Goal: Task Accomplishment & Management: Complete application form

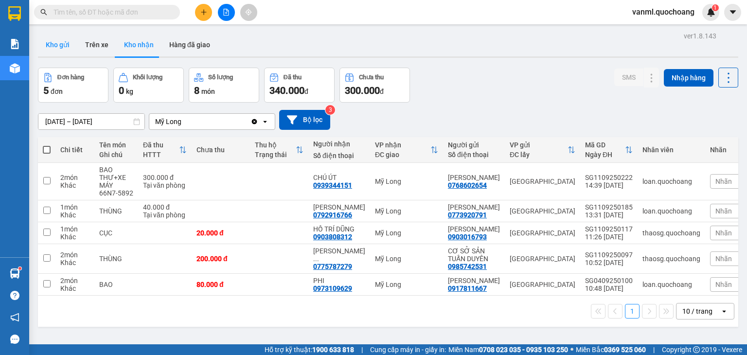
click at [55, 43] on button "Kho gửi" at bounding box center [57, 44] width 39 height 23
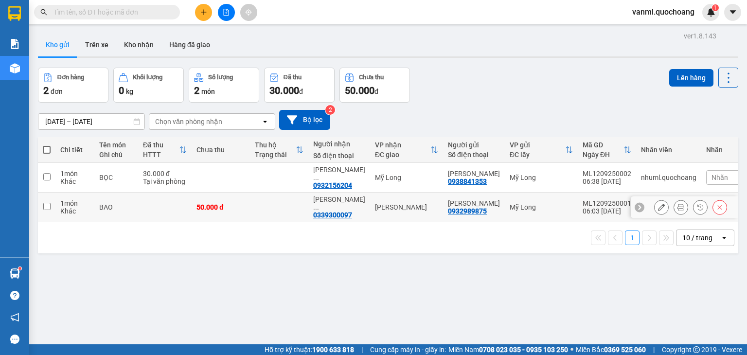
click at [232, 210] on div "50.000 đ" at bounding box center [220, 207] width 49 height 8
checkbox input "true"
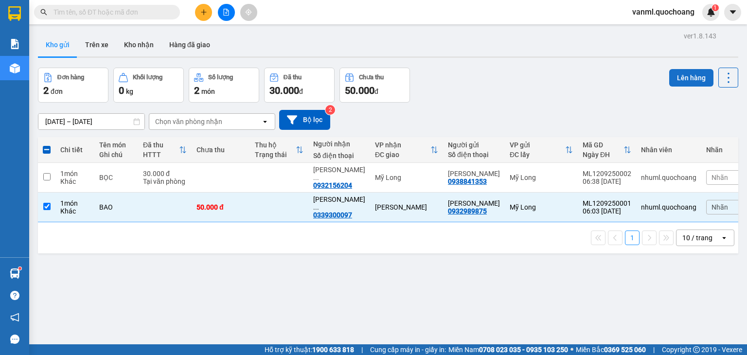
click at [398, 84] on button "Lên hàng" at bounding box center [691, 78] width 44 height 18
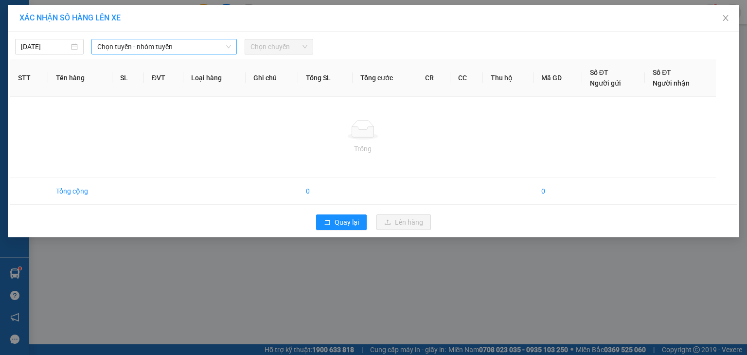
click at [146, 47] on span "Chọn tuyến - nhóm tuyến" at bounding box center [164, 46] width 134 height 15
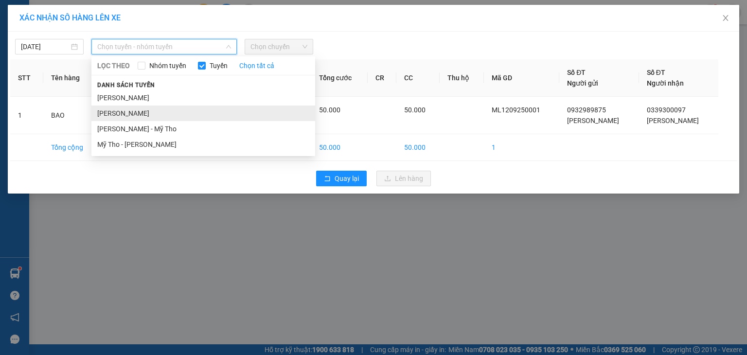
click at [147, 115] on li "[PERSON_NAME]" at bounding box center [203, 114] width 224 height 16
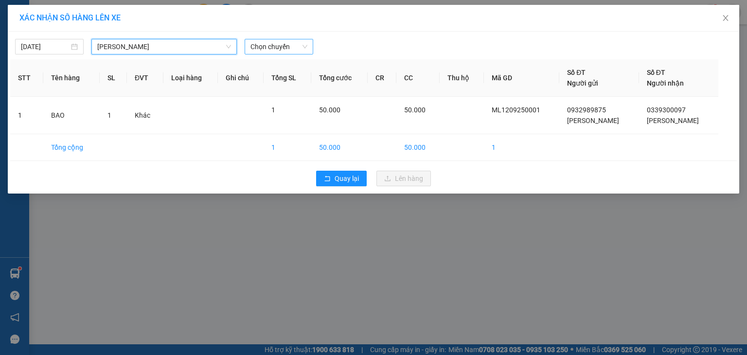
click at [280, 40] on span "Chọn chuyến" at bounding box center [278, 46] width 57 height 15
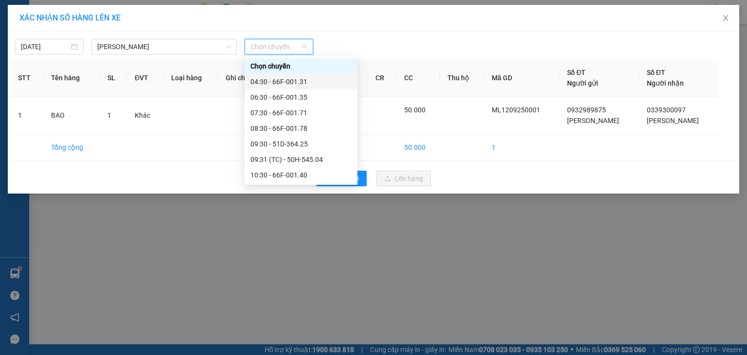
click at [283, 79] on div "04:30 - 66F-001.31" at bounding box center [300, 81] width 101 height 11
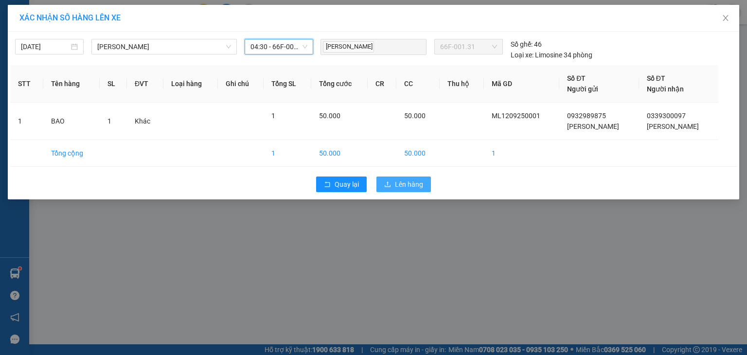
click at [398, 181] on span "Lên hàng" at bounding box center [409, 184] width 28 height 11
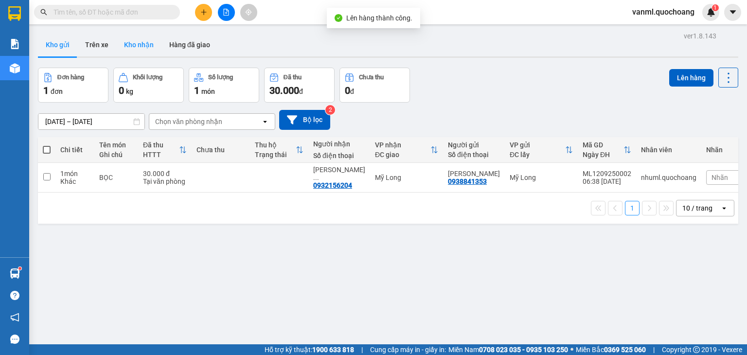
click at [134, 46] on button "Kho nhận" at bounding box center [138, 44] width 45 height 23
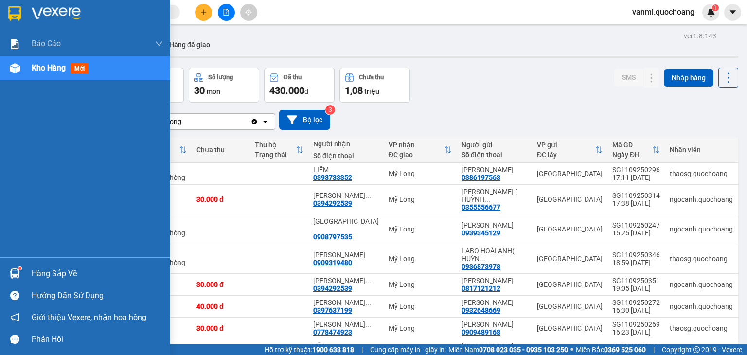
click at [58, 238] on div "Hàng sắp về" at bounding box center [97, 273] width 131 height 15
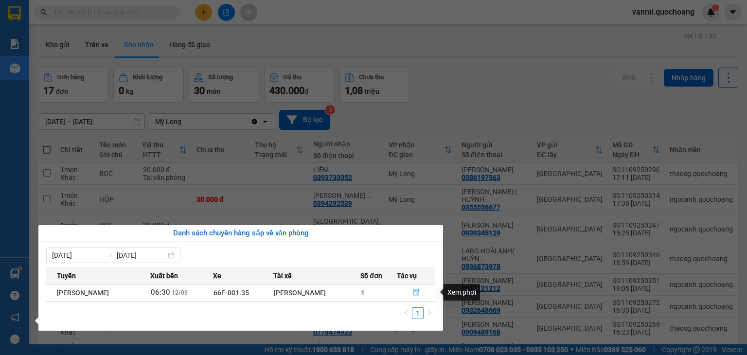
click at [398, 238] on button "button" at bounding box center [415, 293] width 37 height 16
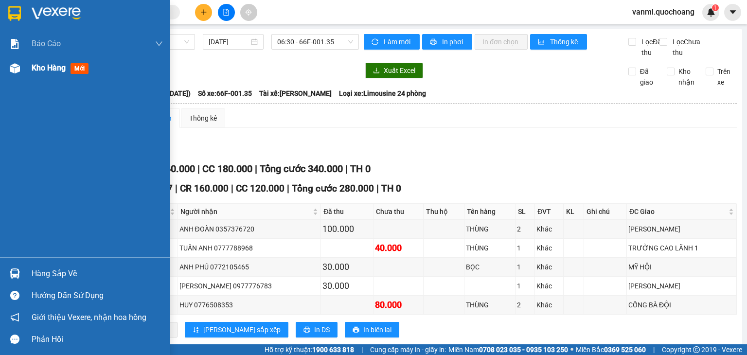
click at [37, 66] on span "Kho hàng" at bounding box center [49, 67] width 34 height 9
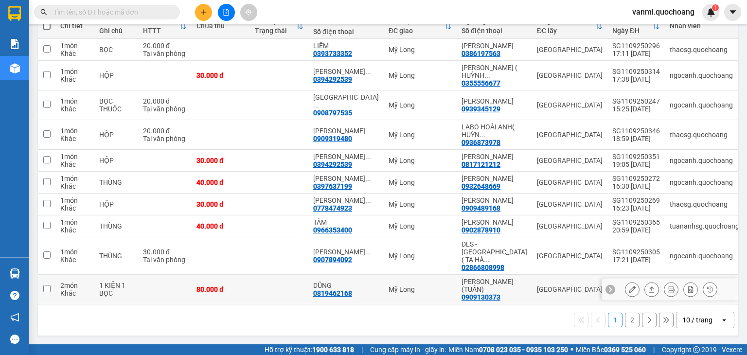
scroll to position [150, 0]
click at [51, 238] on td at bounding box center [47, 290] width 18 height 30
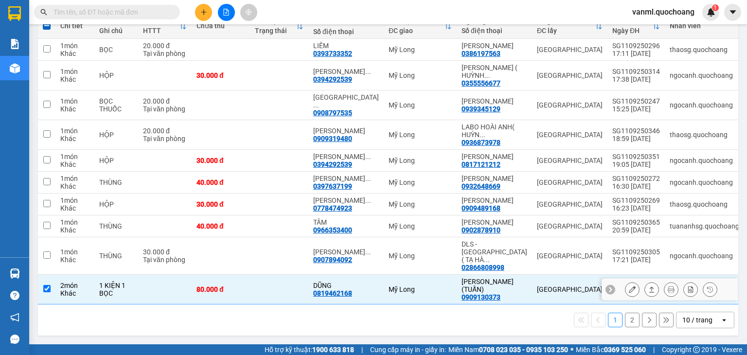
click at [51, 238] on td at bounding box center [47, 290] width 18 height 30
checkbox input "false"
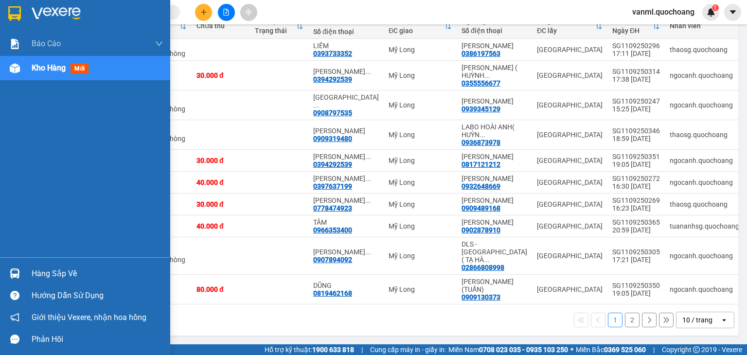
click at [45, 238] on div "Hàng sắp về" at bounding box center [97, 273] width 131 height 15
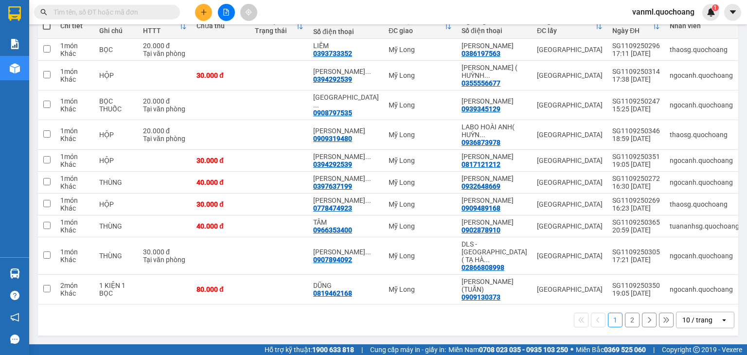
click at [398, 238] on section "Kết quả tìm kiếm ( 0 ) Bộ lọc No Data vanml.quochoang 1 Báo cáo Báo cáo dòng ti…" at bounding box center [373, 177] width 747 height 355
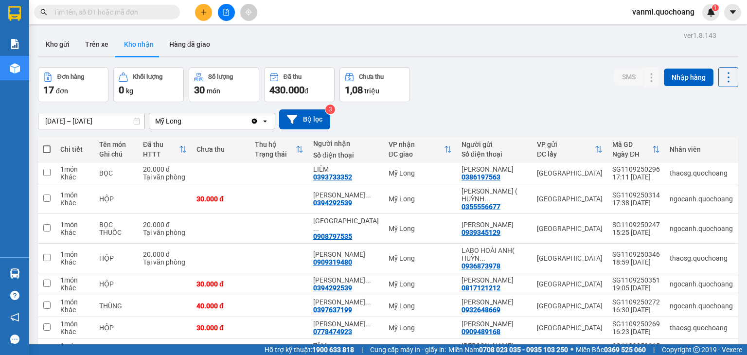
scroll to position [0, 0]
click at [398, 90] on div "Đơn hàng 17 đơn Khối lượng 0 kg Số lượng 30 món Đã thu 430.000 đ Chưa thu 1,08 …" at bounding box center [388, 85] width 700 height 35
click at [203, 10] on icon "plus" at bounding box center [203, 11] width 0 height 5
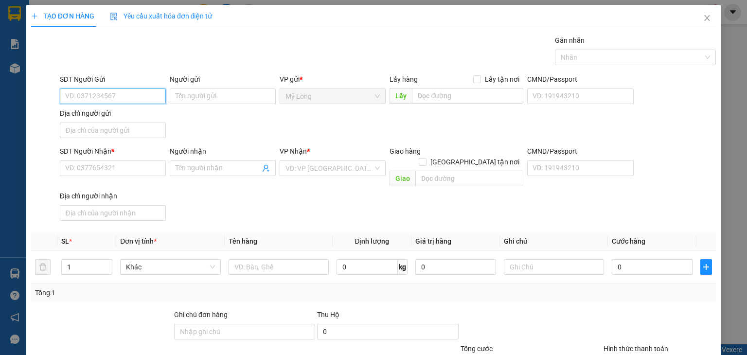
click at [159, 92] on input "SĐT Người Gửi" at bounding box center [113, 96] width 106 height 16
type input "0706758899"
click at [141, 113] on div "0706758899 - DƯƠNG" at bounding box center [111, 115] width 93 height 11
type input "DƯƠNG"
type input "0706758899"
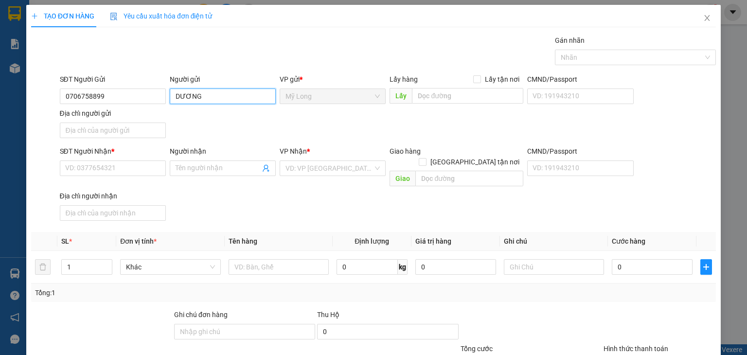
click at [172, 95] on input "DƯƠNG" at bounding box center [223, 96] width 106 height 16
type input "BÙI VĂN DƯƠNG"
click at [141, 132] on input "Địa chỉ người gửi" at bounding box center [113, 131] width 106 height 16
type input "ẤP 2, [GEOGRAPHIC_DATA], [GEOGRAPHIC_DATA]"
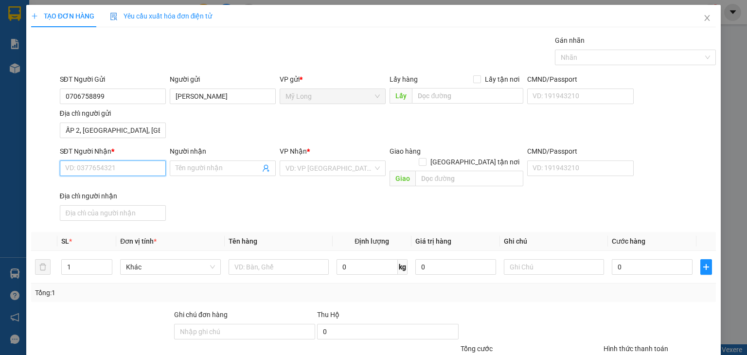
click at [141, 168] on input "SĐT Người Nhận *" at bounding box center [113, 168] width 106 height 16
click at [140, 186] on div "0928293968 - NGUYỄN QUỐC DŨNG" at bounding box center [113, 187] width 96 height 11
type input "0928293968"
type input "NGUYỄN QUỐC DŨNG"
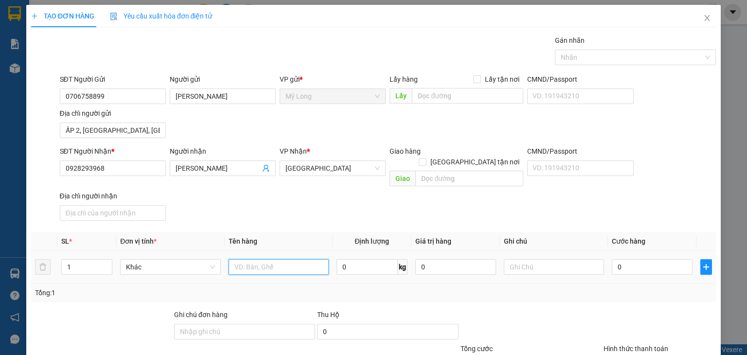
click at [247, 238] on input "text" at bounding box center [279, 267] width 100 height 16
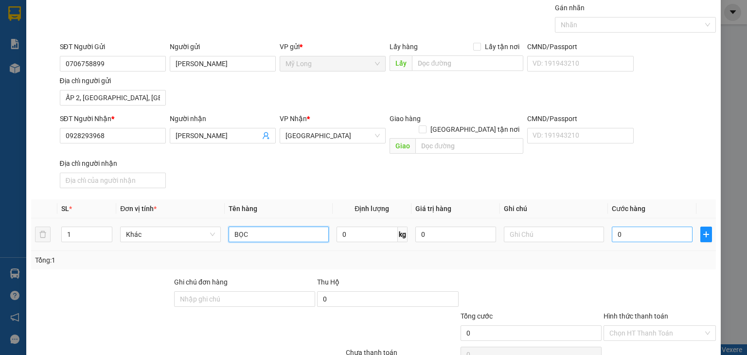
scroll to position [72, 0]
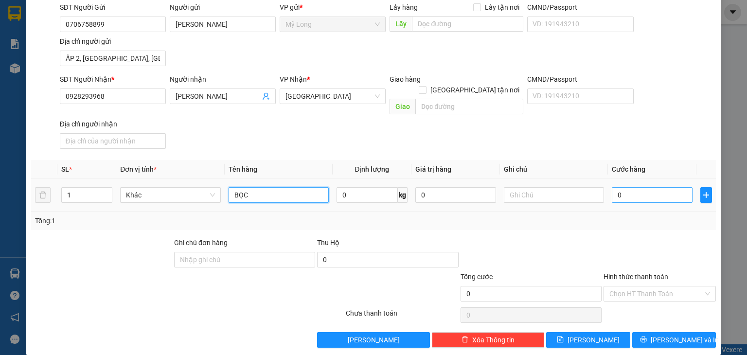
type input "BỌC"
click at [398, 187] on input "0" at bounding box center [652, 195] width 81 height 16
type input "3"
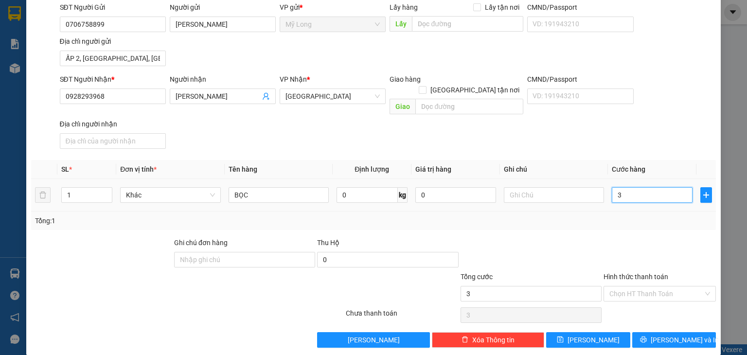
type input "30"
type input "30.000"
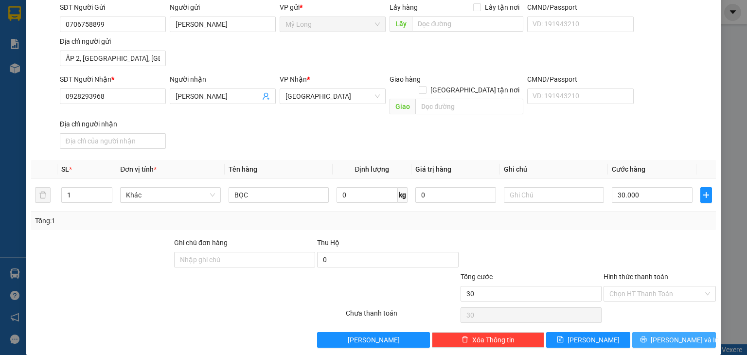
type input "30.000"
click at [398, 238] on icon "printer" at bounding box center [643, 339] width 7 height 7
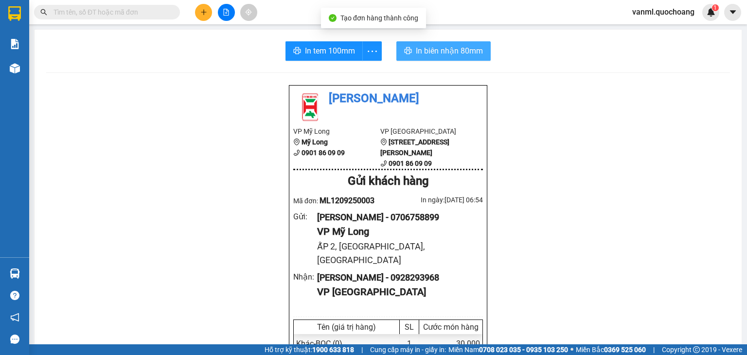
click at [398, 54] on span "In biên nhận 80mm" at bounding box center [449, 51] width 67 height 12
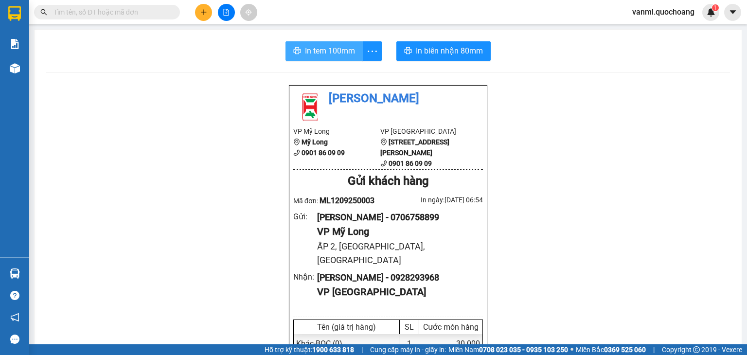
drag, startPoint x: 345, startPoint y: 53, endPoint x: 386, endPoint y: 65, distance: 42.5
click at [344, 53] on span "In tem 100mm" at bounding box center [330, 51] width 50 height 12
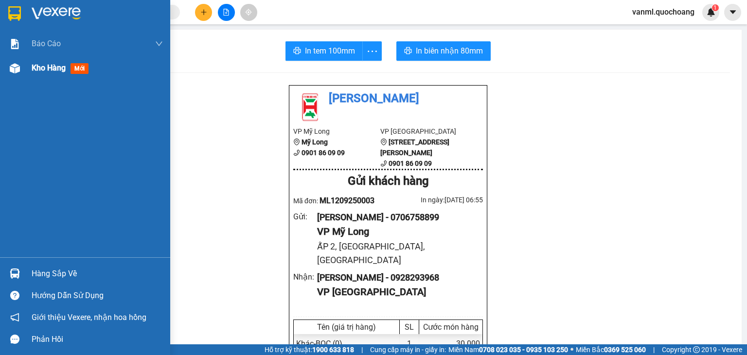
click at [53, 70] on span "Kho hàng" at bounding box center [49, 67] width 34 height 9
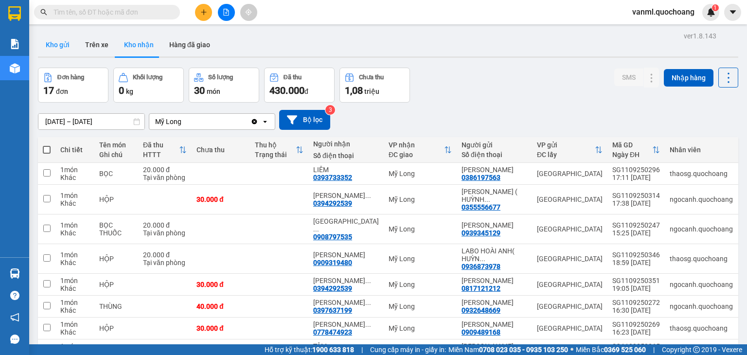
click at [63, 44] on button "Kho gửi" at bounding box center [57, 44] width 39 height 23
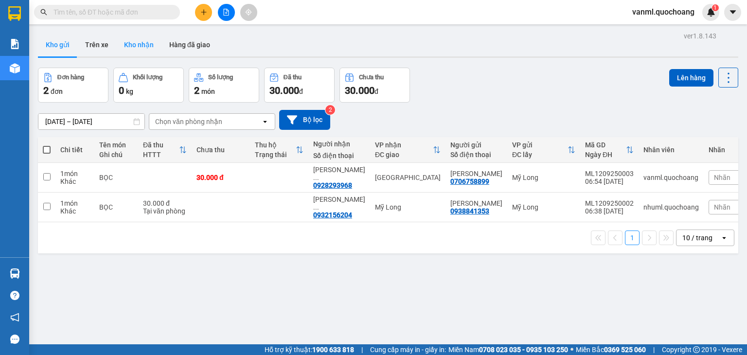
click at [141, 41] on button "Kho nhận" at bounding box center [138, 44] width 45 height 23
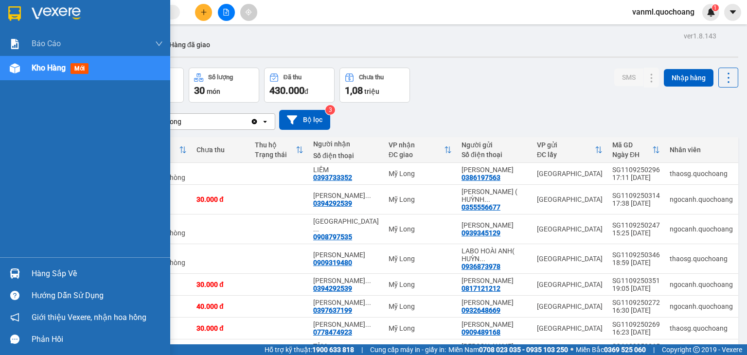
click at [51, 238] on div "Hàng sắp về" at bounding box center [97, 273] width 131 height 15
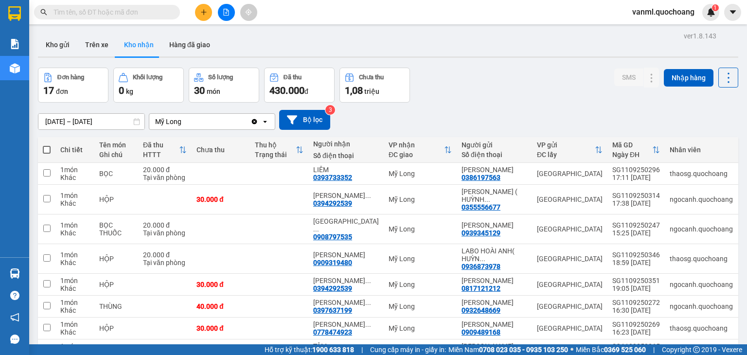
click at [398, 104] on section "Kết quả tìm kiếm ( 0 ) Bộ lọc No Data vanml.quochoang 1 Báo cáo Báo cáo dòng ti…" at bounding box center [373, 177] width 747 height 355
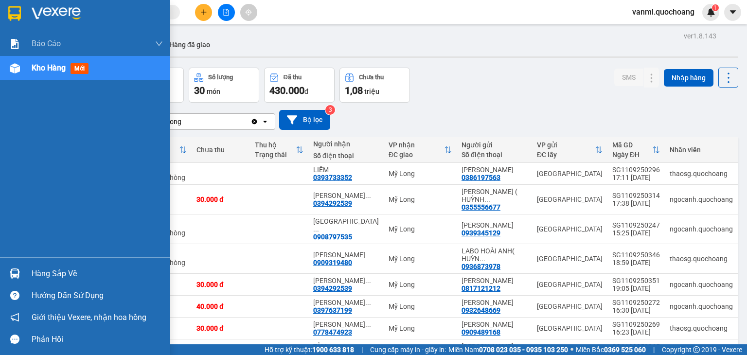
drag, startPoint x: 52, startPoint y: 279, endPoint x: 59, endPoint y: 269, distance: 12.2
click at [53, 238] on div "Hàng sắp về" at bounding box center [97, 273] width 131 height 15
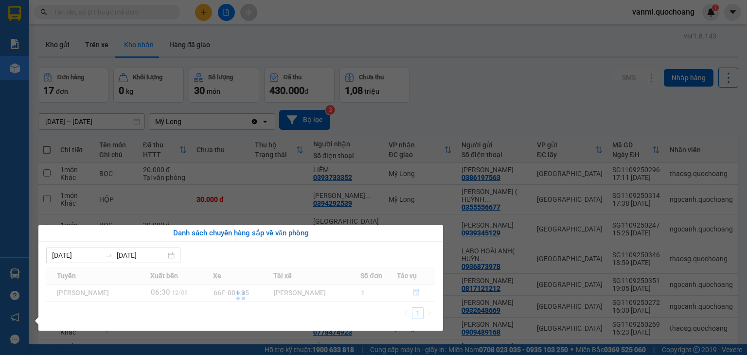
click at [398, 93] on section "Kết quả tìm kiếm ( 0 ) Bộ lọc No Data vanml.quochoang 1 Báo cáo Báo cáo dòng ti…" at bounding box center [373, 177] width 747 height 355
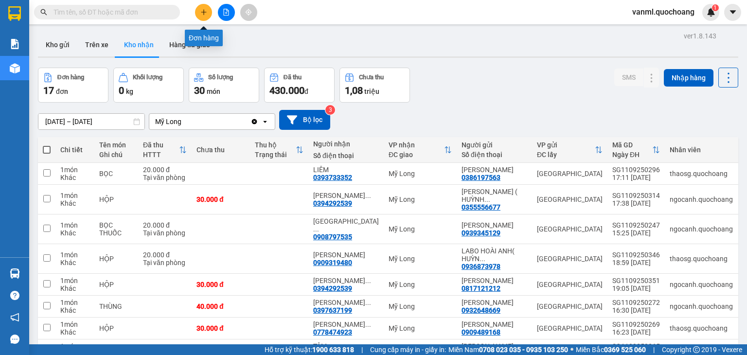
click at [203, 9] on icon "plus" at bounding box center [203, 12] width 7 height 7
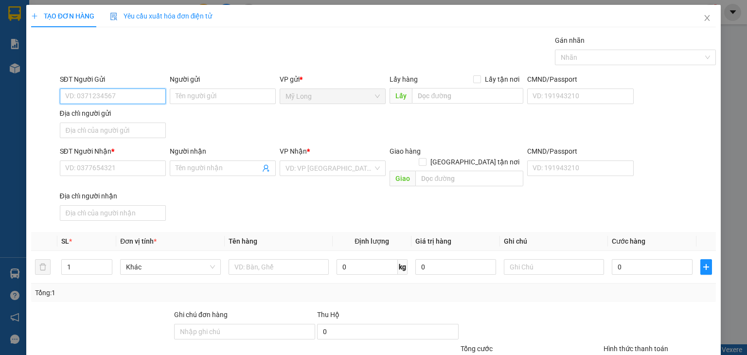
click at [122, 95] on input "SĐT Người Gửi" at bounding box center [113, 96] width 106 height 16
type input "0373710372"
click at [181, 97] on input "Người gửi" at bounding box center [223, 96] width 106 height 16
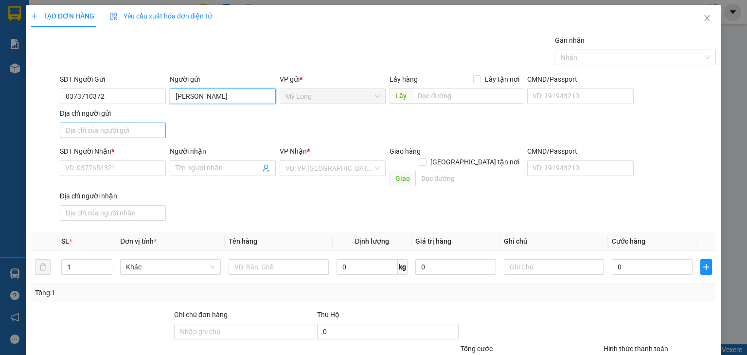
type input "PHẠM THÀNH ĐÔNG"
click at [148, 132] on input "Địa chỉ người gửi" at bounding box center [113, 131] width 106 height 16
type input "TỔ 11, ẤP 3, BÌNH HÀNG TRUNG, ĐỒNG THÁP"
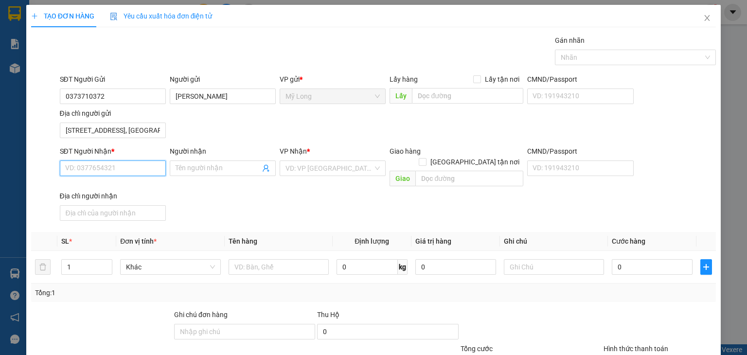
click at [138, 167] on input "SĐT Người Nhận *" at bounding box center [113, 168] width 106 height 16
type input "03733027788"
click at [202, 167] on input "Người nhận" at bounding box center [218, 168] width 85 height 11
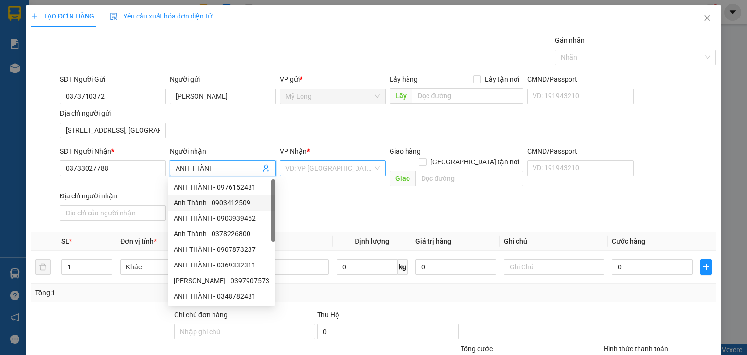
type input "ANH THÀNH"
click at [344, 166] on input "search" at bounding box center [329, 168] width 88 height 15
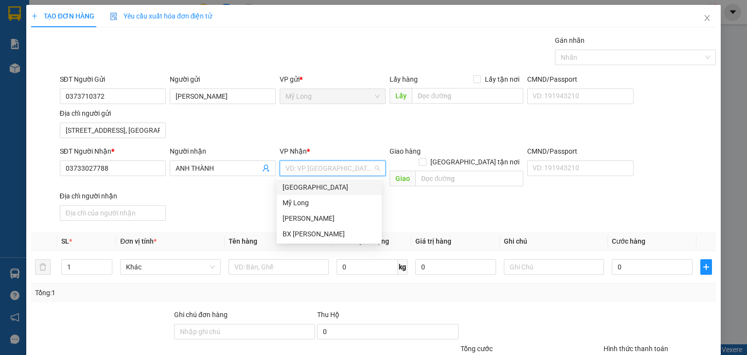
click at [337, 185] on div "[GEOGRAPHIC_DATA]" at bounding box center [329, 187] width 93 height 11
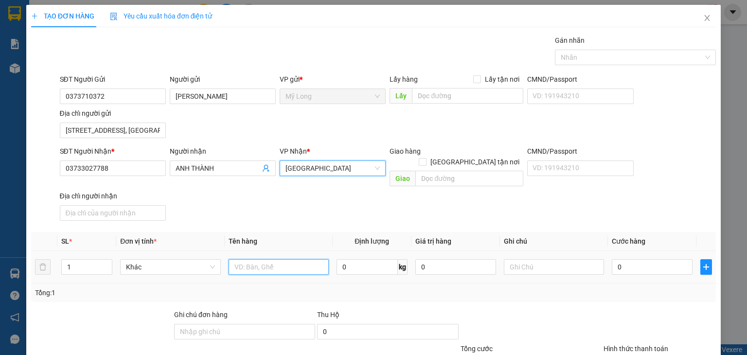
click at [284, 238] on input "text" at bounding box center [279, 267] width 100 height 16
type input "THÙNG LẠNH"
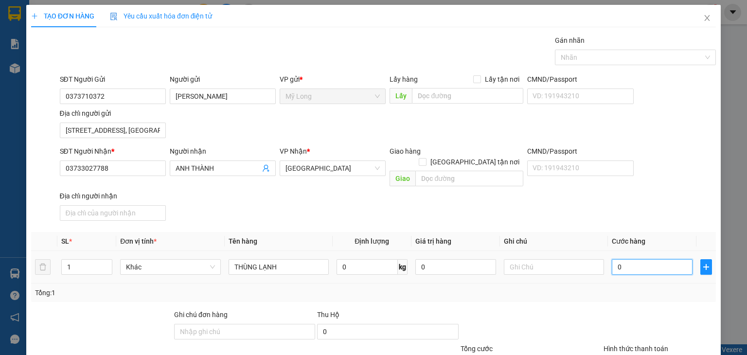
click at [398, 238] on input "0" at bounding box center [652, 267] width 81 height 16
type input "4"
type input "40"
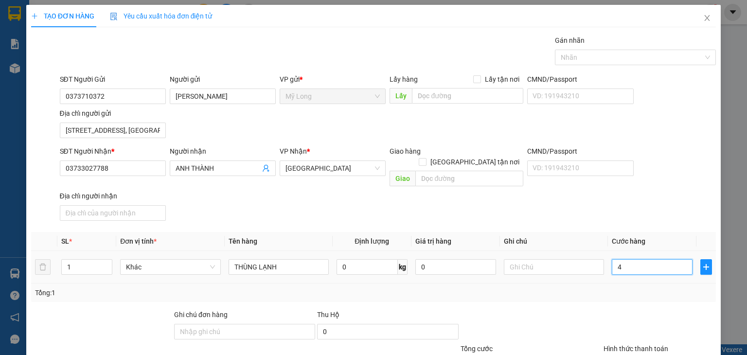
type input "40"
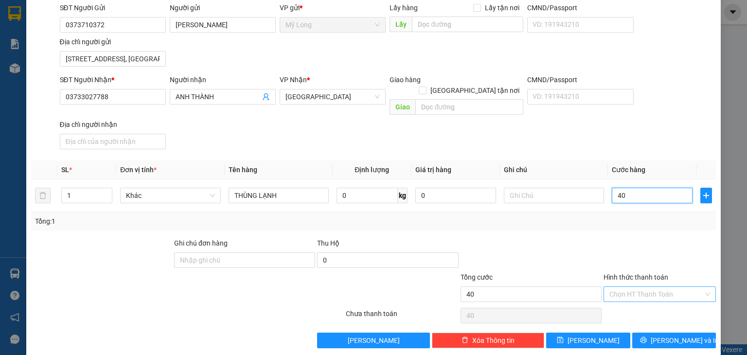
scroll to position [72, 0]
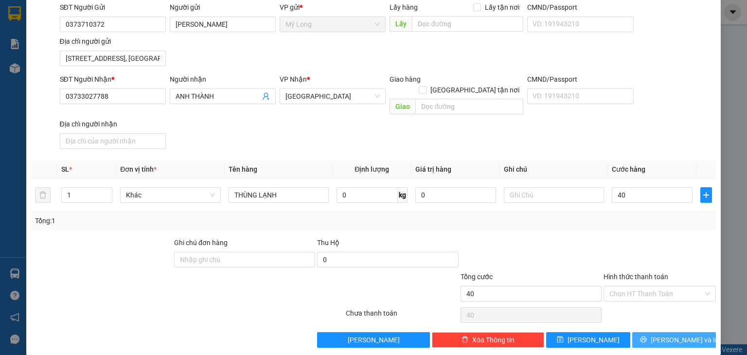
type input "40.000"
click at [398, 238] on button "[PERSON_NAME] và In" at bounding box center [674, 340] width 84 height 16
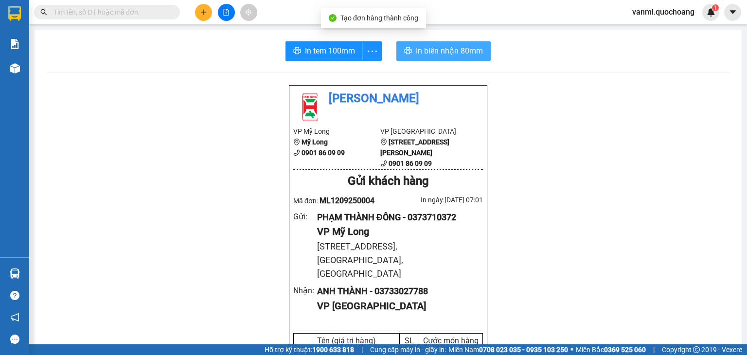
click at [398, 51] on span "In biên nhận 80mm" at bounding box center [449, 51] width 67 height 12
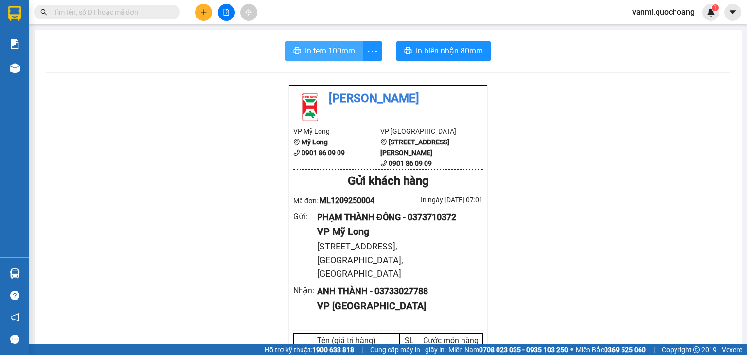
click at [301, 49] on button "In tem 100mm" at bounding box center [323, 50] width 77 height 19
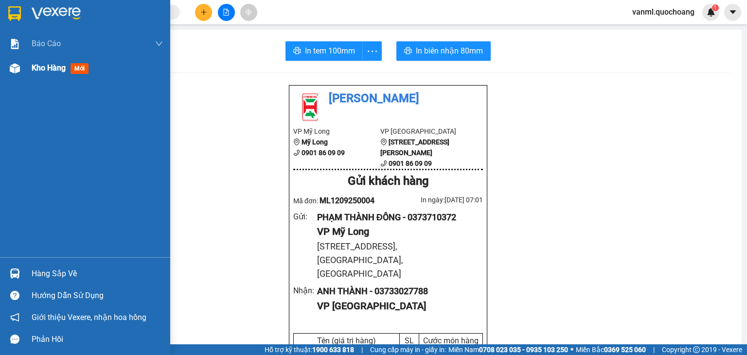
click at [51, 64] on span "Kho hàng" at bounding box center [49, 67] width 34 height 9
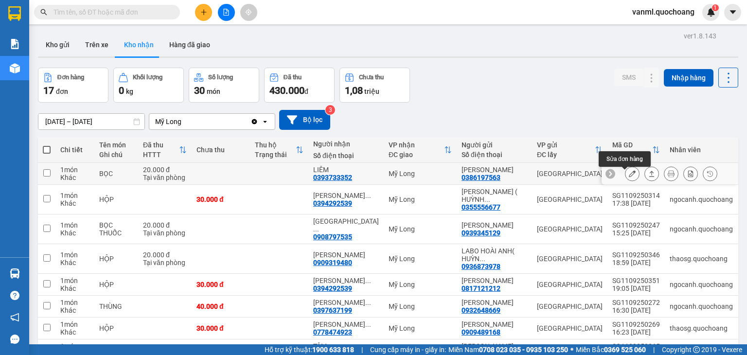
click at [398, 174] on button at bounding box center [632, 173] width 14 height 17
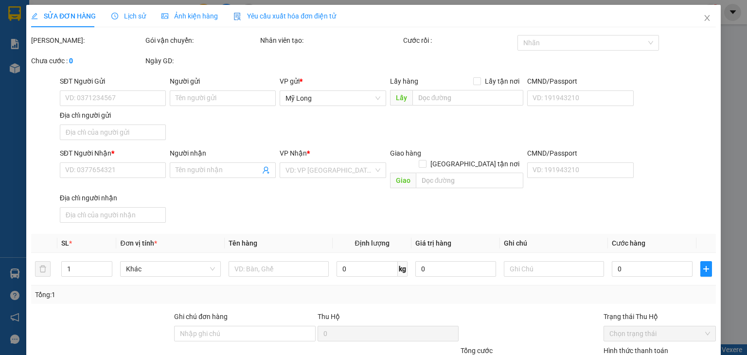
type input "0386197563"
type input "PHAN MINH TẤN"
type input "299 TRỊNH ĐÌNH TRỌNG P.HÒA THẠNH QUẬN TÂN PHÚ HCM"
type input "0393733352"
type input "LIÊM"
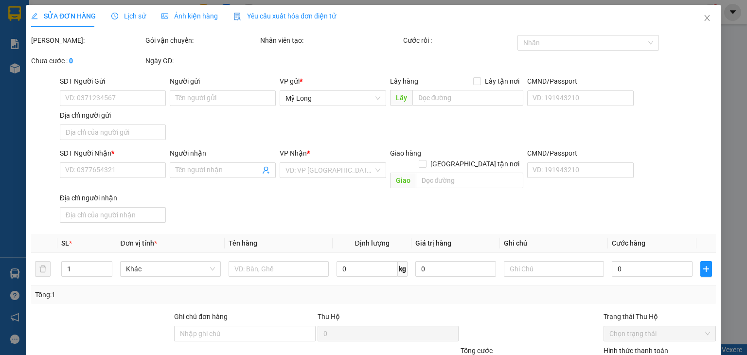
type input "20.000"
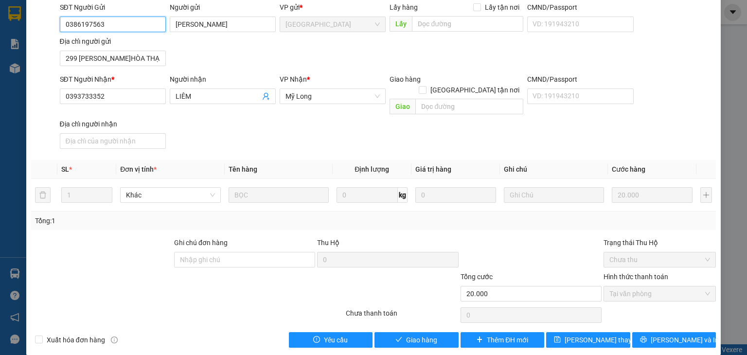
scroll to position [74, 0]
click at [398, 238] on span "Giao hàng" at bounding box center [421, 340] width 31 height 11
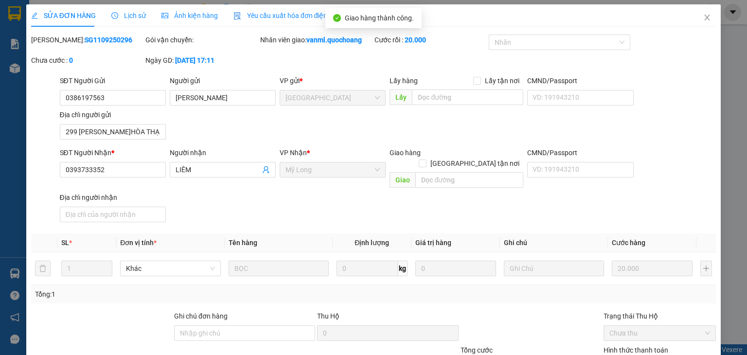
scroll to position [0, 0]
click at [398, 16] on icon "close" at bounding box center [707, 18] width 8 height 8
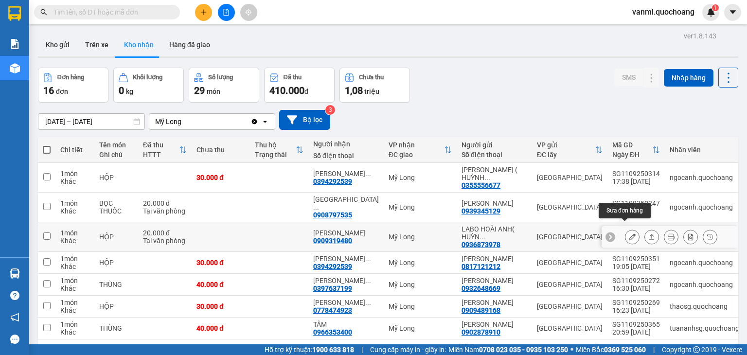
click at [398, 229] on button at bounding box center [632, 237] width 14 height 17
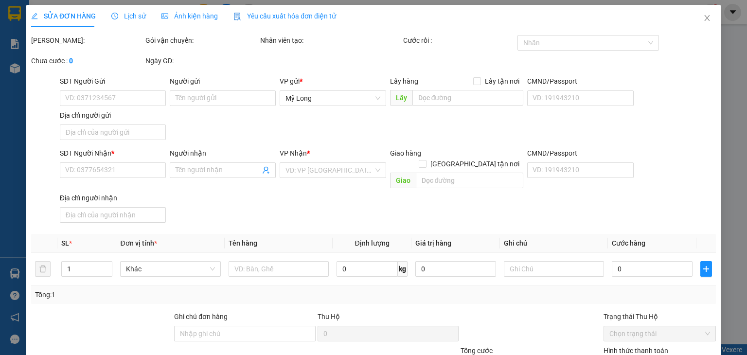
type input "0936873978"
type input "LABO HOÀI ANH( HUỲNH TUẤN THÀNH )"
type input "881/18/9 QL 1A BÌNH HƯNG HÒA A BÌNH TÂN HCM"
type input "0909319480"
type input "THÙY LINH"
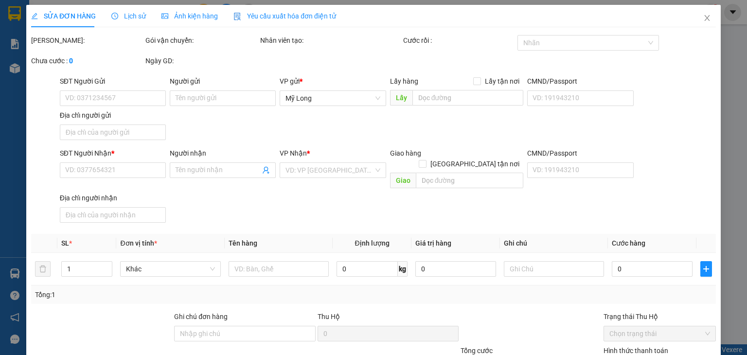
type input "20.000"
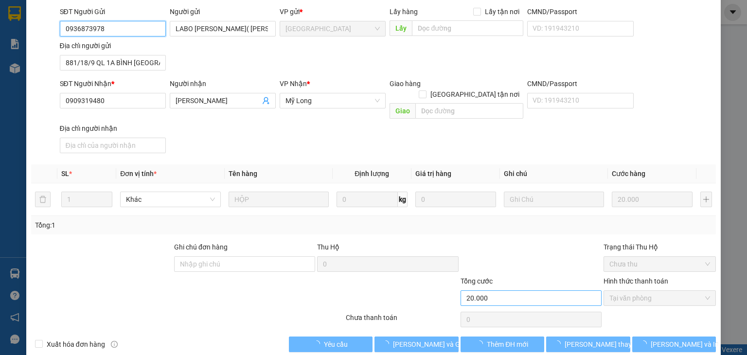
scroll to position [74, 0]
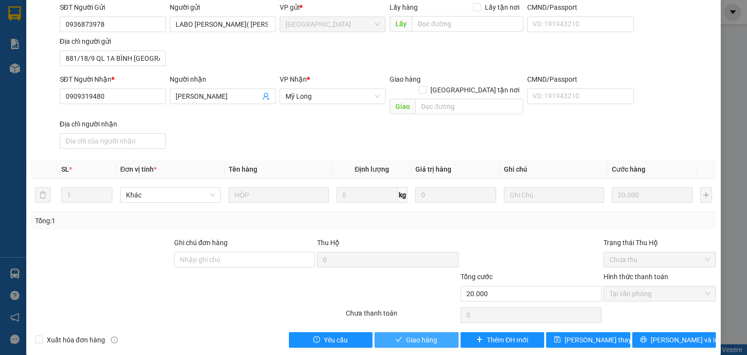
click at [398, 238] on span "Giao hàng" at bounding box center [421, 340] width 31 height 11
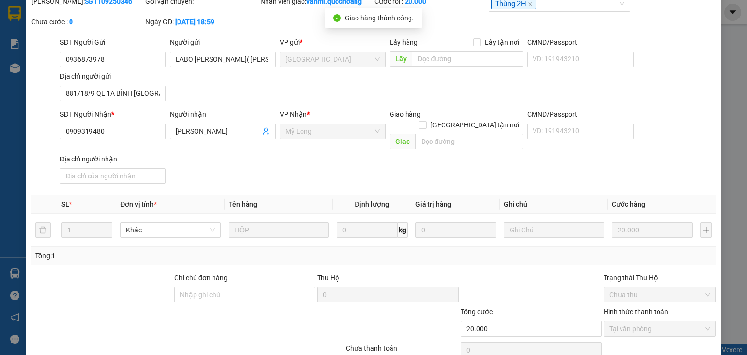
scroll to position [0, 0]
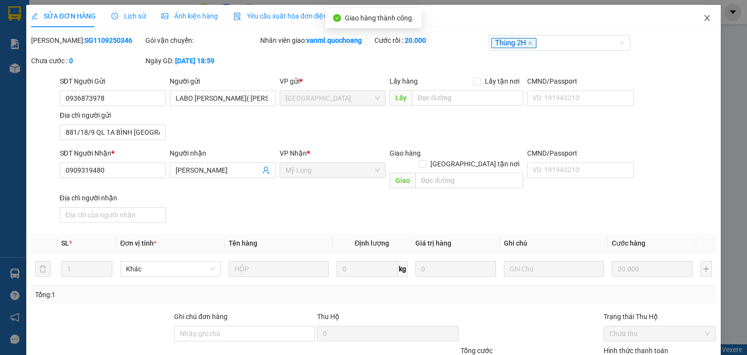
click at [398, 18] on icon "close" at bounding box center [707, 18] width 8 height 8
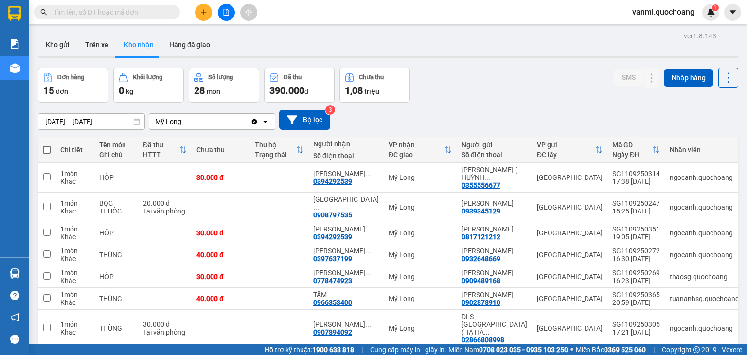
click at [398, 91] on div "Đơn hàng 15 đơn Khối lượng 0 kg Số lượng 28 món Đã thu 390.000 đ Chưa thu 1,08 …" at bounding box center [388, 85] width 700 height 35
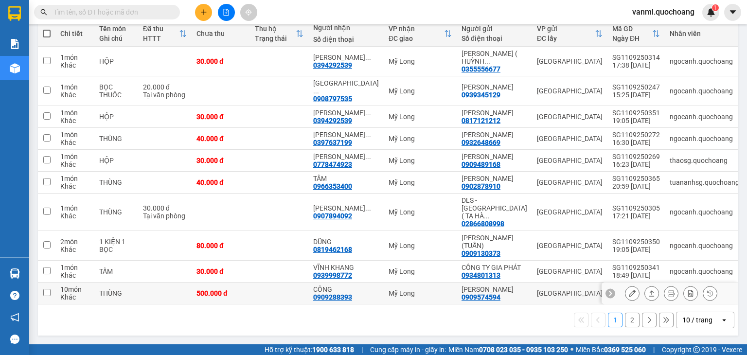
scroll to position [150, 0]
click at [398, 238] on div "10 / trang" at bounding box center [697, 320] width 30 height 10
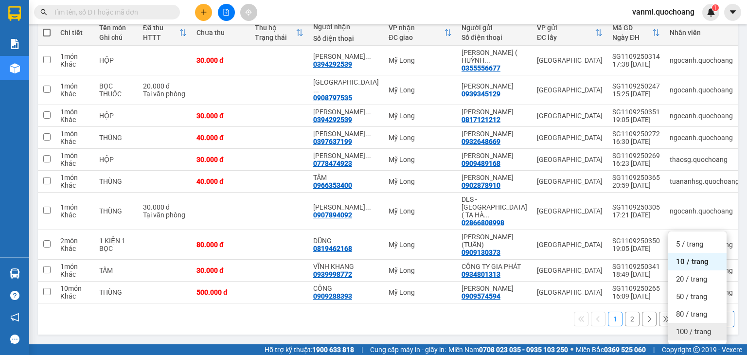
click at [398, 238] on span "100 / trang" at bounding box center [693, 332] width 35 height 10
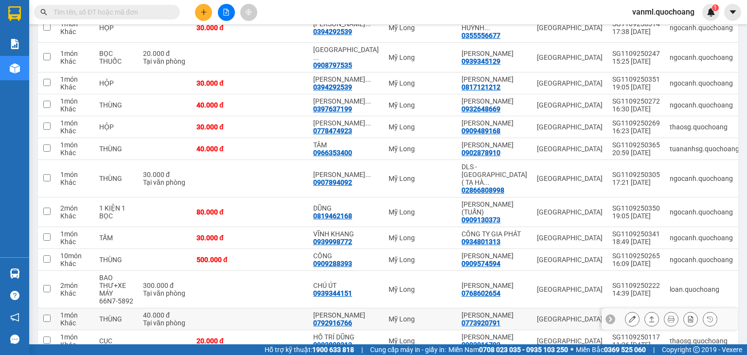
scroll to position [305, 0]
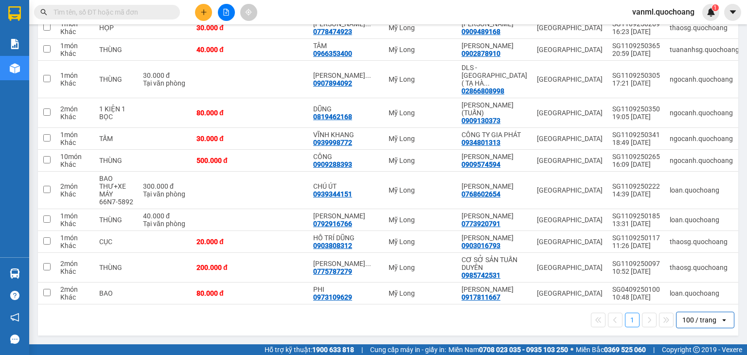
click at [195, 7] on div at bounding box center [226, 12] width 73 height 17
click at [205, 11] on icon "plus" at bounding box center [203, 12] width 7 height 7
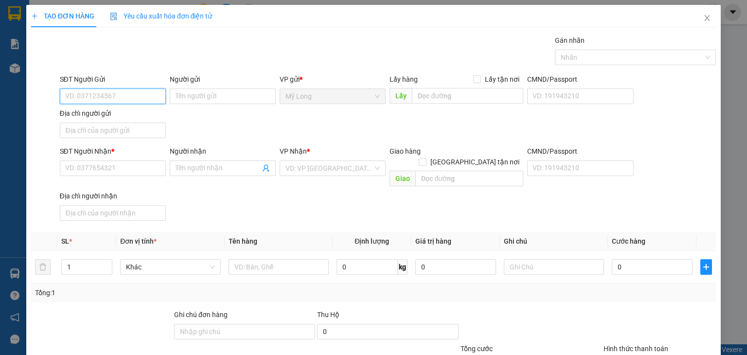
click at [154, 97] on input "SĐT Người Gửi" at bounding box center [113, 96] width 106 height 16
type input "0794320929"
click at [154, 116] on div "0794320929 - TRẦN MAI YẾN KHOA" at bounding box center [130, 115] width 130 height 11
type input "TRẦN MAI YẾN KHOA"
type input "0794320929"
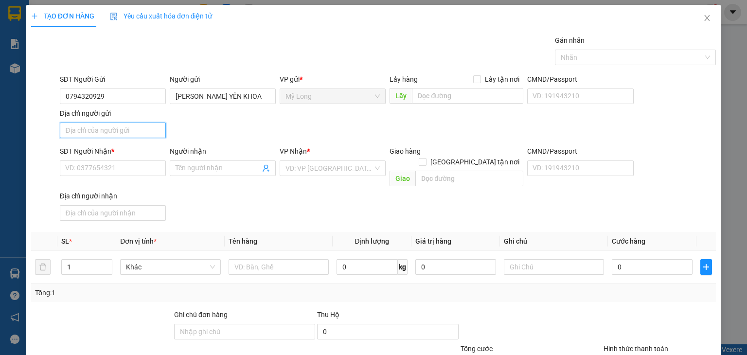
click at [146, 128] on input "Địa chỉ người gửi" at bounding box center [113, 131] width 106 height 16
type input "TỔ 26, ẤP 3B, BÌNH HÀNG TRUNG, ĐỒNG THÁP"
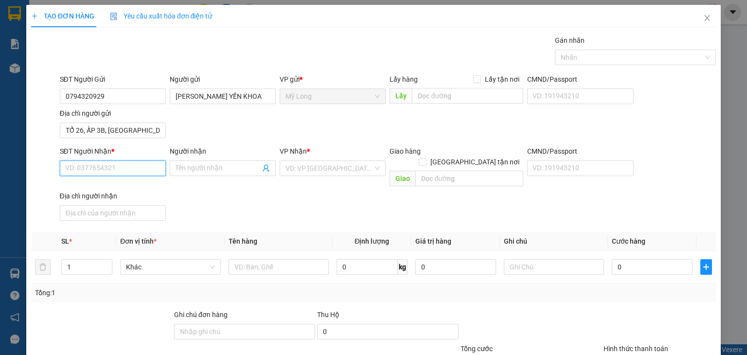
click at [128, 168] on input "SĐT Người Nhận *" at bounding box center [113, 168] width 106 height 16
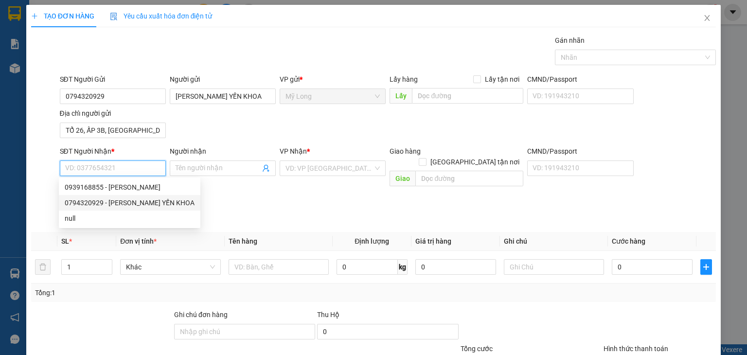
click at [144, 200] on div "0794320929 - TRẦN MAI YẾN KHOA" at bounding box center [130, 202] width 130 height 11
type input "0794320929"
type input "TRẦN MAI YẾN KHOA"
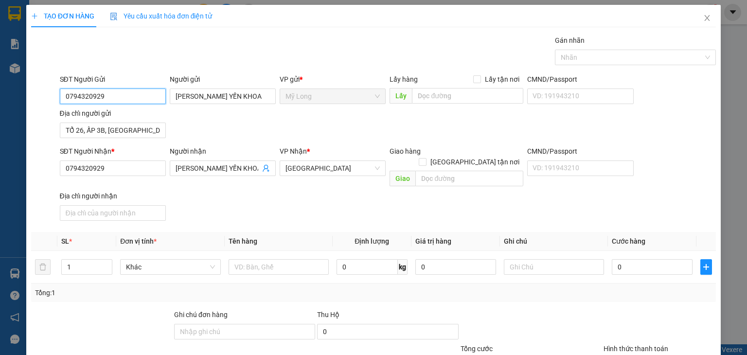
click at [142, 98] on input "0794320929" at bounding box center [113, 96] width 106 height 16
type input "0"
click at [159, 117] on div "0939168855 - TRẦN HÙNG CƯỜNG" at bounding box center [130, 115] width 130 height 11
type input "0939168855"
type input "TRẦN HÙNG CƯỜNG"
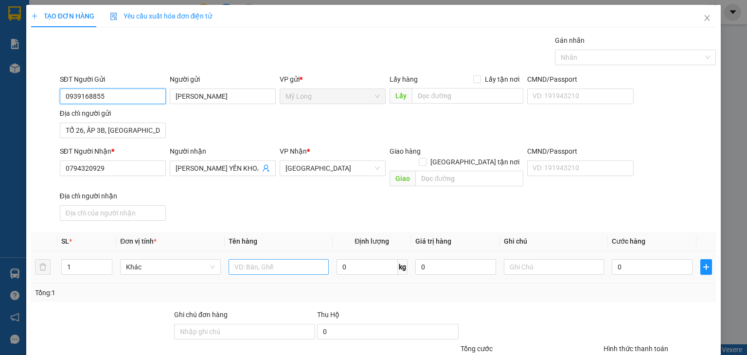
type input "0939168855"
drag, startPoint x: 260, startPoint y: 257, endPoint x: 255, endPoint y: 251, distance: 8.3
click at [255, 238] on input "text" at bounding box center [279, 267] width 100 height 16
type input "HỒ SƠ"
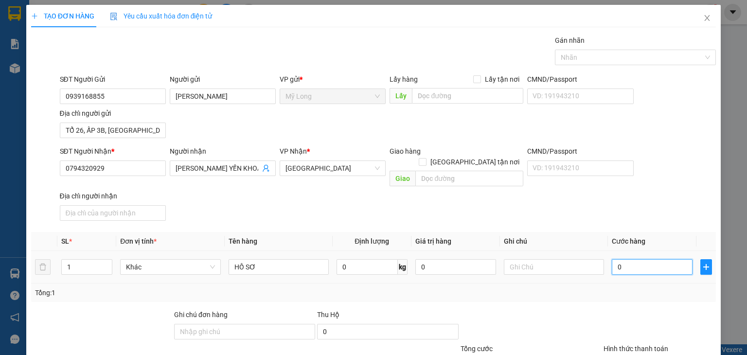
click at [398, 238] on input "0" at bounding box center [652, 267] width 81 height 16
type input "3"
type input "30"
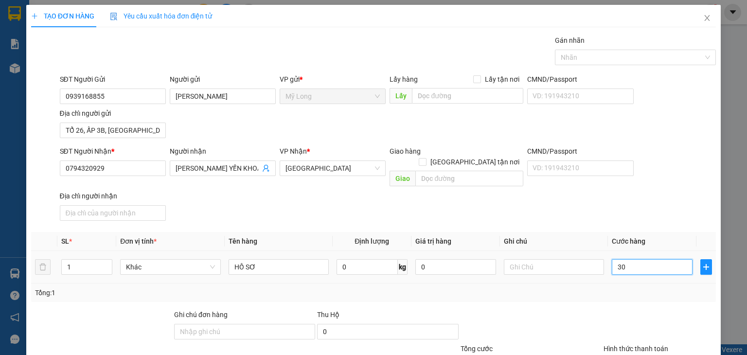
type input "30"
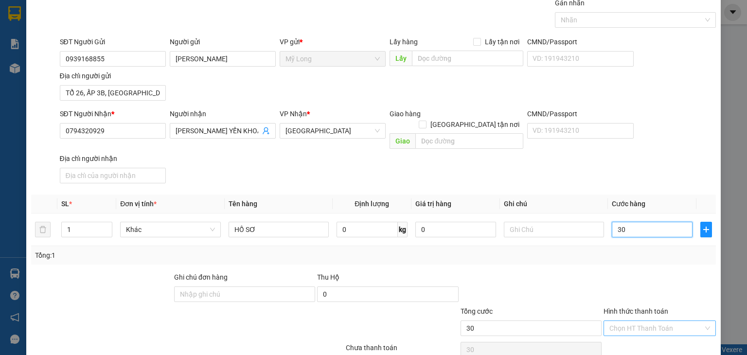
scroll to position [72, 0]
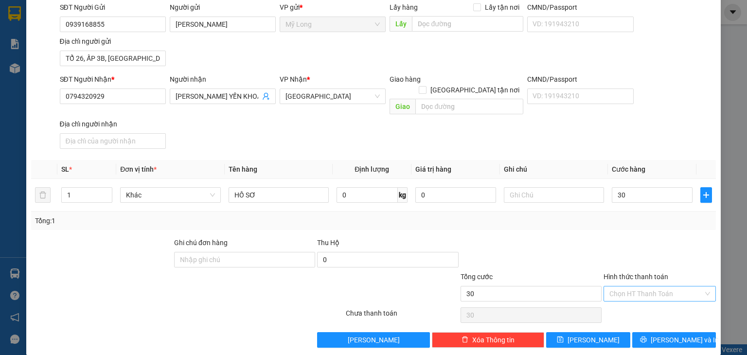
type input "30.000"
drag, startPoint x: 636, startPoint y: 279, endPoint x: 636, endPoint y: 284, distance: 5.8
click at [398, 238] on input "Hình thức thanh toán" at bounding box center [656, 293] width 94 height 15
click at [398, 238] on div "Tại văn phòng" at bounding box center [653, 301] width 100 height 11
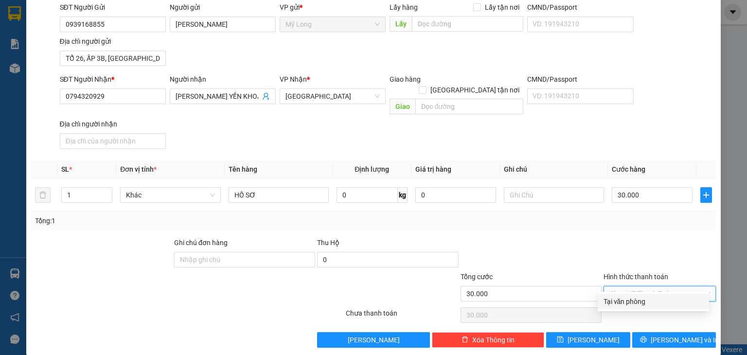
type input "0"
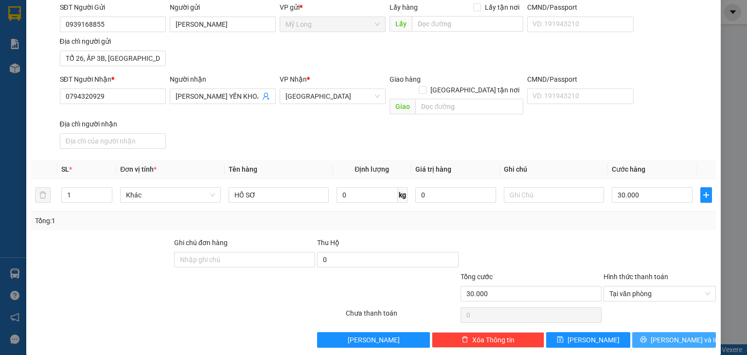
drag, startPoint x: 663, startPoint y: 329, endPoint x: 653, endPoint y: 318, distance: 15.5
click at [398, 238] on span "[PERSON_NAME] và In" at bounding box center [685, 340] width 68 height 11
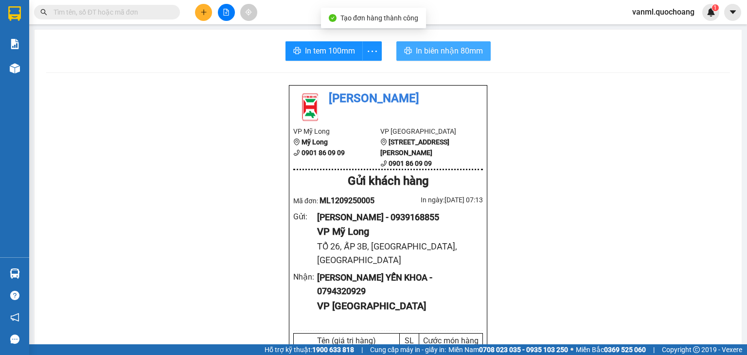
click at [398, 53] on span "In biên nhận 80mm" at bounding box center [449, 51] width 67 height 12
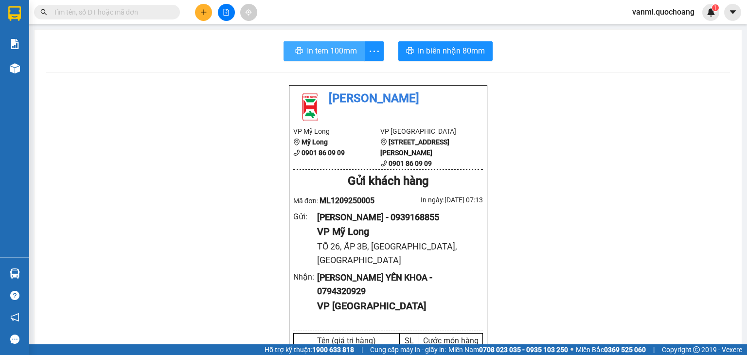
click at [329, 53] on span "In tem 100mm" at bounding box center [332, 51] width 50 height 12
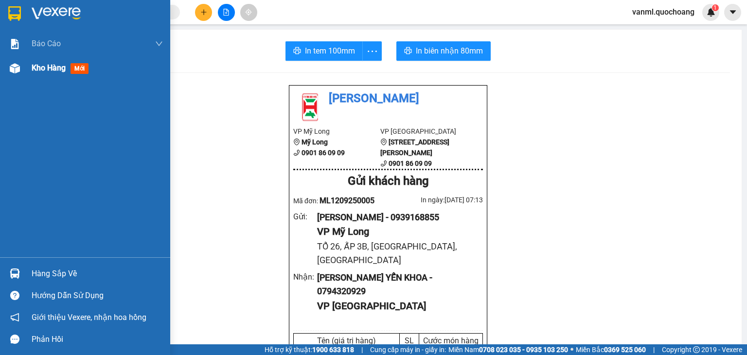
click at [62, 68] on span "Kho hàng" at bounding box center [49, 67] width 34 height 9
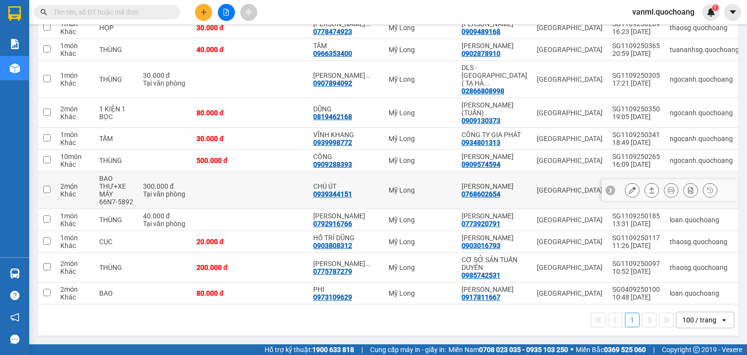
scroll to position [292, 0]
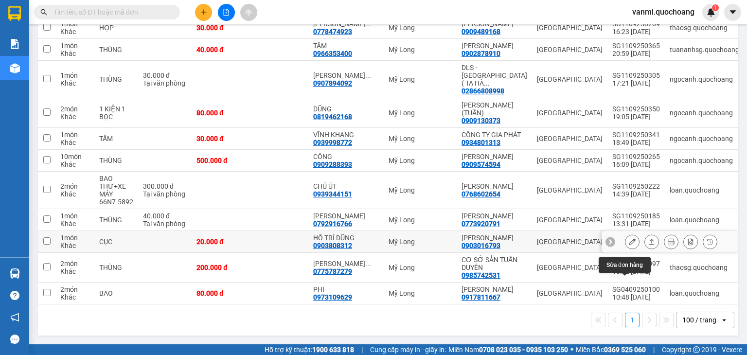
click at [398, 238] on icon at bounding box center [632, 241] width 7 height 7
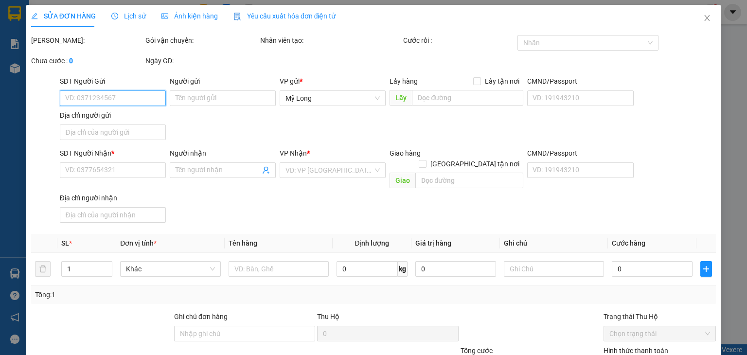
type input "0903016793"
type input "ĐẶNG MẪN THÁI"
type input "327/12 PHAN VĂN TRỊ P.2 QUẬN 5"
type input "0903808312"
type input "HỒ TRÍ DŨNG"
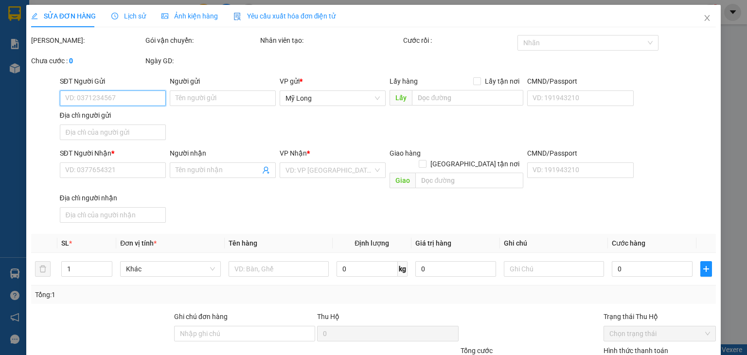
type input "20.000"
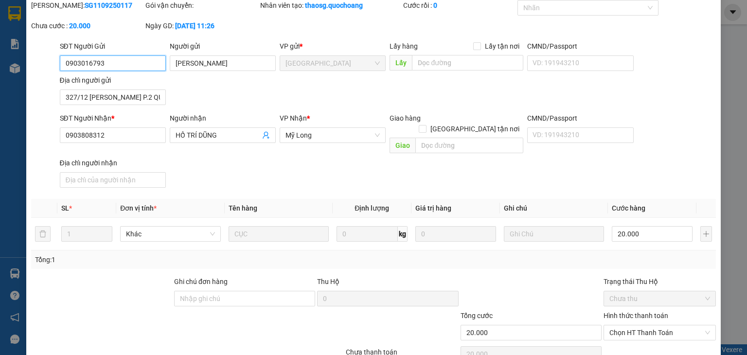
scroll to position [74, 0]
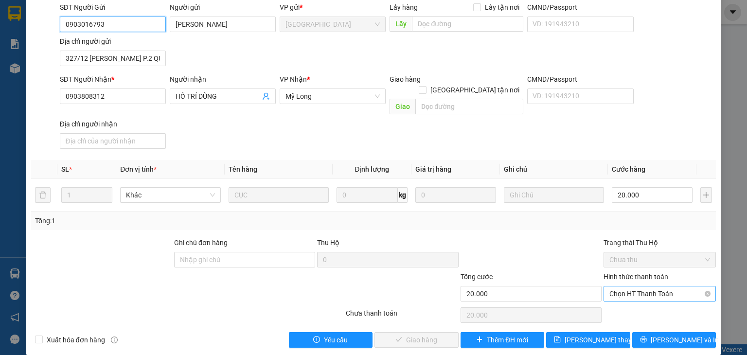
click at [398, 238] on span "Chọn HT Thanh Toán" at bounding box center [659, 293] width 101 height 15
click at [398, 238] on div "Tại văn phòng" at bounding box center [653, 302] width 100 height 11
type input "0"
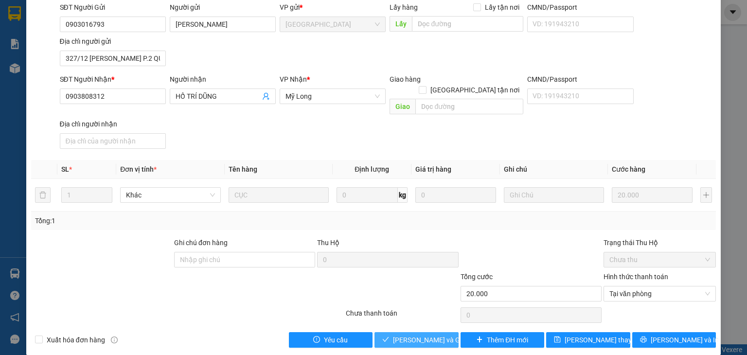
click at [398, 238] on span "Lưu và Giao hàng" at bounding box center [439, 340] width 93 height 11
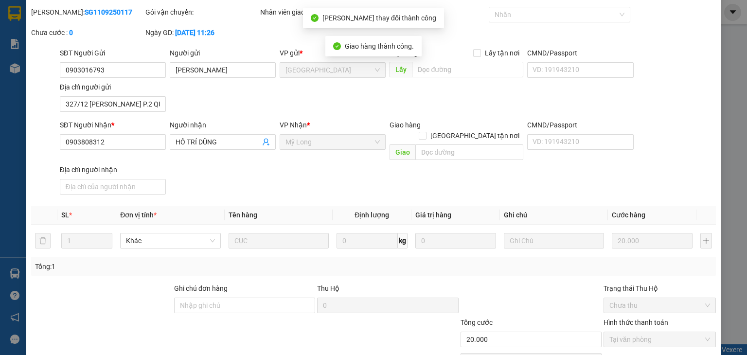
scroll to position [0, 0]
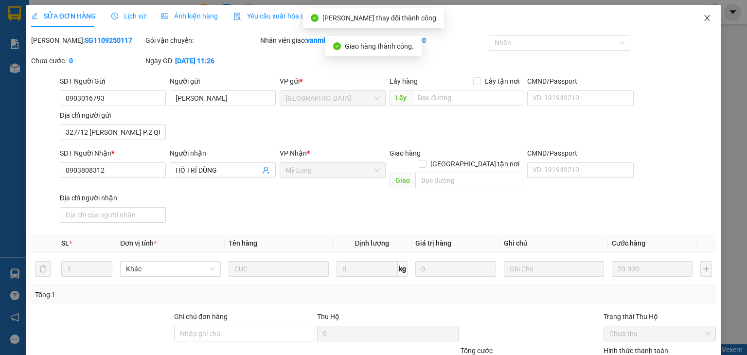
click at [398, 18] on span "Close" at bounding box center [706, 18] width 27 height 27
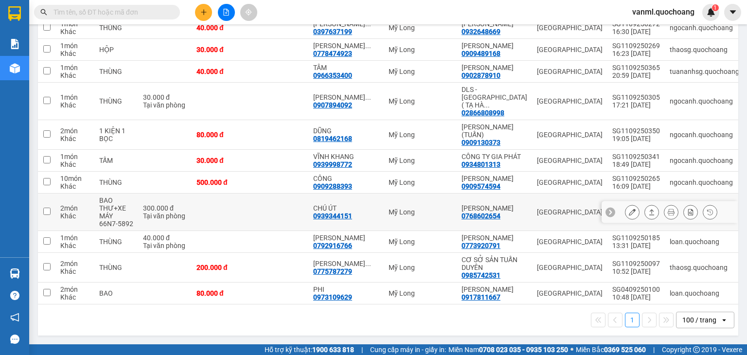
scroll to position [276, 0]
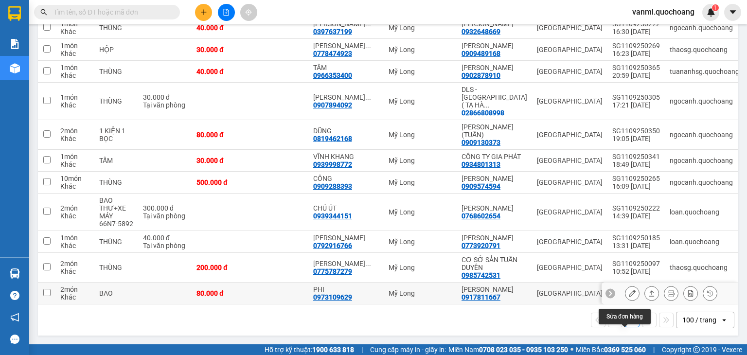
click at [398, 238] on button at bounding box center [632, 293] width 14 height 17
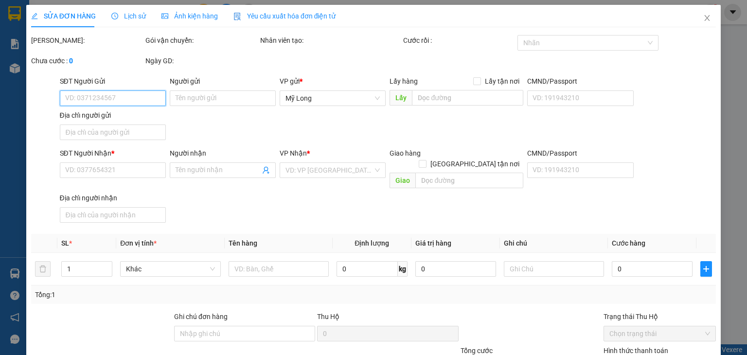
type input "0917811667"
type input "NGUYỄN TRỌNG SAI"
type input "9 ĐƯỜNG SỐ 5 PHẠM HÙNG , BÌNH HƯNG, BÌNH CHÁNH"
type input "0973109629"
type input "PHI"
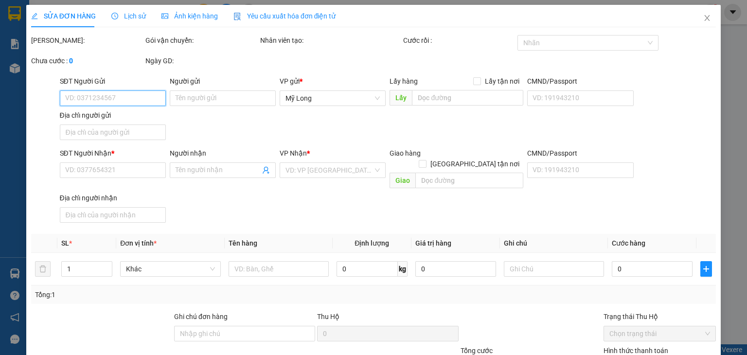
type input "80.000"
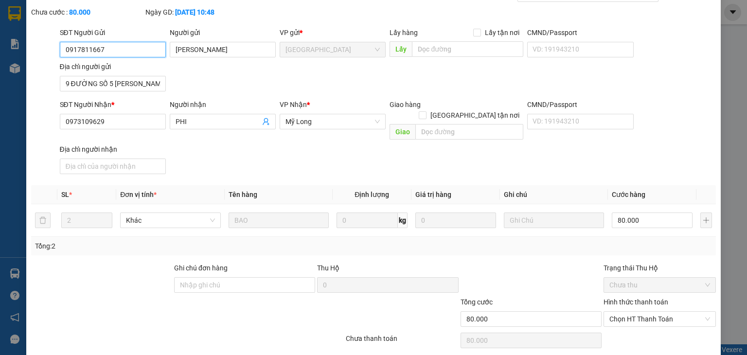
scroll to position [74, 0]
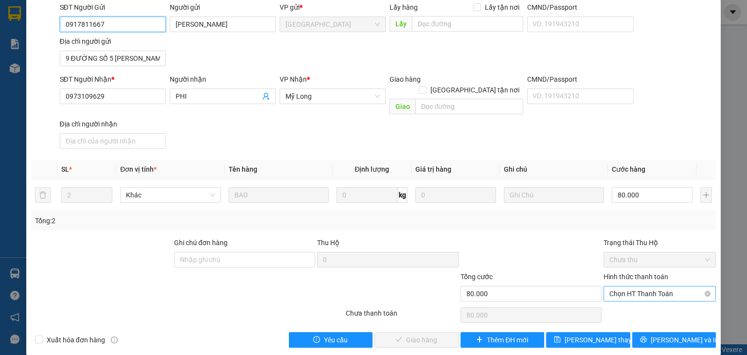
click at [398, 238] on span "Chọn HT Thanh Toán" at bounding box center [659, 293] width 101 height 15
click at [398, 238] on div "Tại văn phòng" at bounding box center [653, 302] width 100 height 11
type input "0"
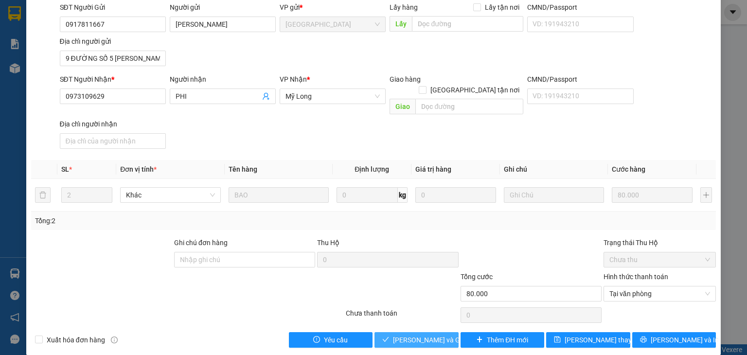
click at [398, 238] on span "Lưu và Giao hàng" at bounding box center [439, 340] width 93 height 11
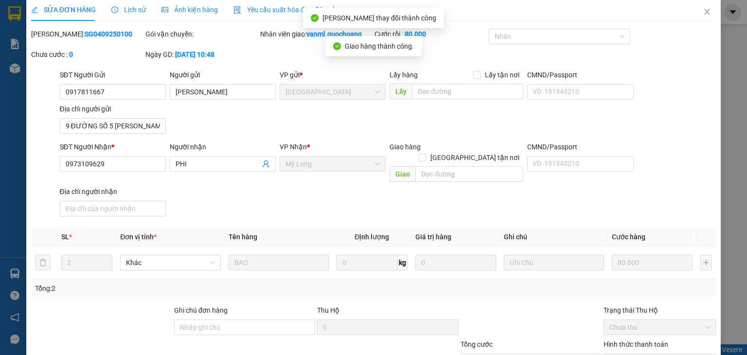
scroll to position [0, 0]
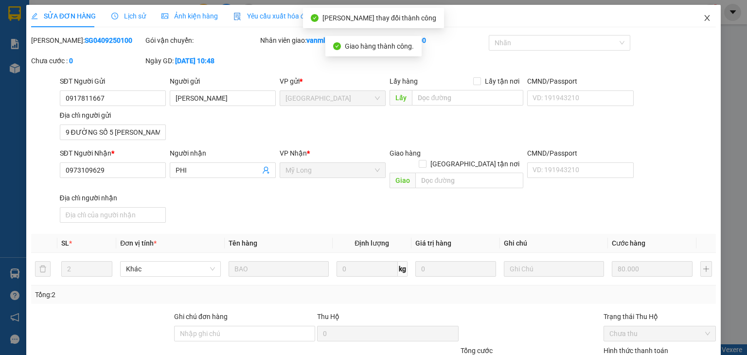
click at [398, 20] on icon "close" at bounding box center [707, 18] width 8 height 8
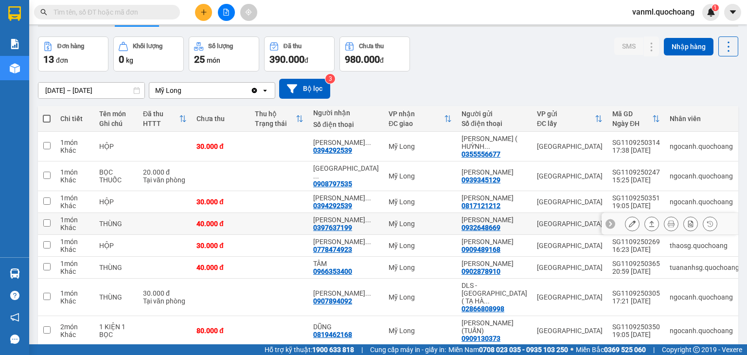
scroll to position [49, 0]
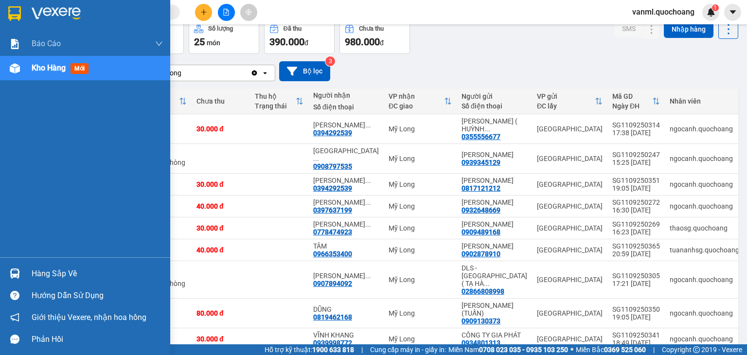
drag, startPoint x: 43, startPoint y: 272, endPoint x: 92, endPoint y: 257, distance: 52.0
click at [44, 238] on div "Hàng sắp về" at bounding box center [97, 273] width 131 height 15
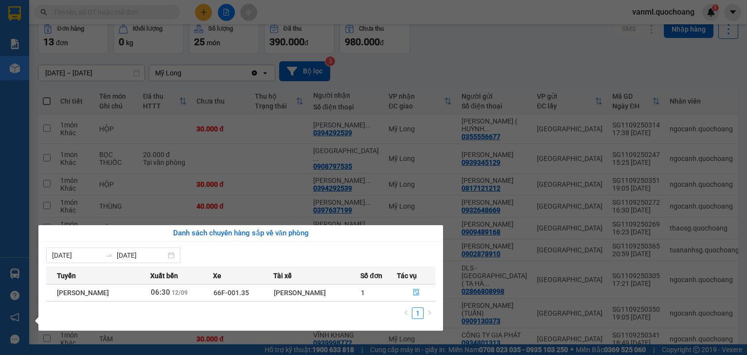
click at [398, 63] on section "Kết quả tìm kiếm ( 0 ) Bộ lọc No Data vanml.quochoang 1 Báo cáo Báo cáo dòng ti…" at bounding box center [373, 177] width 747 height 355
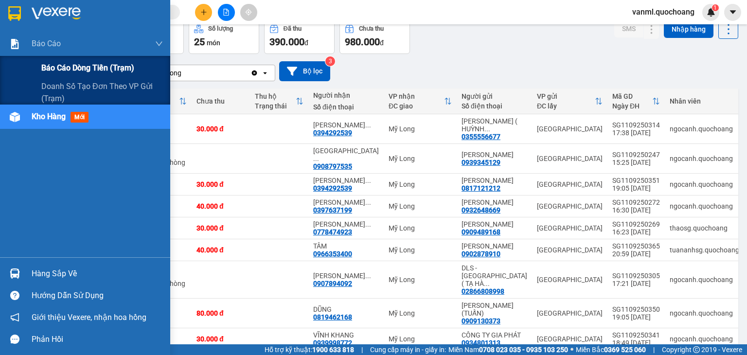
click at [69, 71] on span "Báo cáo dòng tiền (trạm)" at bounding box center [87, 68] width 93 height 12
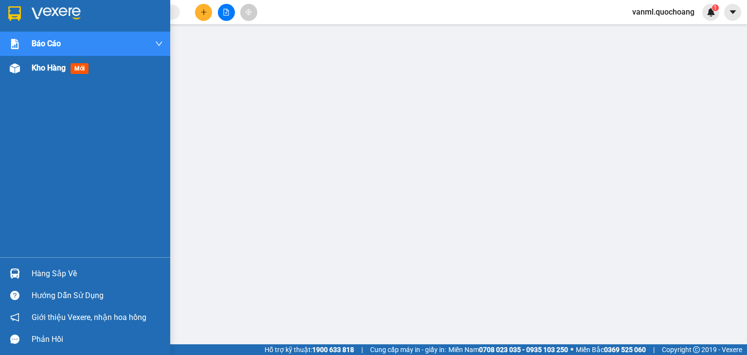
click at [42, 63] on span "Kho hàng" at bounding box center [49, 67] width 34 height 9
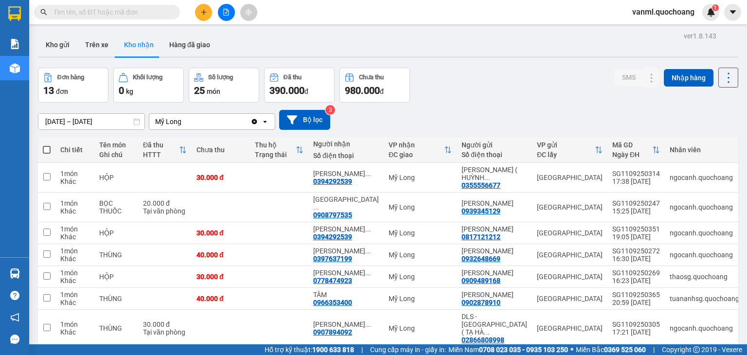
click at [398, 73] on div "Đơn hàng 13 đơn Khối lượng 0 kg Số lượng 25 món Đã thu 390.000 đ Chưa thu 980.0…" at bounding box center [388, 85] width 700 height 35
click at [204, 10] on icon "plus" at bounding box center [203, 11] width 0 height 5
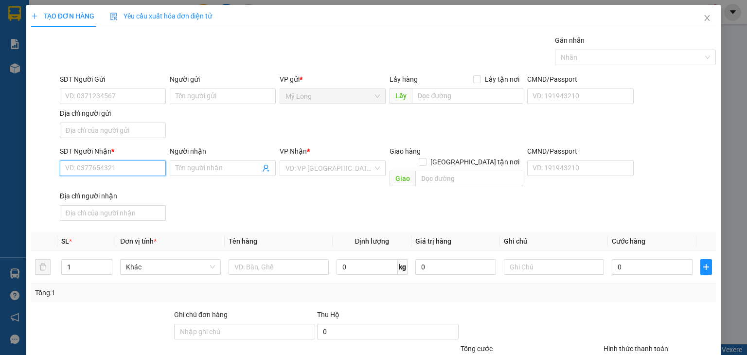
click at [125, 162] on input "SĐT Người Nhận *" at bounding box center [113, 168] width 106 height 16
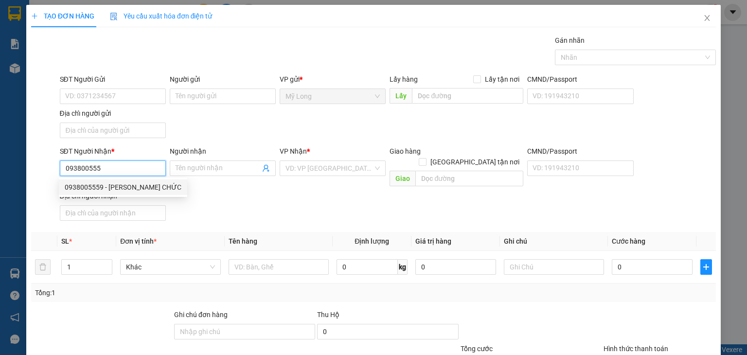
click at [123, 187] on div "0938005559 - BÙI THỊ CHỨC" at bounding box center [123, 187] width 117 height 11
type input "0938005559"
type input "BÙI THỊ CHỨC"
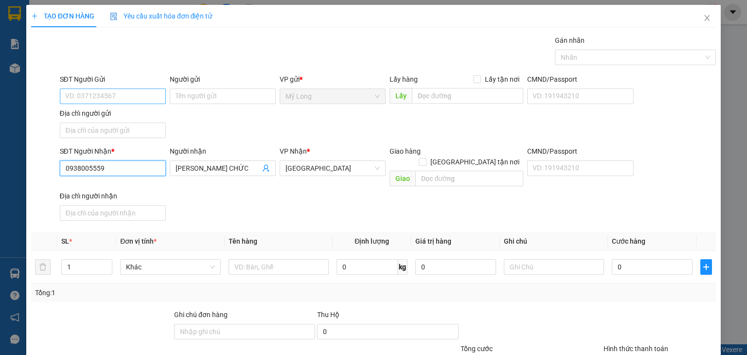
type input "0938005559"
click at [141, 96] on input "SĐT Người Gửi" at bounding box center [113, 96] width 106 height 16
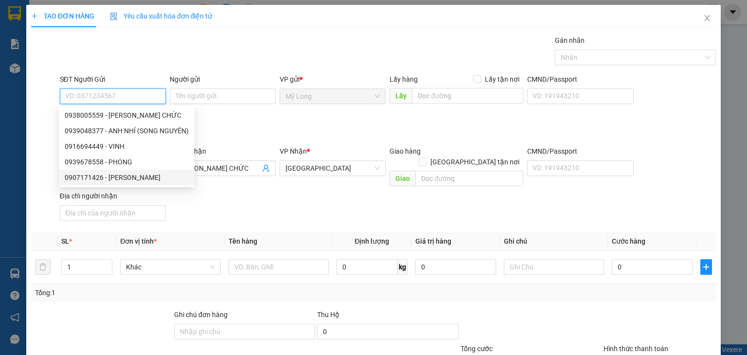
click at [157, 179] on div "0907171426 - NGUYỄN TUẤN KIỆT" at bounding box center [127, 177] width 124 height 11
type input "0907171426"
type input "NGUYỄN TUẤN KIỆT"
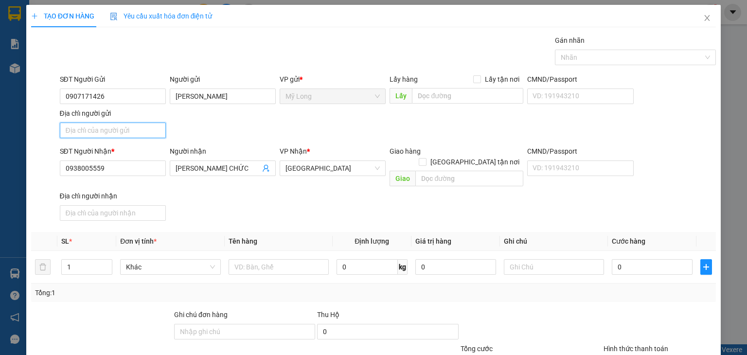
click at [145, 125] on input "Địa chỉ người gửi" at bounding box center [113, 131] width 106 height 16
type input "A"
type input "Â"
type input "ẤP 3, BÌNH HÀNG TRUNG, ĐỒNG THÁP"
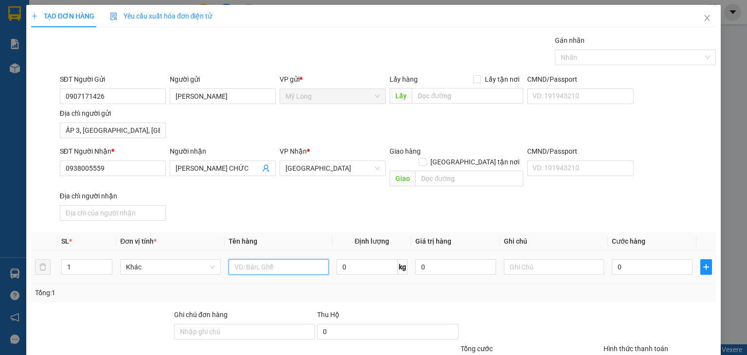
click at [249, 238] on input "text" at bounding box center [279, 267] width 100 height 16
type input "HỘP"
click at [398, 238] on input "0" at bounding box center [652, 267] width 81 height 16
type input "4"
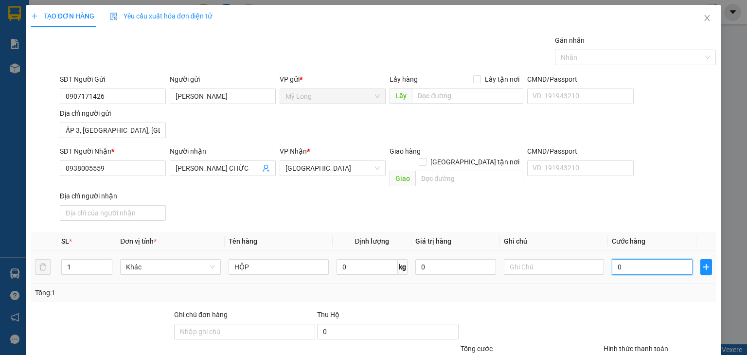
type input "4"
type input "40"
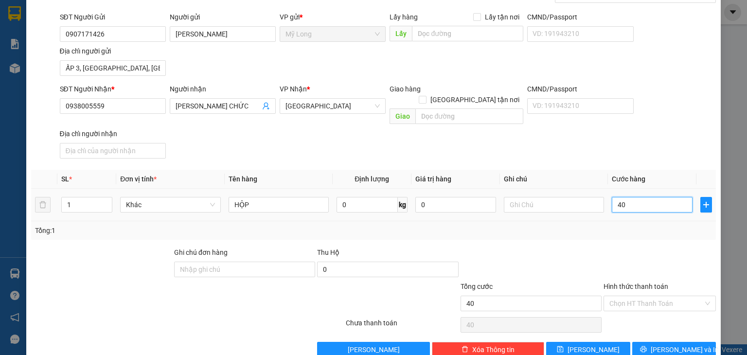
scroll to position [72, 0]
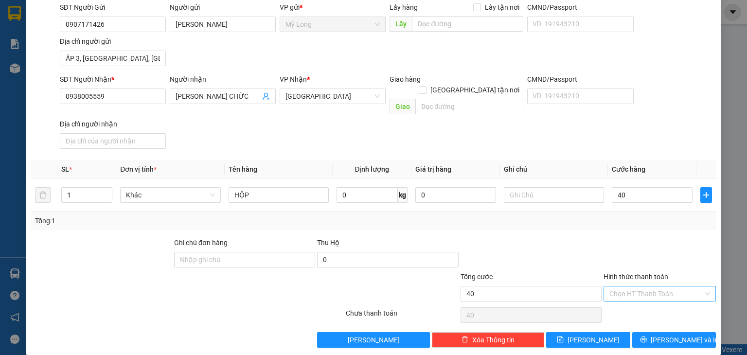
type input "40.000"
click at [398, 238] on input "Hình thức thanh toán" at bounding box center [656, 293] width 94 height 15
click at [398, 238] on div "Tại văn phòng" at bounding box center [653, 301] width 100 height 11
type input "0"
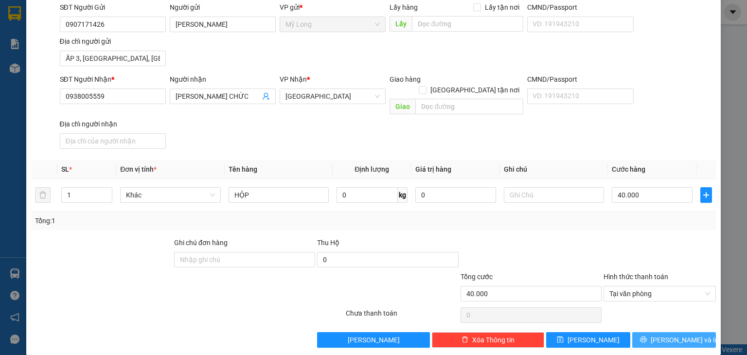
click at [398, 238] on button "[PERSON_NAME] và In" at bounding box center [674, 340] width 84 height 16
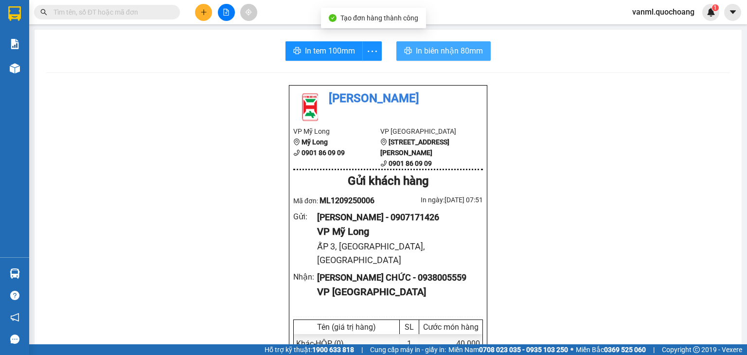
click at [398, 49] on span "In biên nhận 80mm" at bounding box center [449, 51] width 67 height 12
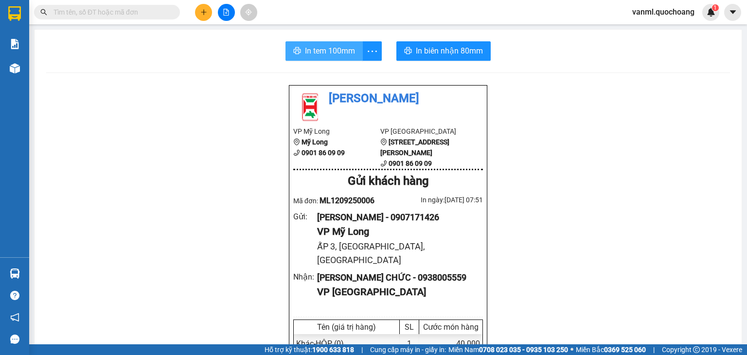
click at [336, 53] on span "In tem 100mm" at bounding box center [330, 51] width 50 height 12
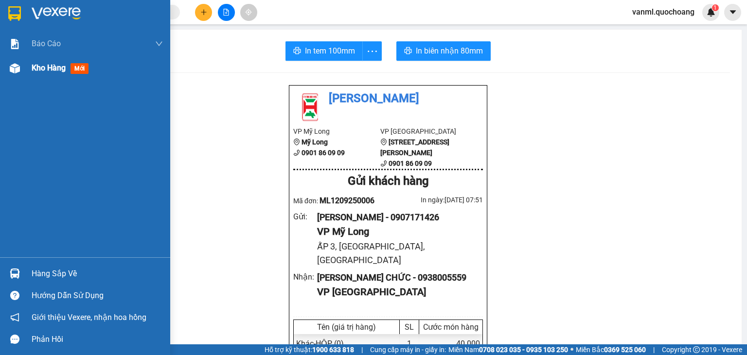
click at [53, 66] on span "Kho hàng" at bounding box center [49, 67] width 34 height 9
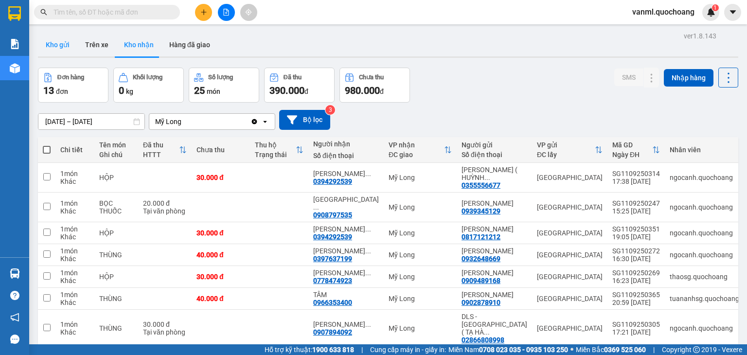
click at [62, 45] on button "Kho gửi" at bounding box center [57, 44] width 39 height 23
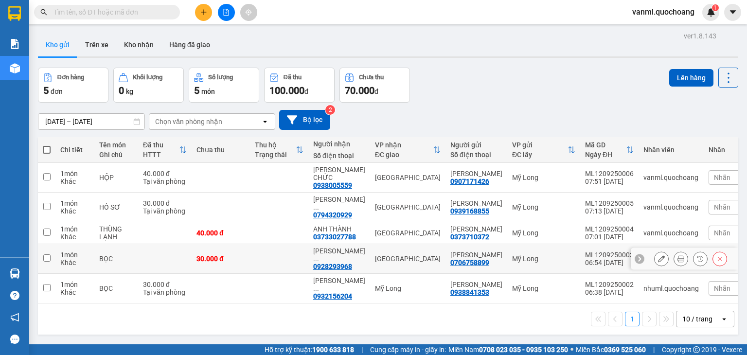
scroll to position [45, 0]
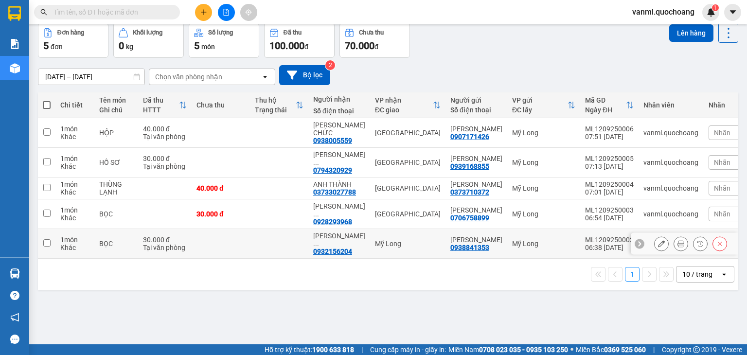
click at [339, 238] on div "0932156204" at bounding box center [332, 251] width 39 height 8
click at [255, 238] on td at bounding box center [279, 244] width 58 height 30
checkbox input "true"
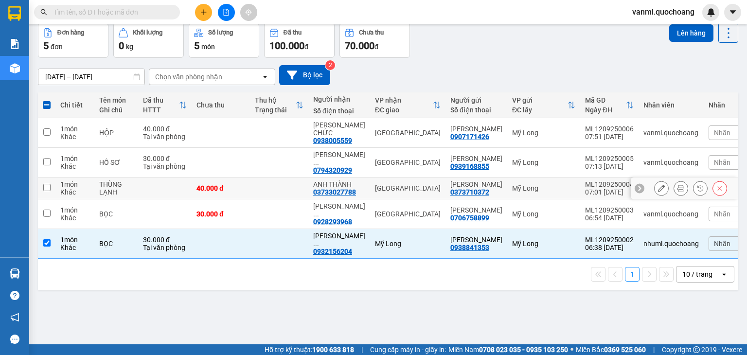
click at [263, 187] on td at bounding box center [279, 188] width 58 height 22
checkbox input "true"
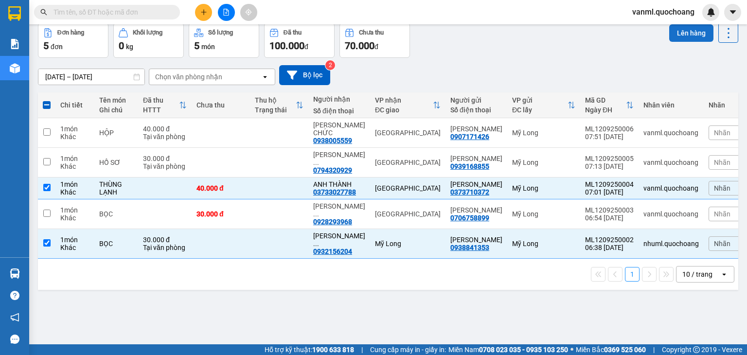
click at [398, 32] on button "Lên hàng" at bounding box center [691, 33] width 44 height 18
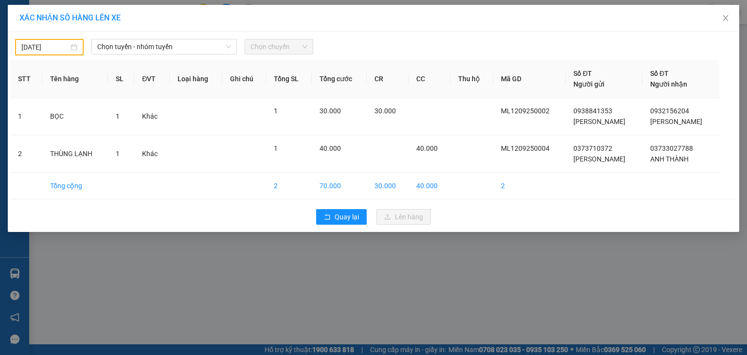
click at [37, 37] on div "11/09/2025 Chọn tuyến - nhóm tuyến Chọn chuyến" at bounding box center [373, 44] width 726 height 21
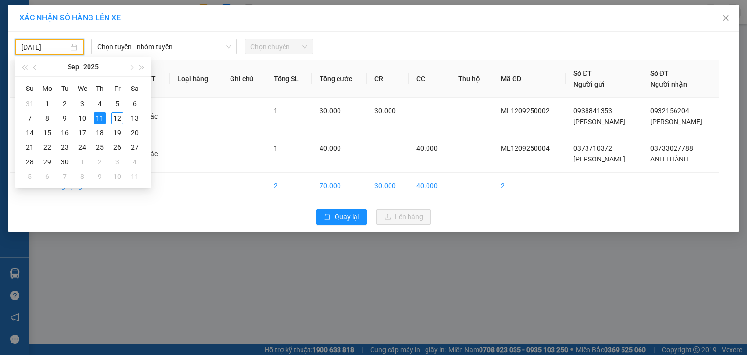
click at [43, 47] on input "11/09/2025" at bounding box center [44, 47] width 47 height 11
click at [113, 115] on div "12" at bounding box center [117, 118] width 12 height 12
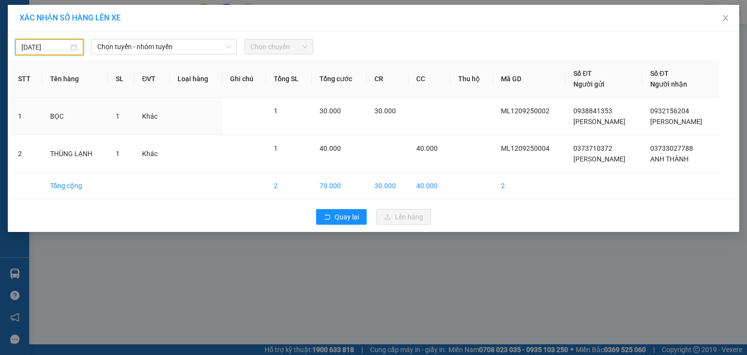
type input "[DATE]"
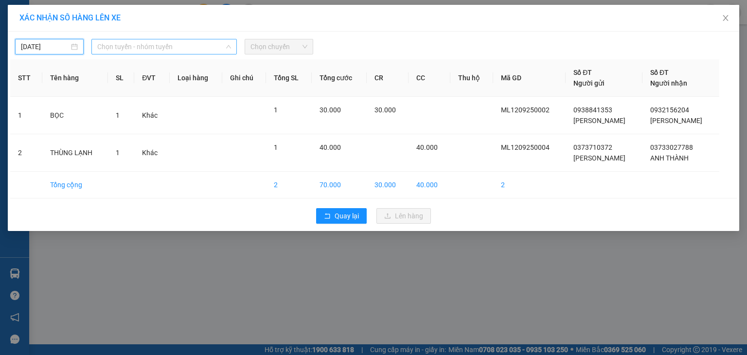
click at [137, 46] on span "Chọn tuyến - nhóm tuyến" at bounding box center [164, 46] width 134 height 15
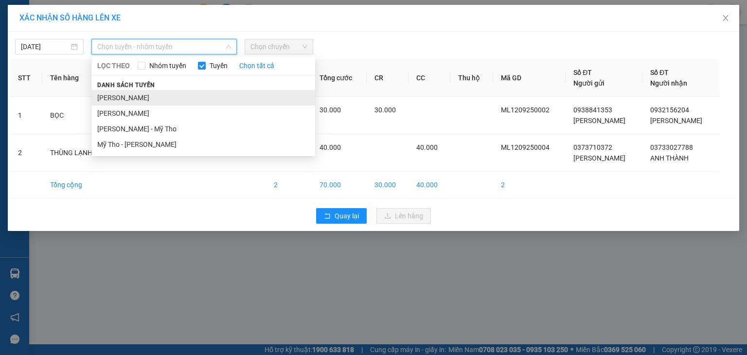
click at [154, 101] on li "[PERSON_NAME]" at bounding box center [203, 98] width 224 height 16
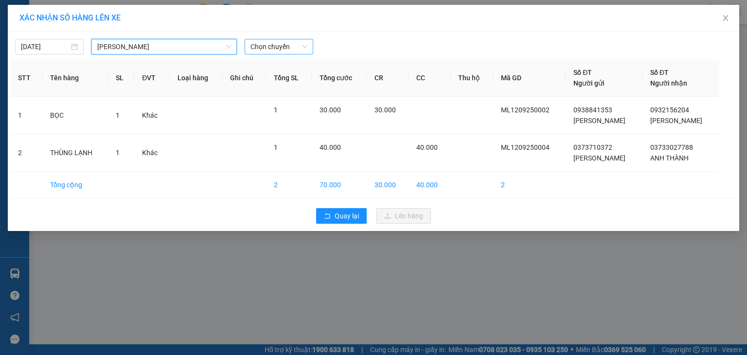
click at [267, 45] on span "Chọn chuyến" at bounding box center [278, 46] width 57 height 15
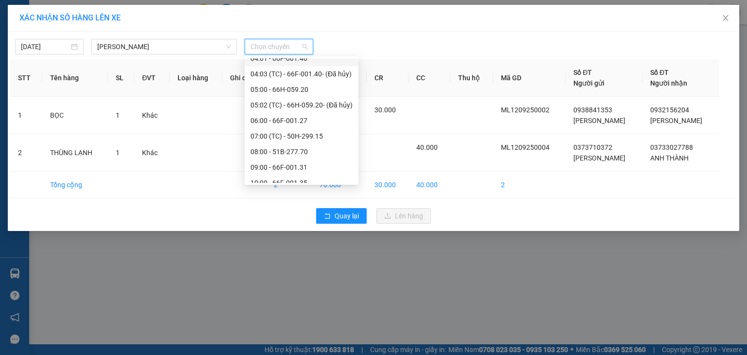
scroll to position [243, 0]
drag, startPoint x: 292, startPoint y: 88, endPoint x: 299, endPoint y: 92, distance: 8.5
click at [292, 88] on div "07:00 (TC) - 50H-299.15" at bounding box center [301, 87] width 102 height 11
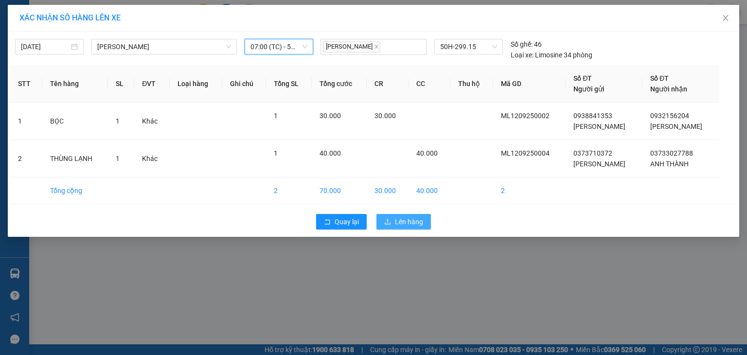
click at [398, 215] on button "Lên hàng" at bounding box center [403, 222] width 54 height 16
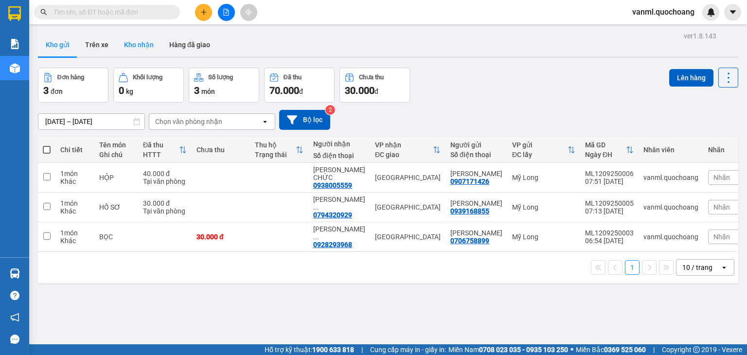
click at [137, 45] on button "Kho nhận" at bounding box center [138, 44] width 45 height 23
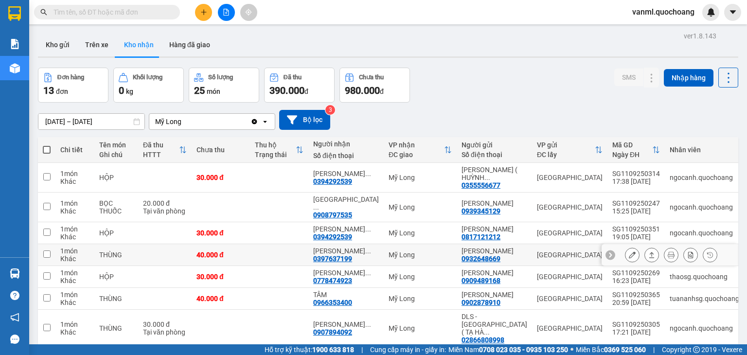
scroll to position [49, 0]
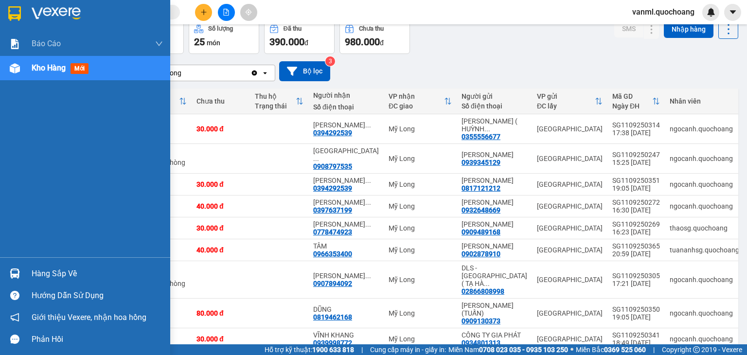
click at [66, 238] on div "Hàng sắp về" at bounding box center [97, 273] width 131 height 15
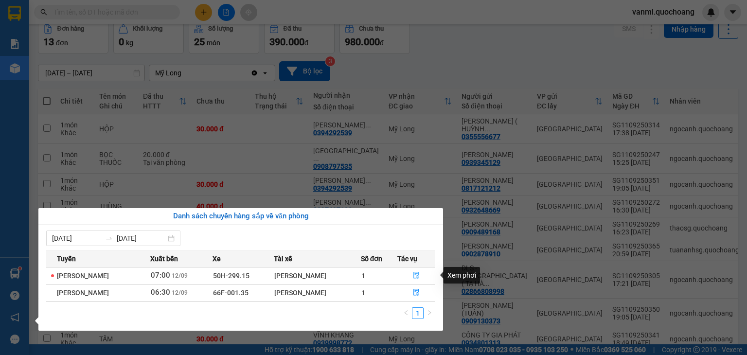
click at [398, 238] on icon "file-done" at bounding box center [416, 275] width 6 height 7
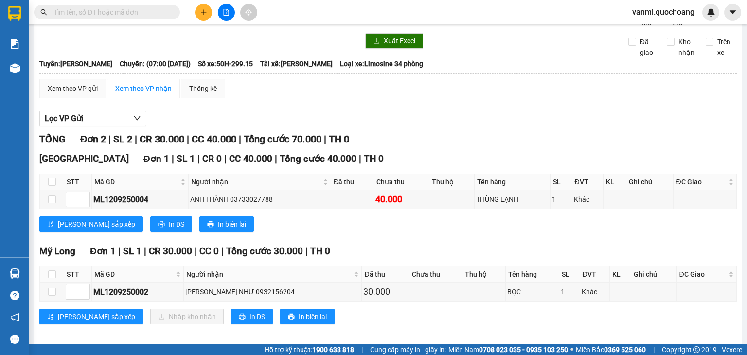
scroll to position [46, 0]
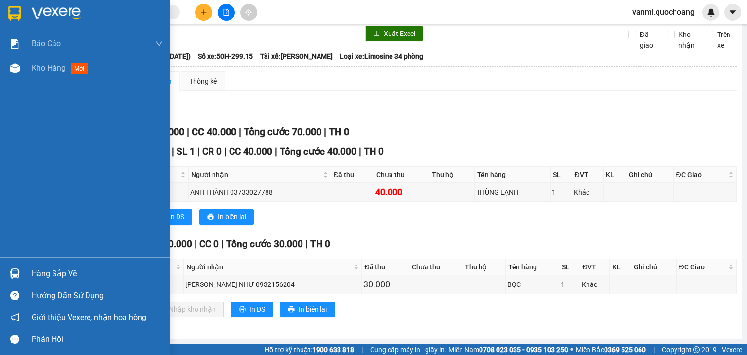
drag, startPoint x: 41, startPoint y: 67, endPoint x: 130, endPoint y: 142, distance: 117.3
click at [41, 67] on span "Kho hàng" at bounding box center [49, 67] width 34 height 9
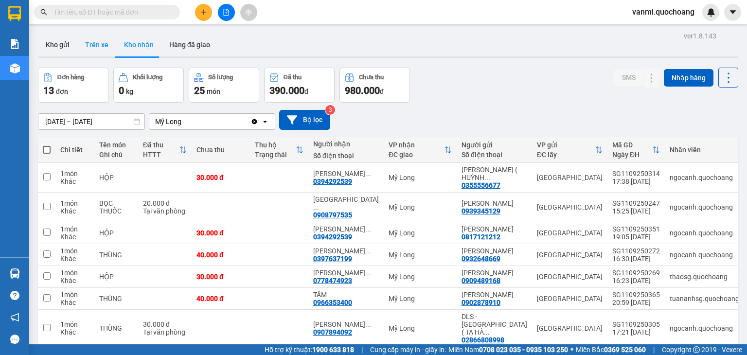
click at [98, 46] on button "Trên xe" at bounding box center [96, 44] width 39 height 23
type input "[DATE] – [DATE]"
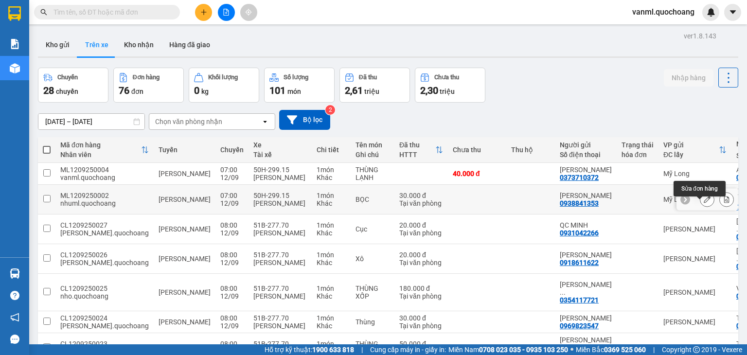
click at [398, 203] on icon at bounding box center [707, 199] width 7 height 7
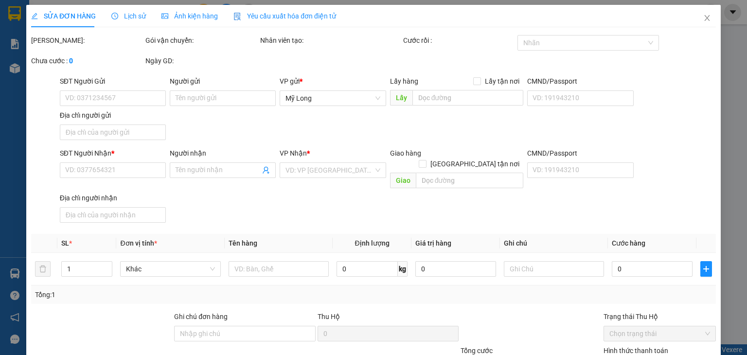
type input "0938841353"
type input "NGUYỄN THỊ CẨM NHI"
type input "TỔ 27 ẤP BÌNH LINH MỸ HIỆP ĐỒNG THÁP"
type input "0932156204"
type input "NGUYỄN THỊ CẨM NHƯ"
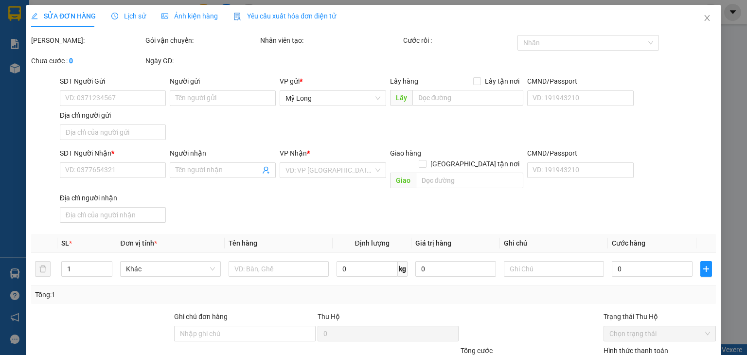
type input "30.000"
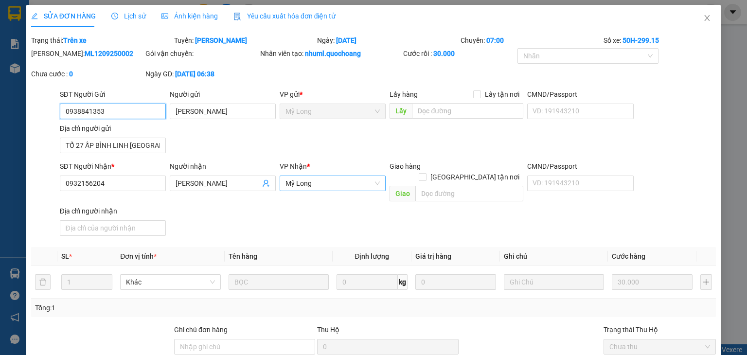
click at [318, 186] on span "Mỹ Long" at bounding box center [332, 183] width 94 height 15
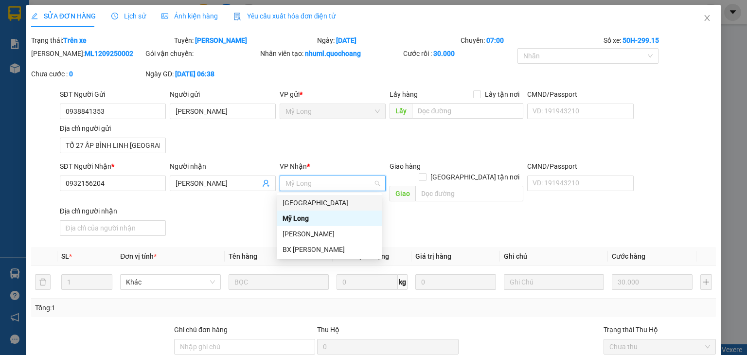
click at [321, 206] on div "[GEOGRAPHIC_DATA]" at bounding box center [329, 202] width 93 height 11
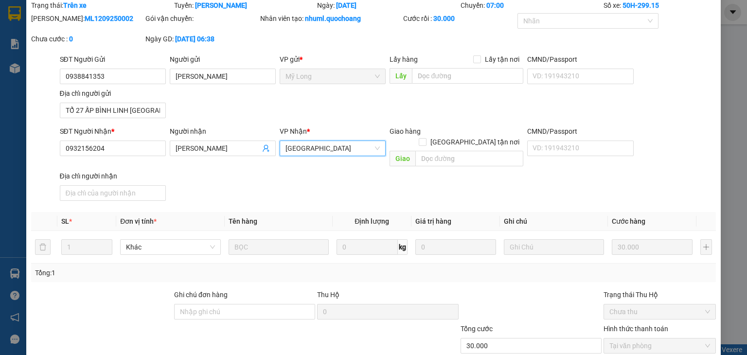
scroll to position [88, 0]
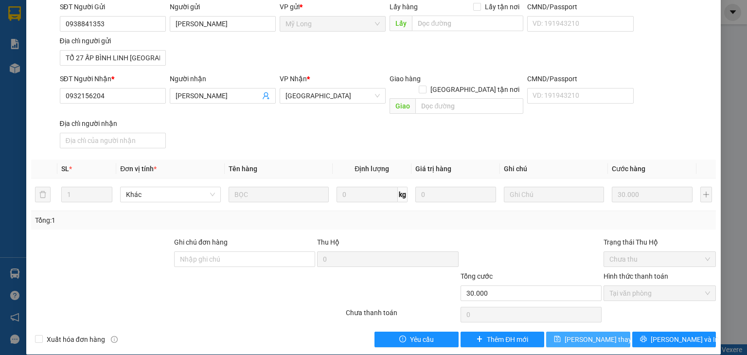
click at [398, 238] on span "Lưu thay đổi" at bounding box center [604, 339] width 78 height 11
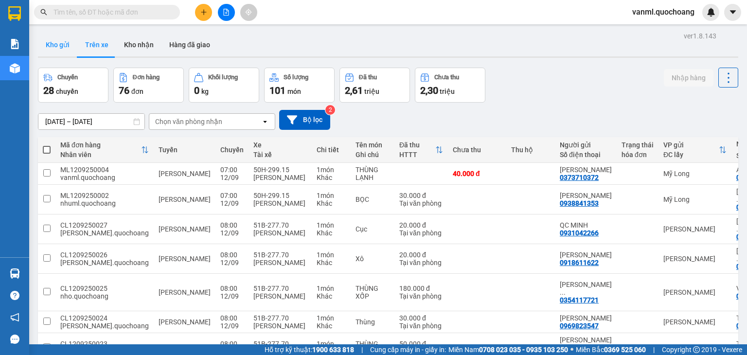
click at [64, 47] on button "Kho gửi" at bounding box center [57, 44] width 39 height 23
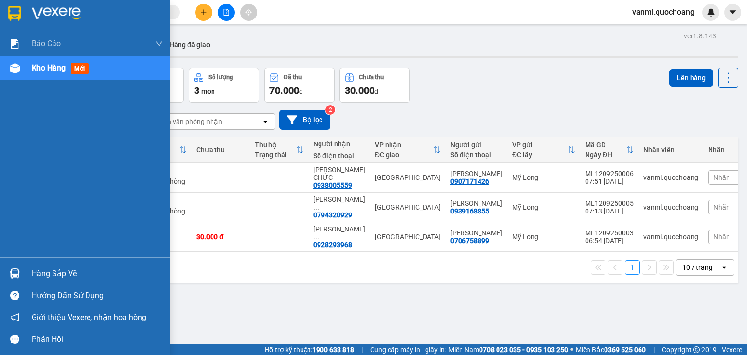
click at [79, 238] on div "Hàng sắp về" at bounding box center [97, 273] width 131 height 15
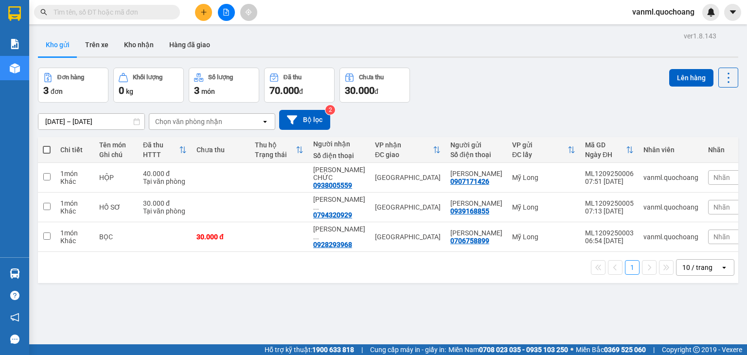
click at [398, 106] on section "Kết quả tìm kiếm ( 0 ) Bộ lọc No Data vanml.quochoang Báo cáo Báo cáo dòng tiền…" at bounding box center [373, 177] width 747 height 355
click at [143, 45] on button "Kho nhận" at bounding box center [138, 44] width 45 height 23
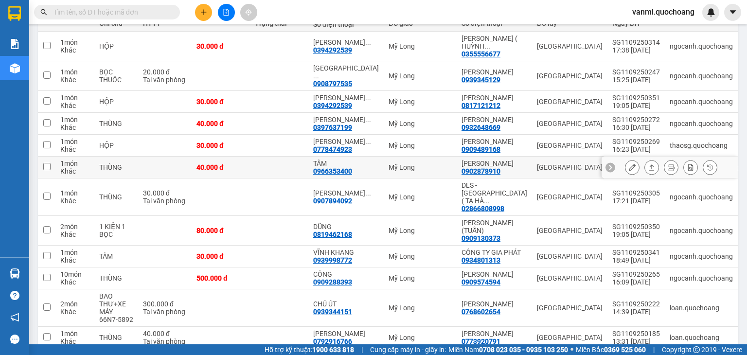
scroll to position [146, 0]
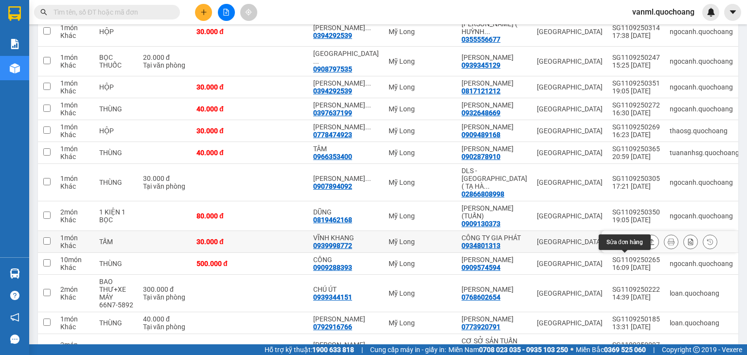
click at [398, 238] on button at bounding box center [632, 241] width 14 height 17
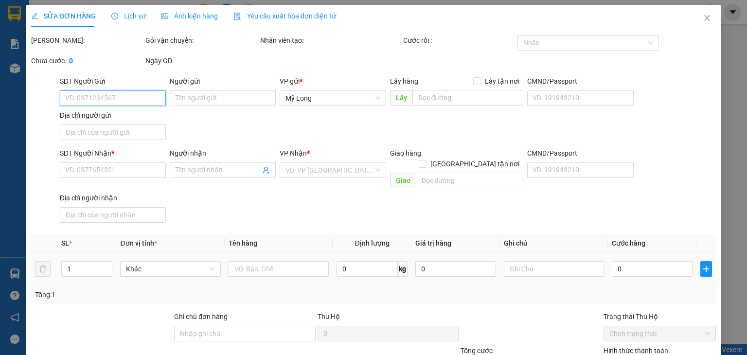
type input "0934801313"
type input "CÔNG TY GIA PHÁT"
type input "11/16 VĂN CAO P PHÚ THẠNH, TÂN PHÚ"
type input "0939998772"
type input "VĨNH KHANG"
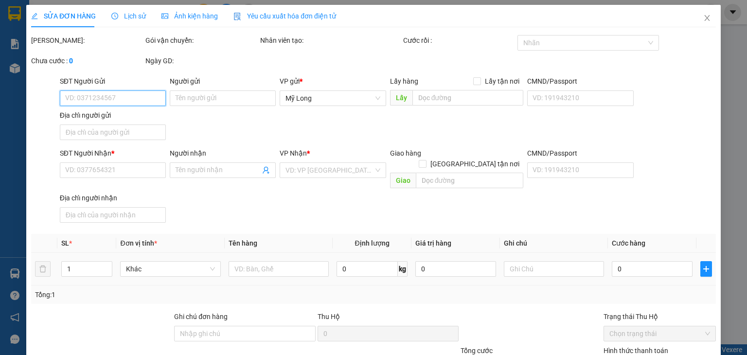
type input "30.000"
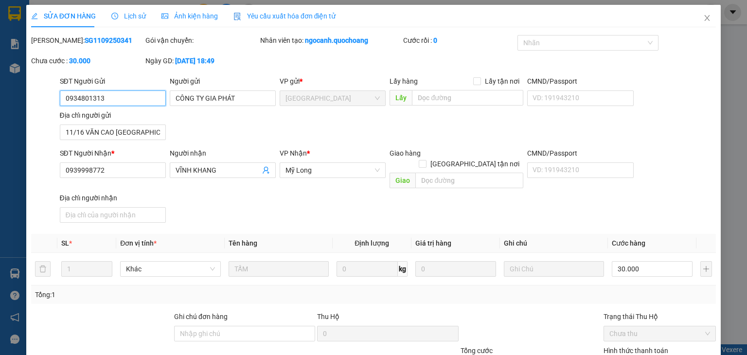
scroll to position [74, 0]
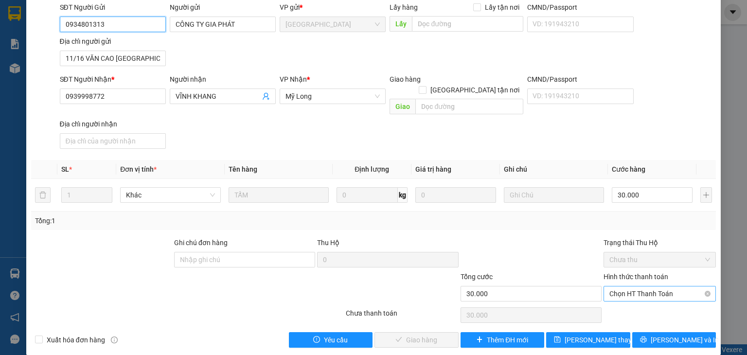
click at [398, 238] on span "Chọn HT Thanh Toán" at bounding box center [659, 293] width 101 height 15
click at [398, 238] on div "Tại văn phòng" at bounding box center [653, 302] width 111 height 16
type input "0"
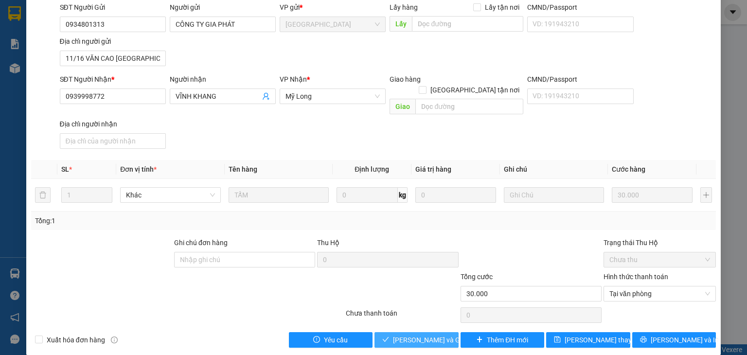
click at [398, 238] on span "Lưu và Giao hàng" at bounding box center [439, 340] width 93 height 11
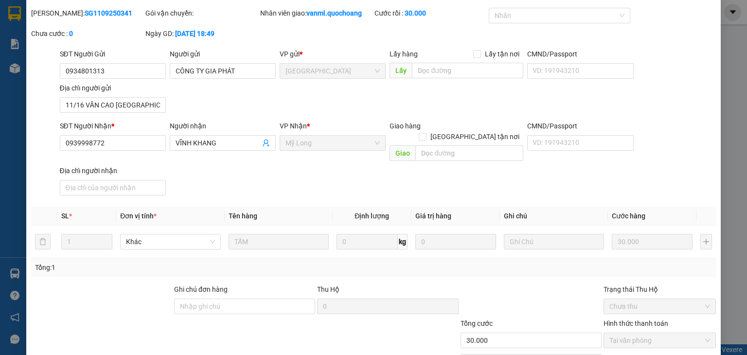
scroll to position [0, 0]
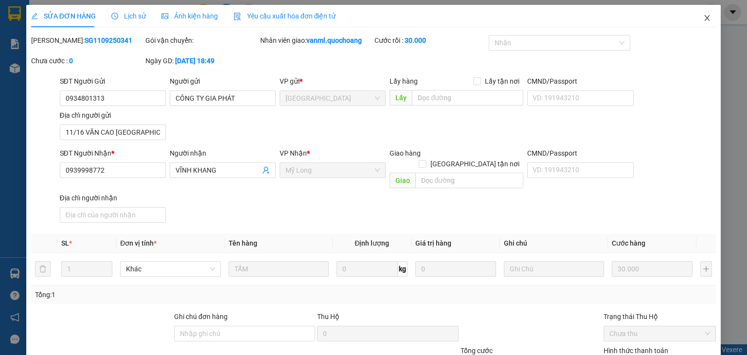
click at [398, 14] on icon "close" at bounding box center [707, 18] width 8 height 8
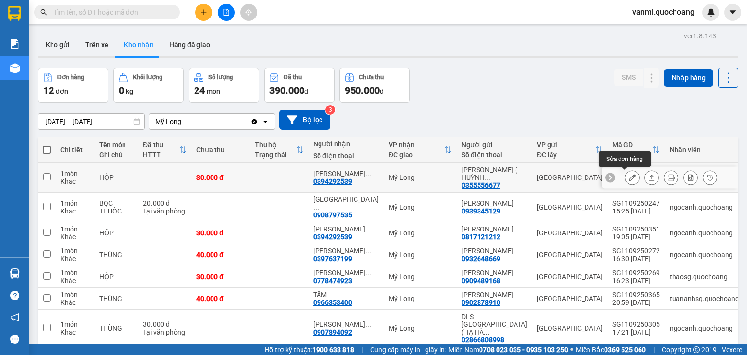
click at [398, 176] on icon at bounding box center [632, 177] width 7 height 7
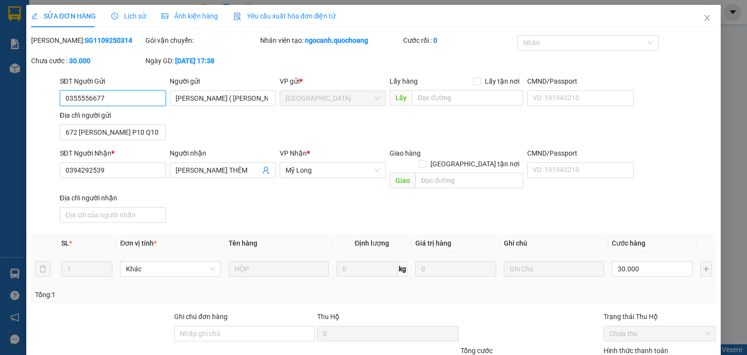
type input "0355556677"
type input "VIỄN QUANG ( HUỲNH NGỌC TÂM )"
type input "672 LÊ HỒNG PHONG P10 Q10"
type input "0394292539"
type input "NGÔ HỮU THÊM"
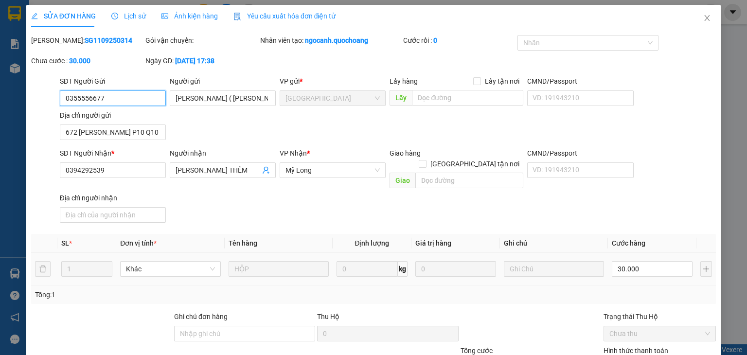
type input "30.000"
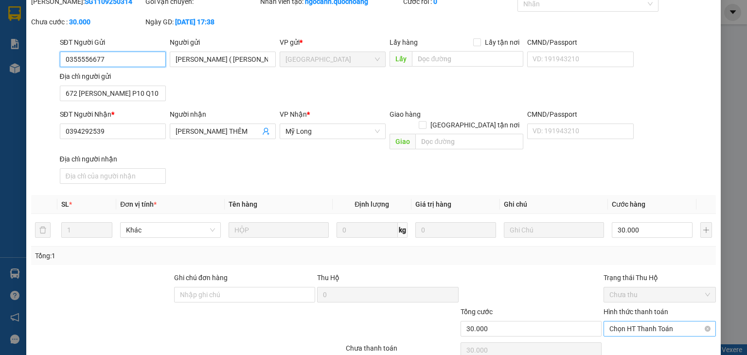
scroll to position [74, 0]
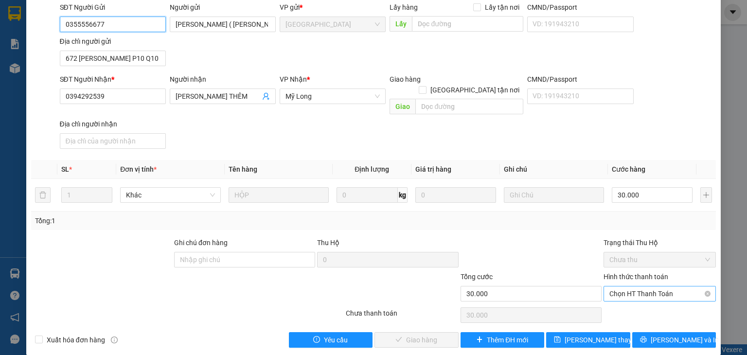
click at [398, 238] on span "Chọn HT Thanh Toán" at bounding box center [659, 293] width 101 height 15
click at [398, 238] on div "Tại văn phòng" at bounding box center [653, 302] width 100 height 11
type input "0"
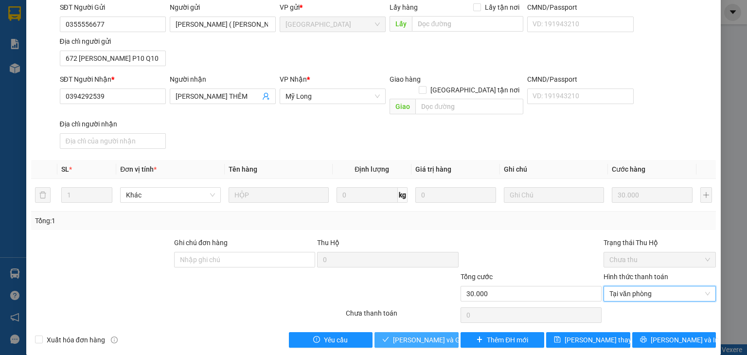
click at [398, 238] on span "Lưu và Giao hàng" at bounding box center [439, 340] width 93 height 11
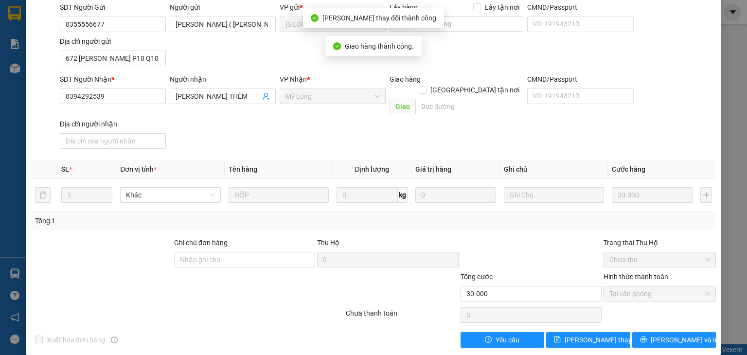
scroll to position [0, 0]
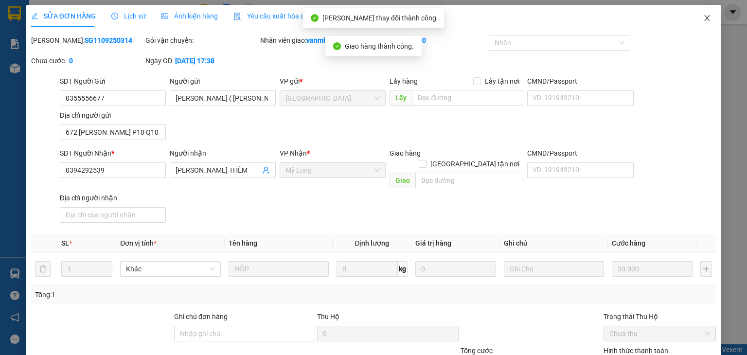
click at [398, 19] on icon "close" at bounding box center [707, 18] width 8 height 8
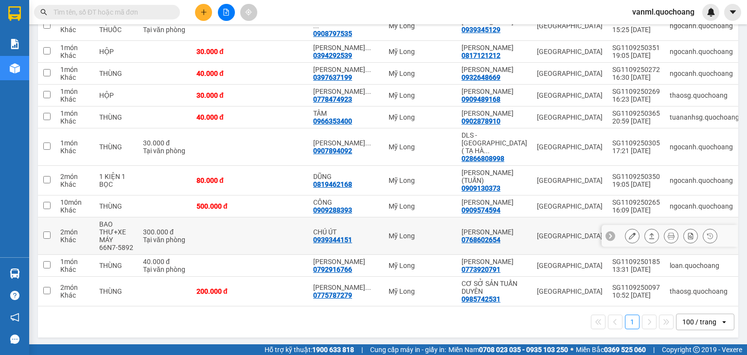
scroll to position [187, 0]
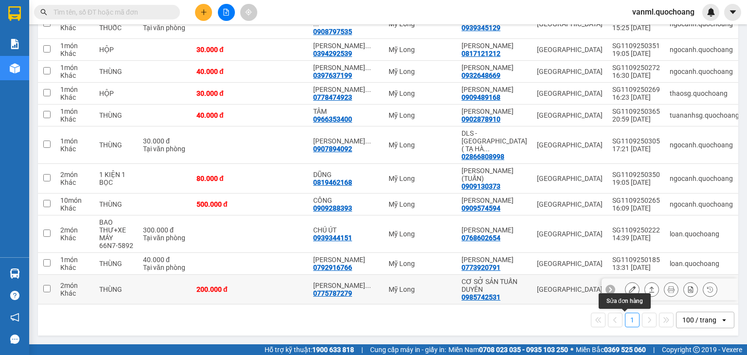
click at [398, 238] on icon at bounding box center [632, 289] width 7 height 7
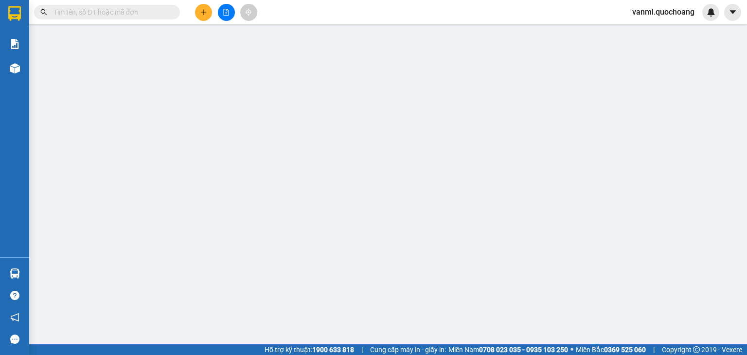
type input "0985742531"
type input "CƠ SỞ SẢN TUẤN DUYÊN"
type input "106 TỔ 22 KHU PHỐ 5 LONG BÌNH ĐỒNG NAI"
type input "0775787279"
type input "NGUYỄN THỊ THU NGA"
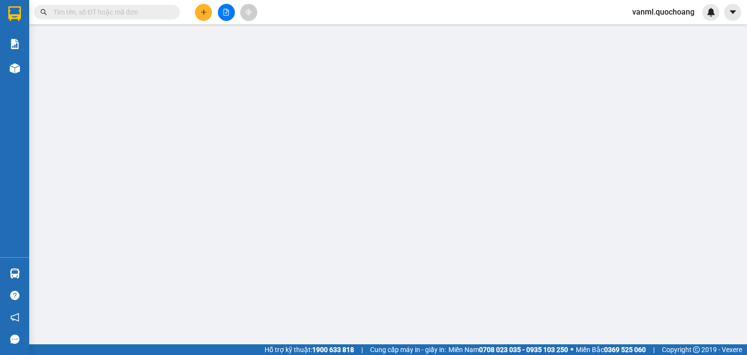
type input "200.000"
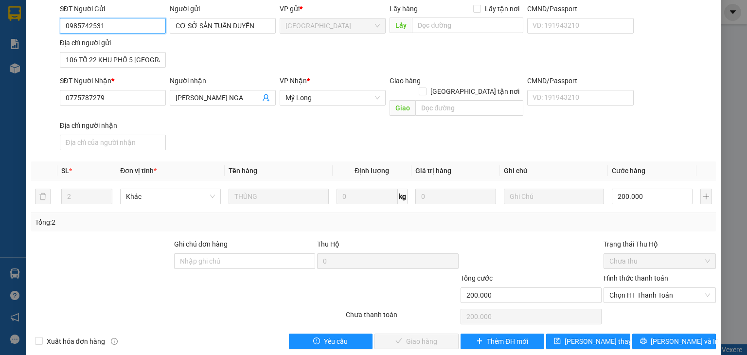
scroll to position [74, 0]
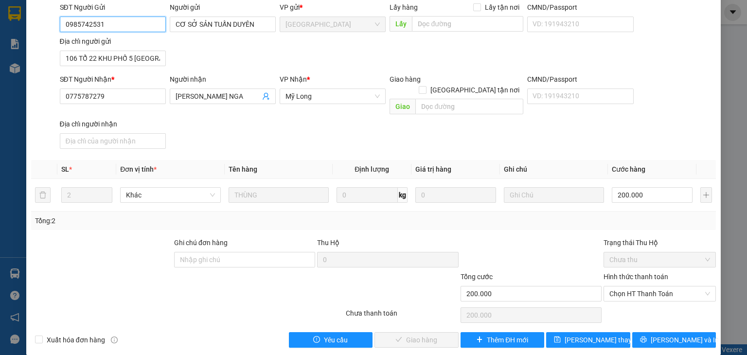
drag, startPoint x: 655, startPoint y: 283, endPoint x: 650, endPoint y: 290, distance: 9.0
click at [398, 238] on span "Chọn HT Thanh Toán" at bounding box center [659, 293] width 101 height 15
click at [398, 238] on div "Tại văn phòng" at bounding box center [653, 302] width 100 height 11
type input "0"
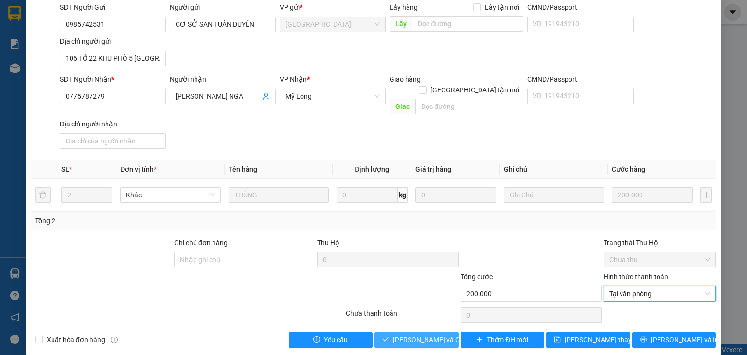
click at [398, 238] on span "Lưu và Giao hàng" at bounding box center [439, 340] width 93 height 11
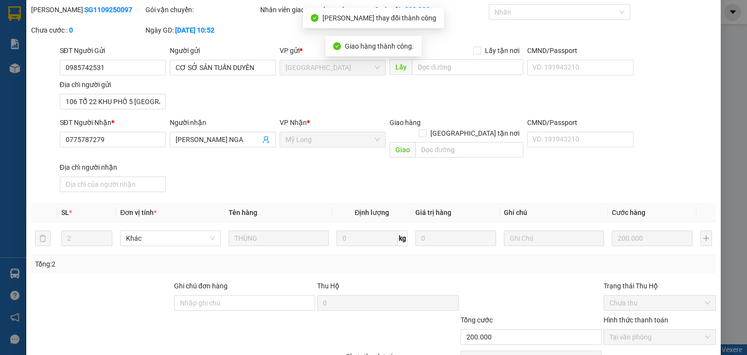
scroll to position [0, 0]
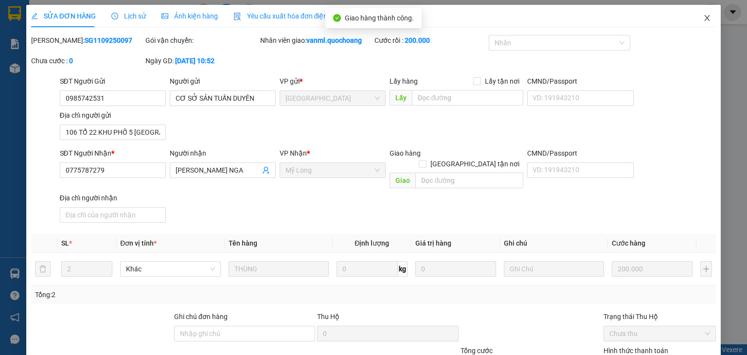
click at [398, 14] on span "Close" at bounding box center [706, 18] width 27 height 27
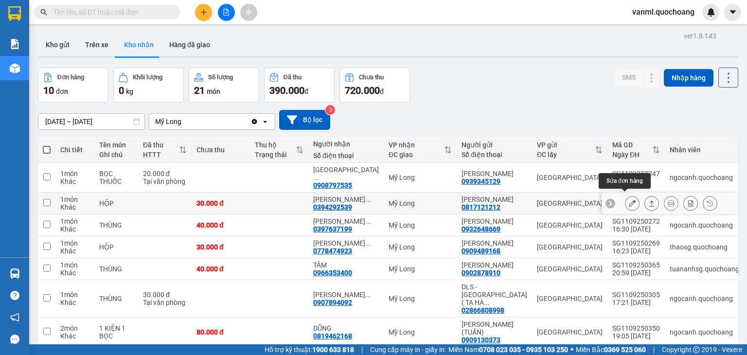
click at [398, 197] on button at bounding box center [632, 203] width 14 height 17
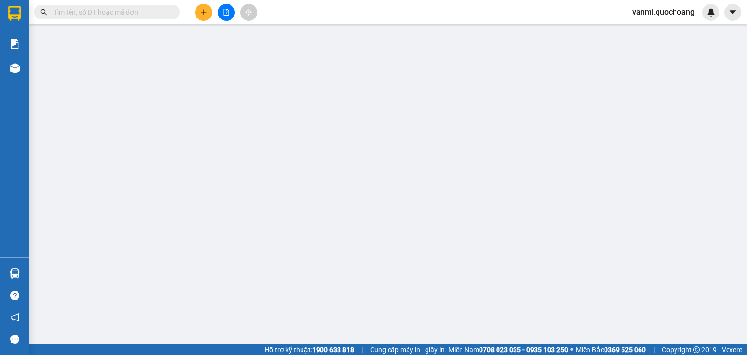
type input "0817121212"
type input "[PERSON_NAME]"
type input "296 BÀ HẠT P VƯỜN LÀI HCM"
type input "0394292539"
type input "NGÔ HỮU THÊM"
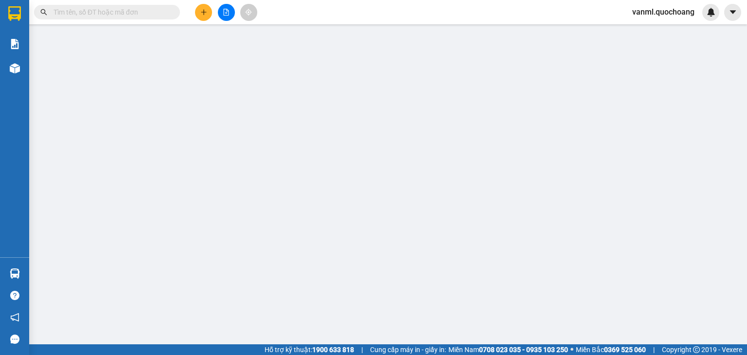
type input "30.000"
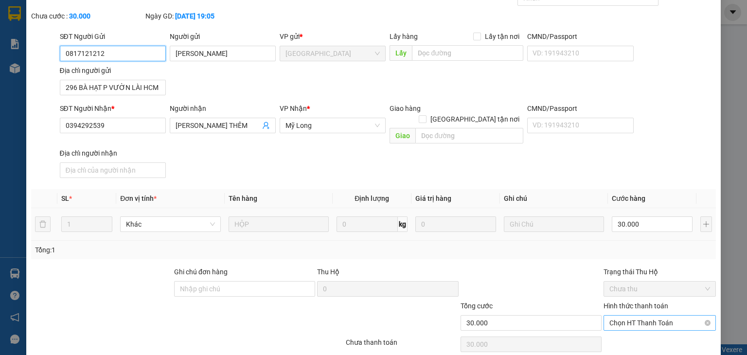
scroll to position [74, 0]
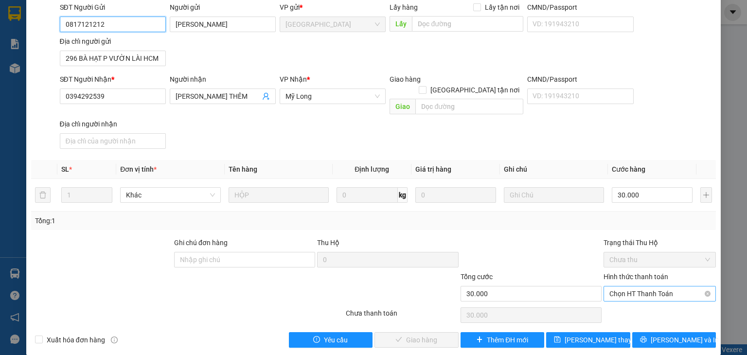
click at [398, 238] on span "Chọn HT Thanh Toán" at bounding box center [659, 293] width 101 height 15
click at [398, 238] on div "Tại văn phòng" at bounding box center [653, 302] width 111 height 16
type input "0"
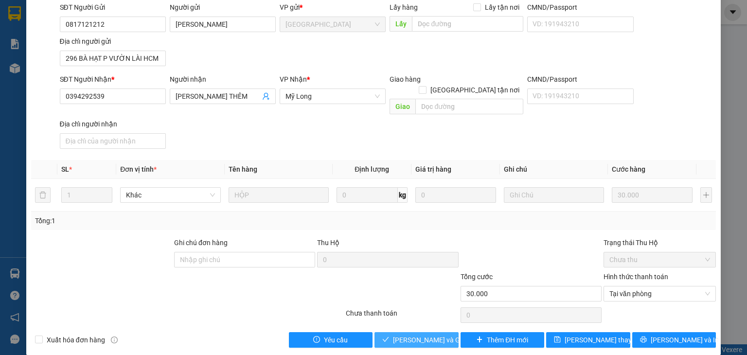
click at [398, 238] on span "Lưu và Giao hàng" at bounding box center [439, 340] width 93 height 11
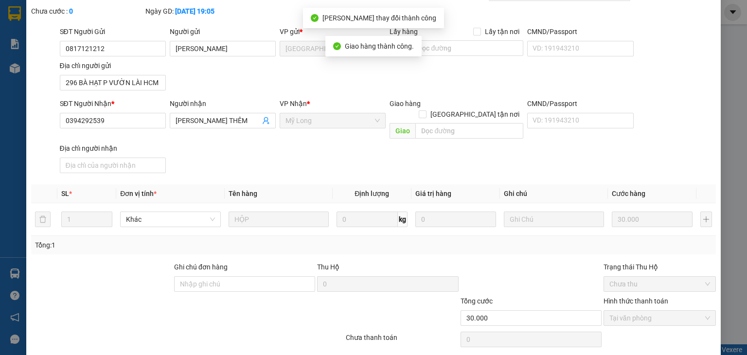
scroll to position [0, 0]
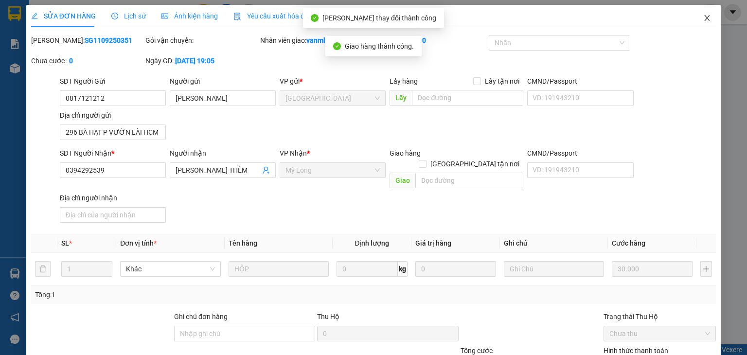
click at [398, 19] on icon "close" at bounding box center [707, 18] width 5 height 6
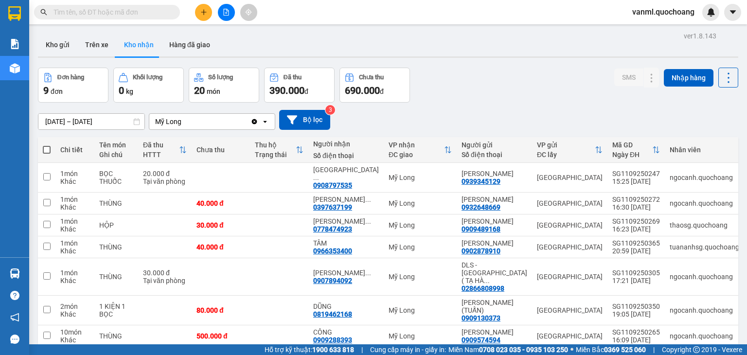
click at [80, 120] on input "01/09/2025 – 12/09/2025" at bounding box center [91, 122] width 106 height 16
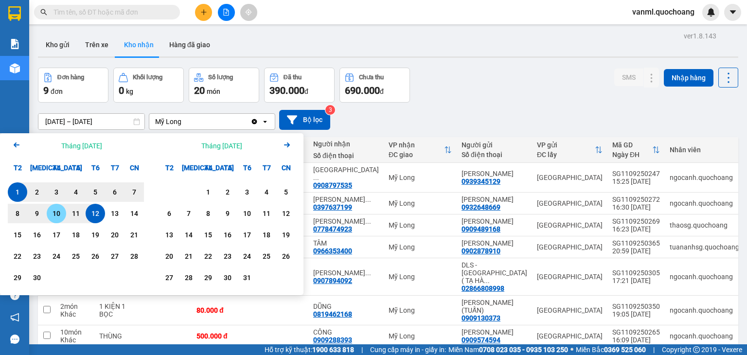
click at [53, 210] on div "10" at bounding box center [57, 214] width 14 height 12
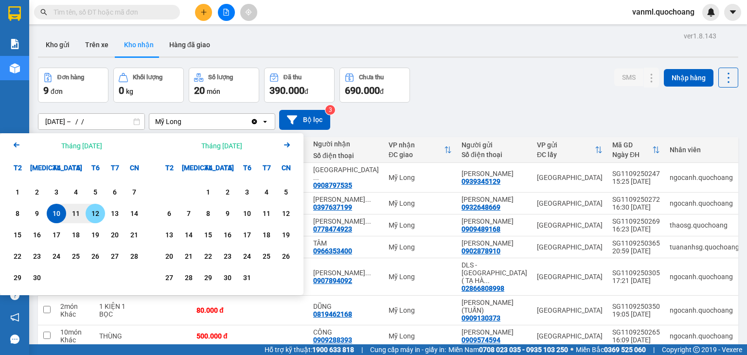
click at [100, 212] on div "12" at bounding box center [95, 214] width 14 height 12
type input "[DATE] – [DATE]"
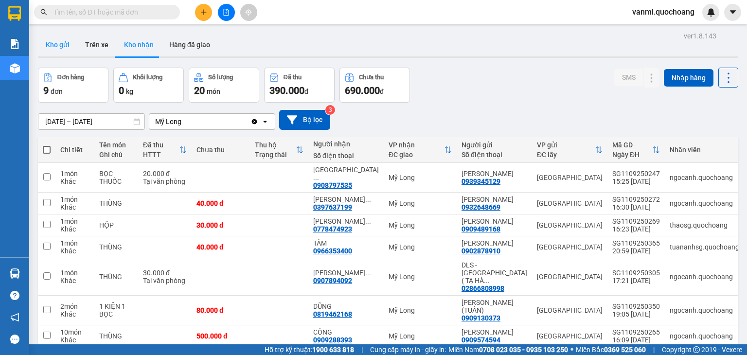
click at [61, 49] on button "Kho gửi" at bounding box center [57, 44] width 39 height 23
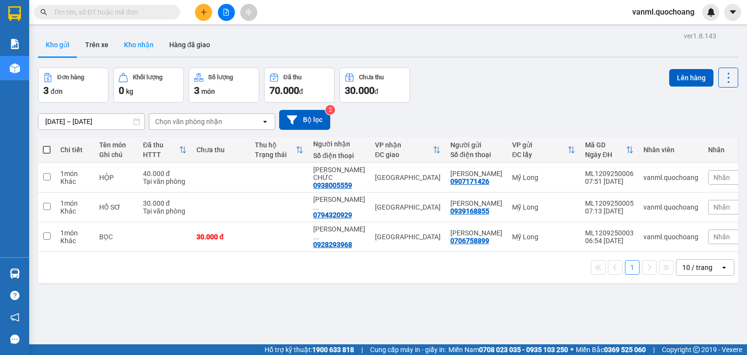
click at [142, 49] on button "Kho nhận" at bounding box center [138, 44] width 45 height 23
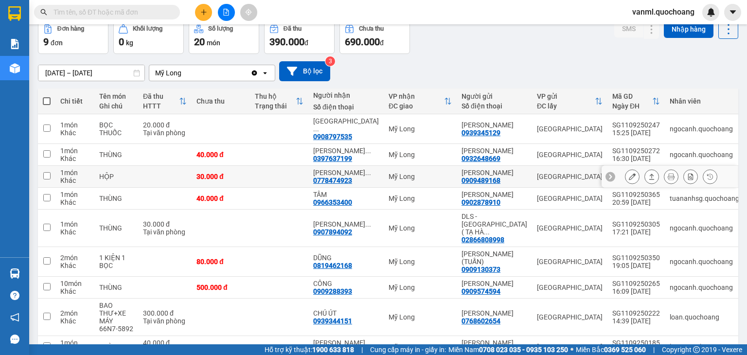
scroll to position [97, 0]
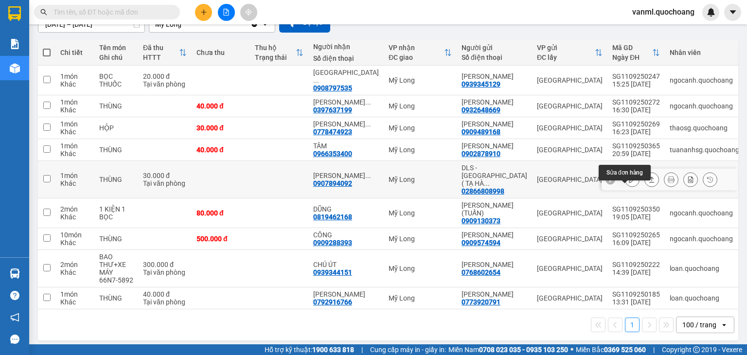
click at [398, 183] on icon at bounding box center [632, 179] width 7 height 7
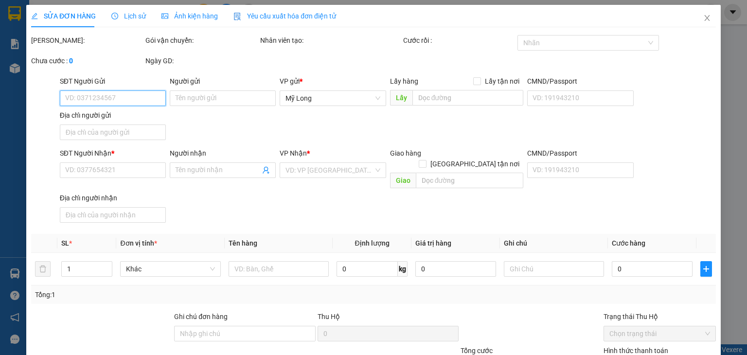
type input "02866808998"
type input "DLS - SÀI GÒN( TẠ HÀ NHỰT)"
type input "395/30 TÂN THỚI HIỆP 21 Q12"
type input "0907894092"
type input "NGUYỄN SÓC SƠN"
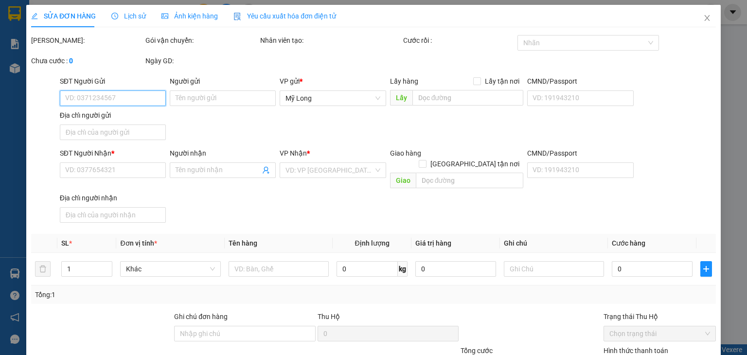
type input "30.000"
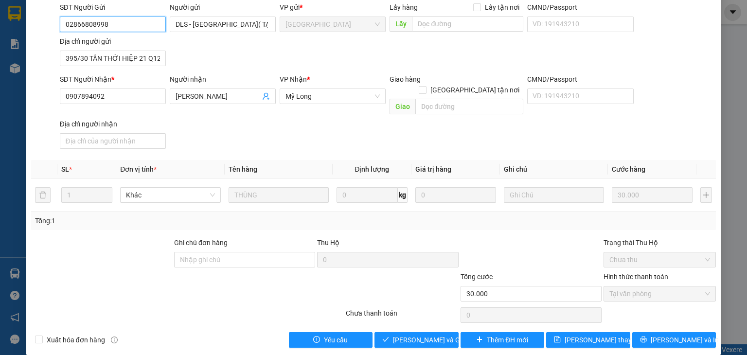
scroll to position [74, 0]
click at [398, 238] on span "Lưu và Giao hàng" at bounding box center [439, 340] width 93 height 11
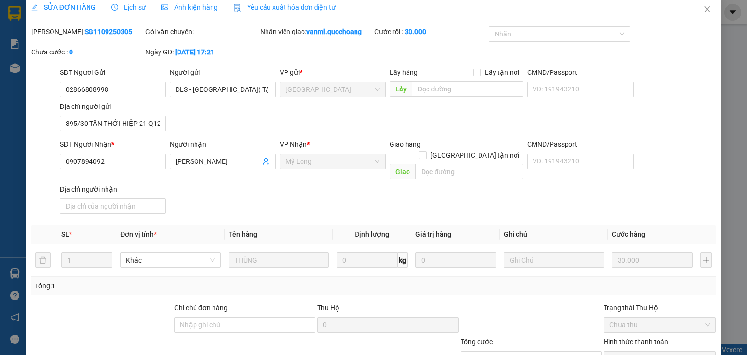
scroll to position [0, 0]
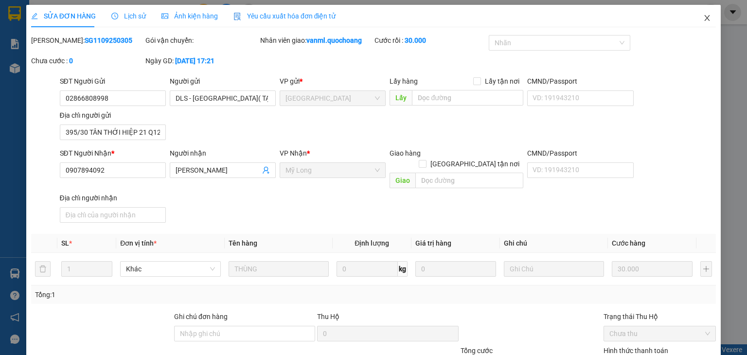
click at [398, 18] on span "Close" at bounding box center [706, 18] width 27 height 27
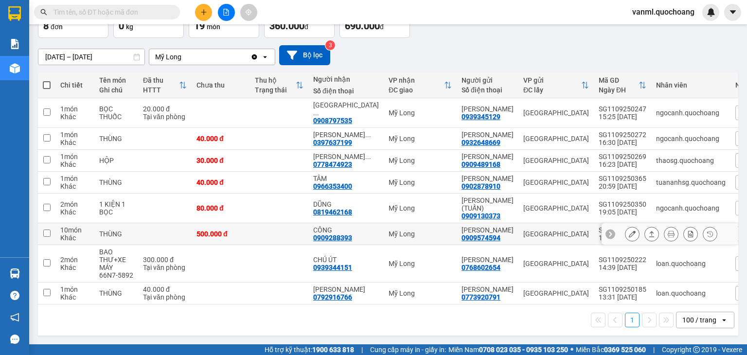
scroll to position [97, 0]
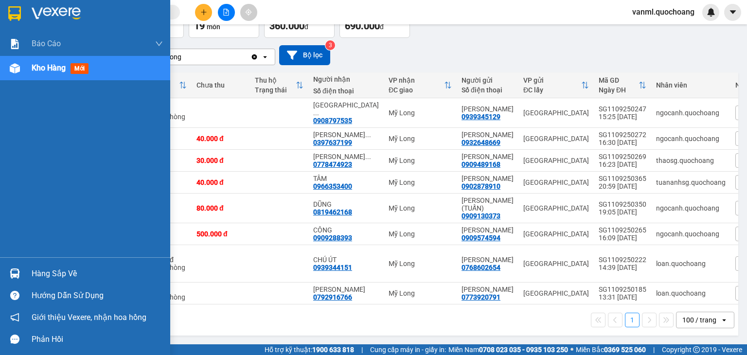
drag, startPoint x: 39, startPoint y: 271, endPoint x: 90, endPoint y: 259, distance: 52.1
click at [50, 238] on div "Hàng sắp về" at bounding box center [97, 273] width 131 height 15
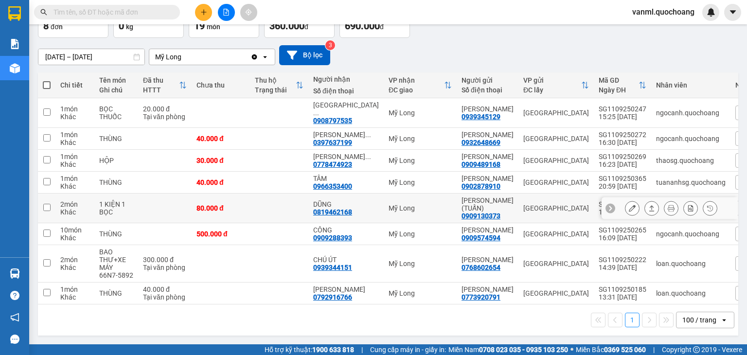
click at [301, 183] on section "Kết quả tìm kiếm ( 0 ) Bộ lọc No Data vanml.quochoang Báo cáo Báo cáo dòng tiền…" at bounding box center [373, 177] width 747 height 355
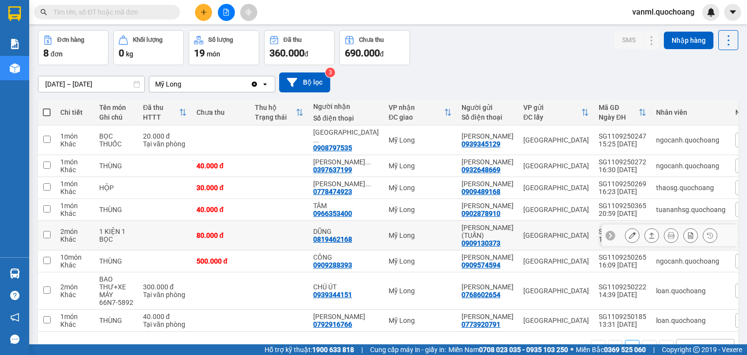
scroll to position [0, 0]
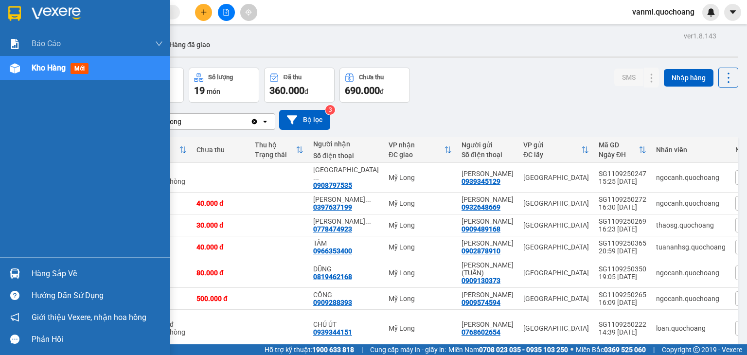
drag, startPoint x: 44, startPoint y: 277, endPoint x: 88, endPoint y: 261, distance: 46.9
click at [49, 238] on div "Hàng sắp về" at bounding box center [97, 273] width 131 height 15
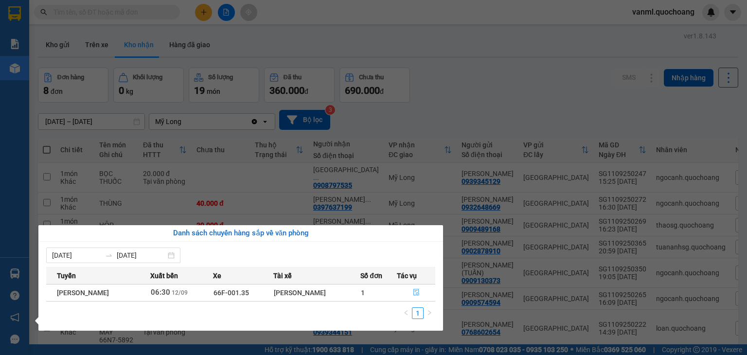
click at [398, 238] on icon "file-done" at bounding box center [416, 292] width 7 height 7
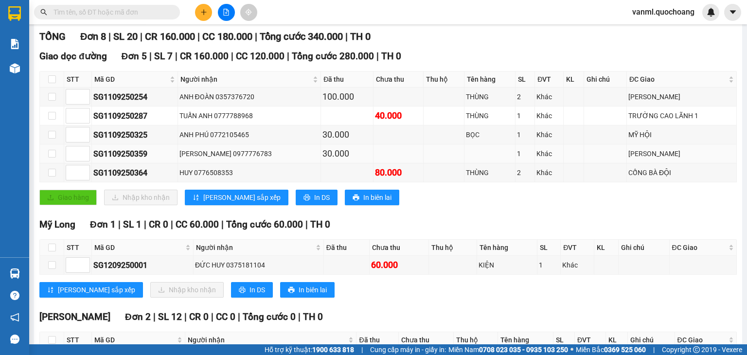
scroll to position [194, 0]
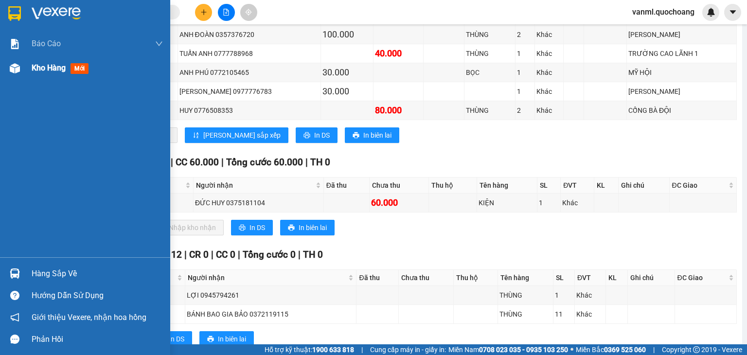
click at [49, 64] on span "Kho hàng" at bounding box center [49, 67] width 34 height 9
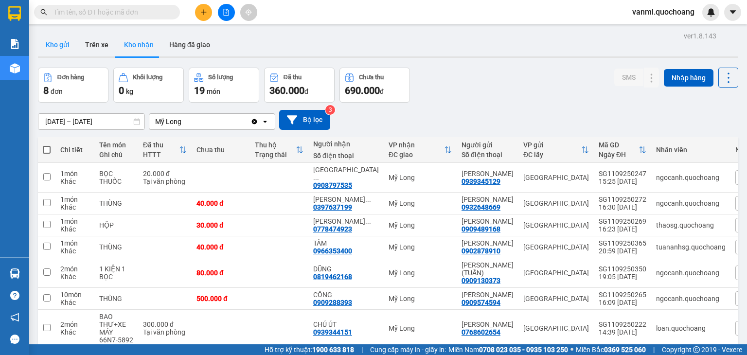
click at [73, 43] on button "Kho gửi" at bounding box center [57, 44] width 39 height 23
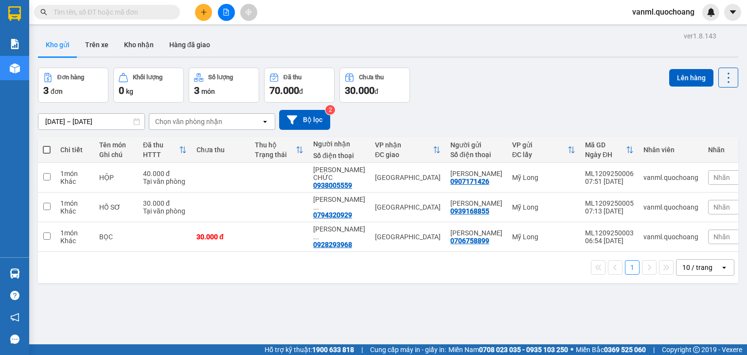
click at [47, 146] on span at bounding box center [47, 150] width 8 height 8
click at [47, 145] on input "checkbox" at bounding box center [47, 145] width 0 height 0
checkbox input "true"
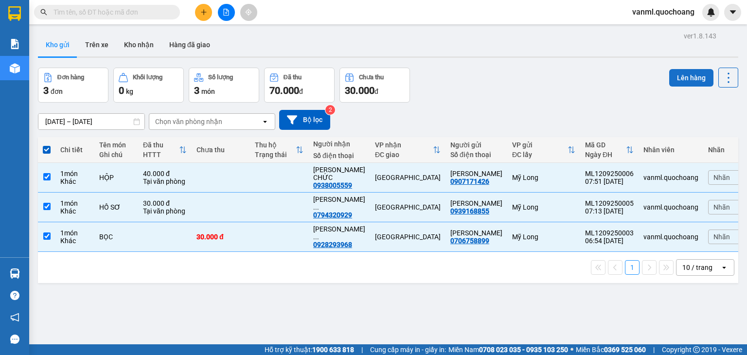
click at [398, 80] on button "Lên hàng" at bounding box center [691, 78] width 44 height 18
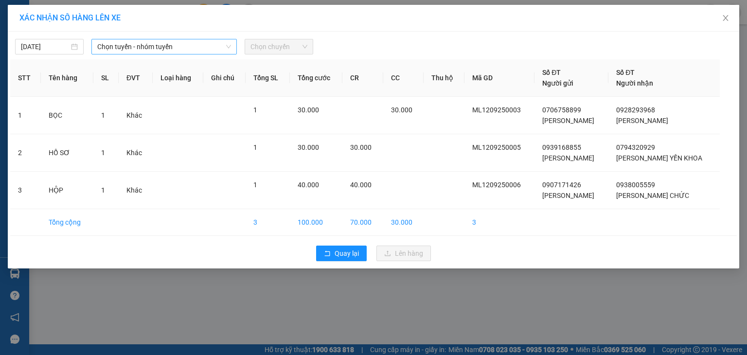
click at [145, 45] on span "Chọn tuyến - nhóm tuyến" at bounding box center [164, 46] width 134 height 15
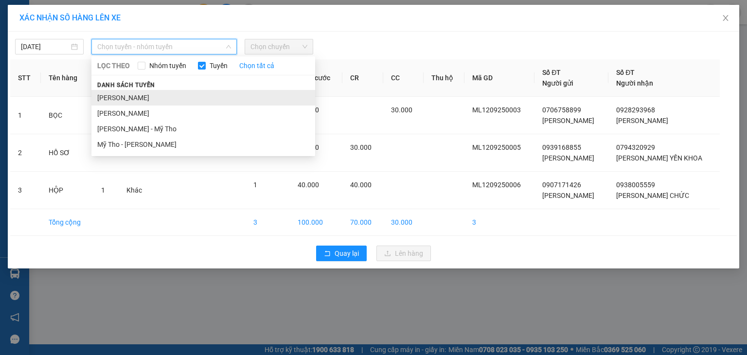
click at [171, 98] on li "[PERSON_NAME]" at bounding box center [203, 98] width 224 height 16
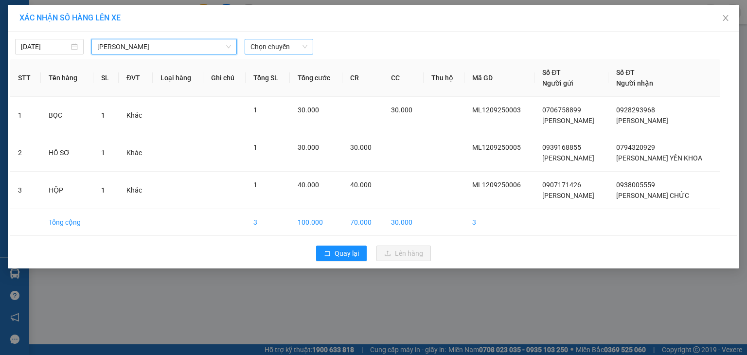
click at [256, 46] on span "Chọn chuyến" at bounding box center [278, 46] width 57 height 15
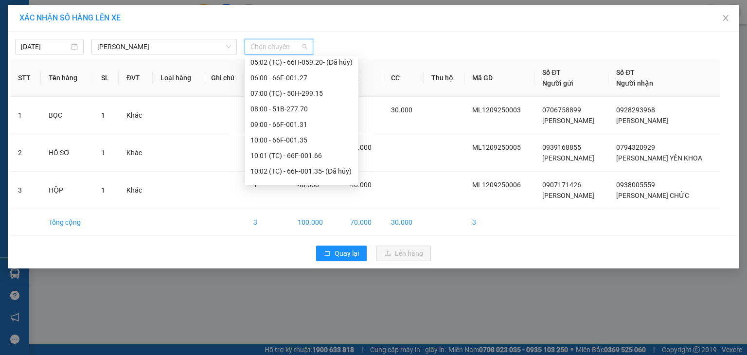
scroll to position [243, 0]
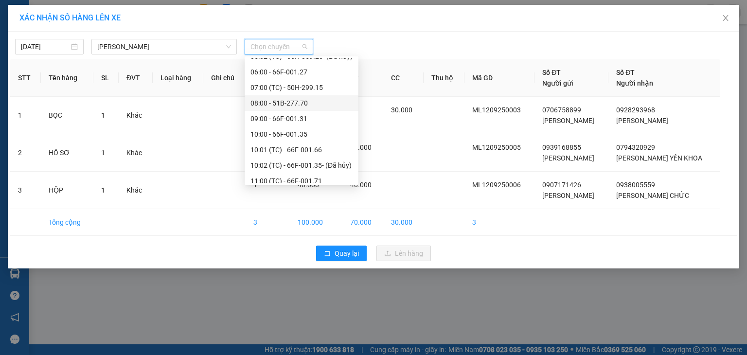
click at [295, 105] on div "08:00 - 51B-277.70" at bounding box center [301, 103] width 102 height 11
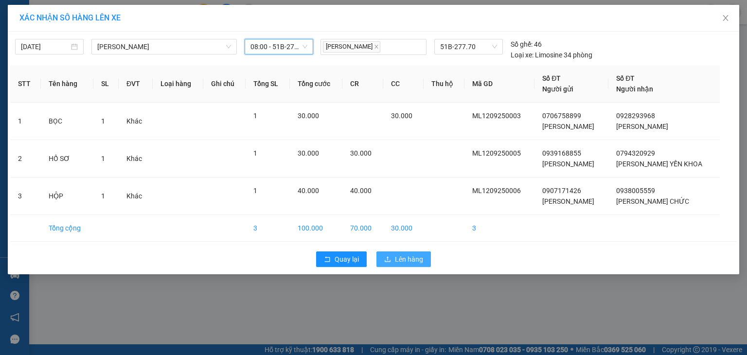
click at [398, 238] on span "Lên hàng" at bounding box center [409, 259] width 28 height 11
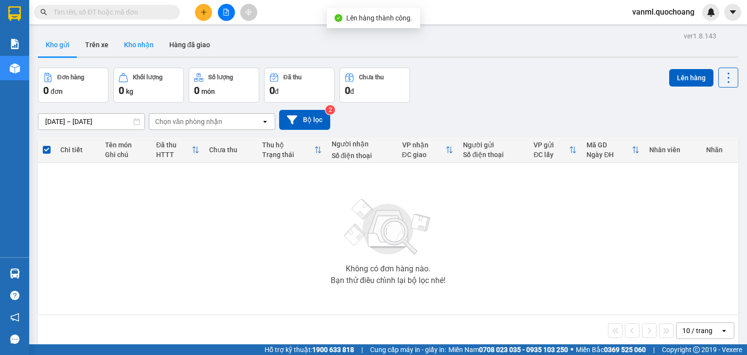
click at [126, 39] on button "Kho nhận" at bounding box center [138, 44] width 45 height 23
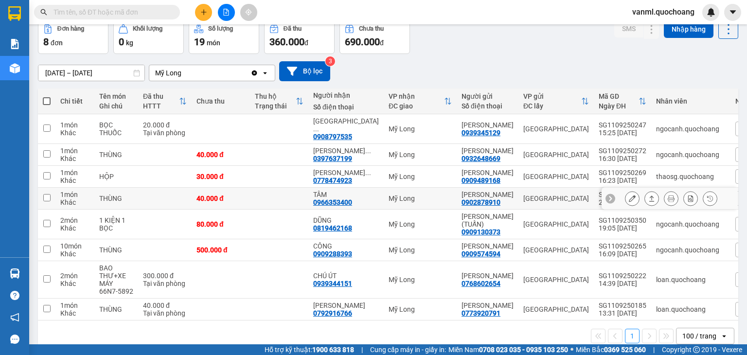
scroll to position [97, 0]
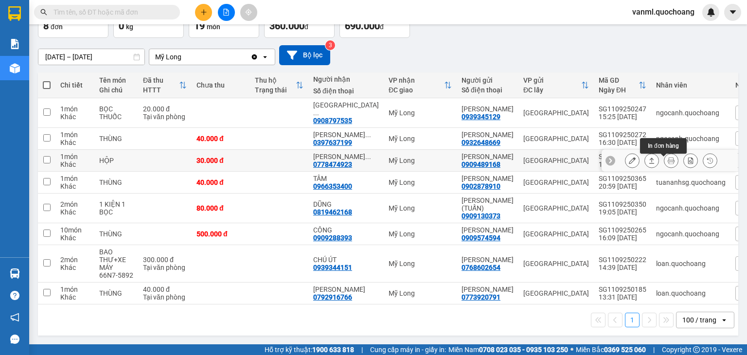
click at [398, 157] on icon at bounding box center [671, 160] width 7 height 7
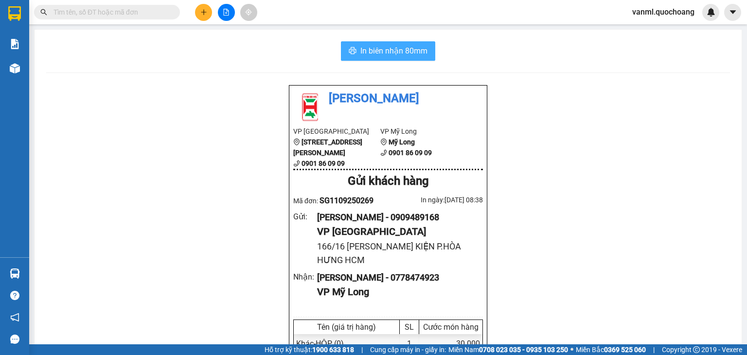
click at [382, 50] on span "In biên nhận 80mm" at bounding box center [393, 51] width 67 height 12
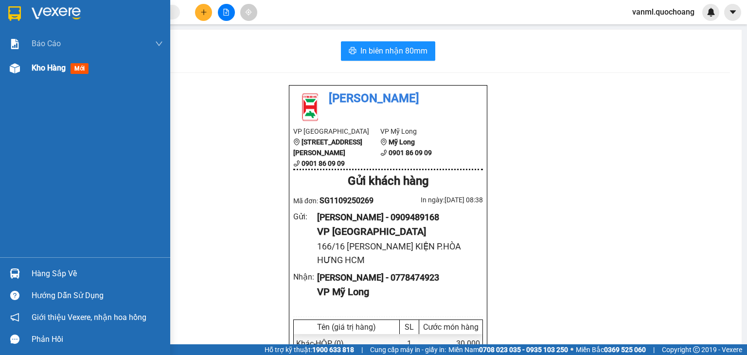
click at [45, 71] on span "Kho hàng" at bounding box center [49, 67] width 34 height 9
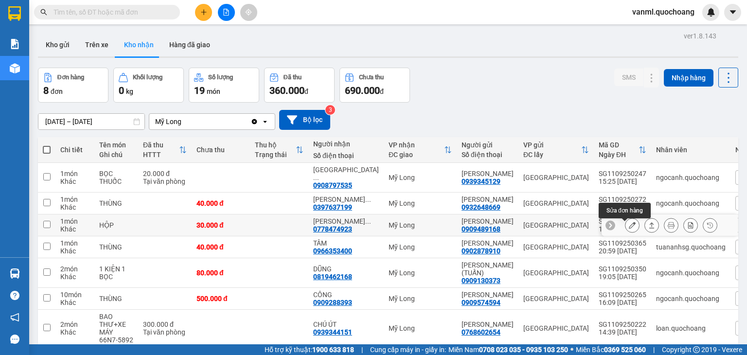
click at [398, 226] on icon at bounding box center [632, 225] width 7 height 7
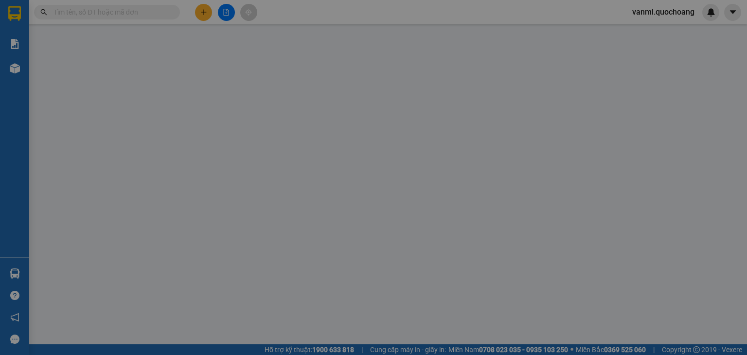
type input "0909489168"
type input "[PERSON_NAME]"
type input "166/16 HỒ BÁ KIỆN P.HÒA HƯNG HCM"
type input "0778474923"
type input "LÊ THANH NAM"
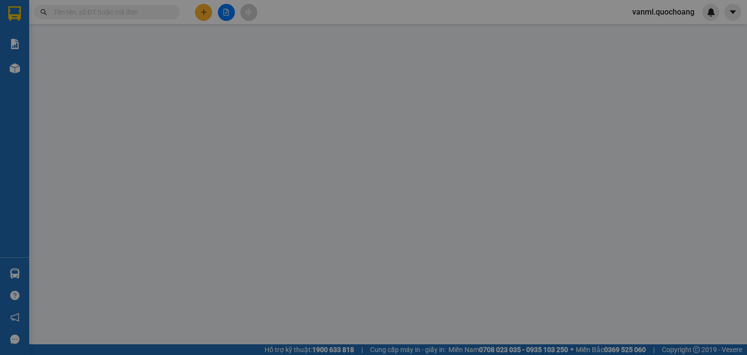
type input "30.000"
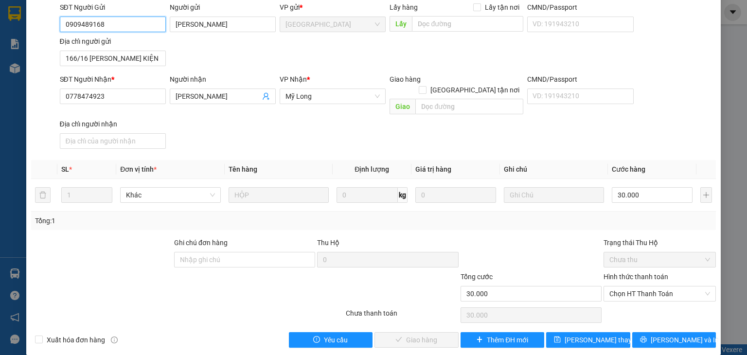
scroll to position [74, 0]
click at [398, 238] on span "Chọn HT Thanh Toán" at bounding box center [659, 293] width 101 height 15
click at [398, 238] on div "Tại văn phòng" at bounding box center [653, 302] width 100 height 11
type input "0"
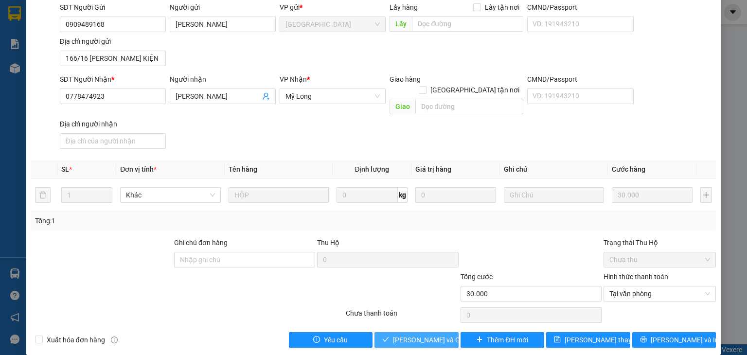
click at [398, 238] on span "Lưu và Giao hàng" at bounding box center [439, 340] width 93 height 11
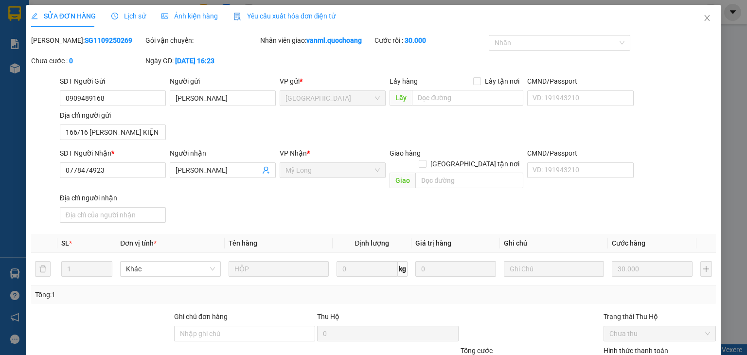
scroll to position [0, 0]
click at [398, 19] on icon "close" at bounding box center [707, 18] width 8 height 8
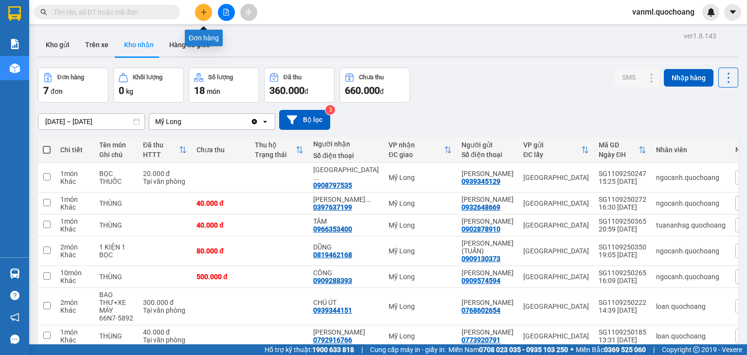
click at [203, 15] on icon "plus" at bounding box center [203, 12] width 7 height 7
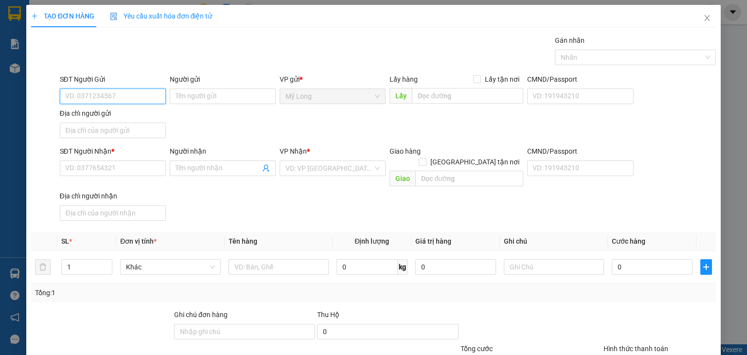
click at [145, 91] on input "SĐT Người Gửi" at bounding box center [113, 96] width 106 height 16
type input "0919070710"
click at [132, 115] on div "0919070710 - TRẦN THANH TÙNG" at bounding box center [113, 115] width 96 height 11
type input "TRẦN THANH TÙNG"
type input "0919070710"
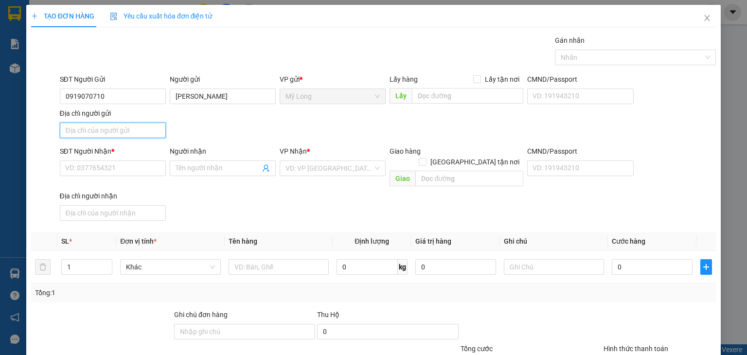
click at [141, 131] on input "Địa chỉ người gửi" at bounding box center [113, 131] width 106 height 16
type input "A"
type input "Â"
click at [78, 130] on input "ẤP 2, [GEOGRAPHIC_DATA], [GEOGRAPHIC_DATA]" at bounding box center [113, 131] width 106 height 16
type input "ẤP 1, MỸ HIỆP, ĐỒNG THÁP"
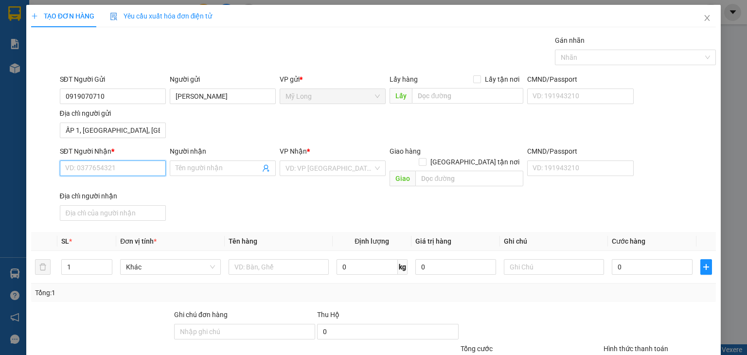
click at [138, 167] on input "SĐT Người Nhận *" at bounding box center [113, 168] width 106 height 16
type input "0932040880"
click at [189, 166] on input "Người nhận" at bounding box center [218, 168] width 85 height 11
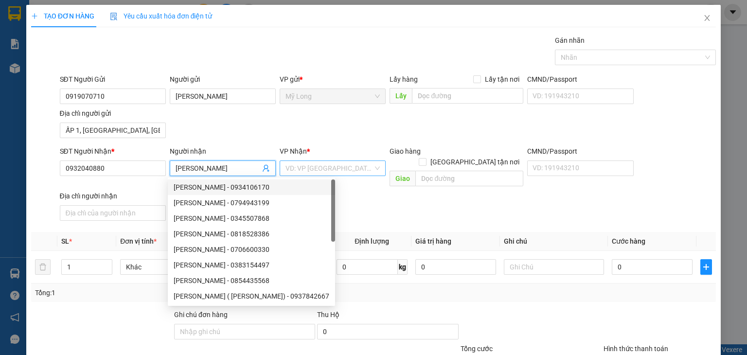
type input "ANH PHƯƠNG"
click at [298, 169] on input "search" at bounding box center [329, 168] width 88 height 15
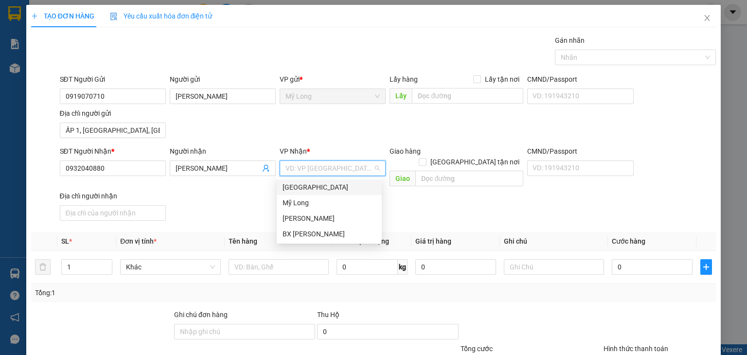
click at [320, 191] on div "[GEOGRAPHIC_DATA]" at bounding box center [329, 187] width 93 height 11
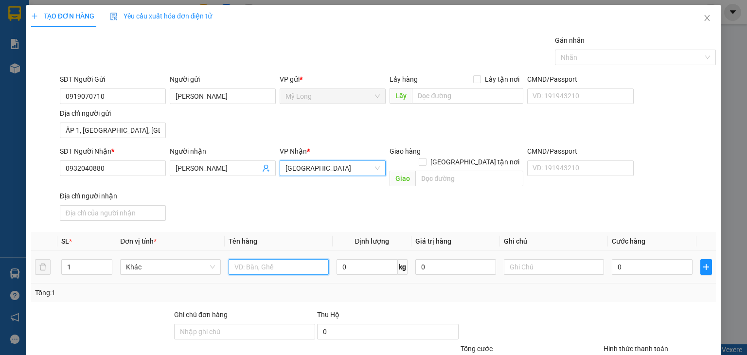
click at [284, 238] on input "text" at bounding box center [279, 267] width 100 height 16
type input "THÙNG LẠNH"
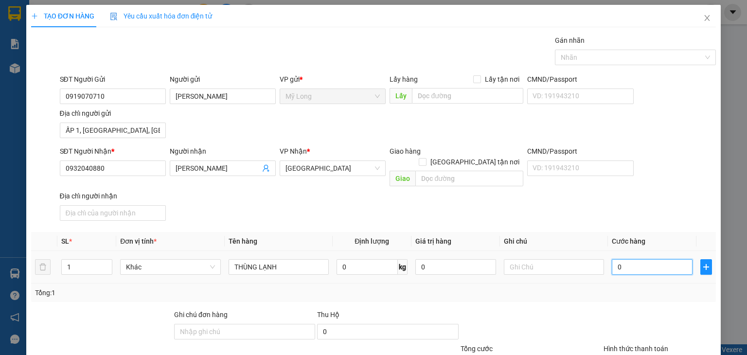
click at [398, 238] on input "0" at bounding box center [652, 267] width 81 height 16
type input "3"
type input "30"
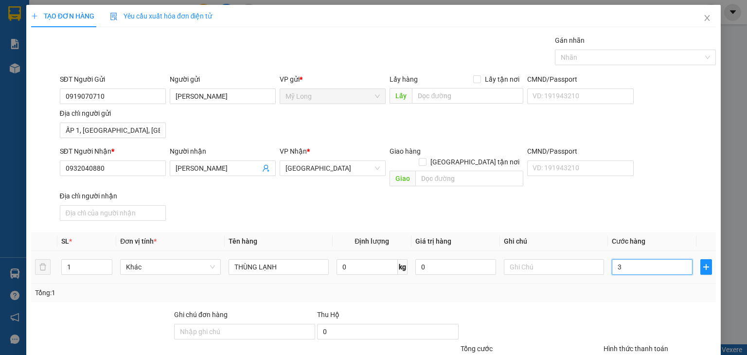
type input "30"
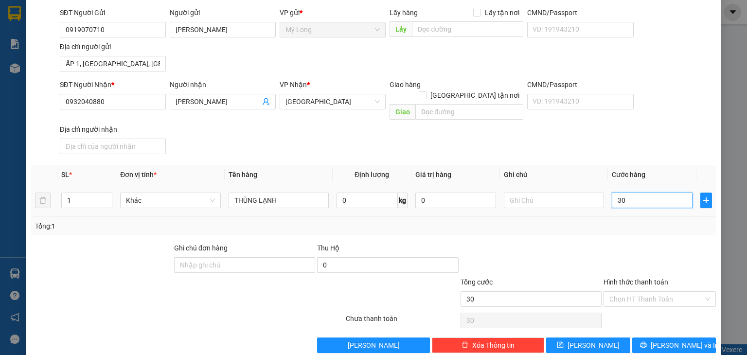
scroll to position [72, 0]
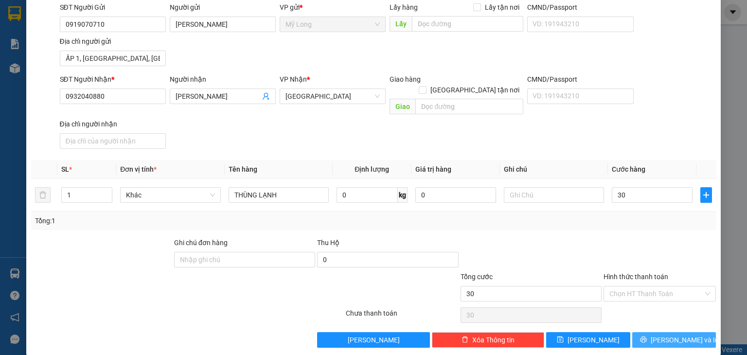
type input "30.000"
click at [398, 238] on span "[PERSON_NAME] và In" at bounding box center [685, 340] width 68 height 11
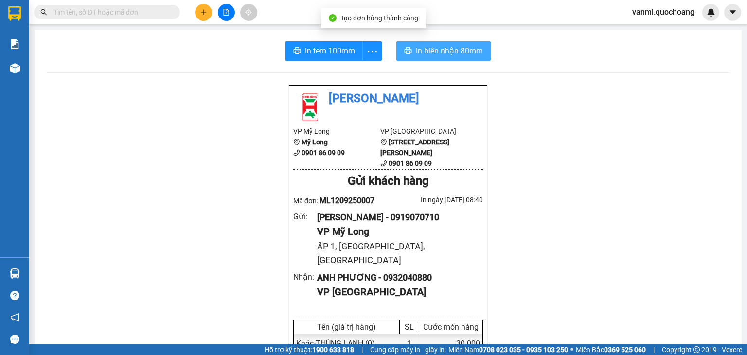
click at [398, 51] on span "In biên nhận 80mm" at bounding box center [449, 51] width 67 height 12
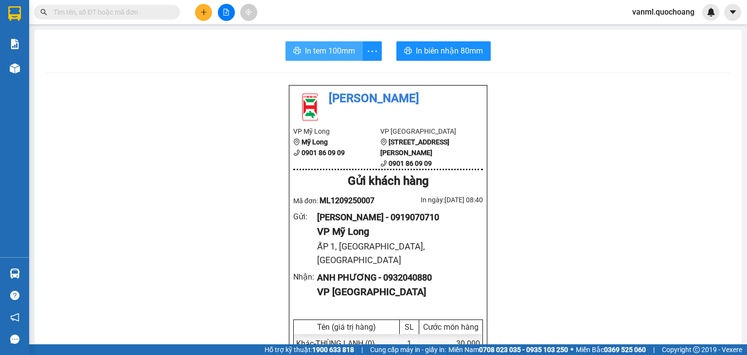
click at [336, 53] on span "In tem 100mm" at bounding box center [330, 51] width 50 height 12
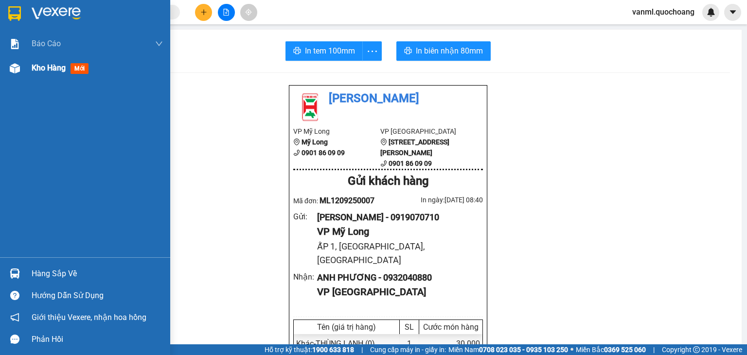
click at [47, 70] on span "Kho hàng" at bounding box center [49, 67] width 34 height 9
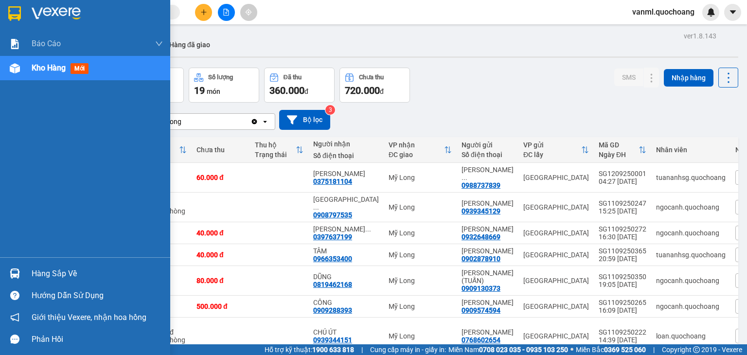
click at [48, 271] on div "Hàng sắp về" at bounding box center [97, 273] width 131 height 15
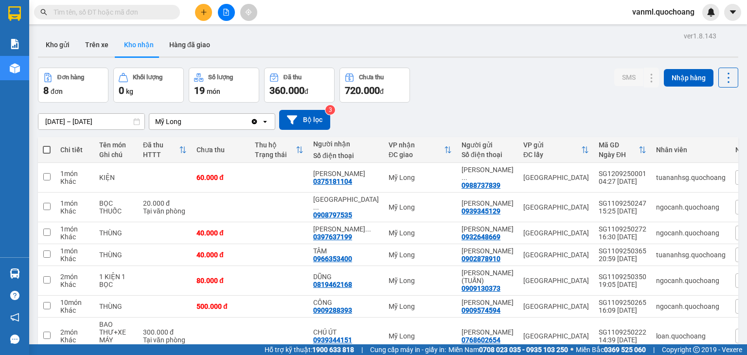
click at [503, 103] on section "Kết quả tìm kiếm ( 0 ) Bộ lọc No Data vanml.quochoang Báo cáo Báo cáo dòng tiền…" at bounding box center [373, 177] width 747 height 355
click at [202, 18] on button at bounding box center [203, 12] width 17 height 17
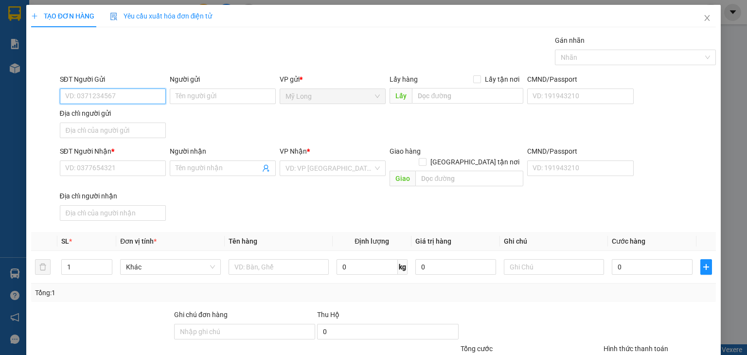
click at [134, 102] on input "SĐT Người Gửi" at bounding box center [113, 96] width 106 height 16
type input "0"
click at [134, 121] on div "0902391200 - LÊ KHÁNH CƯỜNG" at bounding box center [112, 115] width 107 height 16
type input "0902391200"
type input "LÊ KHÁNH CƯỜNG"
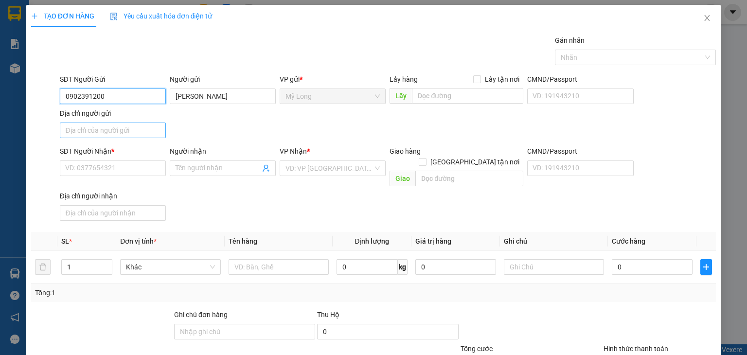
type input "0902391200"
click at [104, 129] on input "Địa chỉ người gửi" at bounding box center [113, 131] width 106 height 16
type input "ẤP 2, [GEOGRAPHIC_DATA], [GEOGRAPHIC_DATA]"
click at [104, 154] on div "SĐT Người Nhận *" at bounding box center [113, 151] width 106 height 11
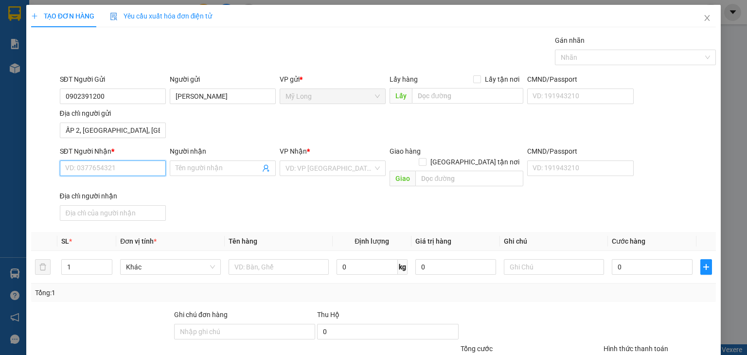
click at [104, 160] on input "SĐT Người Nhận *" at bounding box center [113, 168] width 106 height 16
click at [141, 168] on input "SĐT Người Nhận *" at bounding box center [113, 168] width 106 height 16
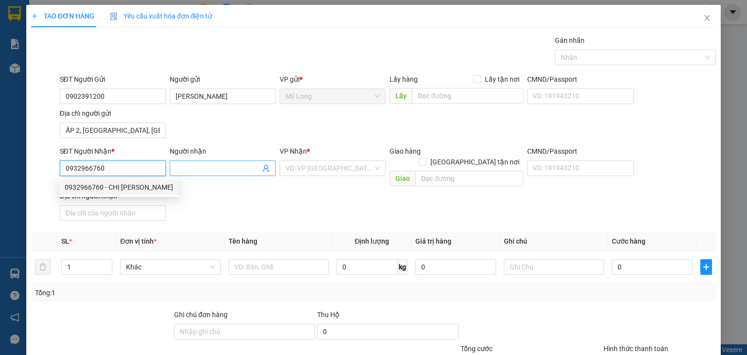
type input "0932966760"
click at [219, 170] on input "Người nhận" at bounding box center [218, 168] width 85 height 11
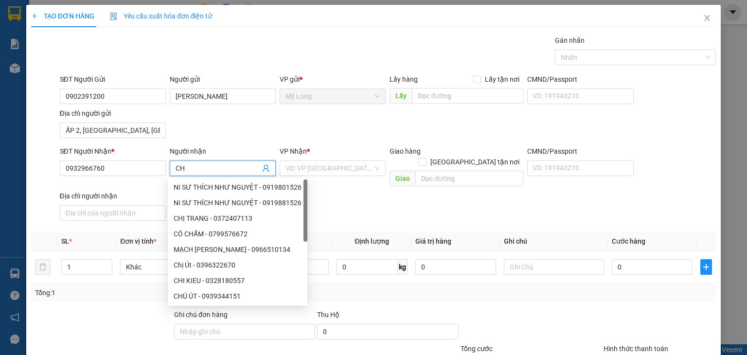
type input "C"
click at [146, 172] on input "0932966760" at bounding box center [113, 168] width 106 height 16
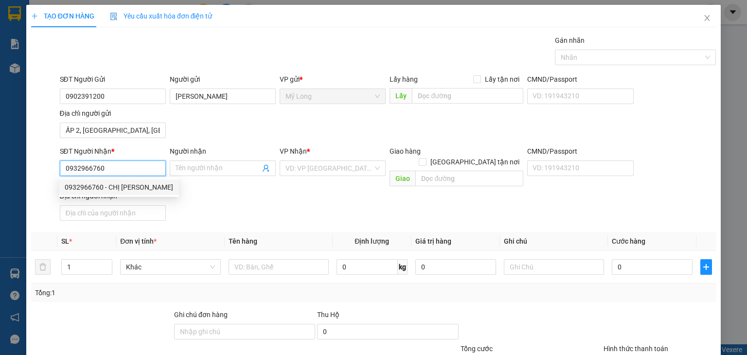
click at [138, 192] on div "0932966760 - CHỊ LY" at bounding box center [119, 187] width 108 height 11
type input "CHỊ LY"
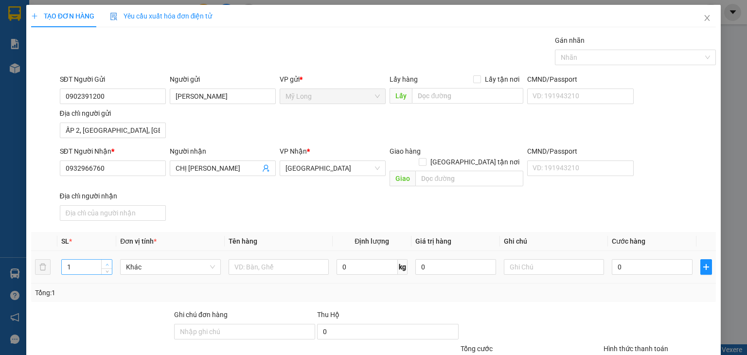
type input "2"
click at [108, 262] on span "up" at bounding box center [107, 265] width 6 height 6
click at [244, 260] on input "text" at bounding box center [279, 267] width 100 height 16
type input "THÙNG+BỌC"
click at [622, 259] on input "0" at bounding box center [652, 267] width 81 height 16
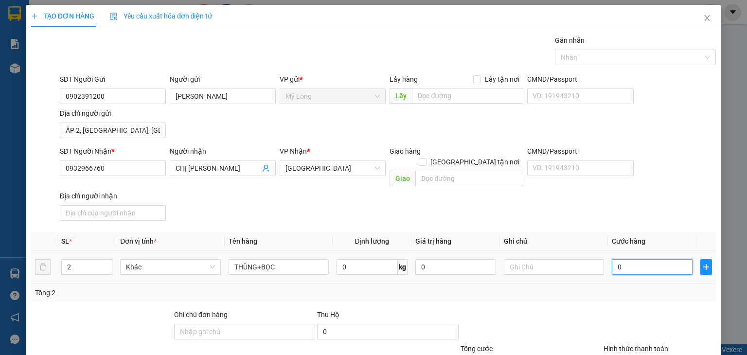
type input "7"
type input "70"
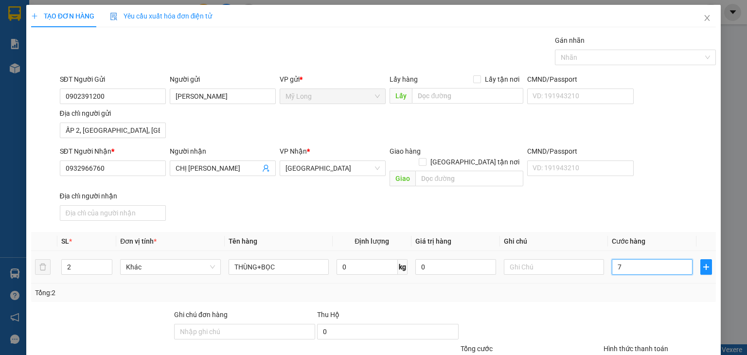
type input "70"
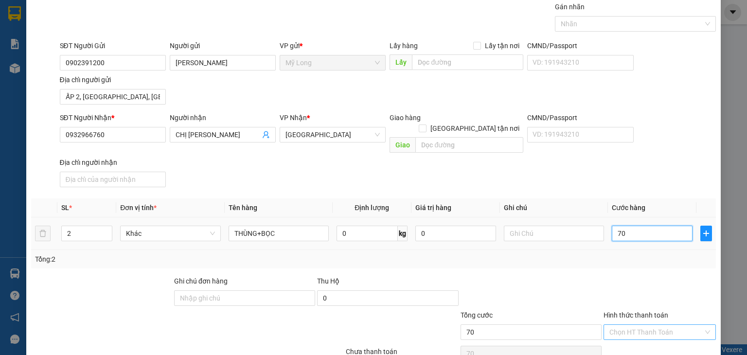
scroll to position [72, 0]
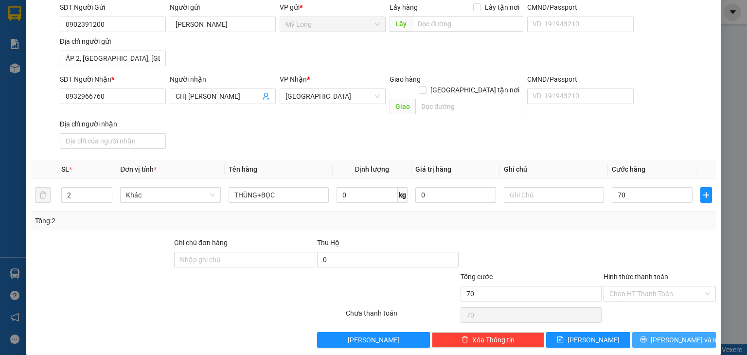
type input "70.000"
click at [658, 332] on button "[PERSON_NAME] và In" at bounding box center [674, 340] width 84 height 16
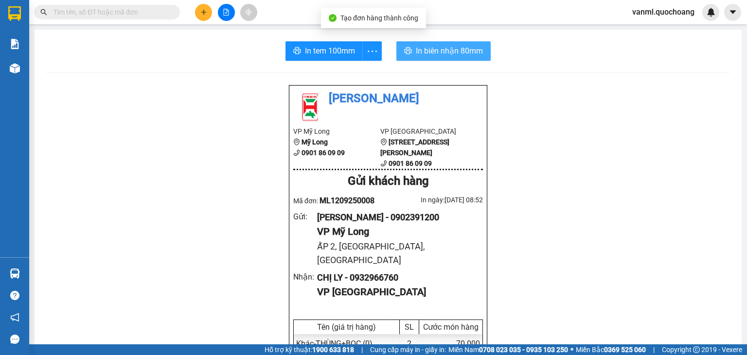
click at [466, 45] on span "In biên nhận 80mm" at bounding box center [449, 51] width 67 height 12
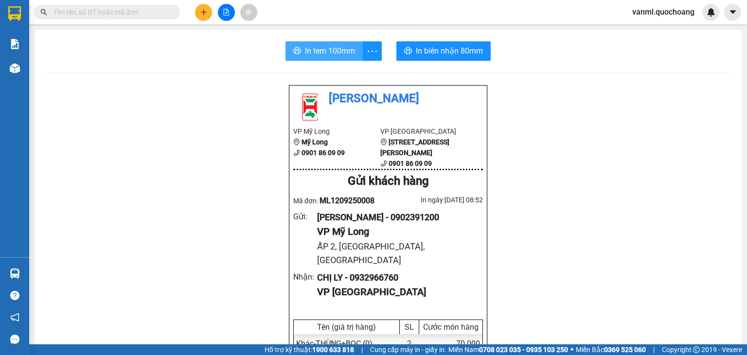
click at [330, 53] on span "In tem 100mm" at bounding box center [330, 51] width 50 height 12
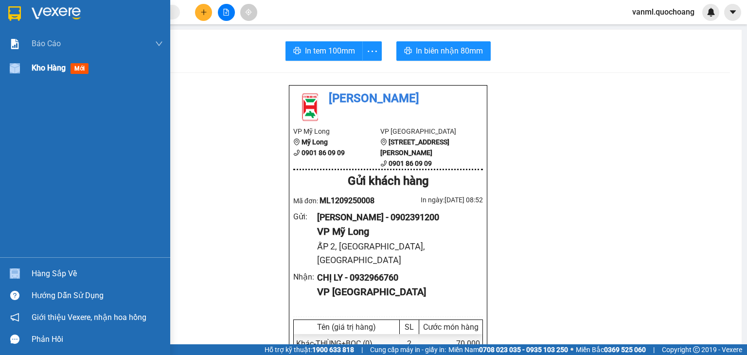
drag, startPoint x: 36, startPoint y: 69, endPoint x: 51, endPoint y: 68, distance: 15.1
click at [50, 67] on div "Kho hàng mới" at bounding box center [85, 68] width 170 height 24
click at [51, 68] on span "Kho hàng" at bounding box center [49, 67] width 34 height 9
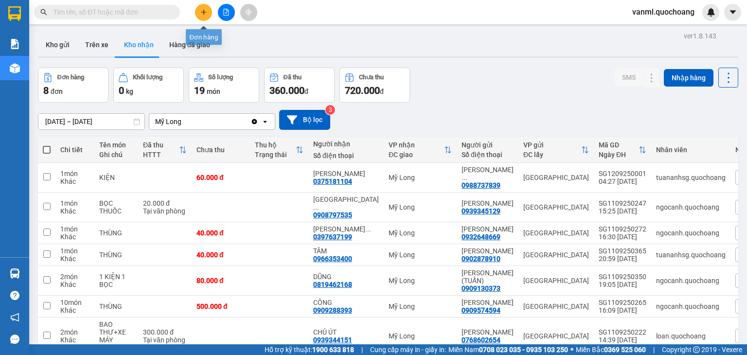
click at [211, 16] on button at bounding box center [203, 12] width 17 height 17
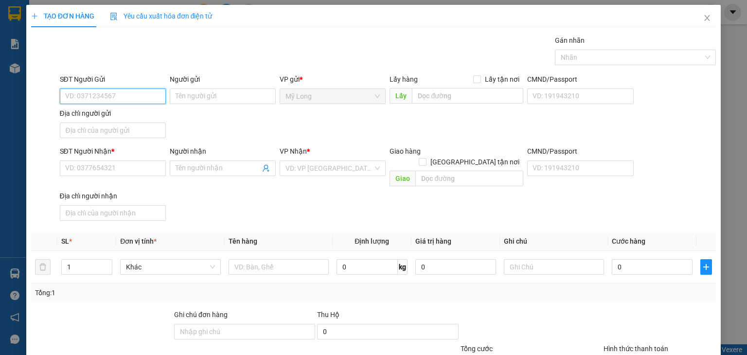
click at [146, 98] on input "SĐT Người Gửi" at bounding box center [113, 96] width 106 height 16
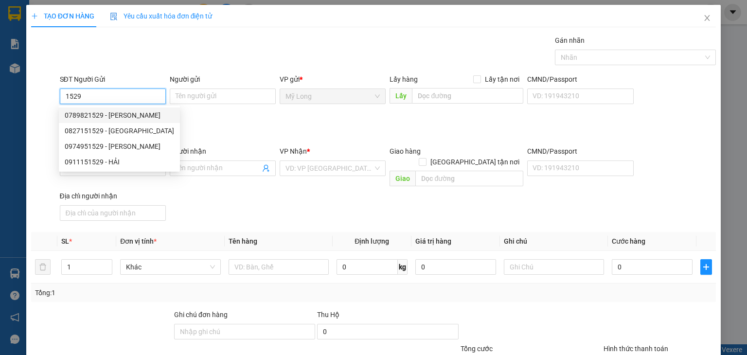
click at [141, 115] on div "0789821529 - PHAN VĂN SÁNG" at bounding box center [119, 115] width 109 height 11
type input "0789821529"
type input "PHAN VĂN SÁNG"
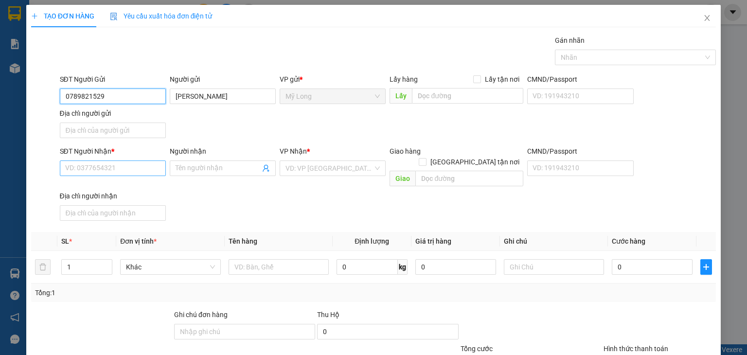
type input "0789821529"
click at [144, 164] on input "SĐT Người Nhận *" at bounding box center [113, 168] width 106 height 16
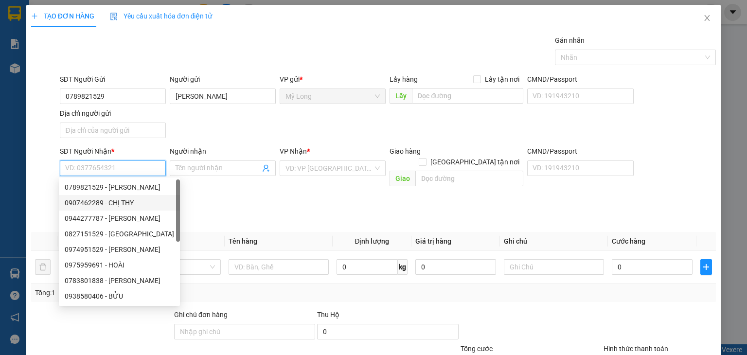
click at [141, 209] on div "0907462289 - CHỊ THY" at bounding box center [119, 203] width 121 height 16
type input "0907462289"
type input "CHỊ THY"
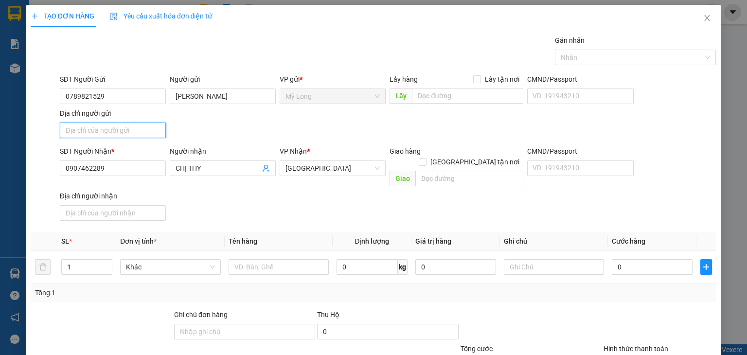
click at [134, 127] on input "Địa chỉ người gửi" at bounding box center [113, 131] width 106 height 16
type input "248 TỔ 13, ẤP BÌNH LINH, MỸ HIỆP, ĐỒNG THÁP"
type input "2"
drag, startPoint x: 106, startPoint y: 251, endPoint x: 143, endPoint y: 243, distance: 38.8
click at [113, 251] on td "2" at bounding box center [86, 267] width 59 height 33
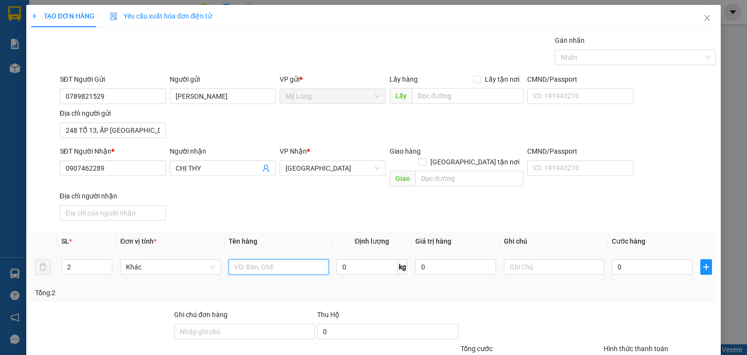
click at [239, 259] on input "text" at bounding box center [279, 267] width 100 height 16
type input "BAO"
click at [654, 260] on input "0" at bounding box center [652, 267] width 81 height 16
type input "7"
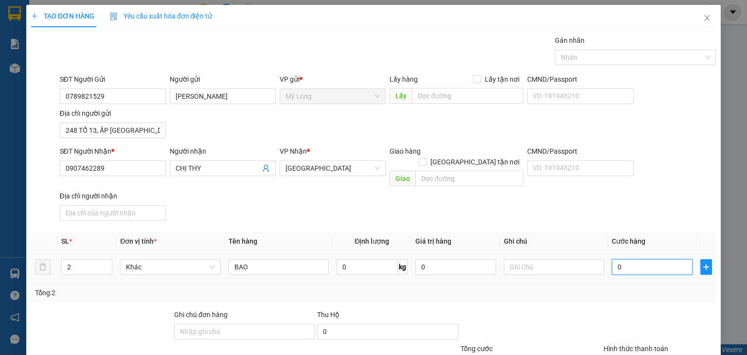
type input "7"
type input "70"
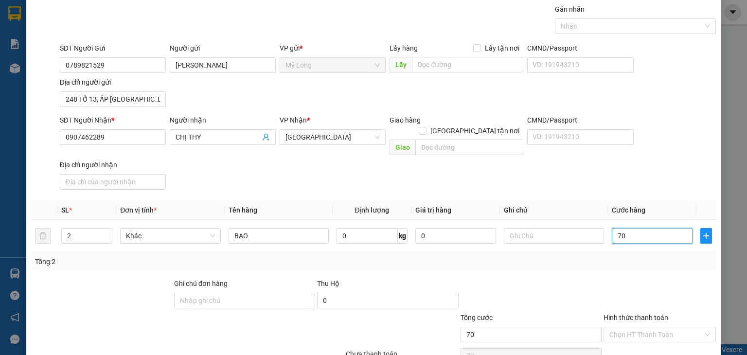
scroll to position [72, 0]
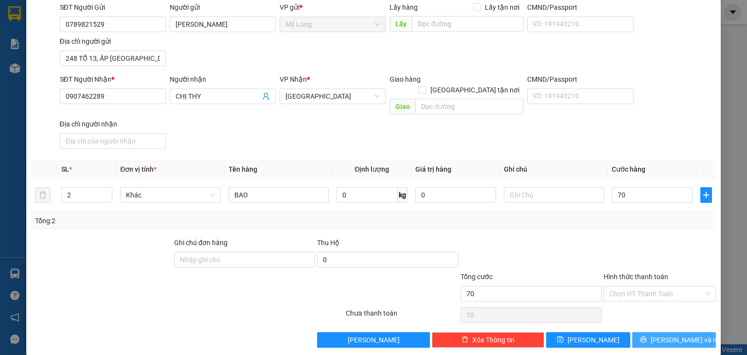
type input "70.000"
click at [670, 335] on span "[PERSON_NAME] và In" at bounding box center [685, 340] width 68 height 11
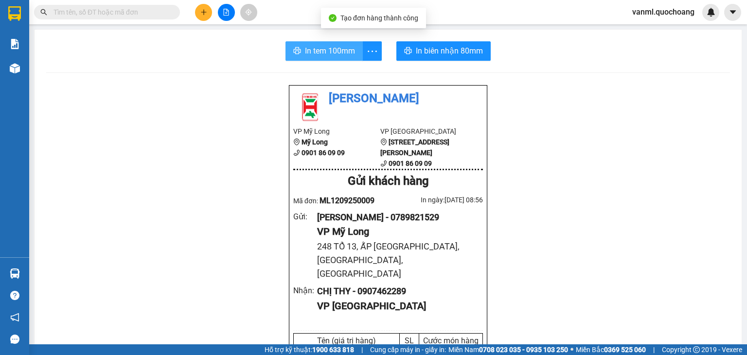
click at [338, 47] on span "In tem 100mm" at bounding box center [330, 51] width 50 height 12
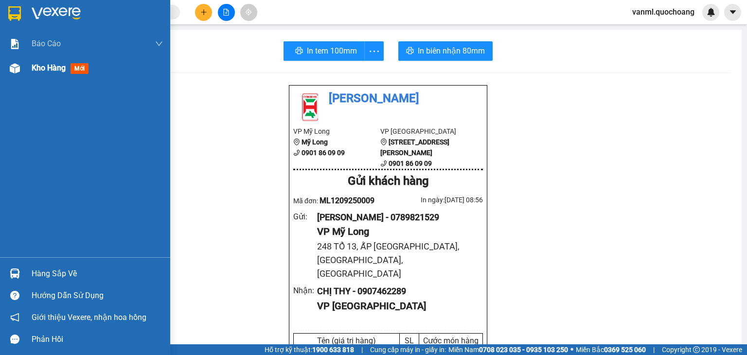
click at [47, 65] on span "Kho hàng" at bounding box center [49, 67] width 34 height 9
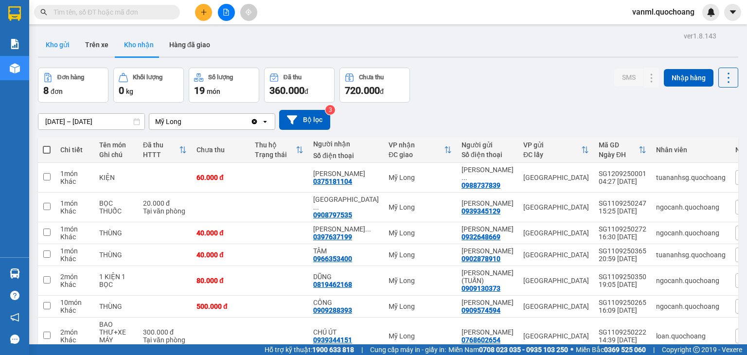
click at [58, 42] on button "Kho gửi" at bounding box center [57, 44] width 39 height 23
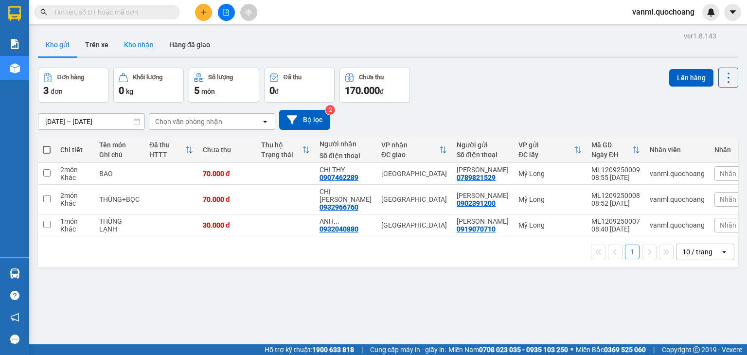
click at [132, 37] on button "Kho nhận" at bounding box center [138, 44] width 45 height 23
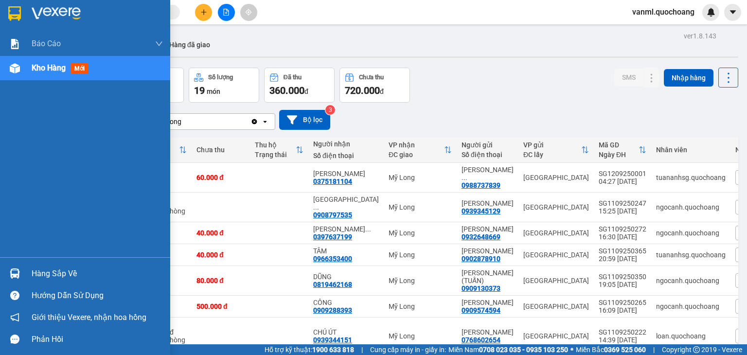
click at [49, 283] on div "Hàng sắp về" at bounding box center [85, 274] width 170 height 22
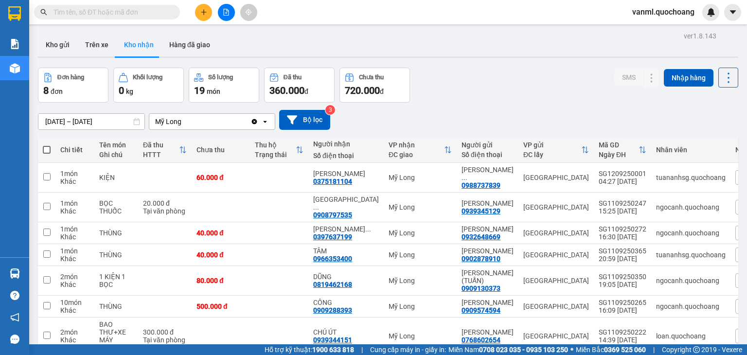
click at [519, 109] on section "Kết quả tìm kiếm ( 0 ) Bộ lọc No Data vanml.quochoang Báo cáo Báo cáo dòng tiền…" at bounding box center [373, 177] width 747 height 355
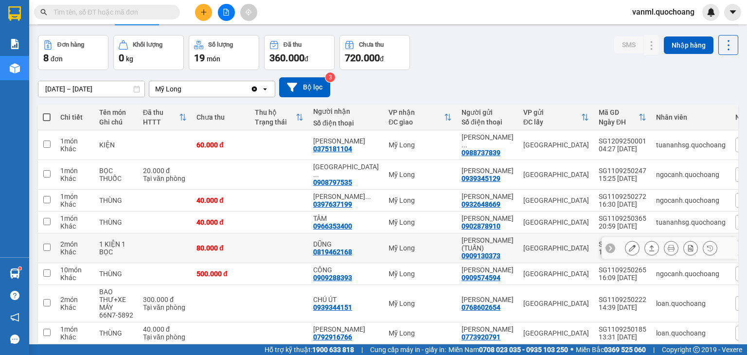
scroll to position [49, 0]
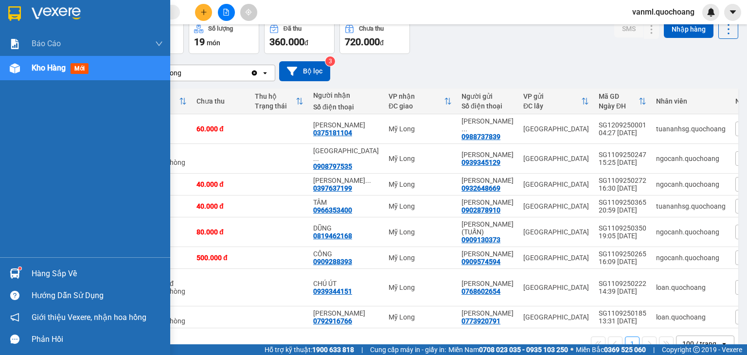
drag, startPoint x: 31, startPoint y: 277, endPoint x: 38, endPoint y: 275, distance: 7.1
click at [32, 277] on div "Hàng sắp về" at bounding box center [97, 273] width 131 height 15
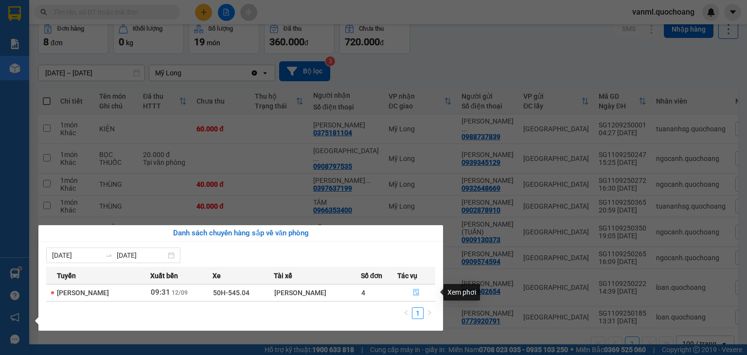
click at [424, 293] on button "button" at bounding box center [416, 293] width 37 height 16
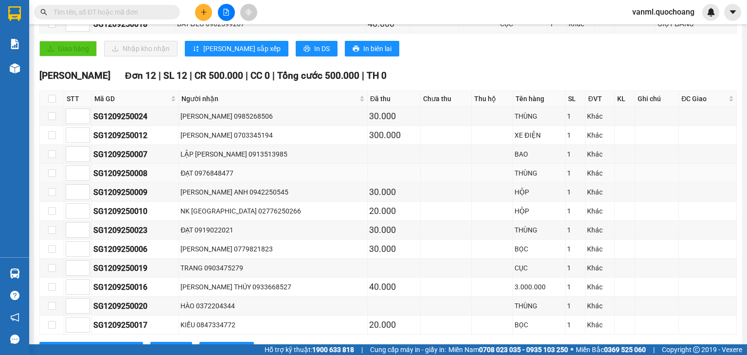
scroll to position [242, 0]
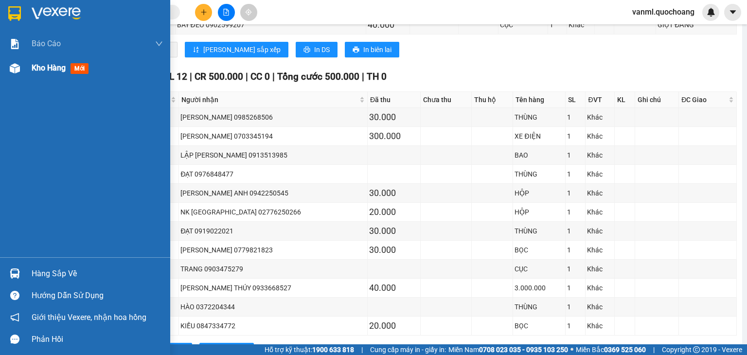
click at [39, 67] on span "Kho hàng" at bounding box center [49, 67] width 34 height 9
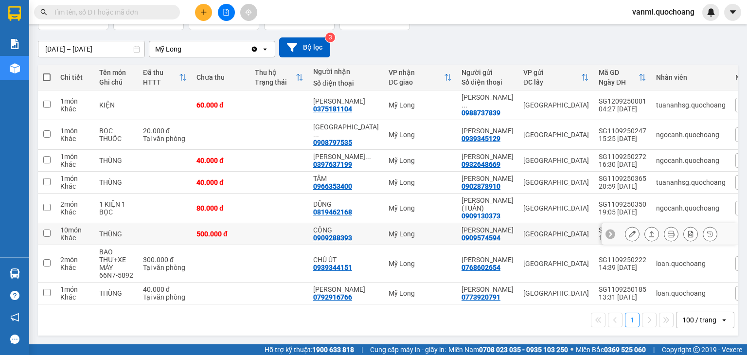
scroll to position [97, 0]
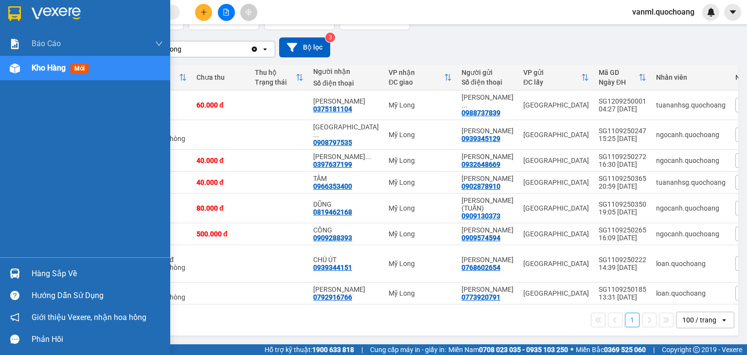
click at [39, 269] on div "Hàng sắp về" at bounding box center [97, 273] width 131 height 15
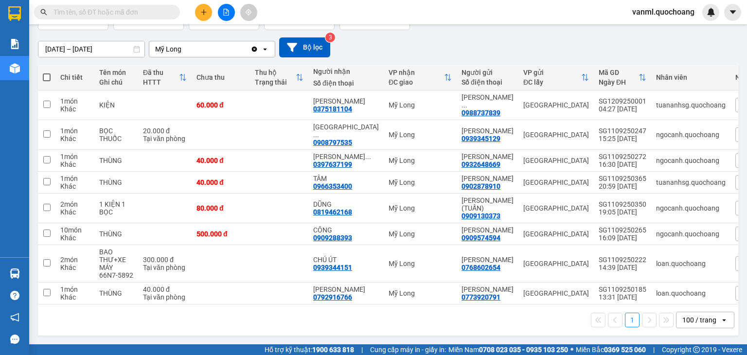
click at [517, 328] on section "Kết quả tìm kiếm ( 0 ) Bộ lọc No Data vanml.quochoang Báo cáo Báo cáo dòng tiền…" at bounding box center [373, 177] width 747 height 355
click at [203, 10] on icon "plus" at bounding box center [203, 12] width 7 height 7
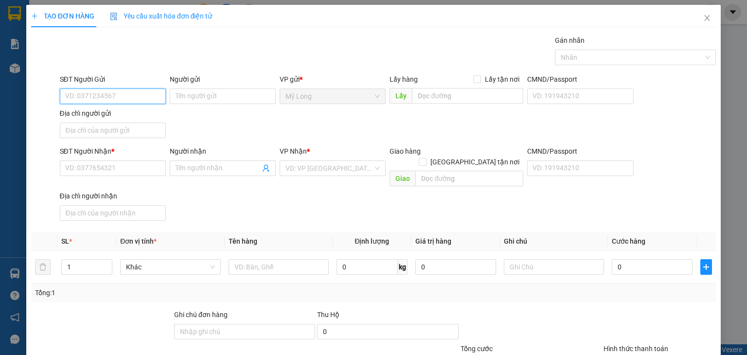
click at [110, 95] on input "SĐT Người Gửi" at bounding box center [113, 96] width 106 height 16
type input "0939286261"
click at [136, 115] on div "0939286261 - TRẦN HOÀNG ANH" at bounding box center [113, 115] width 96 height 11
type input "TRẦN HOÀNG ANH"
type input "0939286261"
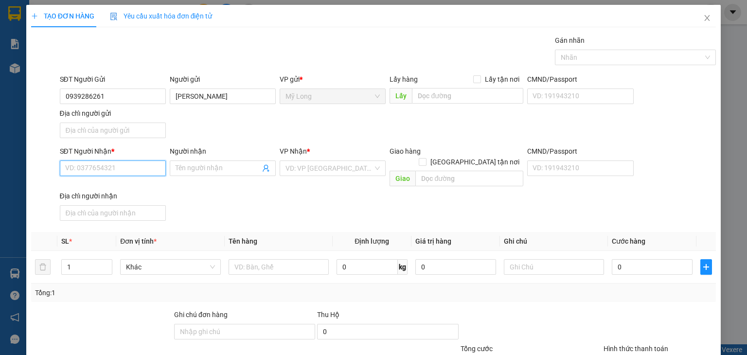
click at [134, 164] on input "SĐT Người Nhận *" at bounding box center [113, 168] width 106 height 16
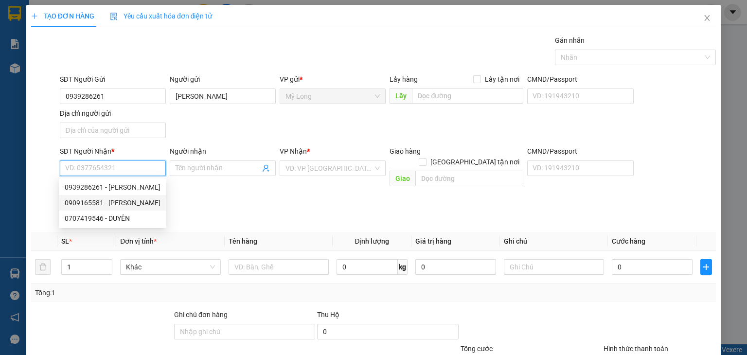
click at [127, 204] on div "0909165581 - LÊ THỊ THU HỒNG" at bounding box center [113, 202] width 96 height 11
type input "0909165581"
type input "LÊ THỊ THU HỒNG"
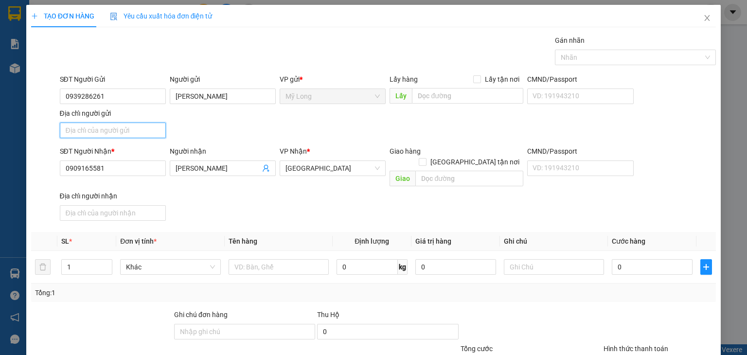
click at [102, 125] on input "Địa chỉ người gửi" at bounding box center [113, 131] width 106 height 16
type input "A"
type input "Â"
type input "ẤP BÌNH MỸ B MỸ HIỆP ĐỒNG THÁP"
type input "2"
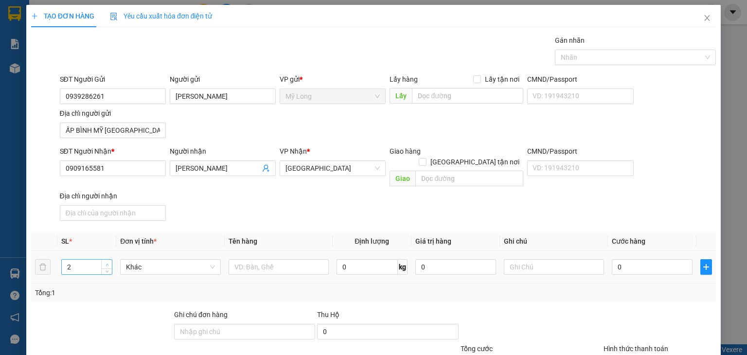
click at [103, 260] on span "Increase Value" at bounding box center [106, 264] width 11 height 9
click at [262, 259] on input "text" at bounding box center [279, 267] width 100 height 16
type input "BAO GẠO"
click at [654, 259] on input "0" at bounding box center [652, 267] width 81 height 16
type input "8"
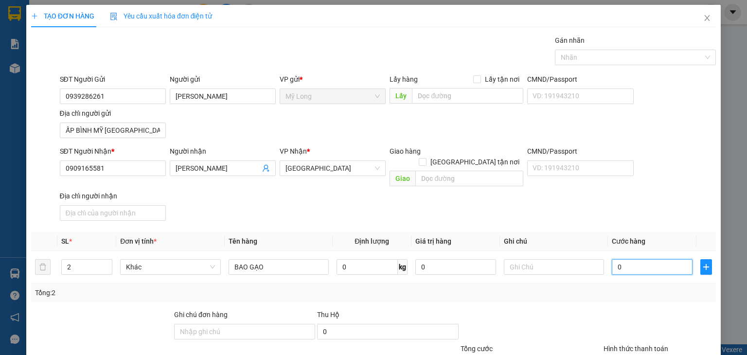
type input "8"
type input "80"
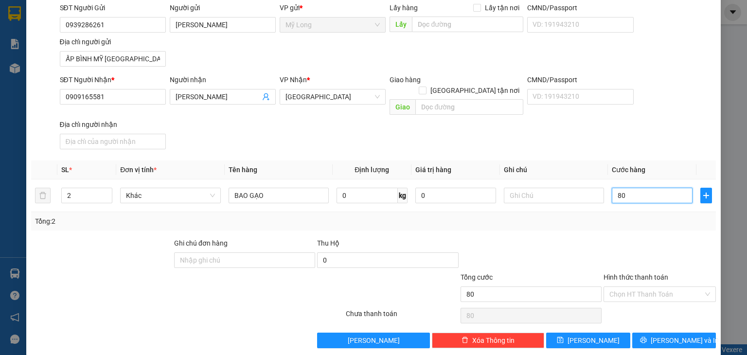
scroll to position [72, 0]
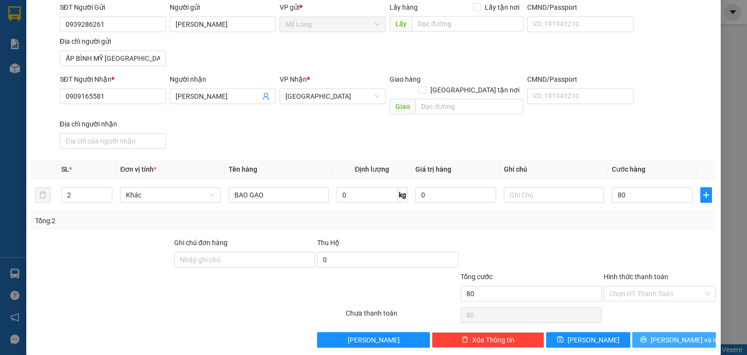
type input "80.000"
click at [661, 335] on span "[PERSON_NAME] và In" at bounding box center [685, 340] width 68 height 11
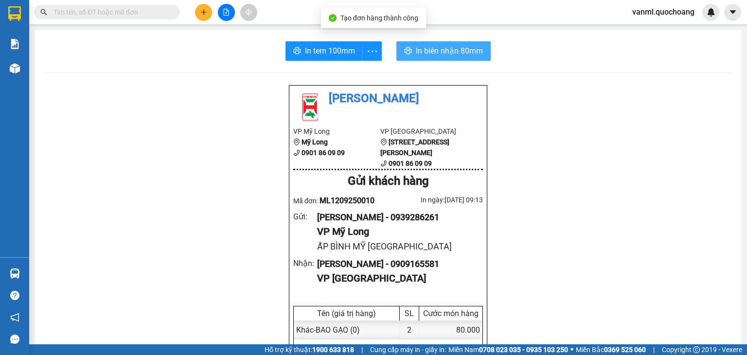
click at [451, 50] on span "In biên nhận 80mm" at bounding box center [449, 51] width 67 height 12
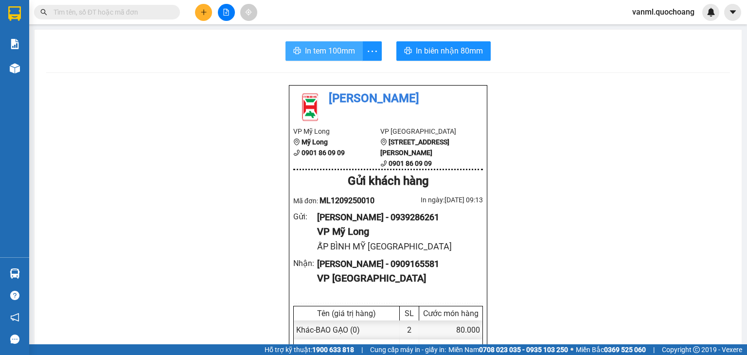
click at [333, 45] on span "In tem 100mm" at bounding box center [330, 51] width 50 height 12
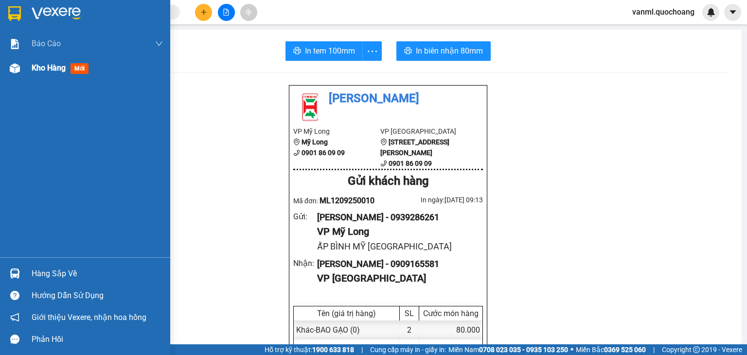
click at [48, 67] on span "Kho hàng" at bounding box center [49, 67] width 34 height 9
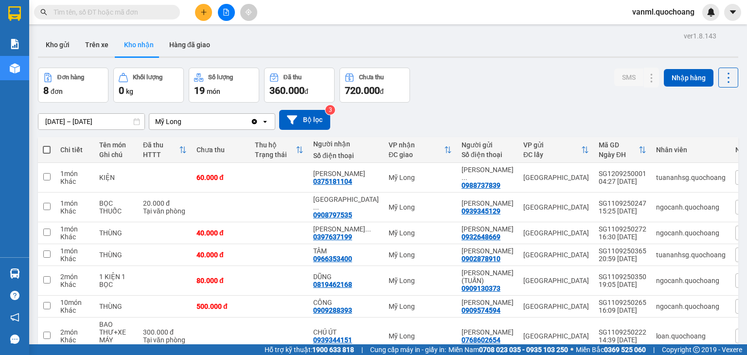
click at [201, 15] on icon "plus" at bounding box center [203, 12] width 7 height 7
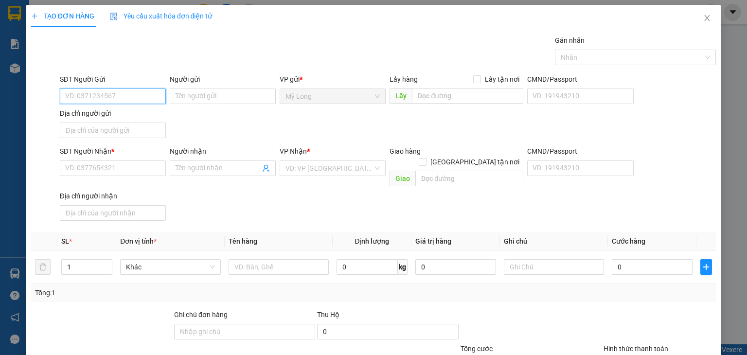
click at [92, 96] on input "SĐT Người Gửi" at bounding box center [113, 96] width 106 height 16
type input "0763914446"
click at [108, 114] on div "0763914446 - LÊ THỊ THƠ" at bounding box center [113, 115] width 96 height 11
type input "LÊ THỊ THƠ"
type input "0763914446"
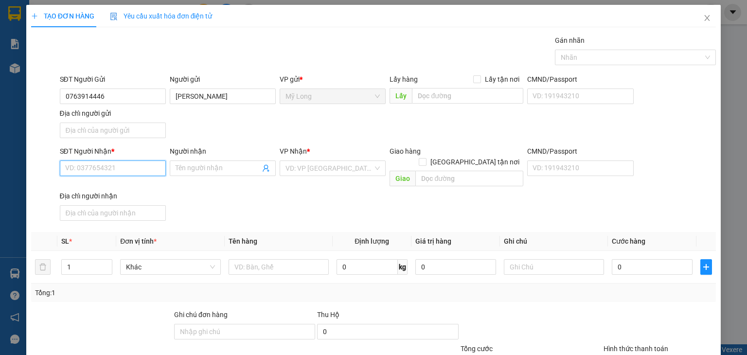
click at [122, 167] on input "SĐT Người Nhận *" at bounding box center [113, 168] width 106 height 16
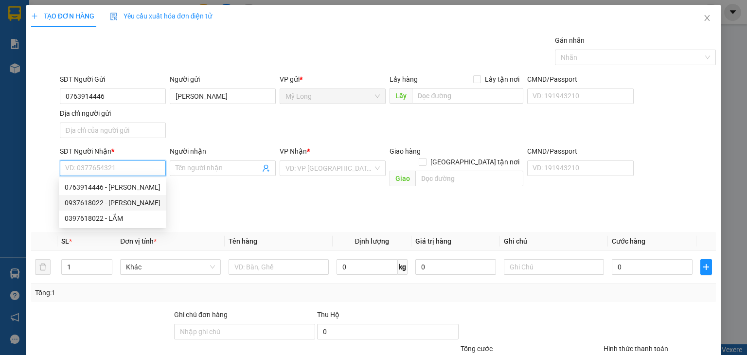
click at [140, 206] on div "0937618022 - TRẦN THANH LẮM" at bounding box center [113, 202] width 96 height 11
type input "0937618022"
type input "TRẦN THANH LẮM"
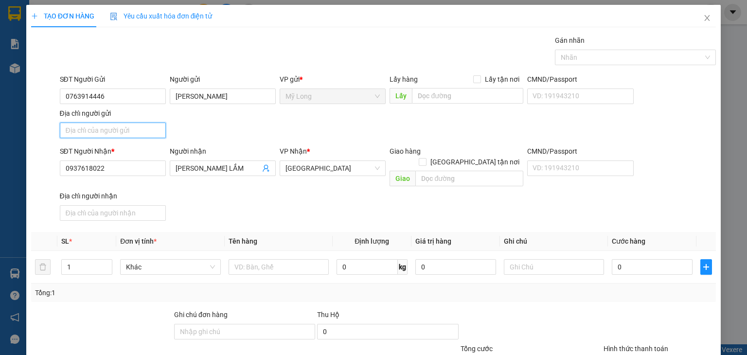
click at [129, 131] on input "Địa chỉ người gửi" at bounding box center [113, 131] width 106 height 16
click at [106, 129] on input "ẤP 2, [GEOGRAPHIC_DATA], [GEOGRAPHIC_DATA]" at bounding box center [113, 131] width 106 height 16
type input "ẤP 3, BÌNH HÀNG TRUNG, ĐỒNG THÁP"
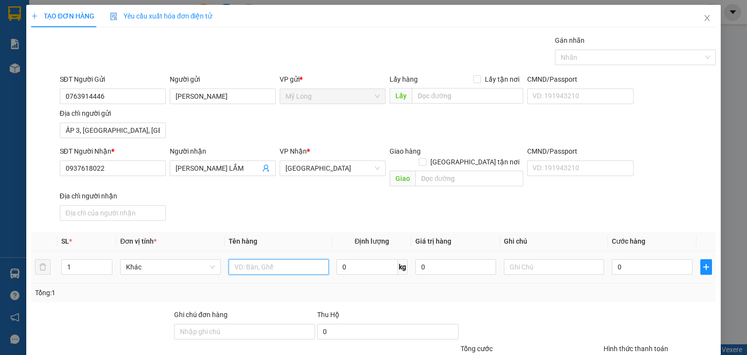
click at [248, 260] on input "text" at bounding box center [279, 267] width 100 height 16
type input "GIỎ"
click at [642, 259] on input "0" at bounding box center [652, 267] width 81 height 16
type input "4"
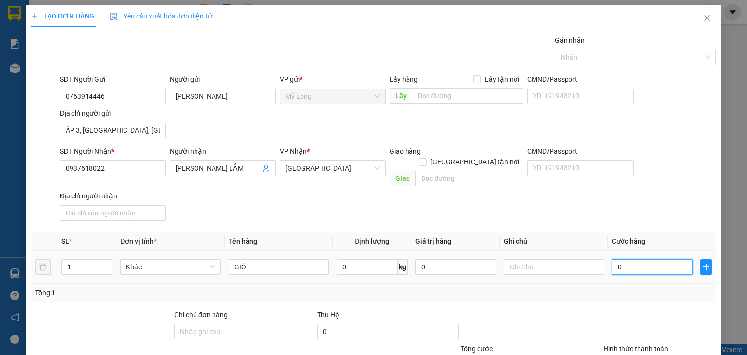
type input "4"
type input "40"
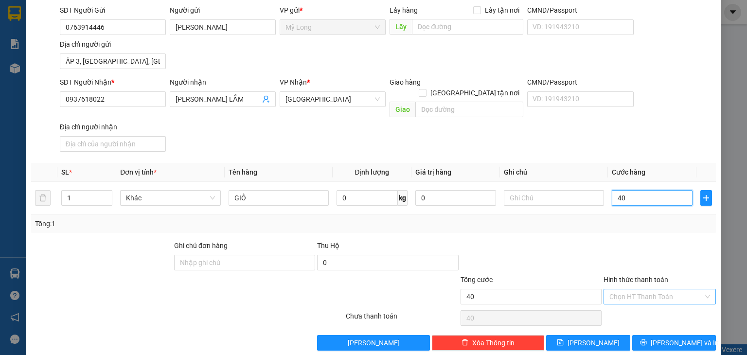
scroll to position [72, 0]
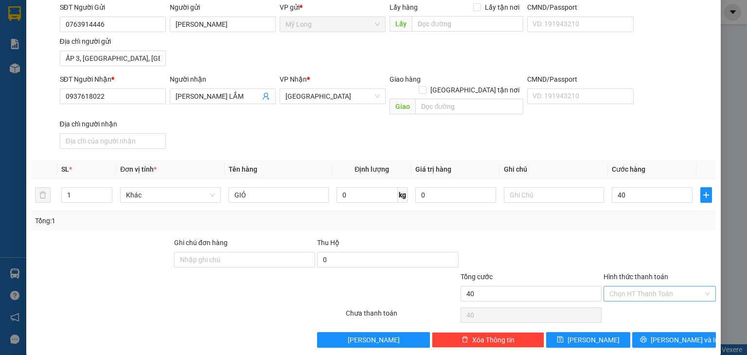
type input "40.000"
click at [653, 286] on input "Hình thức thanh toán" at bounding box center [656, 293] width 94 height 15
click at [645, 297] on div "Tại văn phòng" at bounding box center [653, 301] width 100 height 11
type input "0"
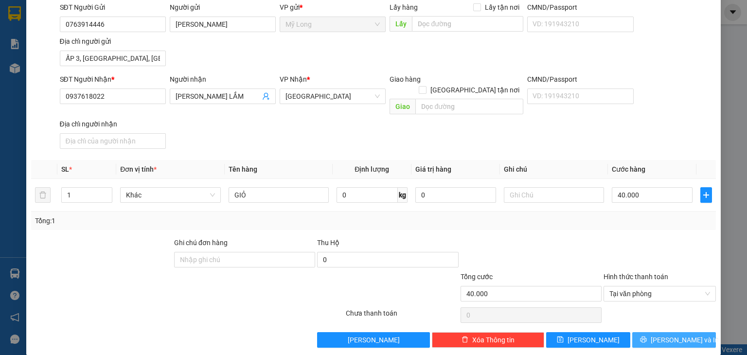
click at [669, 335] on span "[PERSON_NAME] và In" at bounding box center [685, 340] width 68 height 11
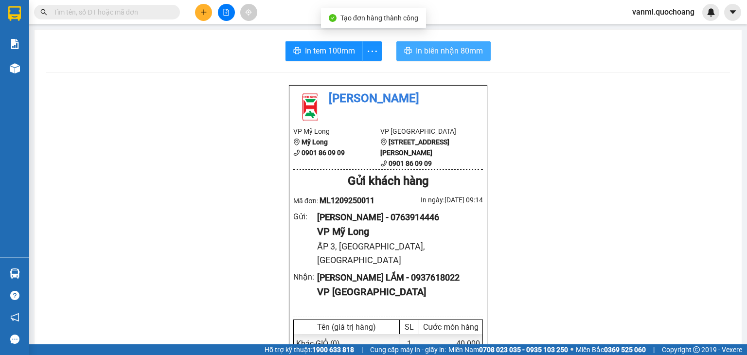
click at [446, 47] on span "In biên nhận 80mm" at bounding box center [449, 51] width 67 height 12
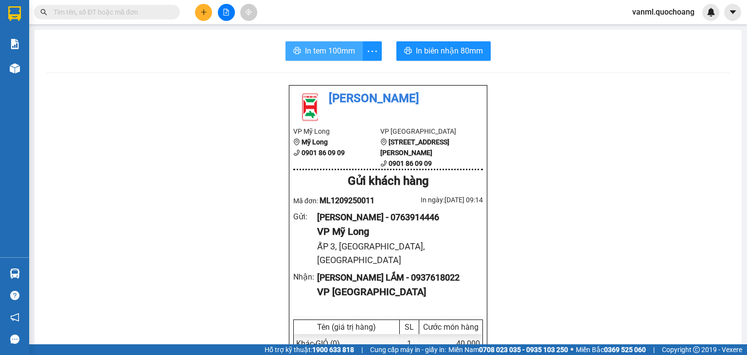
click at [322, 48] on span "In tem 100mm" at bounding box center [330, 51] width 50 height 12
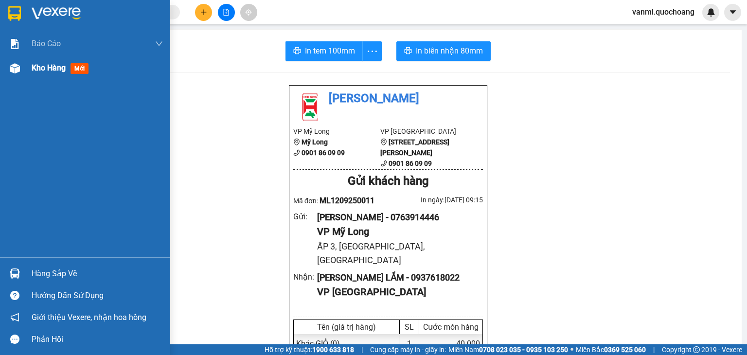
click at [45, 64] on span "Kho hàng" at bounding box center [49, 67] width 34 height 9
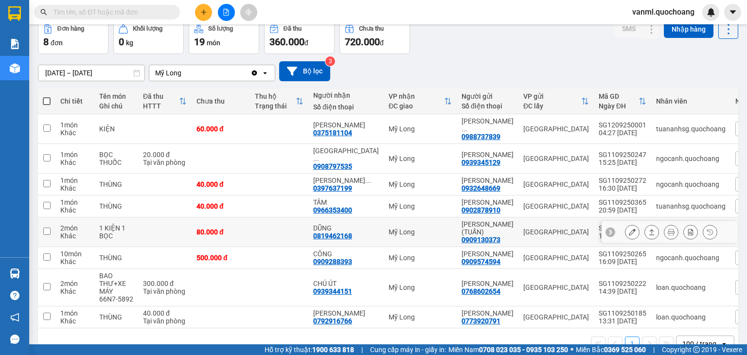
scroll to position [97, 0]
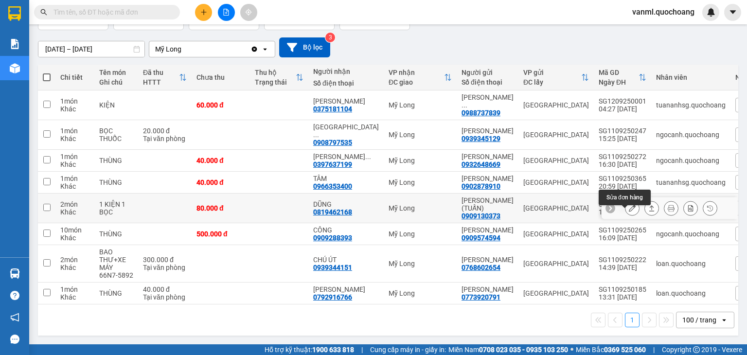
click at [629, 205] on icon at bounding box center [632, 208] width 7 height 7
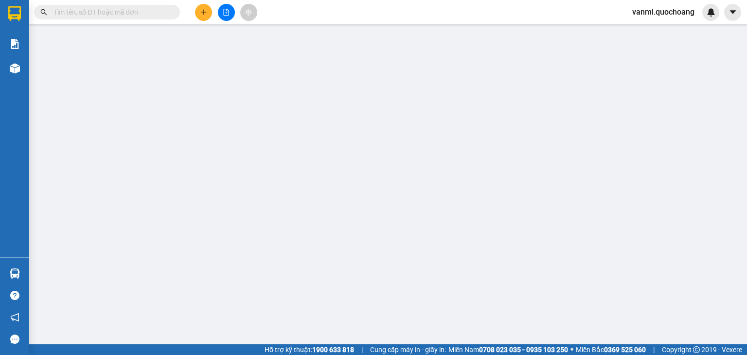
type input "0909130373"
type input "[PERSON_NAME] (TUẤN)"
type input "63 GÒ DẦU P PHÚ THỌ HÒA TÂN PHÚ HCM"
type input "0819462168"
type input "DŨNG"
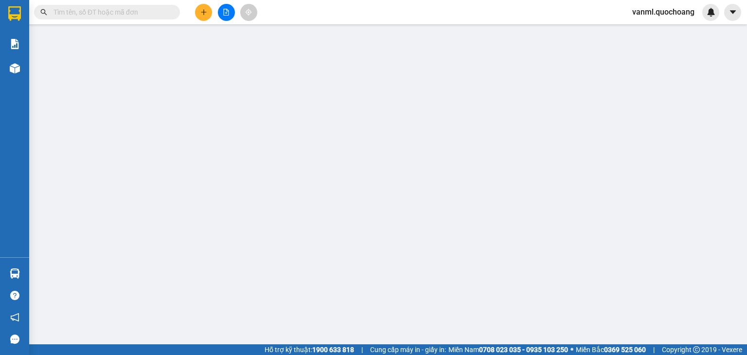
type input "80.000"
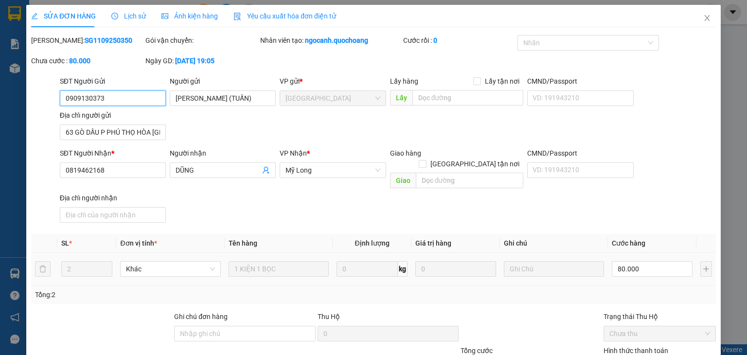
scroll to position [74, 0]
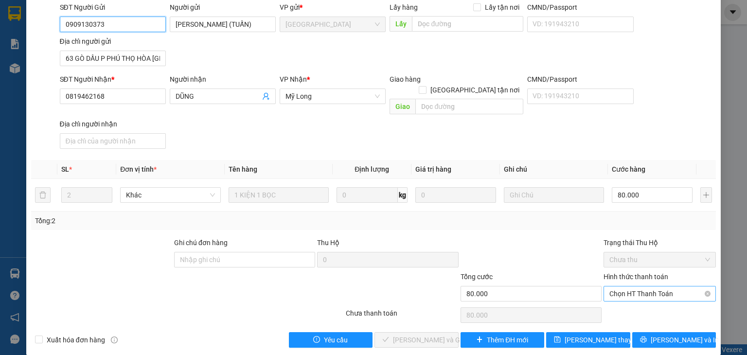
click at [622, 286] on span "Chọn HT Thanh Toán" at bounding box center [659, 293] width 101 height 15
click at [621, 301] on div "Tại văn phòng" at bounding box center [653, 302] width 100 height 11
type input "0"
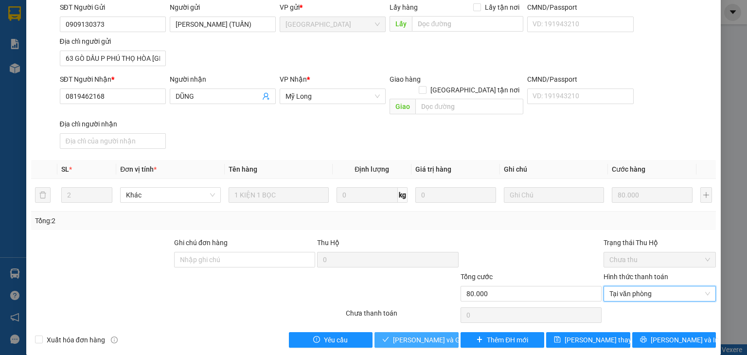
click at [408, 335] on span "Lưu và Giao hàng" at bounding box center [439, 340] width 93 height 11
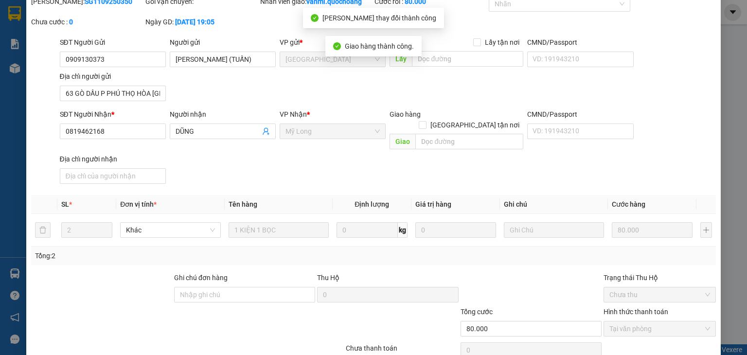
scroll to position [0, 0]
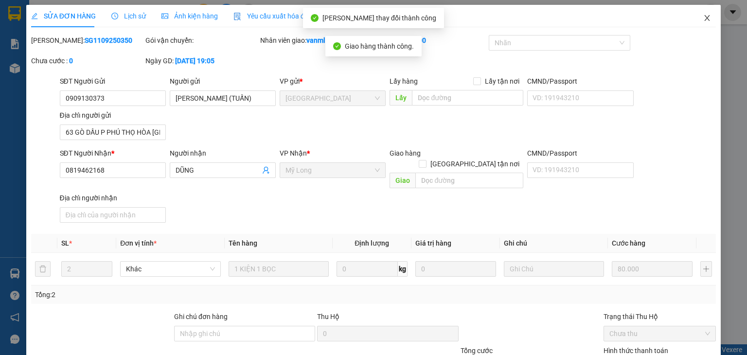
click at [702, 10] on span "Close" at bounding box center [706, 18] width 27 height 27
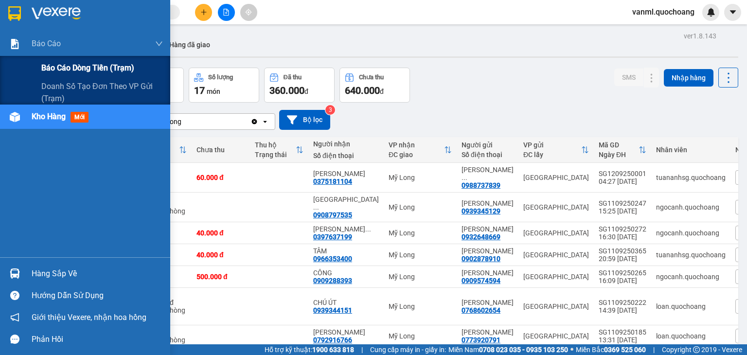
click at [53, 68] on span "Báo cáo dòng tiền (trạm)" at bounding box center [87, 68] width 93 height 12
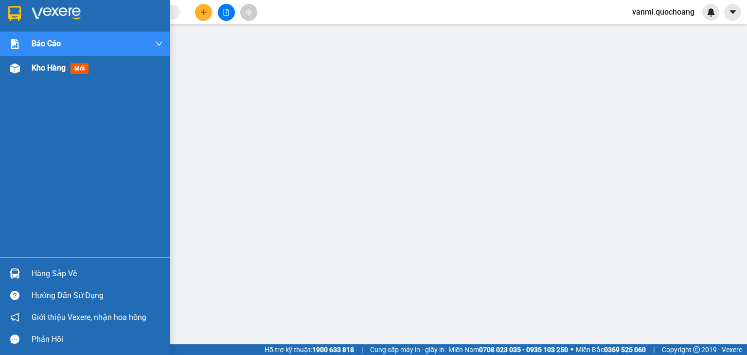
click at [37, 66] on span "Kho hàng" at bounding box center [49, 67] width 34 height 9
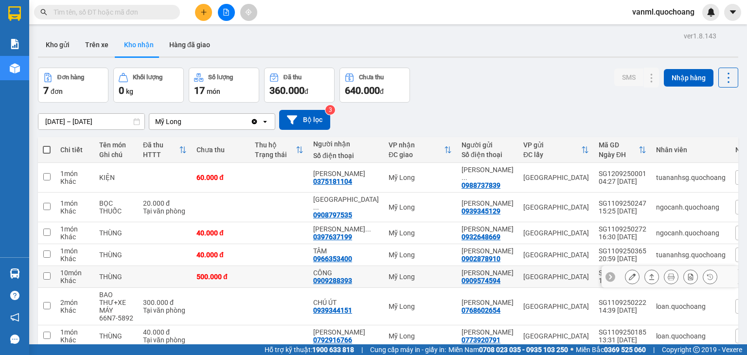
click at [52, 273] on td at bounding box center [47, 277] width 18 height 22
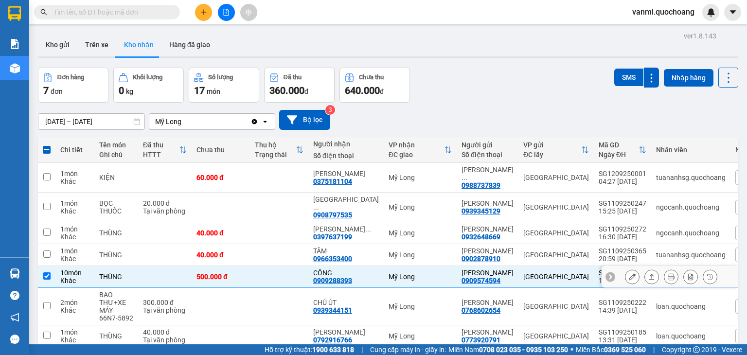
click at [217, 281] on div "500.000 đ" at bounding box center [220, 277] width 49 height 8
checkbox input "false"
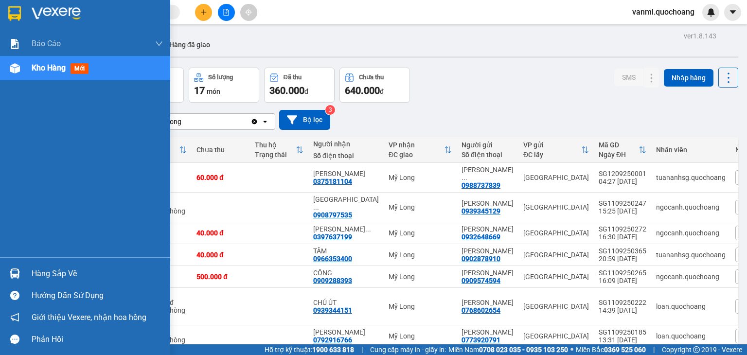
click at [53, 270] on div "Hàng sắp về" at bounding box center [97, 273] width 131 height 15
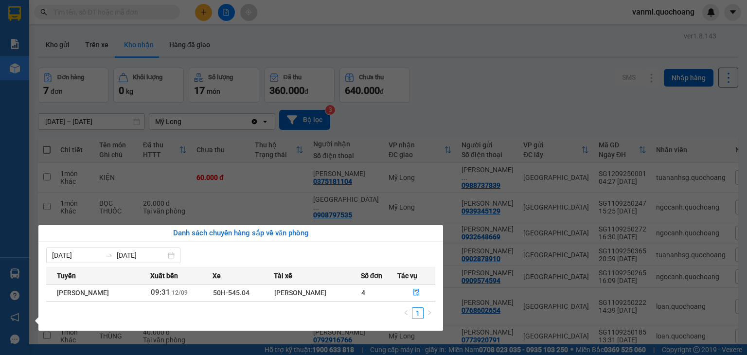
click at [533, 107] on section "Kết quả tìm kiếm ( 0 ) Bộ lọc No Data vanml.quochoang Báo cáo Báo cáo dòng tiền…" at bounding box center [373, 177] width 747 height 355
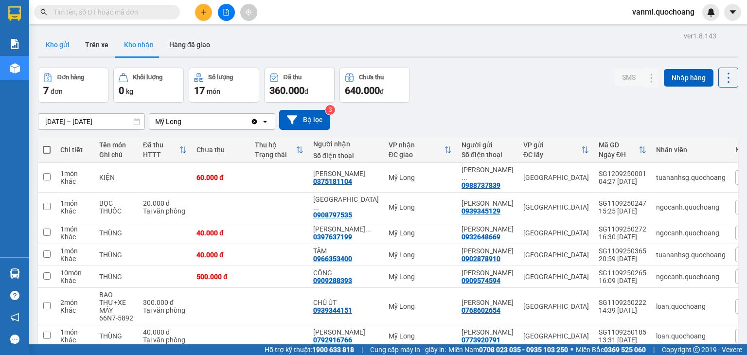
click at [57, 43] on button "Kho gửi" at bounding box center [57, 44] width 39 height 23
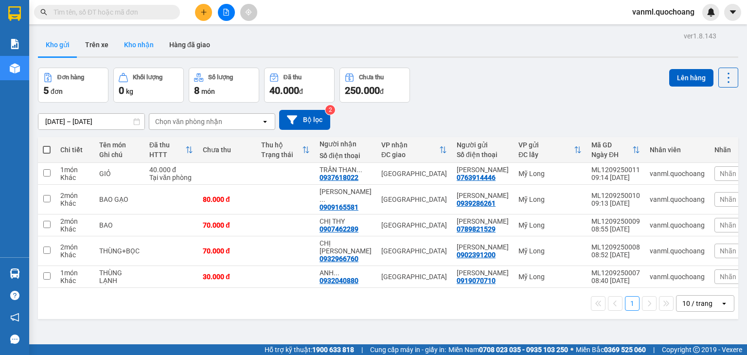
click at [129, 45] on button "Kho nhận" at bounding box center [138, 44] width 45 height 23
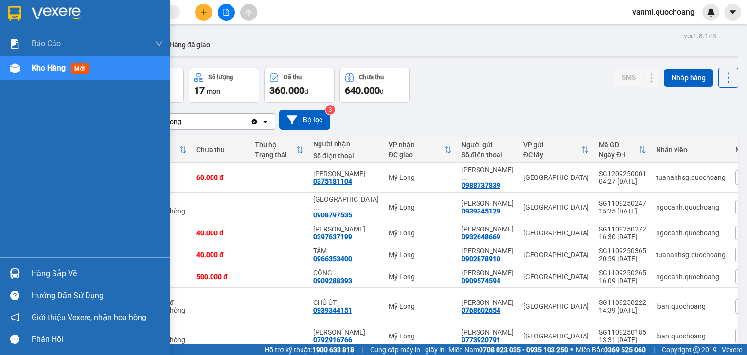
click at [45, 277] on div "Hàng sắp về" at bounding box center [97, 273] width 131 height 15
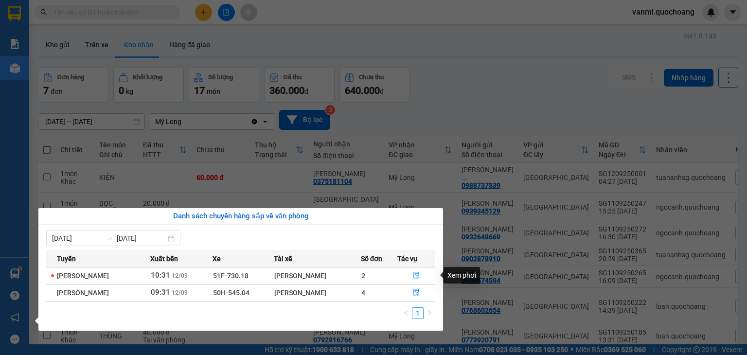
click at [418, 273] on icon "file-done" at bounding box center [416, 275] width 6 height 7
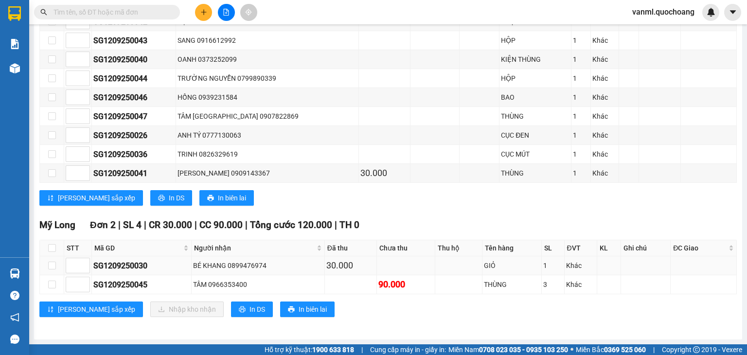
scroll to position [438, 0]
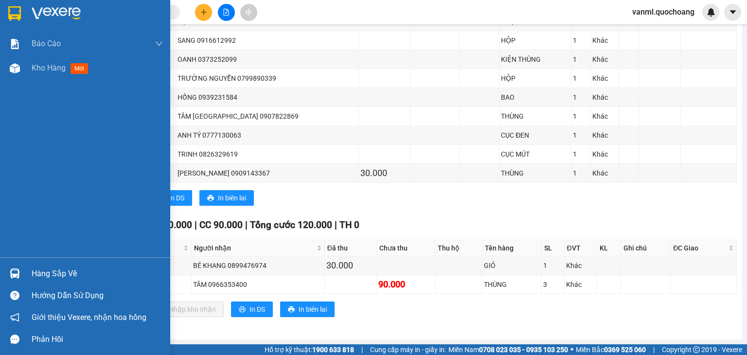
drag, startPoint x: 46, startPoint y: 71, endPoint x: 61, endPoint y: 201, distance: 131.7
click at [46, 70] on span "Kho hàng" at bounding box center [49, 67] width 34 height 9
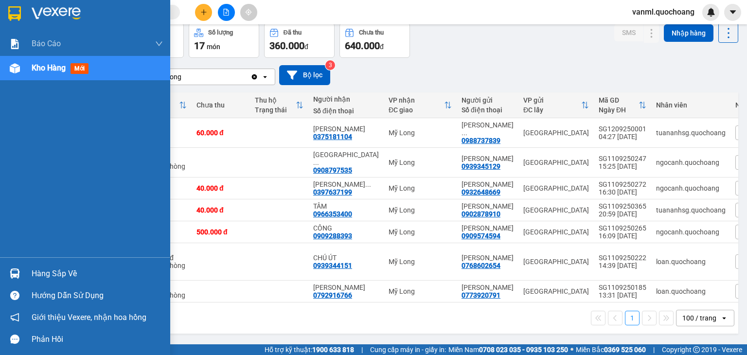
scroll to position [69, 0]
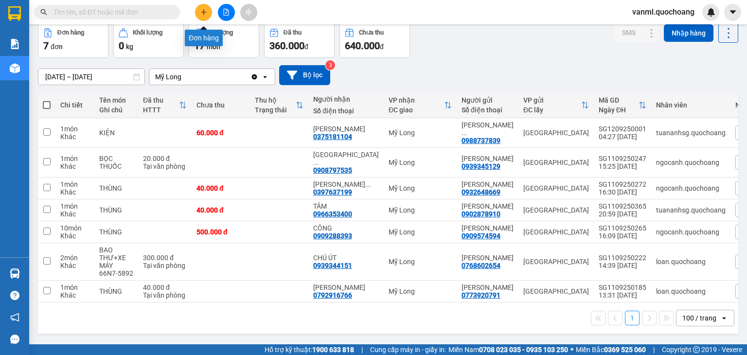
click at [210, 10] on button at bounding box center [203, 12] width 17 height 17
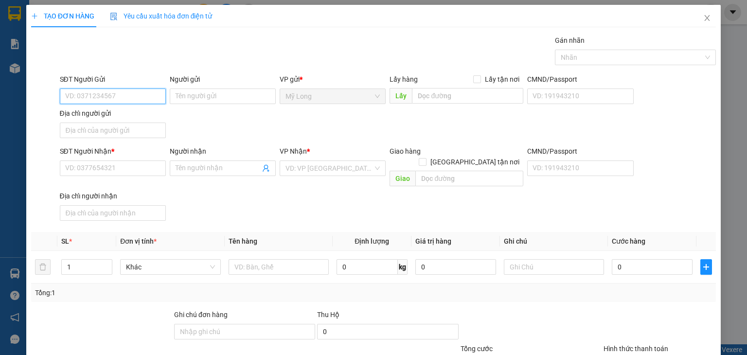
click at [120, 94] on input "SĐT Người Gửi" at bounding box center [113, 96] width 106 height 16
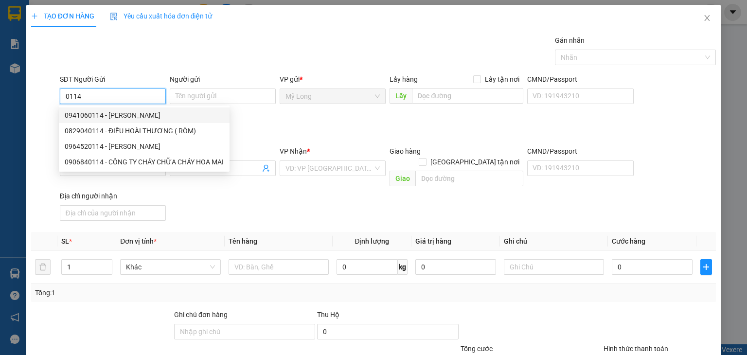
click at [146, 111] on div "0941060114 - ĐẶNG MINH HỒNG" at bounding box center [144, 115] width 159 height 11
type input "0941060114"
type input "ĐẶNG MINH HỒNG"
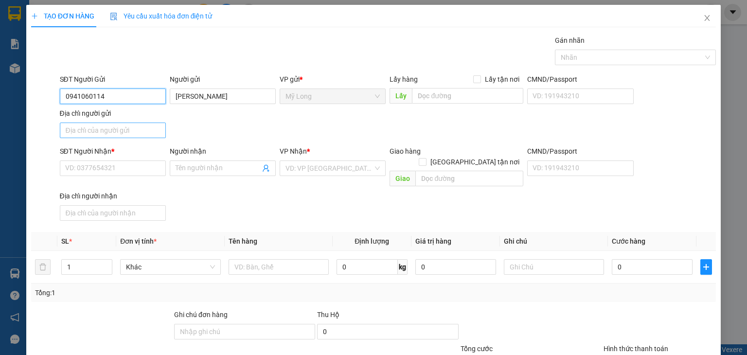
type input "0941060114"
click at [116, 129] on input "Địa chỉ người gửi" at bounding box center [113, 131] width 106 height 16
type input "TỔ 9, ẤP 1, MỸ HIỆP, ĐỒNG THÁP"
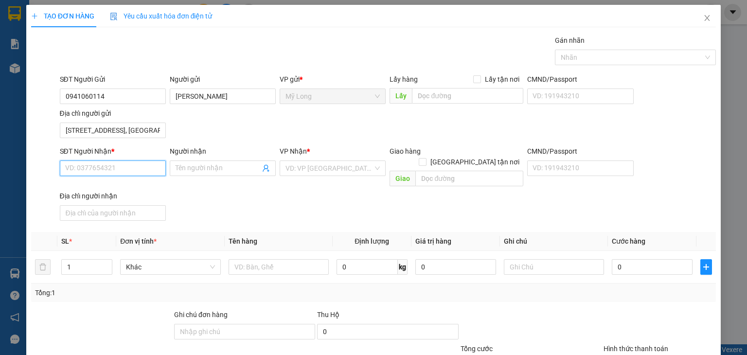
click at [109, 170] on input "SĐT Người Nhận *" at bounding box center [113, 168] width 106 height 16
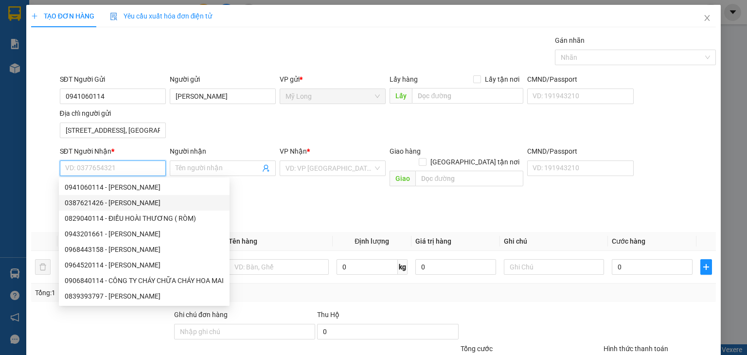
click at [157, 203] on div "0387621426 - ĐẶNG NGỌC THÚY" at bounding box center [144, 202] width 159 height 11
type input "0387621426"
type input "ĐẶNG NGỌC THÚY"
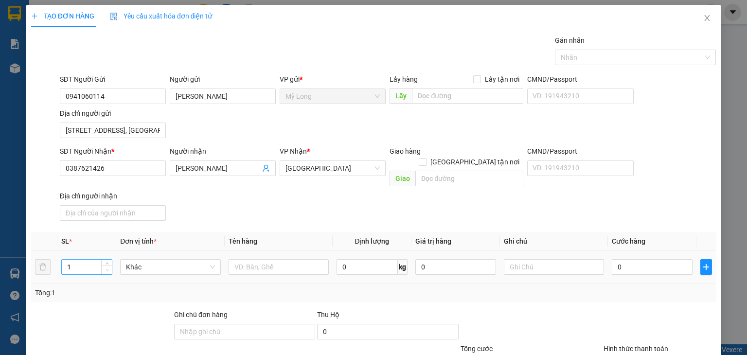
type input "2"
click at [108, 260] on span "up" at bounding box center [107, 263] width 6 height 6
click at [256, 259] on input "text" at bounding box center [279, 267] width 100 height 16
type input "BỌC"
click at [647, 259] on input "0" at bounding box center [652, 267] width 81 height 16
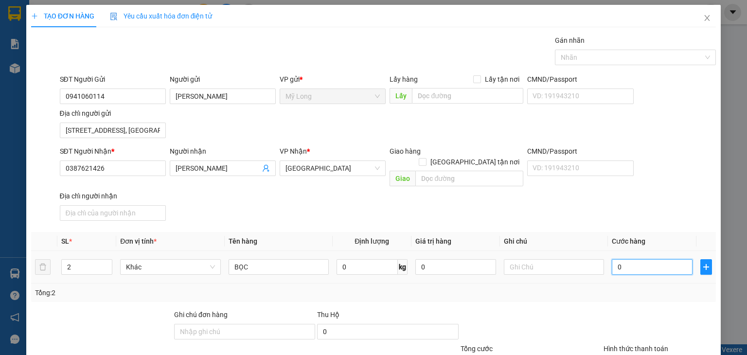
type input "8"
type input "80"
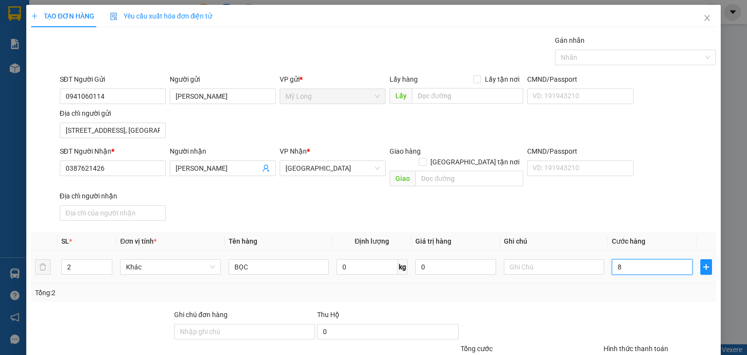
type input "80"
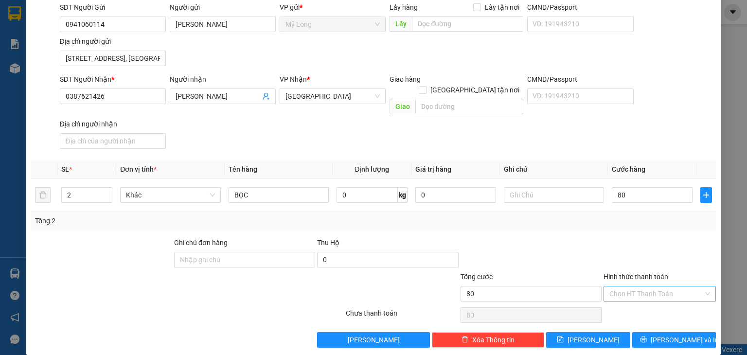
type input "80.000"
click at [654, 286] on input "Hình thức thanh toán" at bounding box center [656, 293] width 94 height 15
click at [641, 299] on div "Tại văn phòng" at bounding box center [653, 301] width 100 height 11
type input "0"
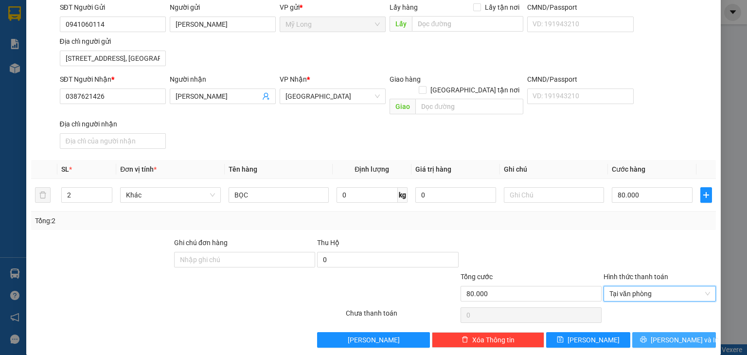
click at [684, 335] on span "[PERSON_NAME] và In" at bounding box center [685, 340] width 68 height 11
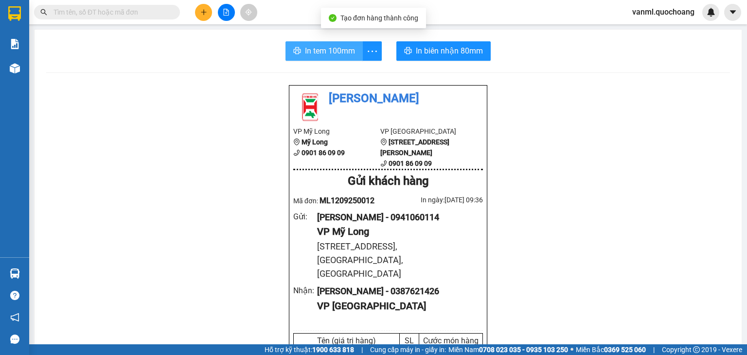
click at [335, 51] on span "In tem 100mm" at bounding box center [330, 51] width 50 height 12
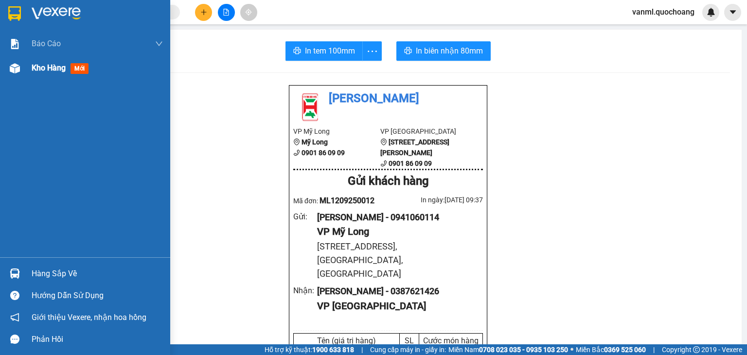
click at [56, 67] on span "Kho hàng" at bounding box center [49, 67] width 34 height 9
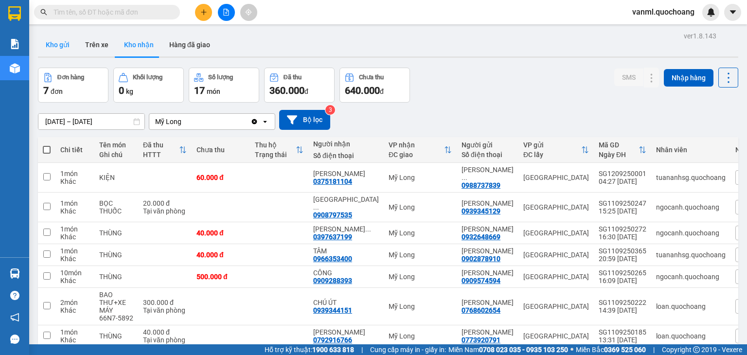
click at [66, 43] on button "Kho gửi" at bounding box center [57, 44] width 39 height 23
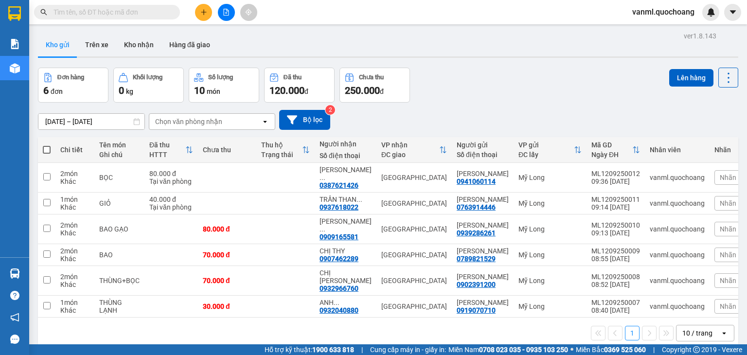
click at [49, 149] on span at bounding box center [47, 150] width 8 height 8
click at [47, 145] on input "checkbox" at bounding box center [47, 145] width 0 height 0
checkbox input "true"
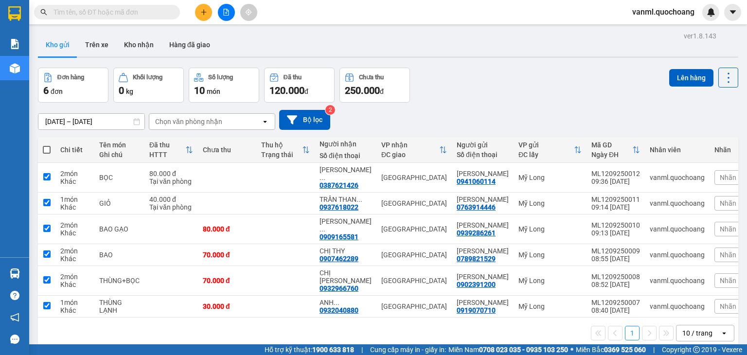
checkbox input "true"
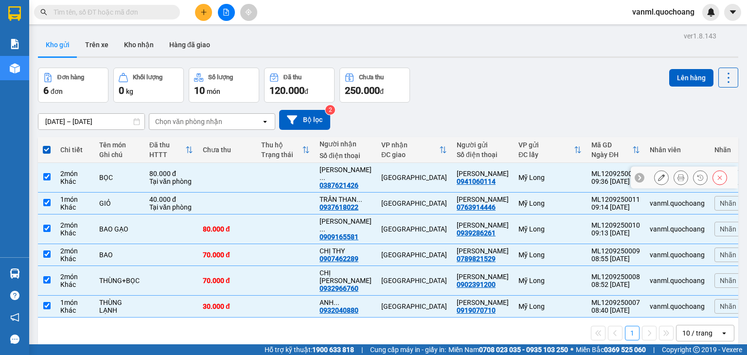
click at [223, 180] on td at bounding box center [227, 178] width 58 height 30
checkbox input "false"
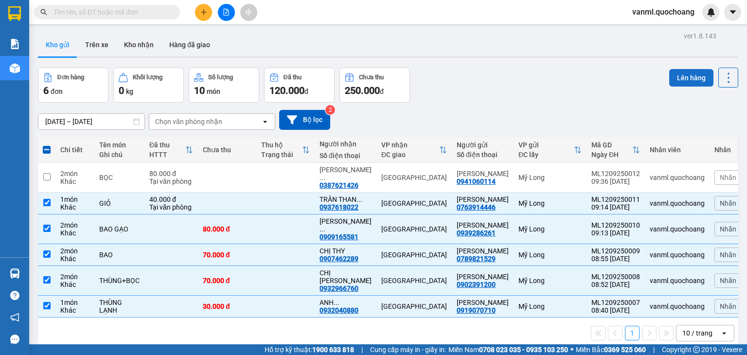
click at [684, 74] on button "Lên hàng" at bounding box center [691, 78] width 44 height 18
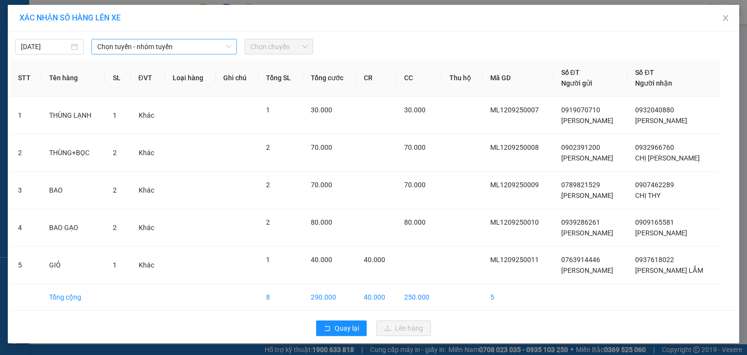
click at [187, 41] on span "Chọn tuyến - nhóm tuyến" at bounding box center [164, 46] width 134 height 15
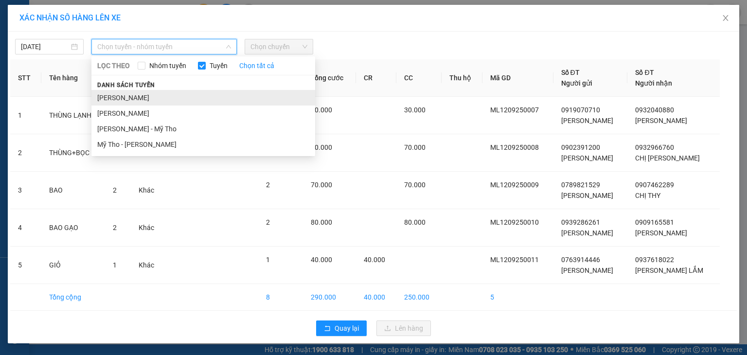
click at [172, 94] on li "[PERSON_NAME]" at bounding box center [203, 98] width 224 height 16
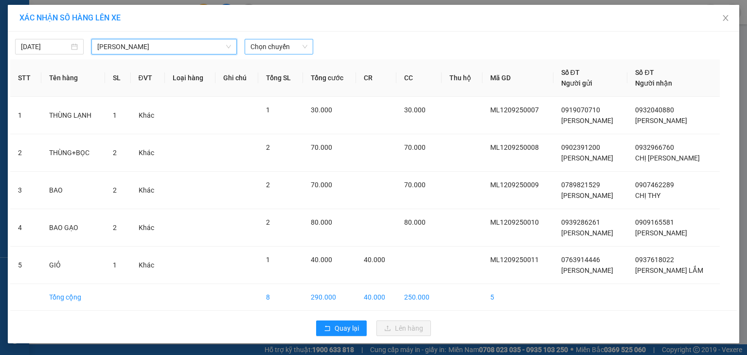
click at [281, 48] on span "Chọn chuyến" at bounding box center [278, 46] width 57 height 15
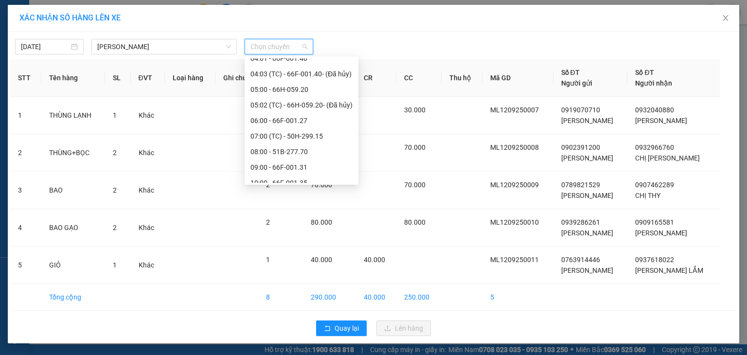
scroll to position [243, 0]
click at [296, 117] on div "09:00 - 66F-001.31" at bounding box center [301, 118] width 102 height 11
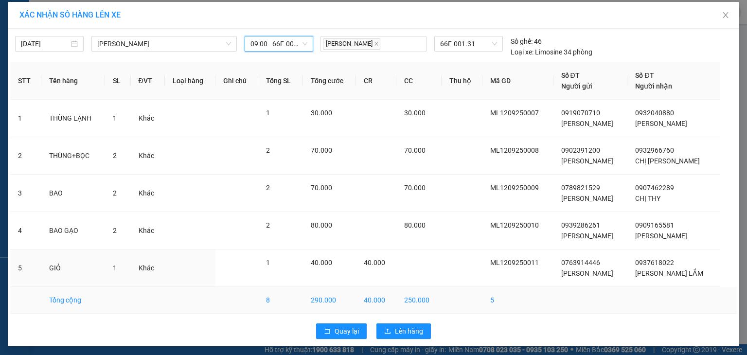
scroll to position [5, 0]
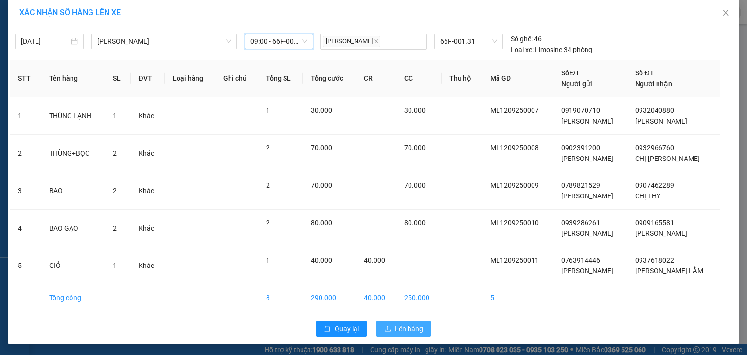
click at [399, 325] on span "Lên hàng" at bounding box center [409, 328] width 28 height 11
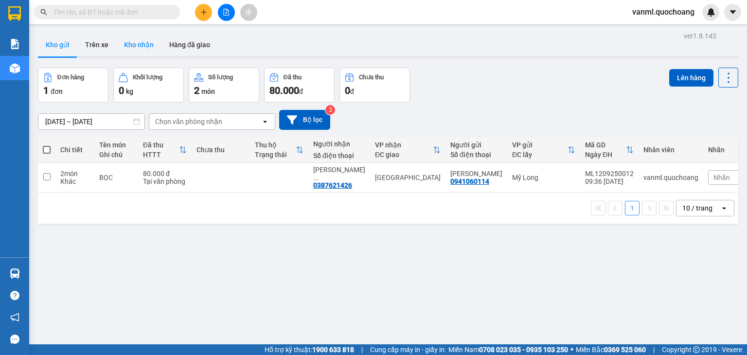
click at [141, 44] on button "Kho nhận" at bounding box center [138, 44] width 45 height 23
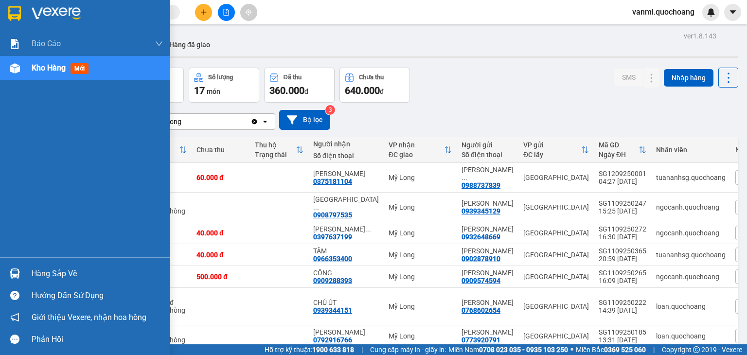
click at [36, 273] on div "Hàng sắp về" at bounding box center [97, 273] width 131 height 15
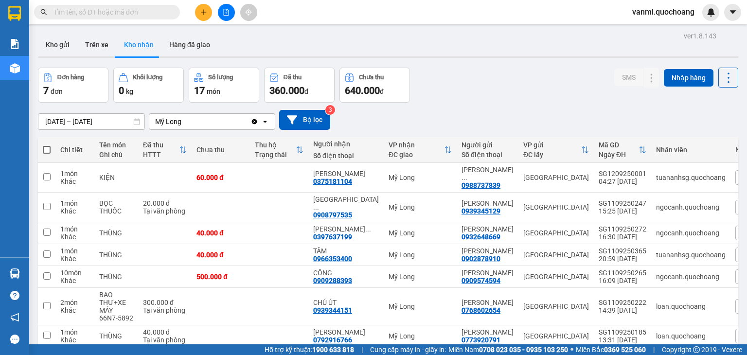
click at [520, 115] on section "Kết quả tìm kiếm ( 0 ) Bộ lọc No Data vanml.quochoang Báo cáo Báo cáo dòng tiền…" at bounding box center [373, 177] width 747 height 355
click at [63, 43] on button "Kho gửi" at bounding box center [57, 44] width 39 height 23
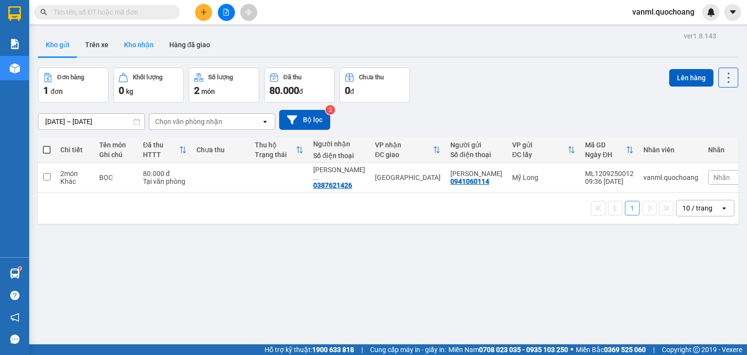
click at [144, 46] on button "Kho nhận" at bounding box center [138, 44] width 45 height 23
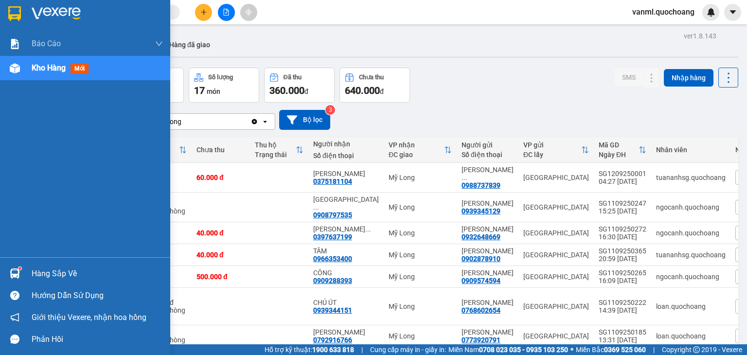
click at [42, 266] on div "Hàng sắp về" at bounding box center [97, 273] width 131 height 15
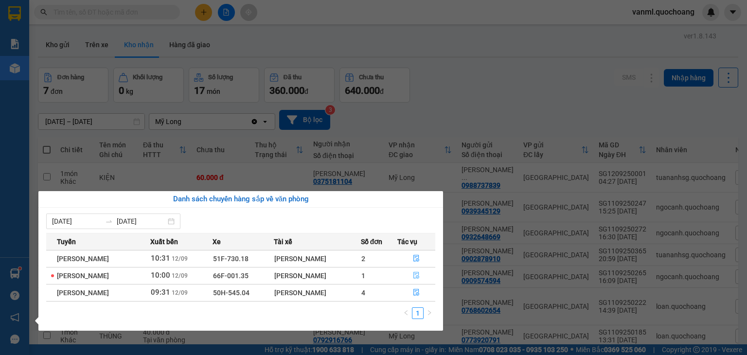
click at [414, 274] on icon "file-done" at bounding box center [416, 275] width 7 height 7
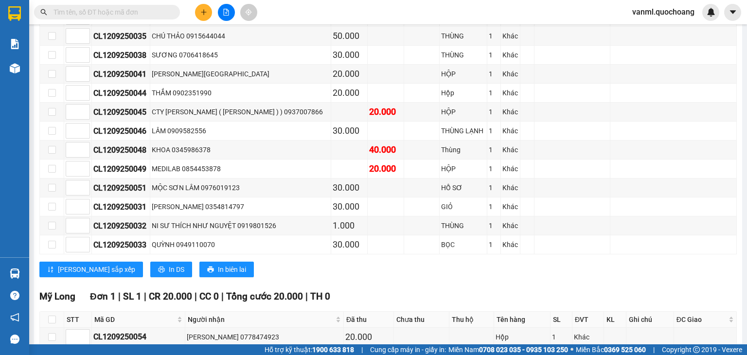
scroll to position [829, 0]
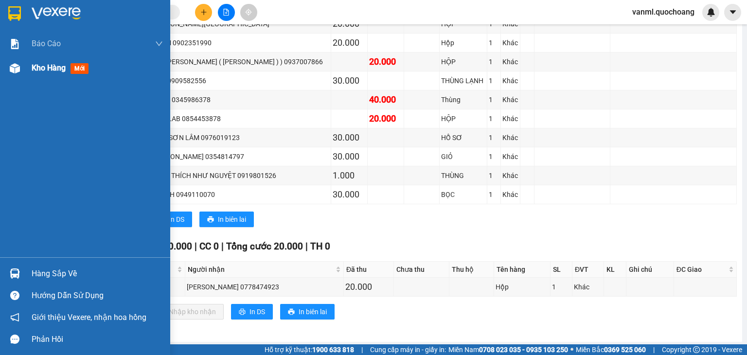
click at [58, 69] on span "Kho hàng" at bounding box center [49, 67] width 34 height 9
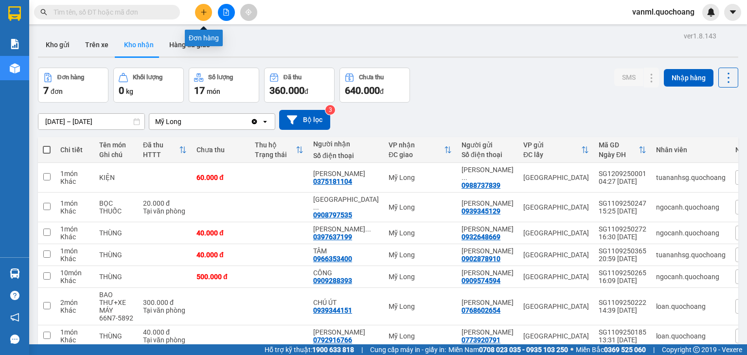
click at [204, 12] on icon "plus" at bounding box center [203, 12] width 5 height 0
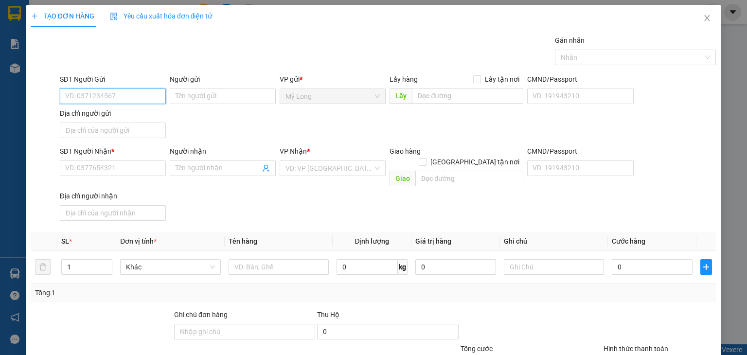
click at [134, 95] on input "SĐT Người Gửi" at bounding box center [113, 96] width 106 height 16
type input "0794979006"
click at [119, 115] on div "0794979006 - NGUYỄN VĂN QUỐC" at bounding box center [113, 115] width 96 height 11
type input "[PERSON_NAME]"
type input "0794979006"
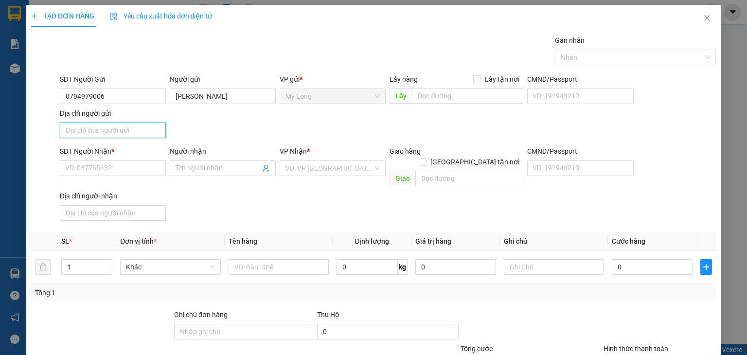
drag, startPoint x: 135, startPoint y: 127, endPoint x: 132, endPoint y: 137, distance: 10.2
click at [135, 128] on input "Địa chỉ người gửi" at bounding box center [113, 131] width 106 height 16
type input "TỔ 8, ẤP BÌNH HÒA, MỸ HIỆP, ĐỒNG THÁP"
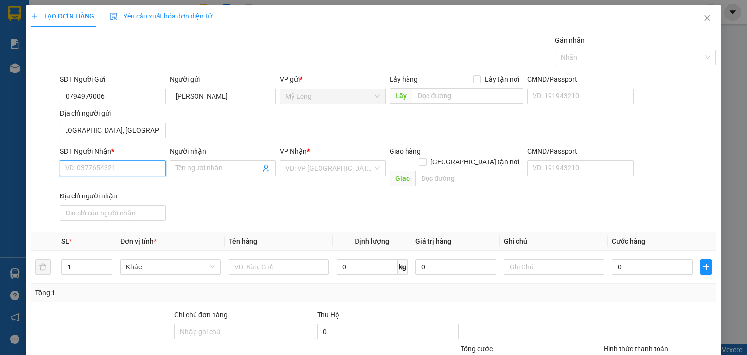
scroll to position [0, 0]
click at [144, 166] on input "SĐT Người Nhận *" at bounding box center [113, 168] width 106 height 16
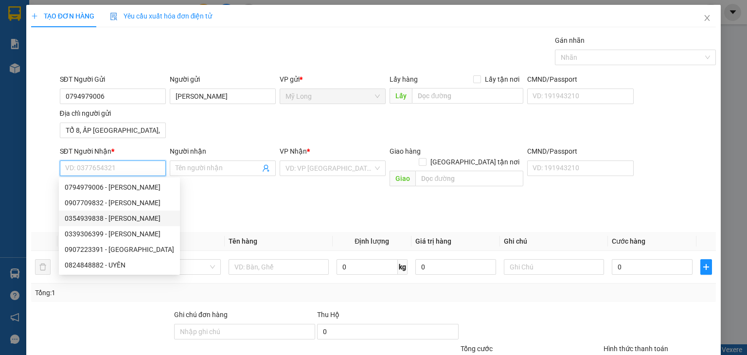
click at [149, 219] on div "0354939838 - NGUYỄN HOÀI NAM" at bounding box center [119, 218] width 109 height 11
type input "0354939838"
type input "NGUYỄN HOÀI NAM"
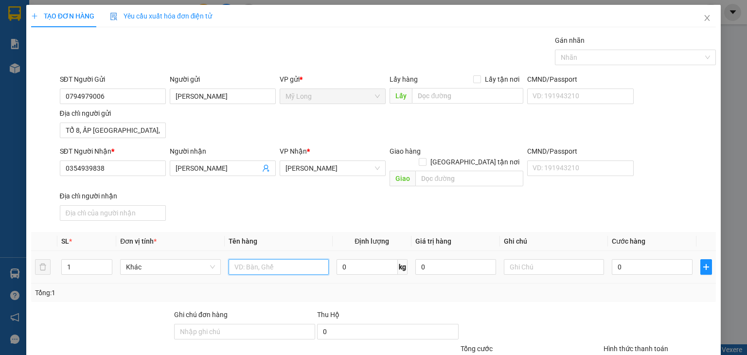
click at [265, 260] on input "text" at bounding box center [279, 267] width 100 height 16
type input "THÙNG"
click at [628, 259] on input "0" at bounding box center [652, 267] width 81 height 16
type input "3"
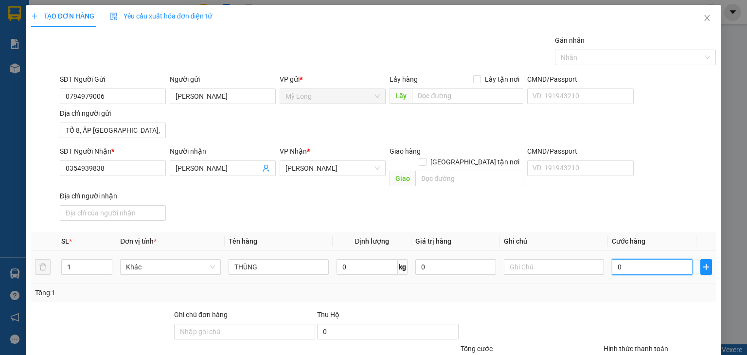
type input "3"
type input "30"
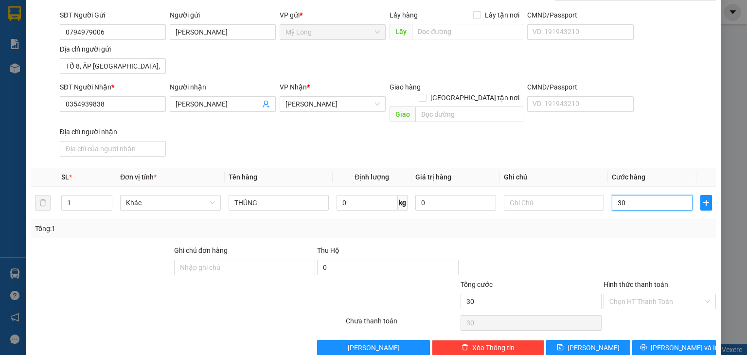
scroll to position [72, 0]
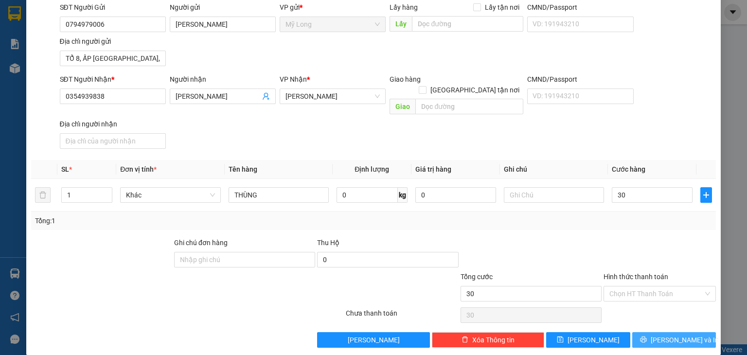
type input "30.000"
click at [667, 335] on span "[PERSON_NAME] và In" at bounding box center [685, 340] width 68 height 11
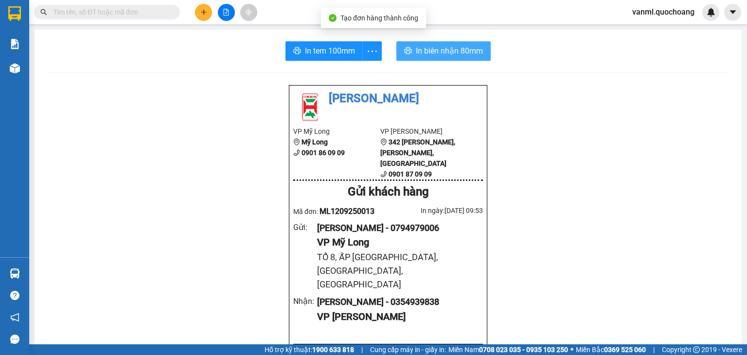
click at [449, 47] on span "In biên nhận 80mm" at bounding box center [449, 51] width 67 height 12
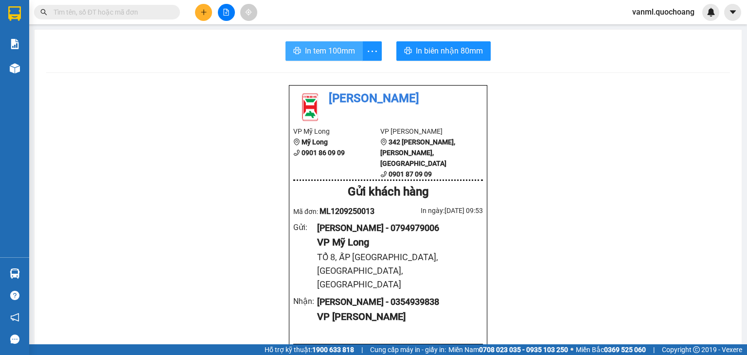
click at [337, 49] on span "In tem 100mm" at bounding box center [330, 51] width 50 height 12
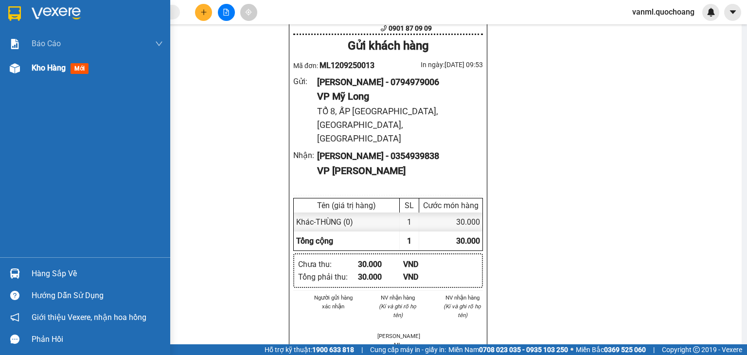
click at [56, 68] on span "Kho hàng" at bounding box center [49, 67] width 34 height 9
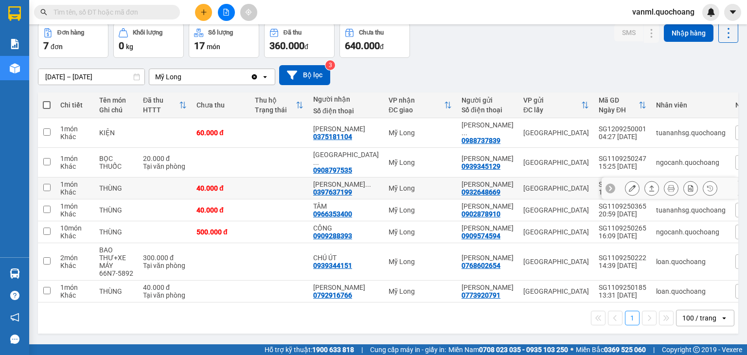
scroll to position [69, 0]
click at [205, 14] on icon "plus" at bounding box center [203, 12] width 7 height 7
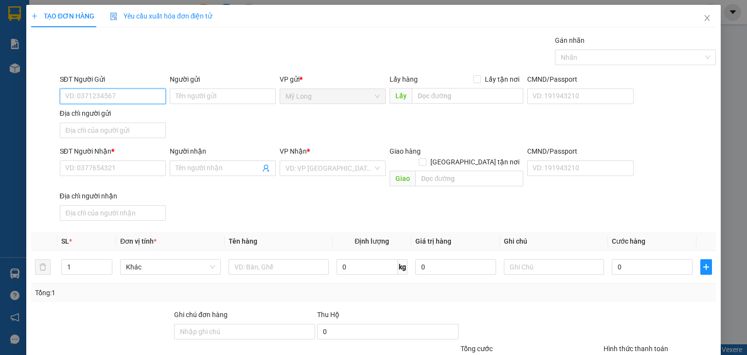
click at [144, 96] on input "SĐT Người Gửi" at bounding box center [113, 96] width 106 height 16
click at [138, 99] on input "SĐT Người Gửi" at bounding box center [113, 96] width 106 height 16
click at [93, 94] on input "0939930614" at bounding box center [113, 96] width 106 height 16
type input "0939930814"
click at [123, 117] on div "0939930814 - YÊN" at bounding box center [111, 115] width 93 height 11
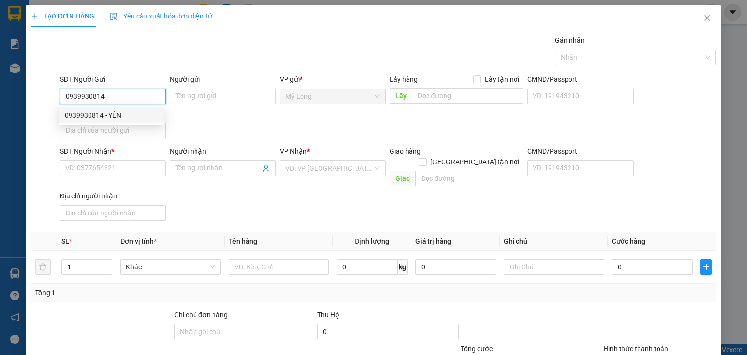
type input "YÊN"
type input "0939930814"
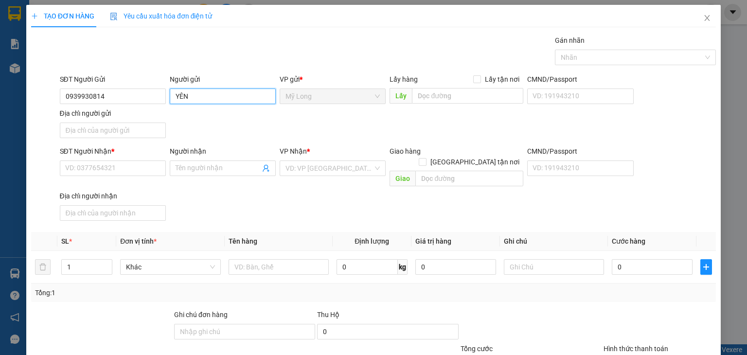
click at [174, 94] on input "YÊN" at bounding box center [223, 96] width 106 height 16
type input "VÕ THANH YÊN"
click at [124, 132] on input "Địa chỉ người gửi" at bounding box center [113, 131] width 106 height 16
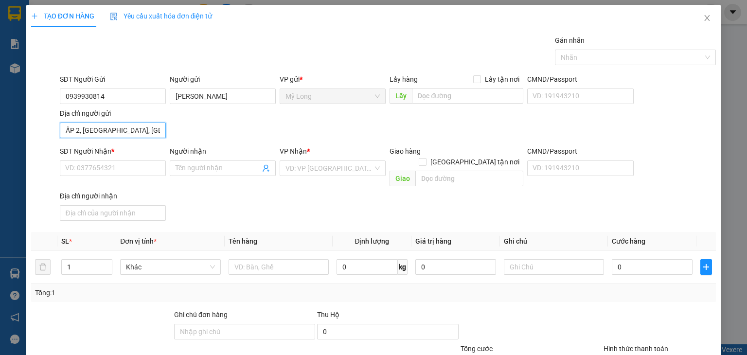
click at [80, 127] on input "ẤP 2, [GEOGRAPHIC_DATA], [GEOGRAPHIC_DATA]" at bounding box center [113, 131] width 106 height 16
click at [78, 127] on input "ẤP 2, [GEOGRAPHIC_DATA], [GEOGRAPHIC_DATA]" at bounding box center [113, 131] width 106 height 16
type input "ẤP 1, MỸ HIỆP, ĐỒNG THÁP"
click at [122, 168] on input "SĐT Người Nhận *" at bounding box center [113, 168] width 106 height 16
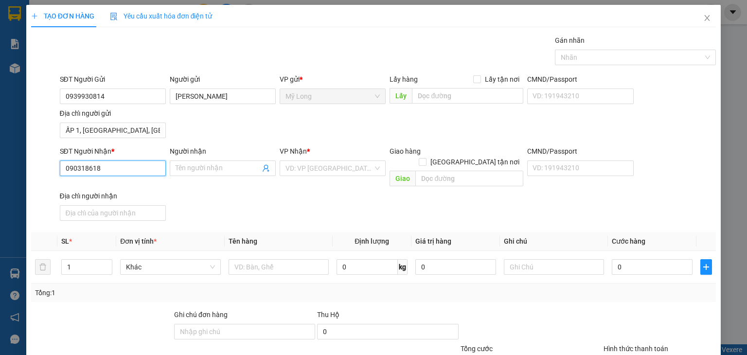
type input "0903186180"
click at [122, 190] on div "0903186180 - A BẰNG" at bounding box center [111, 187] width 93 height 11
type input "A BẰNG"
type input "0903186180"
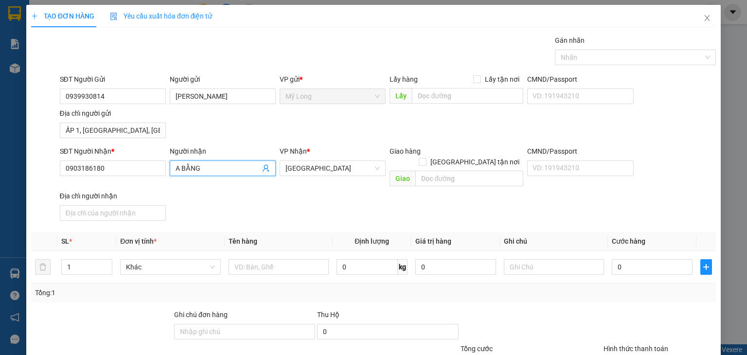
click at [179, 166] on input "A BẰNG" at bounding box center [218, 168] width 85 height 11
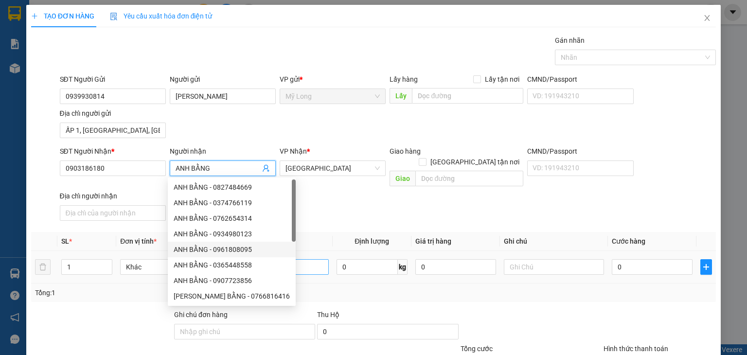
type input "ANH BẰNG"
click at [300, 259] on input "text" at bounding box center [279, 267] width 100 height 16
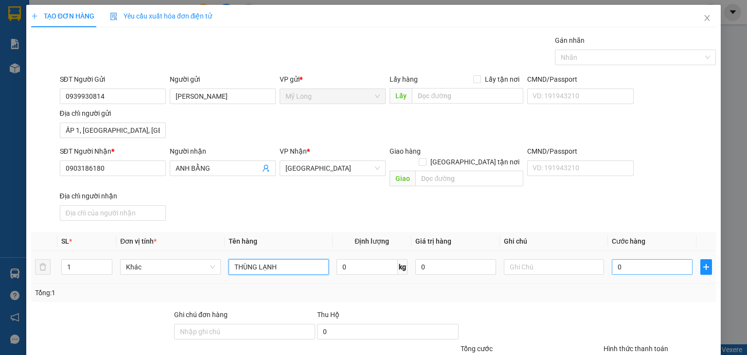
type input "THÙNG LẠNH"
click at [622, 259] on input "0" at bounding box center [652, 267] width 81 height 16
type input "5"
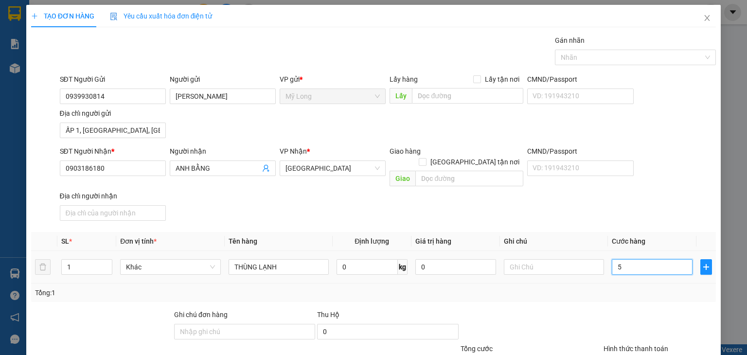
type input "50"
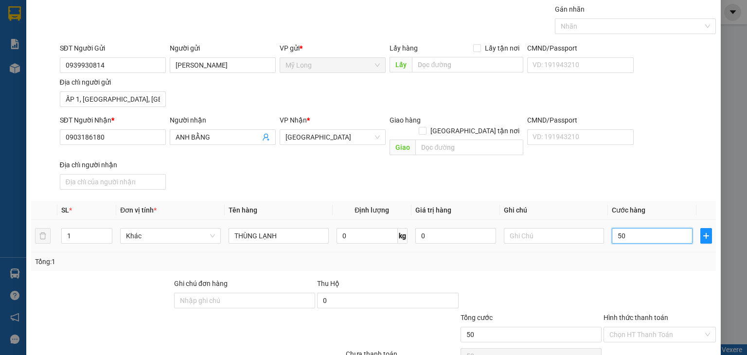
scroll to position [72, 0]
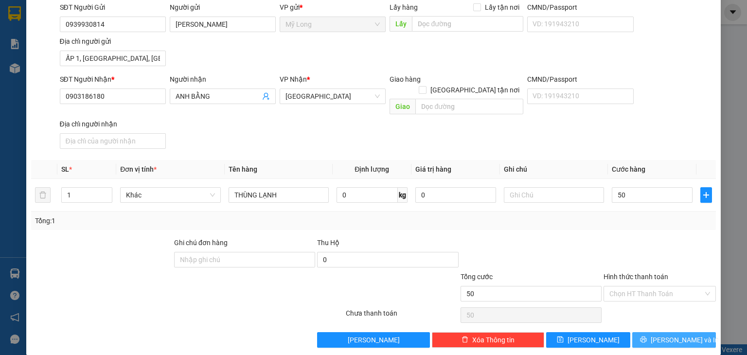
type input "50.000"
click at [671, 335] on span "[PERSON_NAME] và In" at bounding box center [685, 340] width 68 height 11
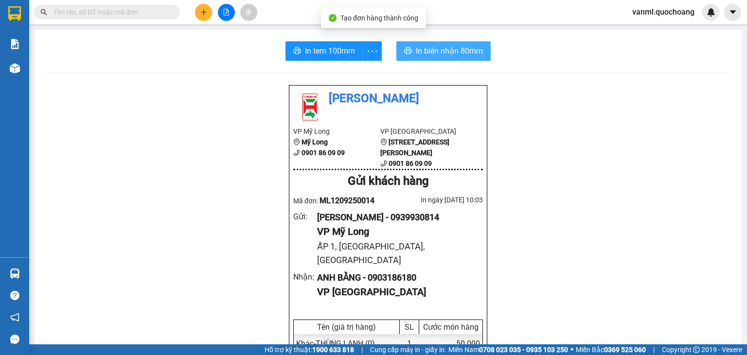
click at [456, 47] on span "In biên nhận 80mm" at bounding box center [449, 51] width 67 height 12
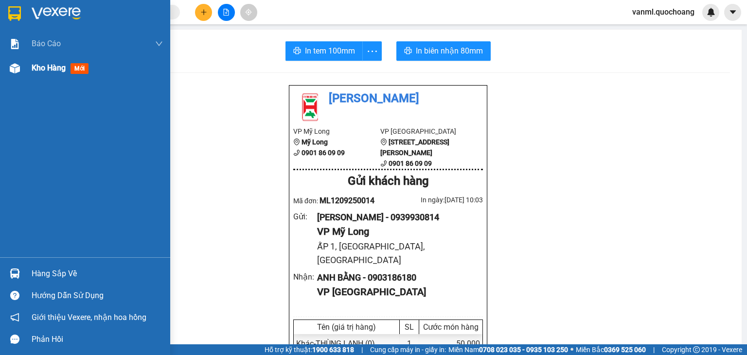
click at [40, 70] on span "Kho hàng" at bounding box center [49, 67] width 34 height 9
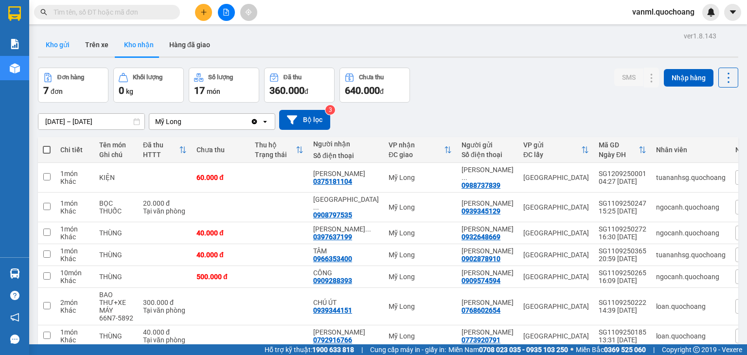
click at [54, 43] on button "Kho gửi" at bounding box center [57, 44] width 39 height 23
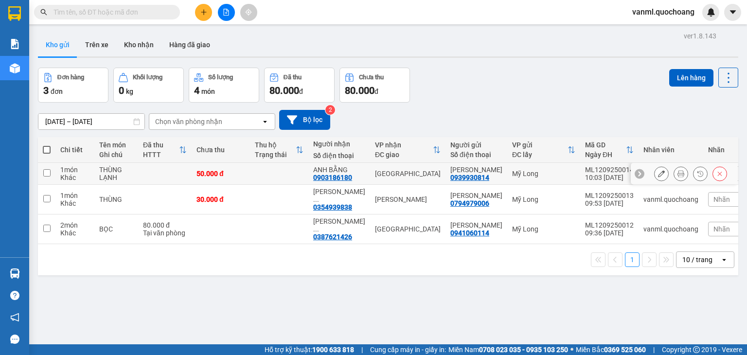
click at [677, 174] on button at bounding box center [681, 173] width 14 height 17
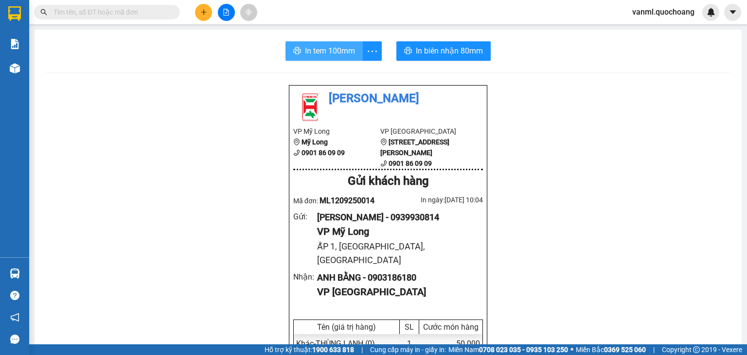
click at [338, 47] on span "In tem 100mm" at bounding box center [330, 51] width 50 height 12
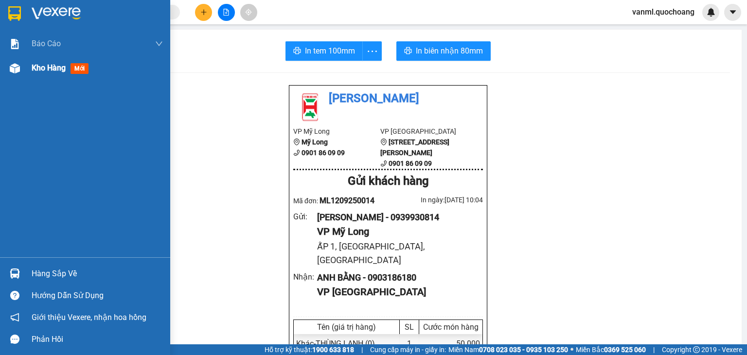
click at [53, 67] on span "Kho hàng" at bounding box center [49, 67] width 34 height 9
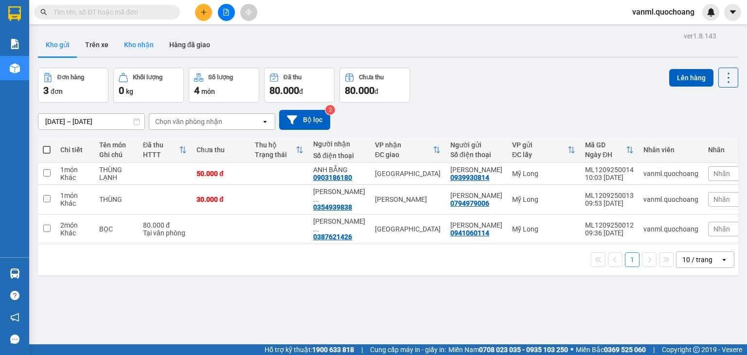
click at [145, 34] on button "Kho nhận" at bounding box center [138, 44] width 45 height 23
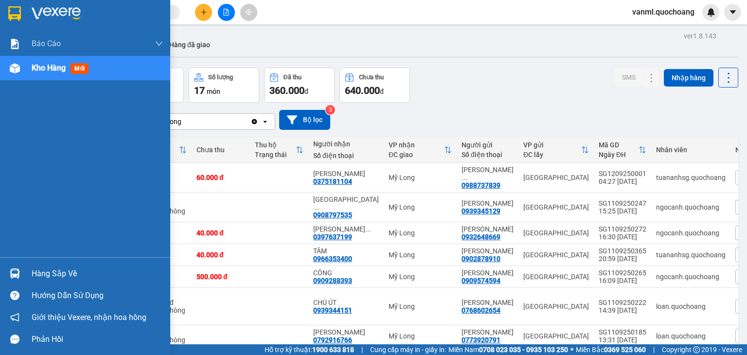
click at [28, 277] on div "Hàng sắp về" at bounding box center [85, 274] width 170 height 22
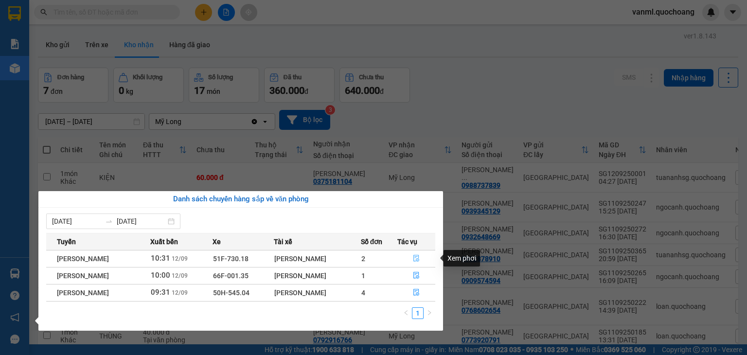
click at [415, 254] on button "button" at bounding box center [416, 259] width 37 height 16
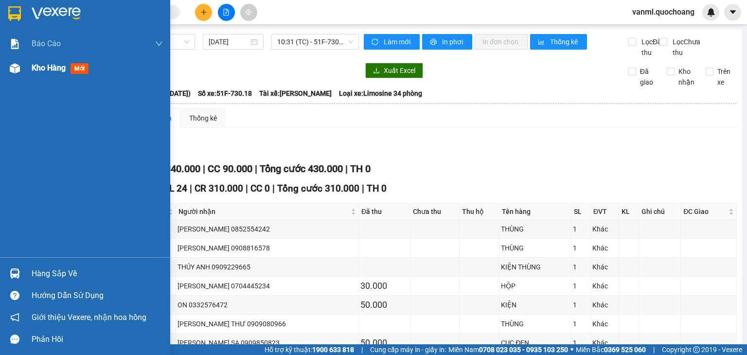
click at [46, 72] on span "Kho hàng" at bounding box center [49, 67] width 34 height 9
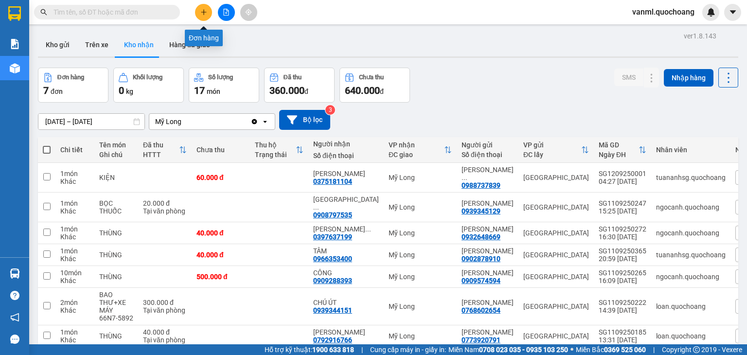
click at [206, 11] on icon "plus" at bounding box center [203, 12] width 7 height 7
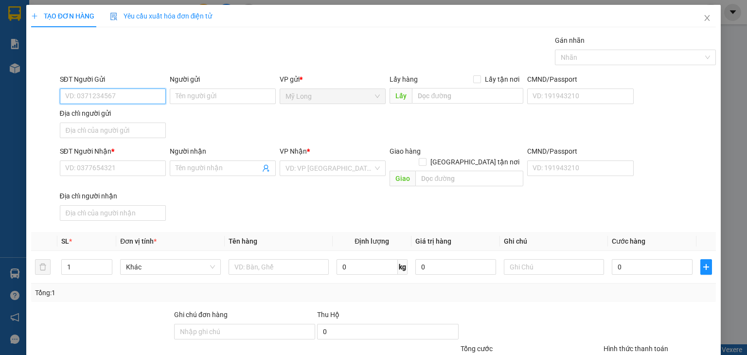
click at [132, 97] on input "SĐT Người Gửi" at bounding box center [113, 96] width 106 height 16
type input "0964686886"
click at [155, 111] on div "0964686886 - NGUYỄN THỊ DIỄM THÚY" at bounding box center [113, 115] width 96 height 11
type input "NGUYỄN THỊ DIỄM THÚY"
type input "0964686886"
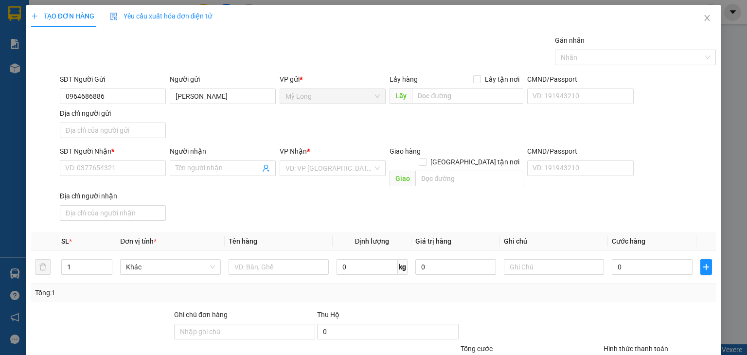
click at [145, 140] on div "Địa chỉ người gửi" at bounding box center [113, 125] width 106 height 34
click at [148, 133] on input "Địa chỉ người gửi" at bounding box center [113, 131] width 106 height 16
type input "A"
type input "Â"
type input "ẤP 3,BÌNH HÀNG TRUNG, ĐỒNG THÁP"
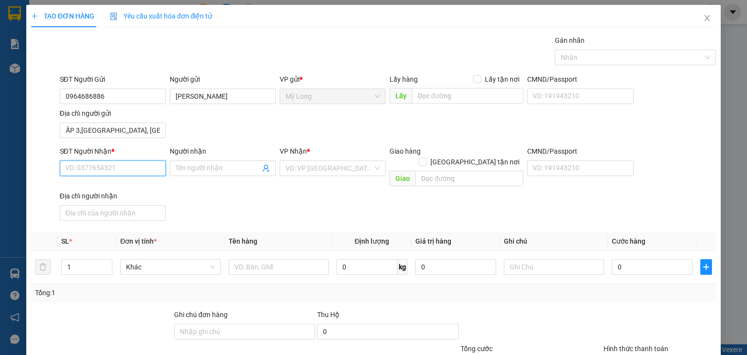
click at [140, 165] on input "SĐT Người Nhận *" at bounding box center [113, 168] width 106 height 16
type input "0337494594"
click at [194, 171] on input "Người nhận" at bounding box center [218, 168] width 85 height 11
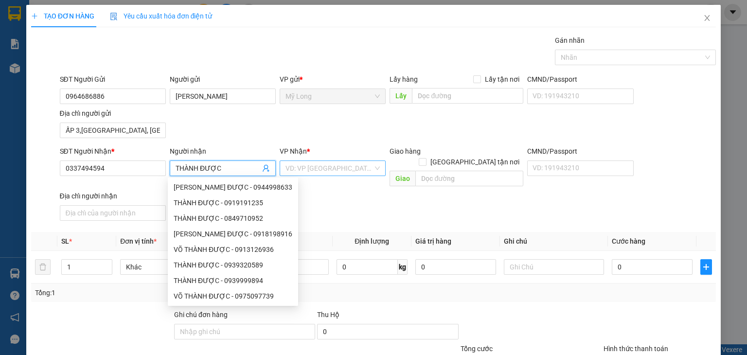
type input "THÀNH ĐƯỢC"
click at [327, 168] on input "search" at bounding box center [329, 168] width 88 height 15
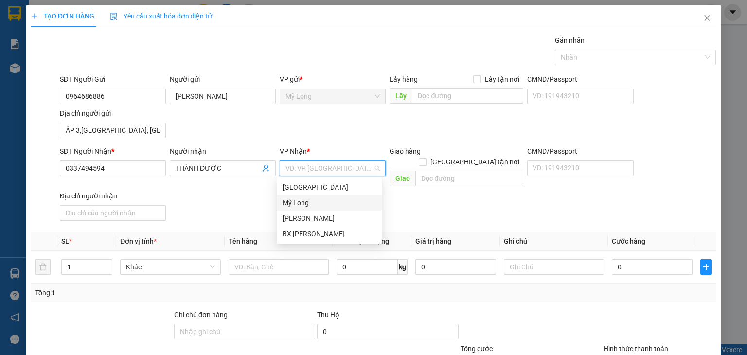
drag, startPoint x: 310, startPoint y: 196, endPoint x: 313, endPoint y: 189, distance: 8.5
click at [313, 189] on div "Sài Gòn Mỹ Long Cao Lãnh BX Cao Lãnh" at bounding box center [329, 210] width 105 height 62
click at [319, 169] on input "search" at bounding box center [329, 168] width 88 height 15
click at [313, 185] on div "[GEOGRAPHIC_DATA]" at bounding box center [329, 187] width 93 height 11
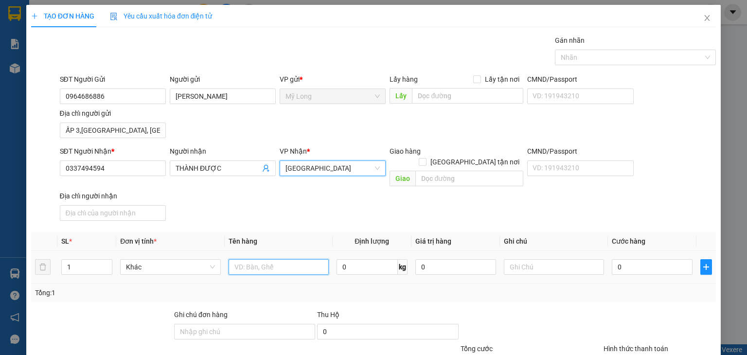
click at [242, 259] on input "text" at bounding box center [279, 267] width 100 height 16
type input "BỌC"
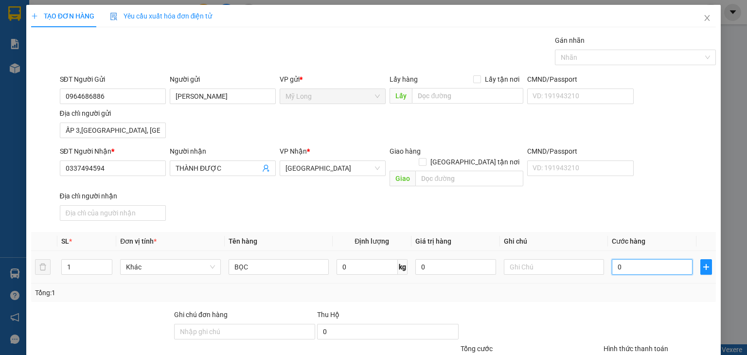
click at [668, 259] on input "0" at bounding box center [652, 267] width 81 height 16
type input "3"
type input "30"
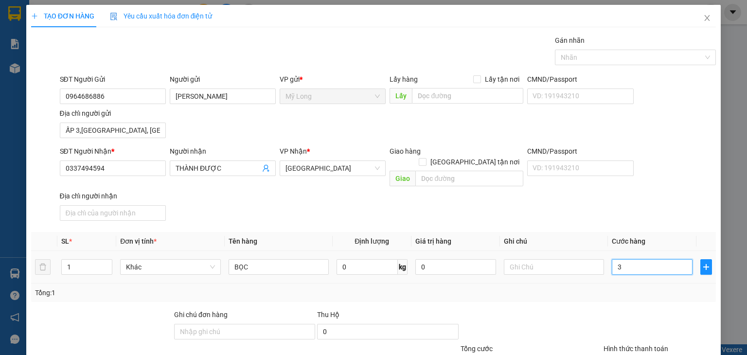
type input "30"
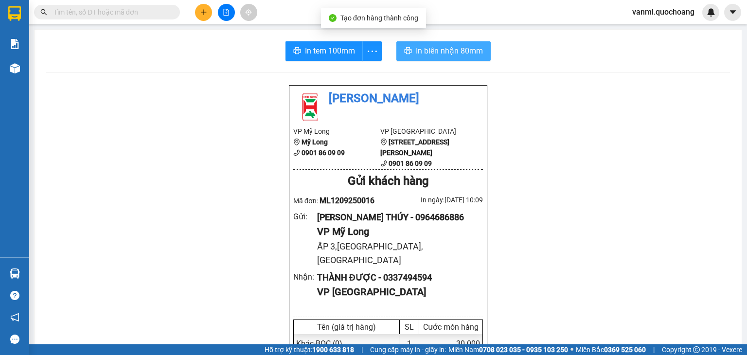
click at [434, 44] on button "In biên nhận 80mm" at bounding box center [443, 50] width 94 height 19
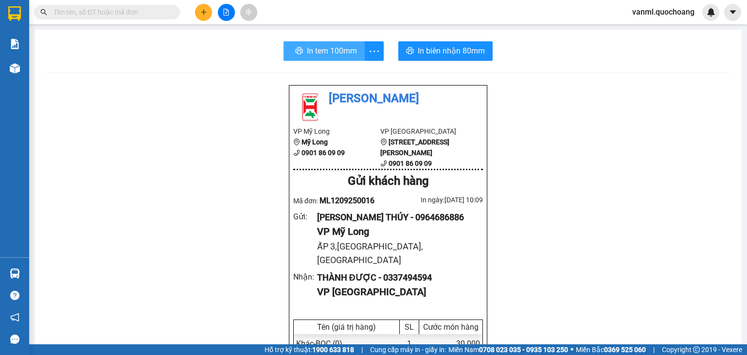
click at [340, 53] on span "In tem 100mm" at bounding box center [332, 51] width 50 height 12
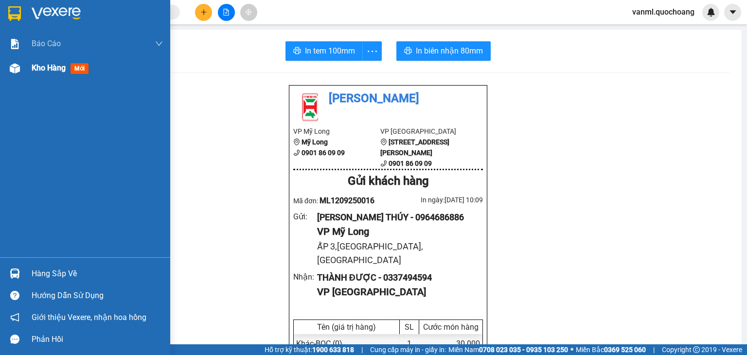
click at [52, 70] on span "Kho hàng" at bounding box center [49, 67] width 34 height 9
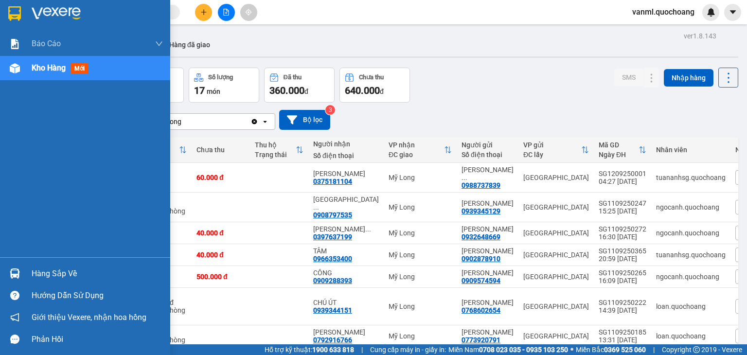
click at [39, 274] on div "Hàng sắp về" at bounding box center [97, 273] width 131 height 15
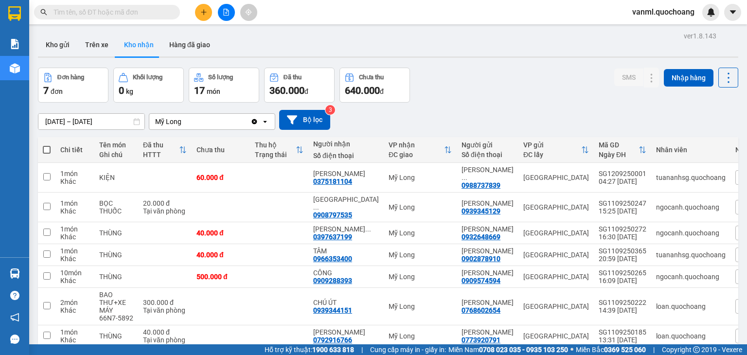
click at [517, 118] on section "Kết quả tìm kiếm ( 0 ) Bộ lọc No Data vanml.quochoang Báo cáo Báo cáo dòng tiền…" at bounding box center [373, 177] width 747 height 355
click at [629, 273] on icon at bounding box center [632, 276] width 7 height 7
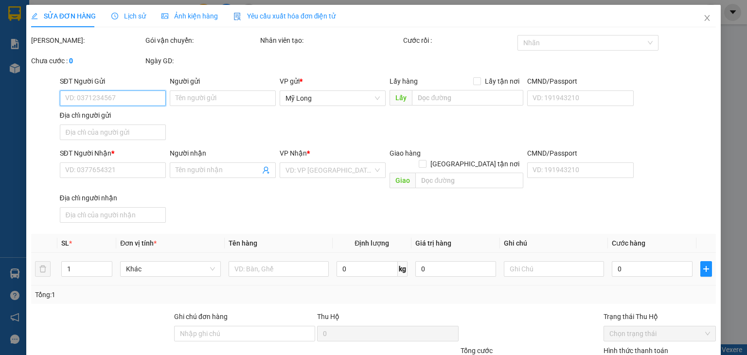
type input "0909574594"
type input "[PERSON_NAME]"
type input "137 TẠ UYÊN Q11"
type input "0909288393"
type input "CÔNG"
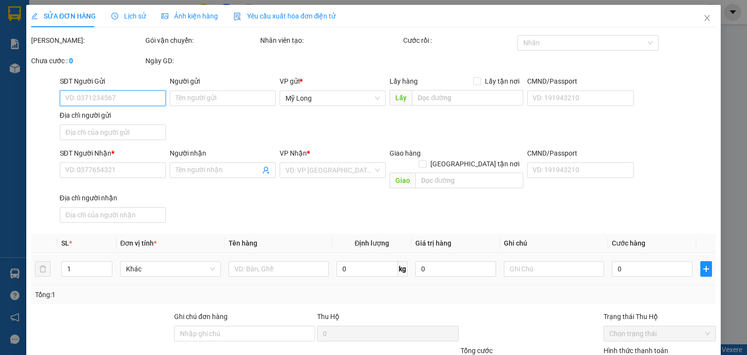
type input "500.000"
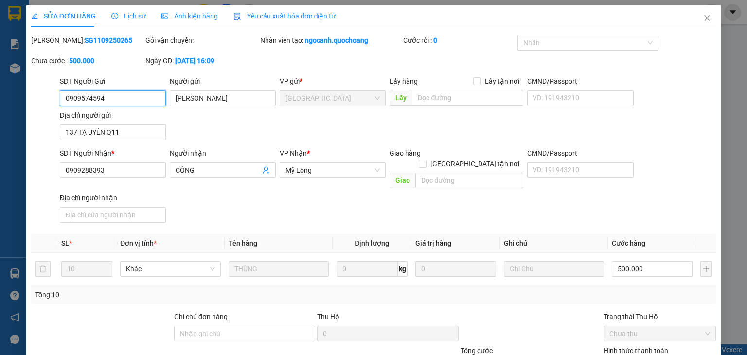
drag, startPoint x: 647, startPoint y: 301, endPoint x: 643, endPoint y: 288, distance: 13.7
type input "0"
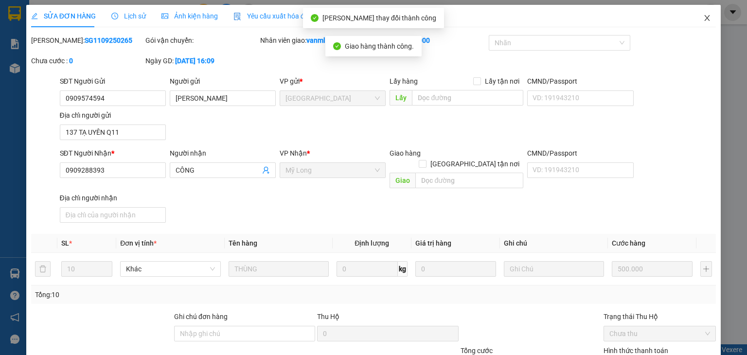
click at [703, 15] on icon "close" at bounding box center [707, 18] width 8 height 8
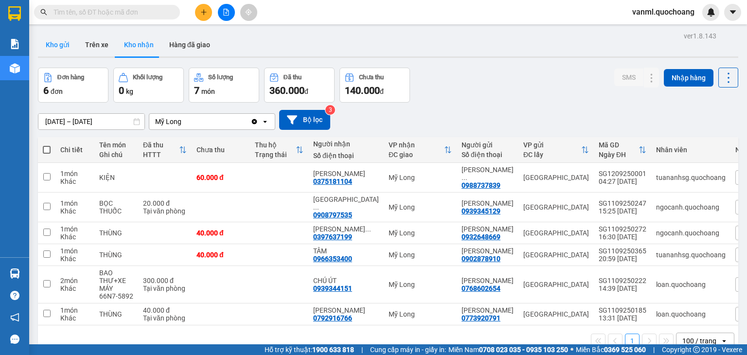
click at [61, 42] on button "Kho gửi" at bounding box center [57, 44] width 39 height 23
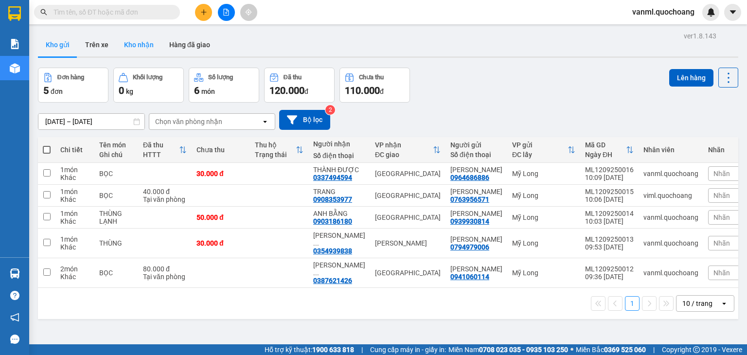
click at [135, 39] on button "Kho nhận" at bounding box center [138, 44] width 45 height 23
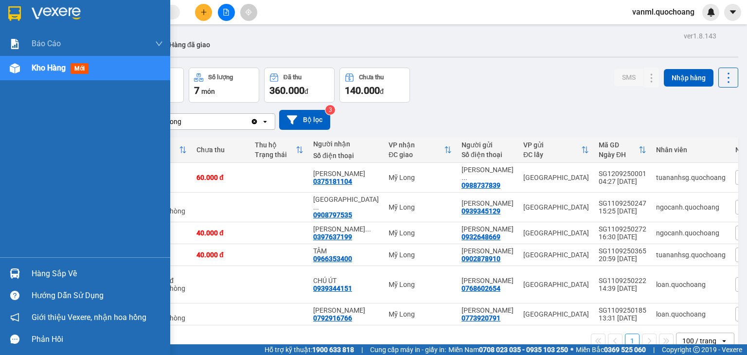
click at [39, 273] on div "Hàng sắp về" at bounding box center [97, 273] width 131 height 15
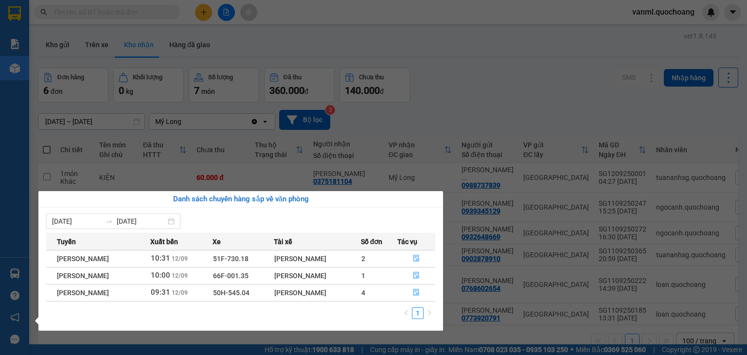
click at [539, 63] on section "Kết quả tìm kiếm ( 0 ) Bộ lọc No Data vanml.quochoang Báo cáo Báo cáo dòng tiền…" at bounding box center [373, 177] width 747 height 355
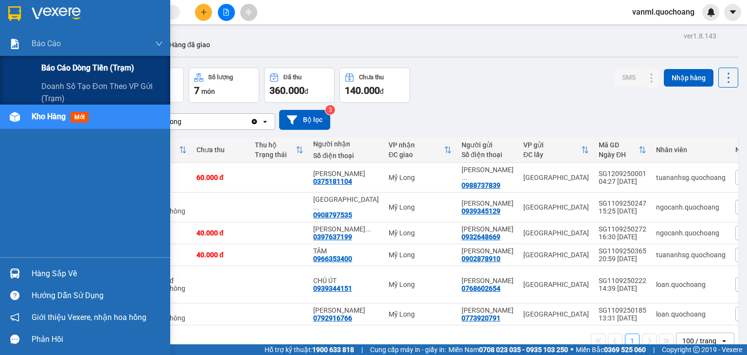
click at [77, 64] on span "Báo cáo dòng tiền (trạm)" at bounding box center [87, 68] width 93 height 12
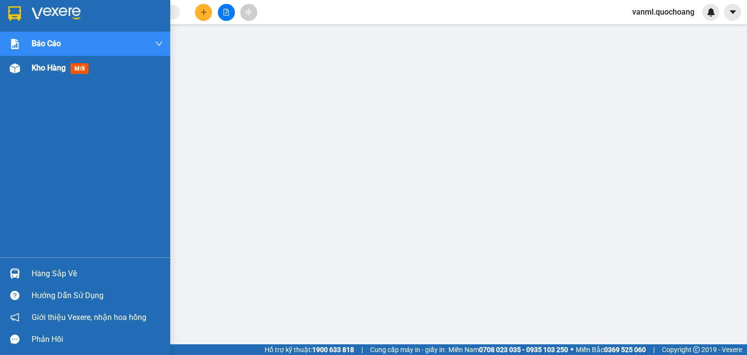
click at [58, 71] on span "Kho hàng" at bounding box center [49, 67] width 34 height 9
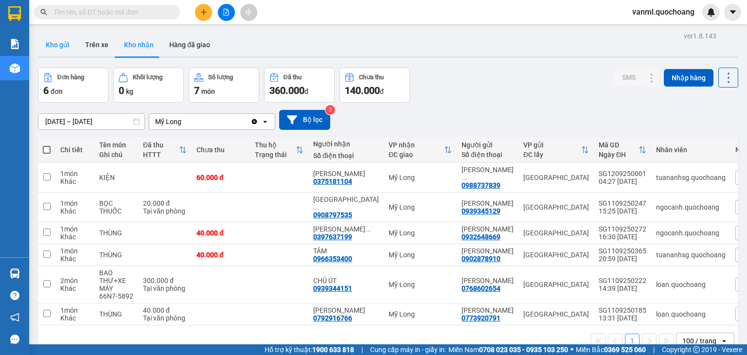
click at [54, 42] on button "Kho gửi" at bounding box center [57, 44] width 39 height 23
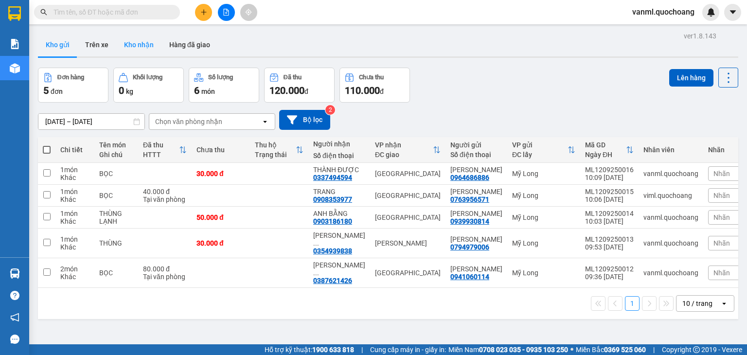
click at [138, 48] on button "Kho nhận" at bounding box center [138, 44] width 45 height 23
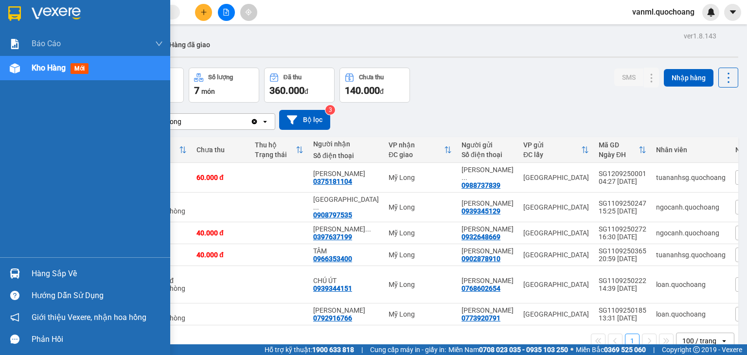
click at [66, 274] on div "Hàng sắp về" at bounding box center [97, 273] width 131 height 15
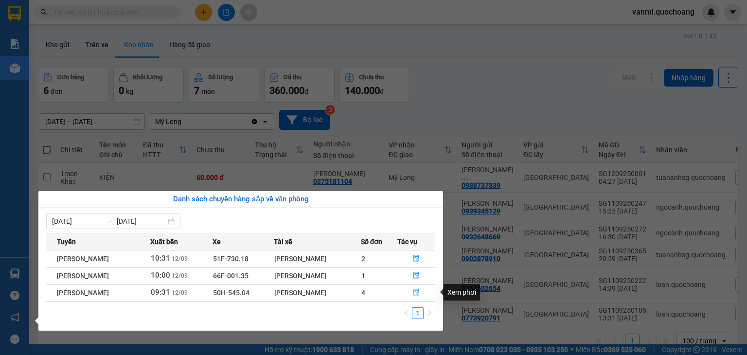
click at [424, 296] on button "button" at bounding box center [416, 293] width 37 height 16
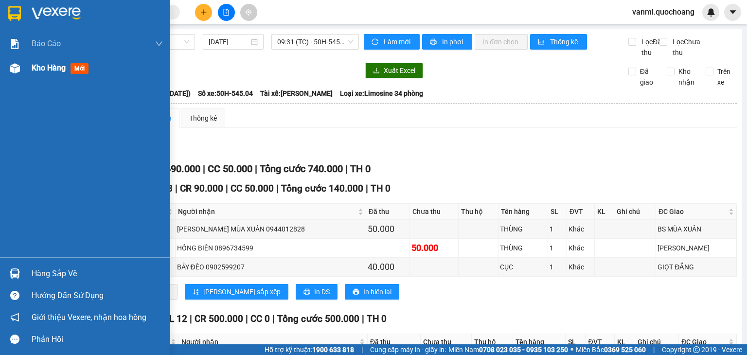
click at [50, 65] on span "Kho hàng" at bounding box center [49, 67] width 34 height 9
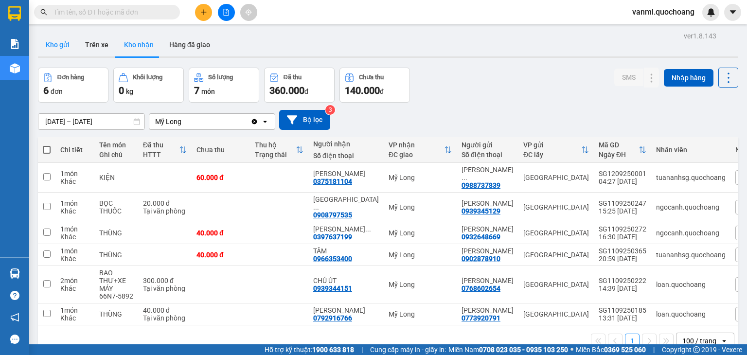
click at [56, 50] on button "Kho gửi" at bounding box center [57, 44] width 39 height 23
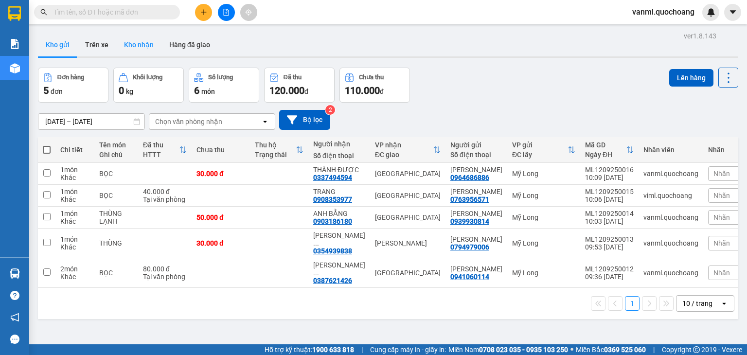
click at [124, 45] on button "Kho nhận" at bounding box center [138, 44] width 45 height 23
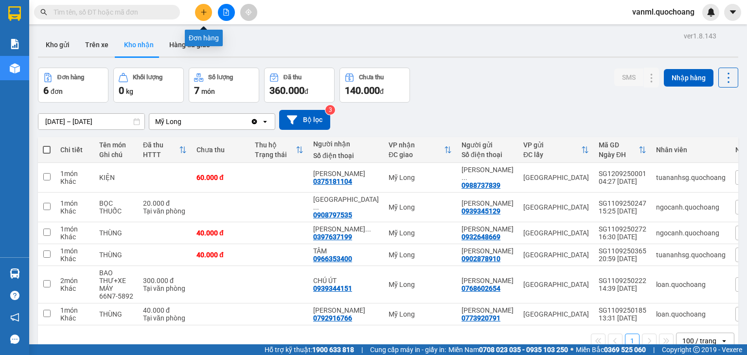
click at [203, 14] on icon "plus" at bounding box center [203, 11] width 0 height 5
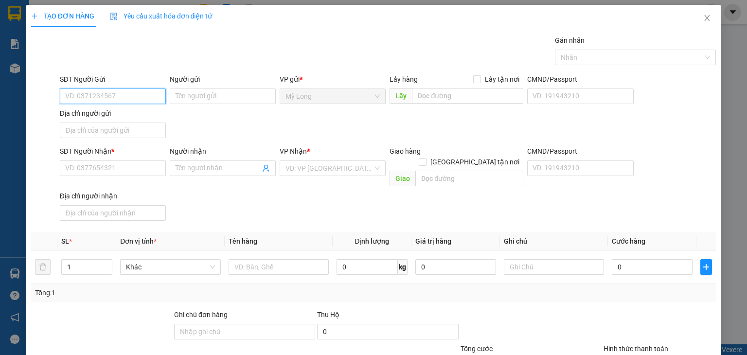
click at [127, 95] on input "SĐT Người Gửi" at bounding box center [113, 96] width 106 height 16
click at [140, 95] on input "SĐT Người Gửi" at bounding box center [113, 96] width 106 height 16
click at [106, 90] on input "SĐT Người Gửi" at bounding box center [113, 96] width 106 height 16
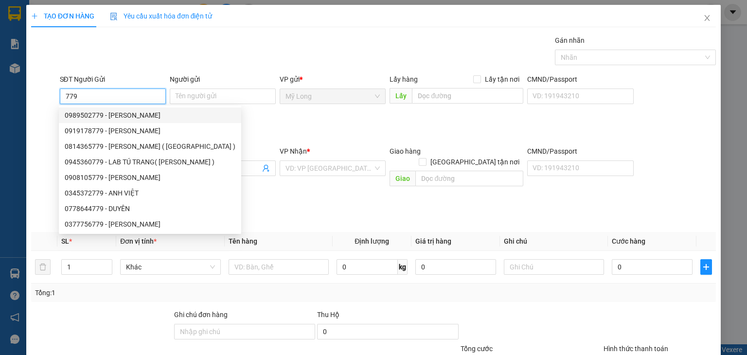
type input "77"
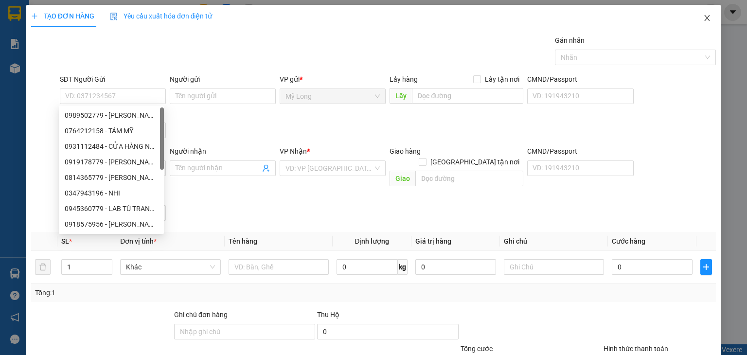
click at [703, 22] on icon "close" at bounding box center [707, 18] width 8 height 8
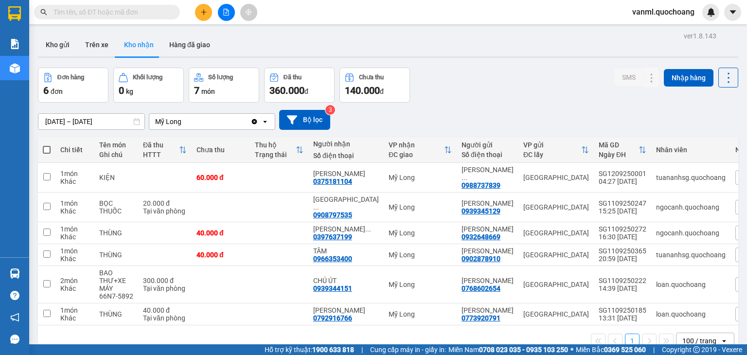
click at [153, 8] on input "text" at bounding box center [110, 12] width 115 height 11
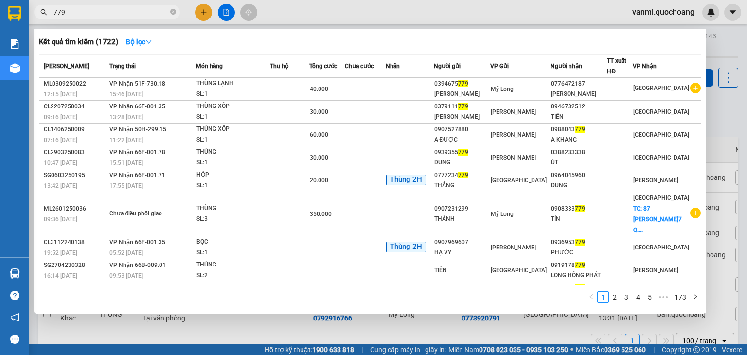
type input "779"
click at [400, 325] on div at bounding box center [373, 177] width 747 height 355
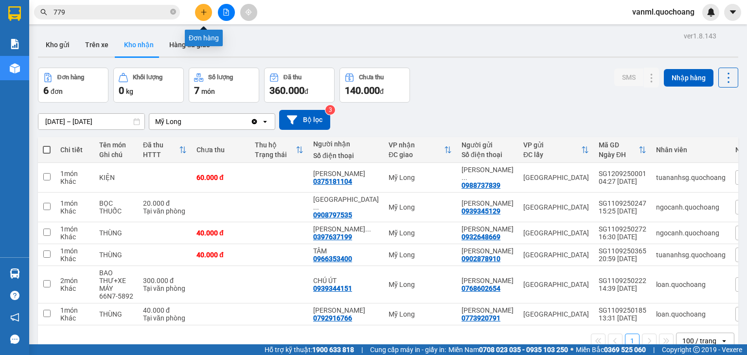
click at [198, 10] on button at bounding box center [203, 12] width 17 height 17
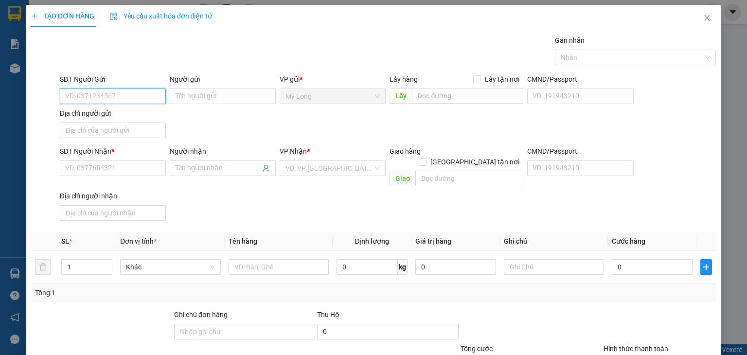
click at [134, 98] on input "SĐT Người Gửi" at bounding box center [113, 96] width 106 height 16
click at [147, 116] on div "0394675779 - TRẦN THỊ TUYẾT" at bounding box center [113, 115] width 96 height 11
type input "0394675779"
type input "TRẦN THỊ TUYẾT"
type input "0394675779"
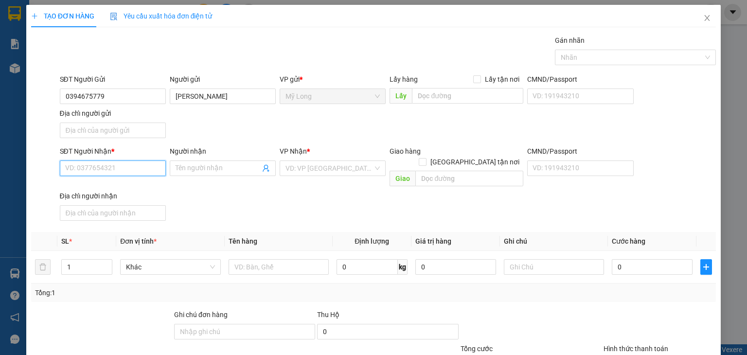
click at [135, 173] on input "SĐT Người Nhận *" at bounding box center [113, 168] width 106 height 16
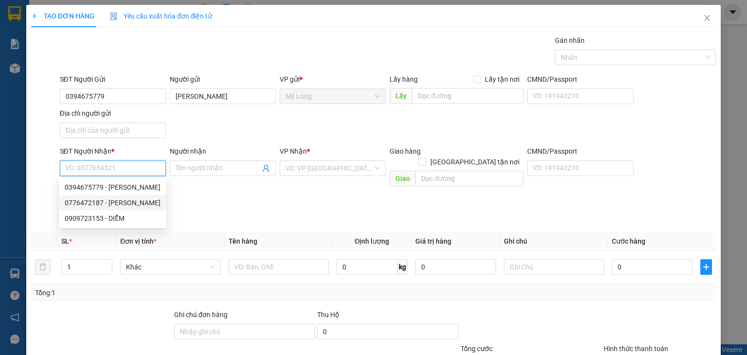
click at [142, 203] on div "0776472187 - NGUYỄN THỊ SIẾU" at bounding box center [113, 202] width 96 height 11
type input "0776472187"
type input "NGUYỄN THỊ SIẾU"
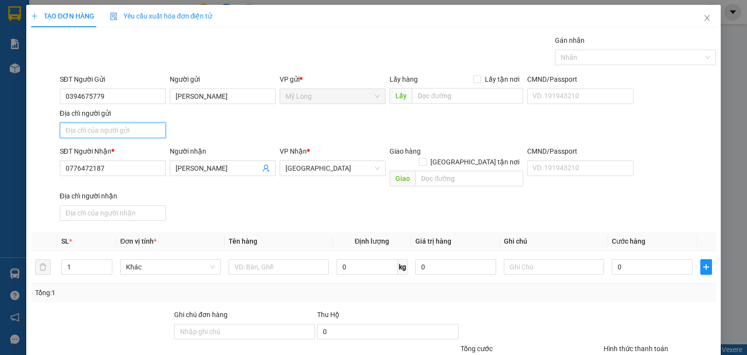
click at [143, 125] on input "Địa chỉ người gửi" at bounding box center [113, 131] width 106 height 16
type input "ẤP 2, [GEOGRAPHIC_DATA], [GEOGRAPHIC_DATA]"
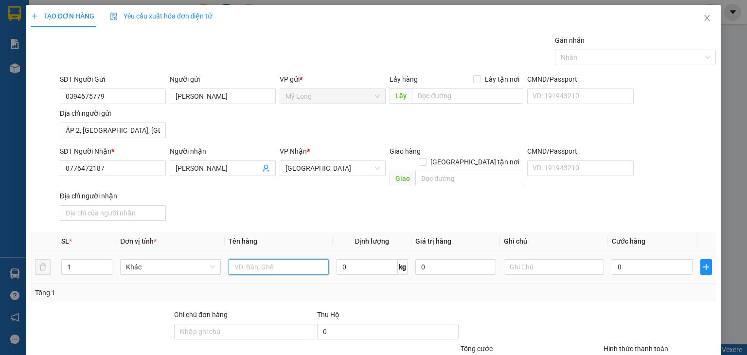
click at [282, 261] on input "text" at bounding box center [279, 267] width 100 height 16
type input "THÙNG LẠNH"
click at [638, 259] on input "0" at bounding box center [652, 267] width 81 height 16
type input "3"
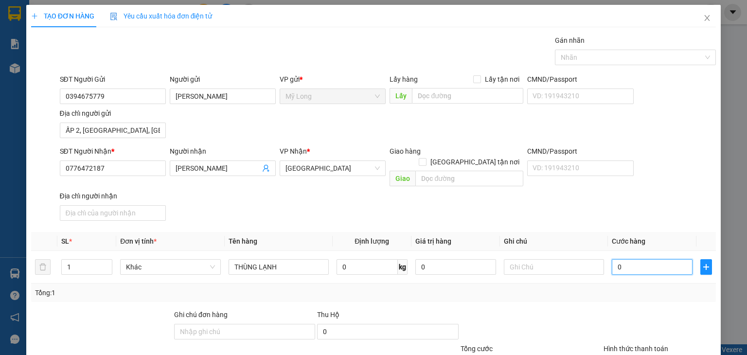
type input "3"
type input "30"
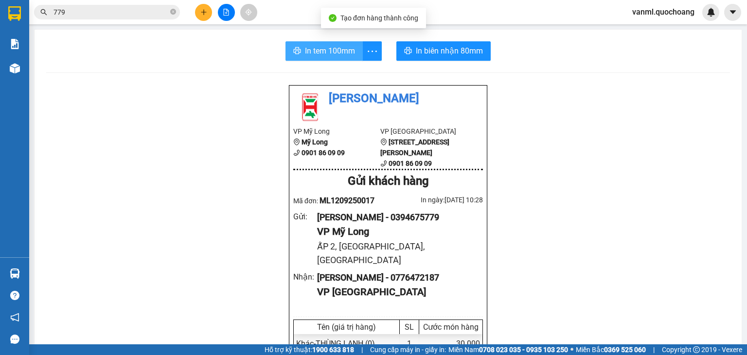
click at [324, 49] on span "In tem 100mm" at bounding box center [330, 51] width 50 height 12
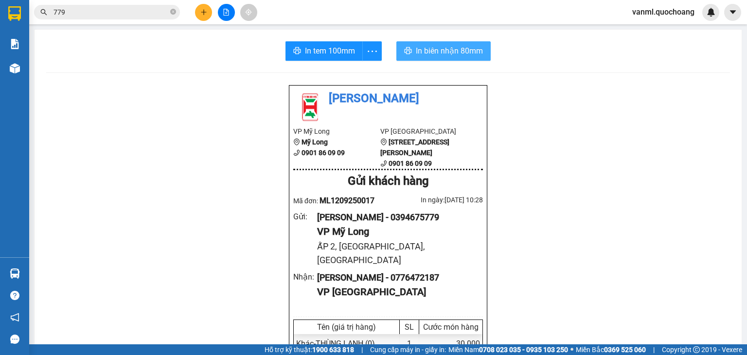
click at [430, 48] on span "In biên nhận 80mm" at bounding box center [449, 51] width 67 height 12
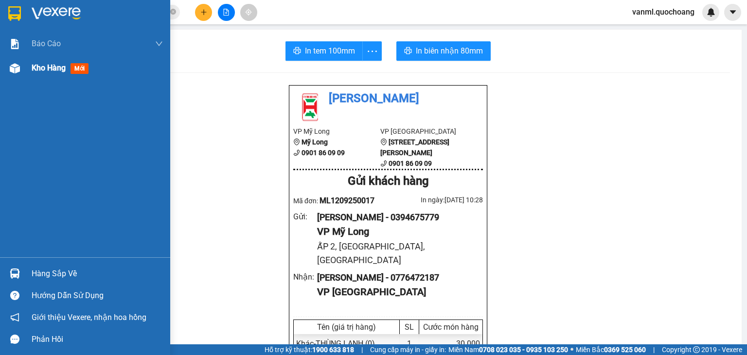
click at [52, 71] on span "Kho hàng" at bounding box center [49, 67] width 34 height 9
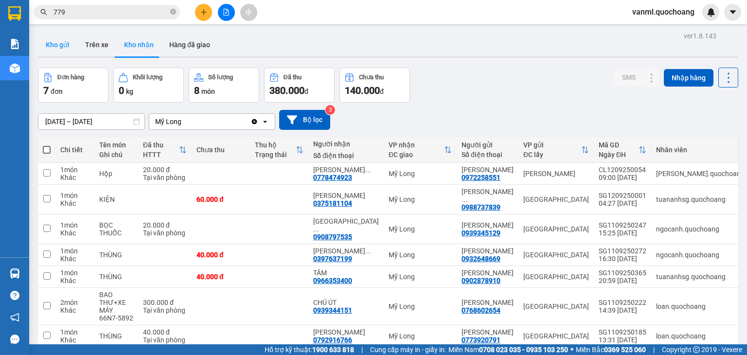
click at [60, 43] on button "Kho gửi" at bounding box center [57, 44] width 39 height 23
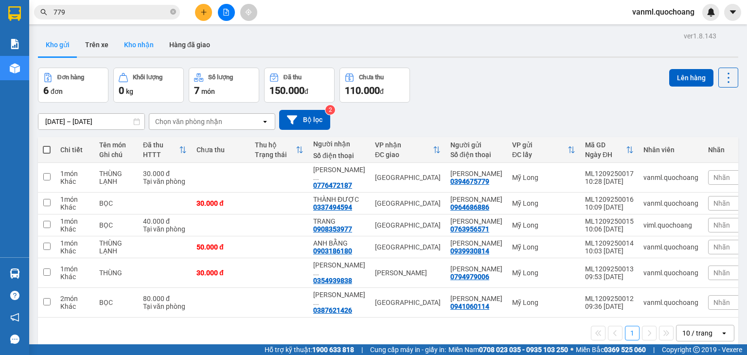
click at [140, 46] on button "Kho nhận" at bounding box center [138, 44] width 45 height 23
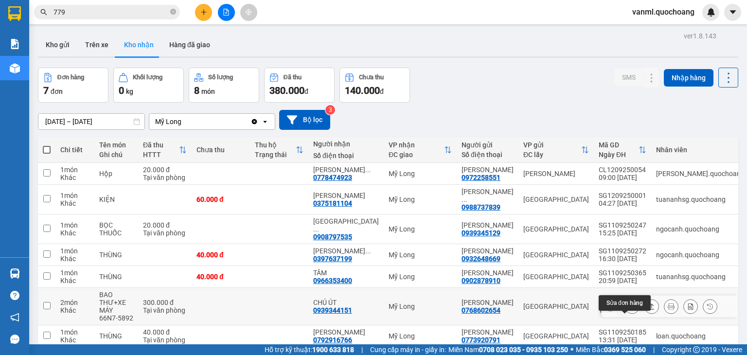
click at [630, 298] on button at bounding box center [632, 306] width 14 height 17
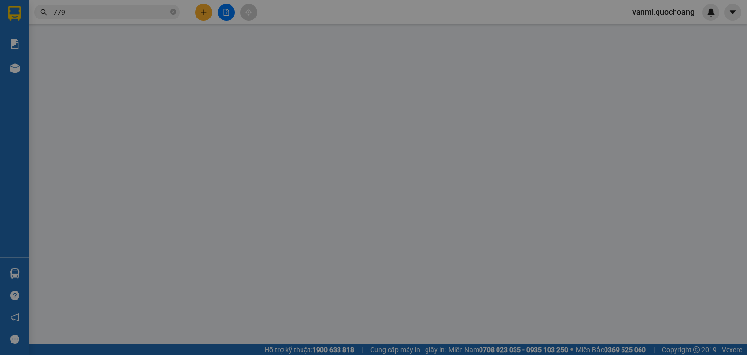
type input "0768602654"
type input "PHẠM LÂM ANH NGUYỄN"
type input "23 ĐƯỜNG 17 P CHÁNH HƯNG"
type input "0939344151"
type input "CHÚ ÚT"
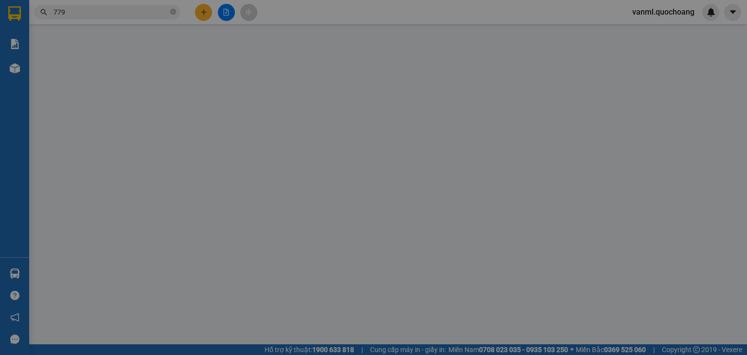
type input "300.000"
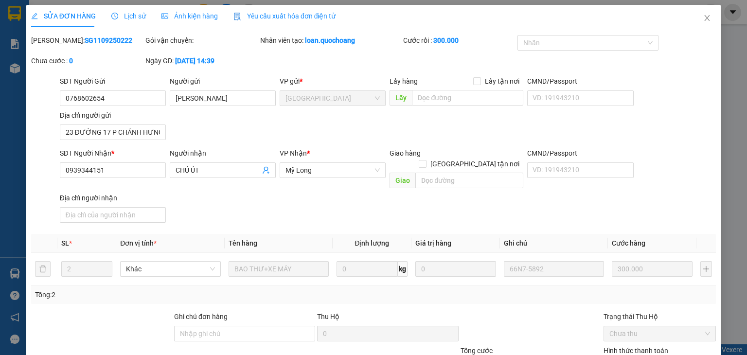
click at [705, 20] on icon "close" at bounding box center [707, 18] width 5 height 6
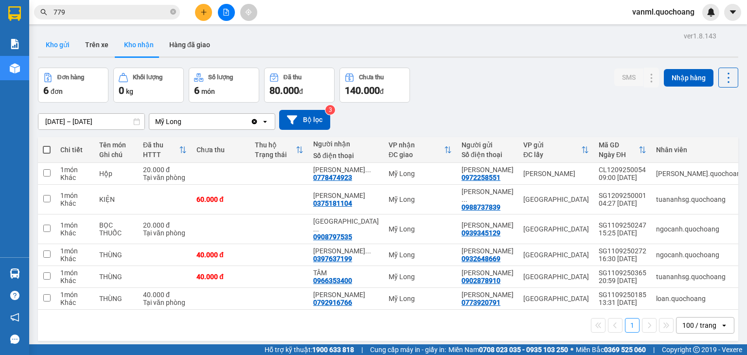
click at [51, 40] on button "Kho gửi" at bounding box center [57, 44] width 39 height 23
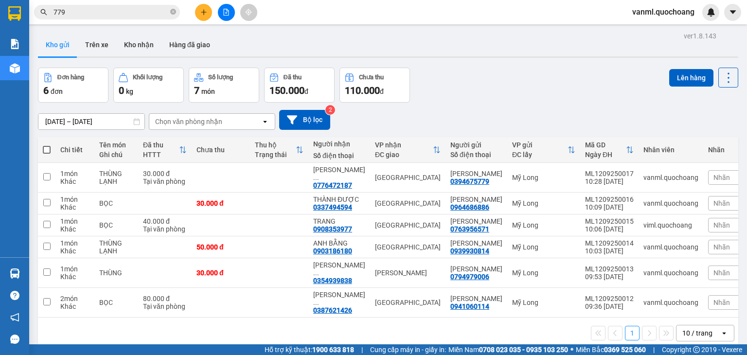
click at [46, 148] on span at bounding box center [47, 150] width 8 height 8
click at [47, 145] on input "checkbox" at bounding box center [47, 145] width 0 height 0
checkbox input "true"
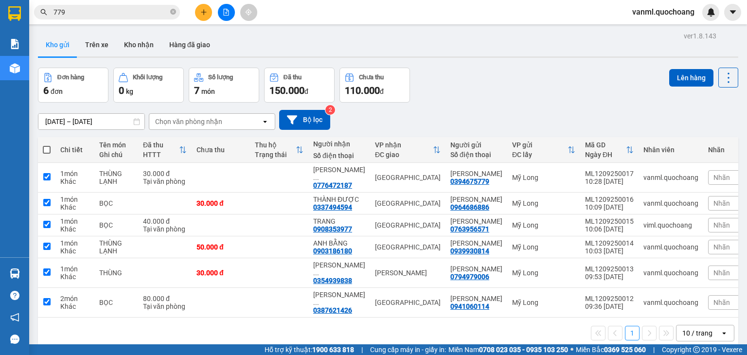
checkbox input "true"
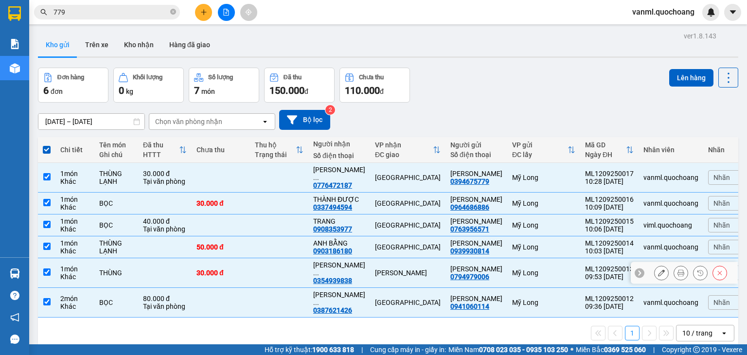
click at [270, 258] on td at bounding box center [279, 273] width 58 height 30
checkbox input "false"
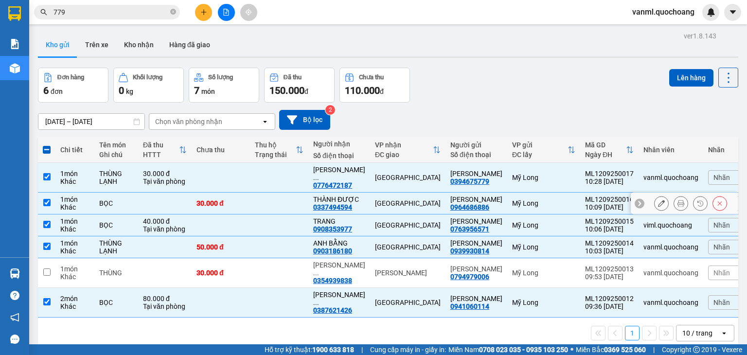
click at [282, 193] on td at bounding box center [279, 204] width 58 height 22
checkbox input "false"
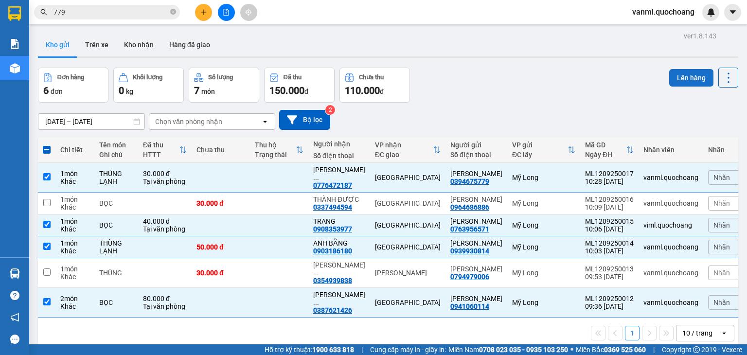
click at [689, 69] on button "Lên hàng" at bounding box center [691, 78] width 44 height 18
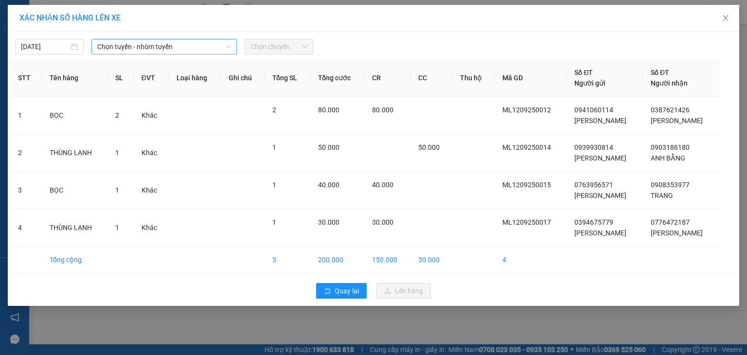
click at [159, 47] on span "Chọn tuyến - nhóm tuyến" at bounding box center [164, 46] width 134 height 15
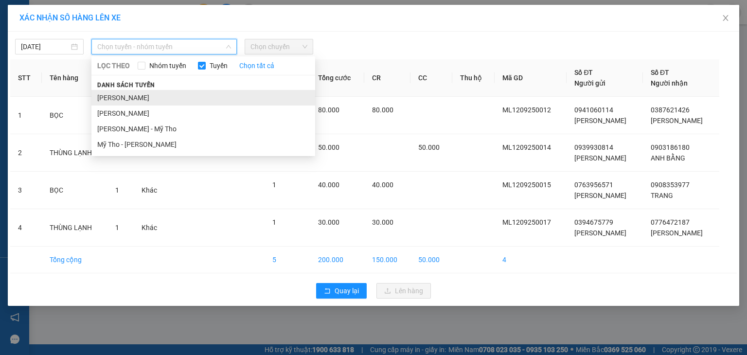
click at [162, 96] on li "[PERSON_NAME]" at bounding box center [203, 98] width 224 height 16
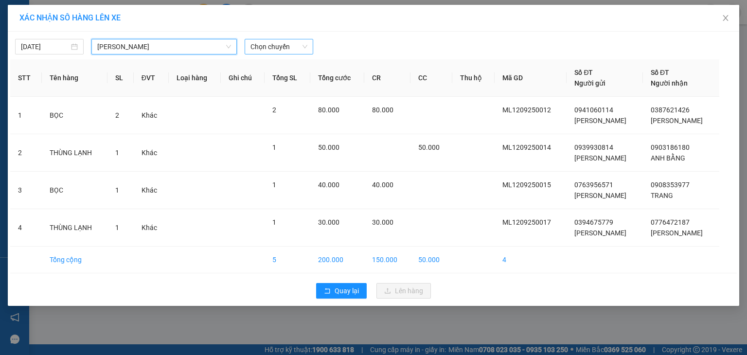
click at [281, 43] on span "Chọn chuyến" at bounding box center [278, 46] width 57 height 15
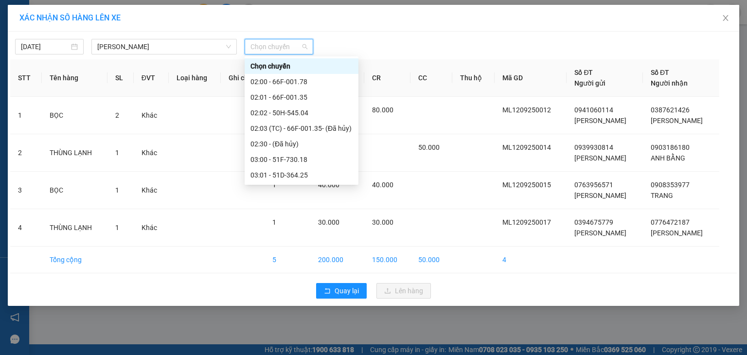
scroll to position [292, 0]
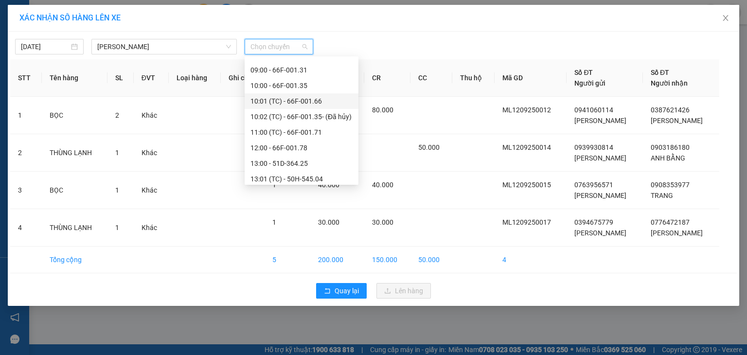
click at [302, 99] on div "10:01 (TC) - 66F-001.66" at bounding box center [301, 101] width 102 height 11
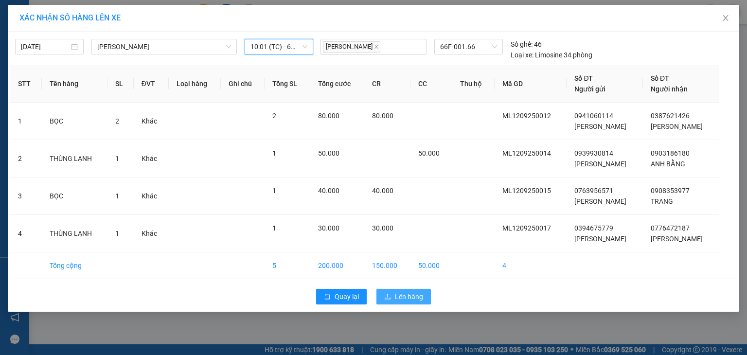
click at [408, 297] on span "Lên hàng" at bounding box center [409, 296] width 28 height 11
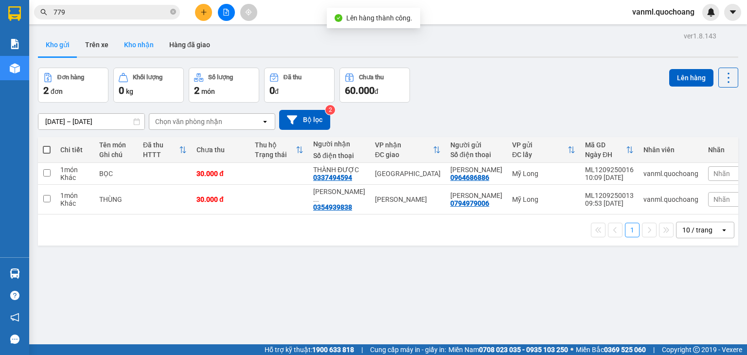
click at [151, 40] on button "Kho nhận" at bounding box center [138, 44] width 45 height 23
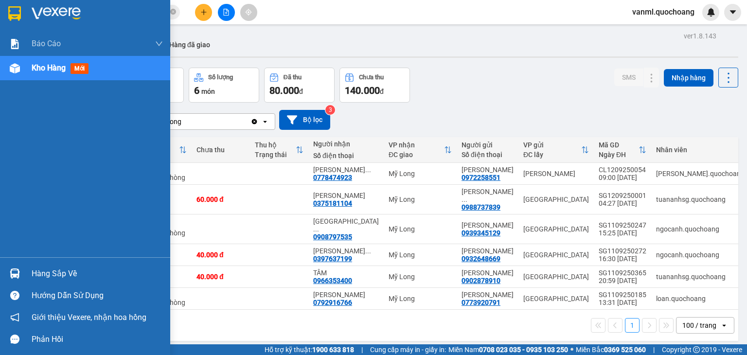
click at [56, 276] on div "Hàng sắp về" at bounding box center [97, 273] width 131 height 15
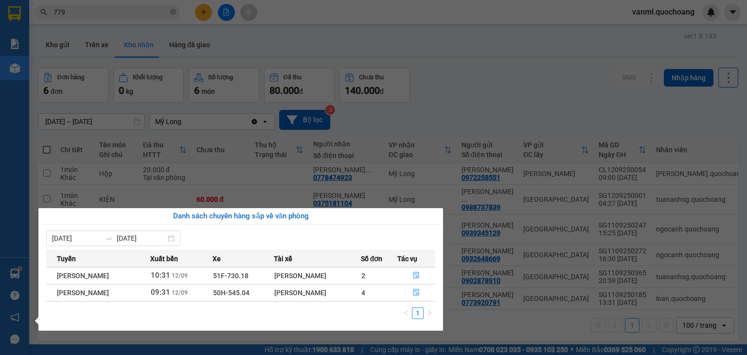
click at [493, 100] on section "Kết quả tìm kiếm ( 1722 ) Bộ lọc Mã ĐH Trạng thái Món hàng Thu hộ Tổng cước Chư…" at bounding box center [373, 177] width 747 height 355
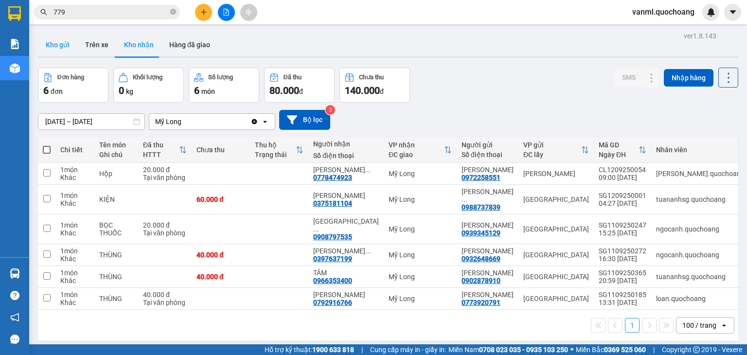
click at [60, 45] on button "Kho gửi" at bounding box center [57, 44] width 39 height 23
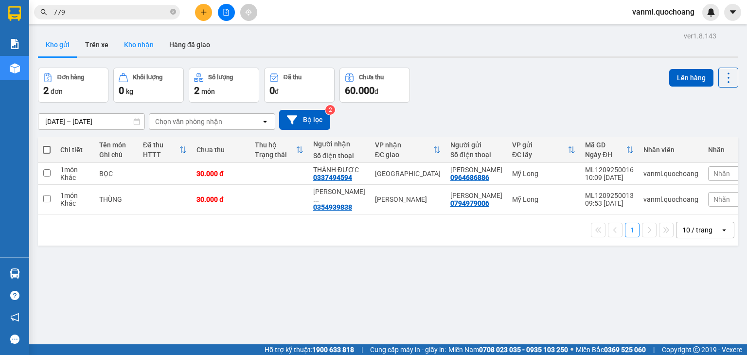
click at [144, 40] on button "Kho nhận" at bounding box center [138, 44] width 45 height 23
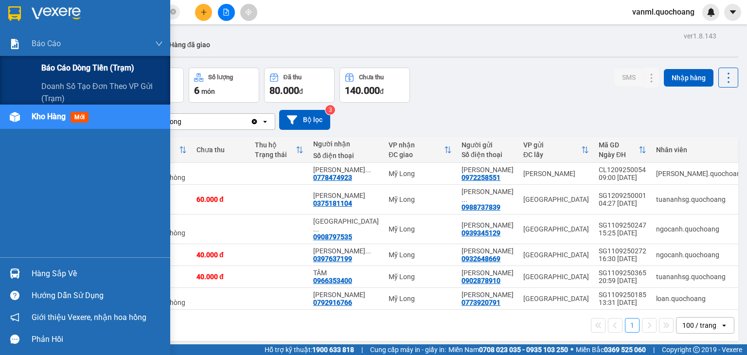
click at [63, 68] on span "Báo cáo dòng tiền (trạm)" at bounding box center [87, 68] width 93 height 12
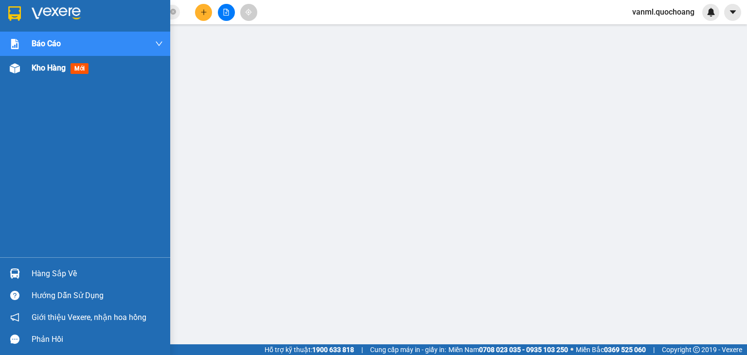
click at [49, 69] on span "Kho hàng" at bounding box center [49, 67] width 34 height 9
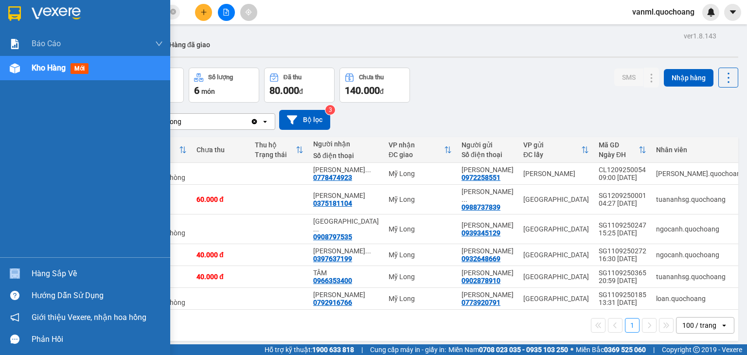
drag, startPoint x: 85, startPoint y: 261, endPoint x: 87, endPoint y: 267, distance: 6.0
click at [87, 267] on div "Hàng sắp về Hướng dẫn sử dụng Giới thiệu Vexere, nhận hoa hồng Phản hồi" at bounding box center [85, 303] width 170 height 93
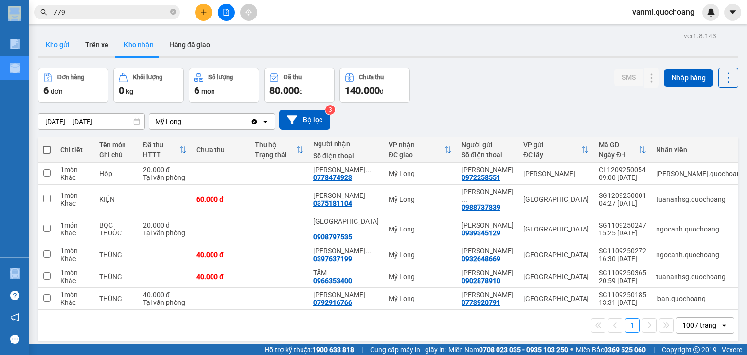
click at [63, 43] on button "Kho gửi" at bounding box center [57, 44] width 39 height 23
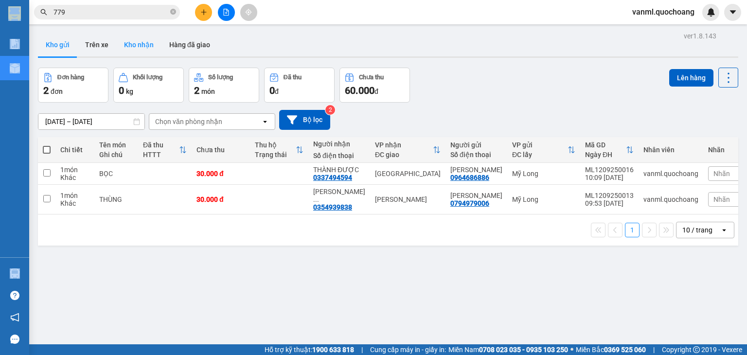
click at [137, 41] on button "Kho nhận" at bounding box center [138, 44] width 45 height 23
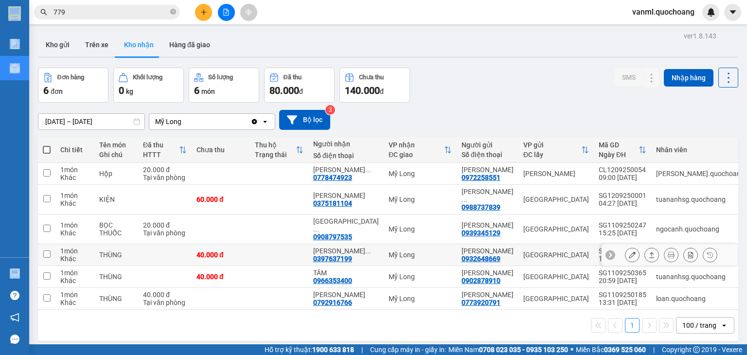
scroll to position [45, 0]
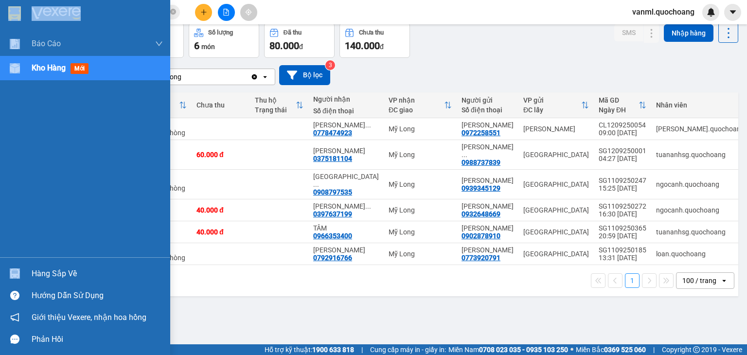
click at [43, 276] on div "Hàng sắp về" at bounding box center [97, 273] width 131 height 15
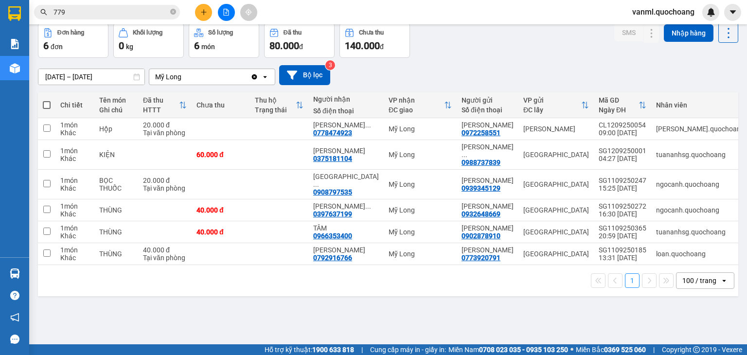
click at [490, 312] on section "Kết quả tìm kiếm ( 1722 ) Bộ lọc Mã ĐH Trạng thái Món hàng Thu hộ Tổng cước Chư…" at bounding box center [373, 177] width 747 height 355
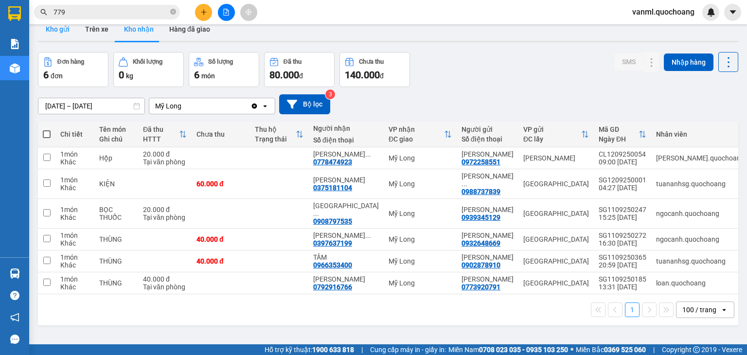
scroll to position [0, 0]
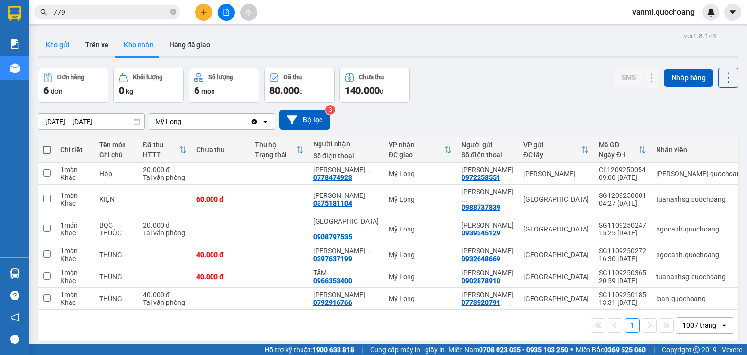
click at [58, 45] on button "Kho gửi" at bounding box center [57, 44] width 39 height 23
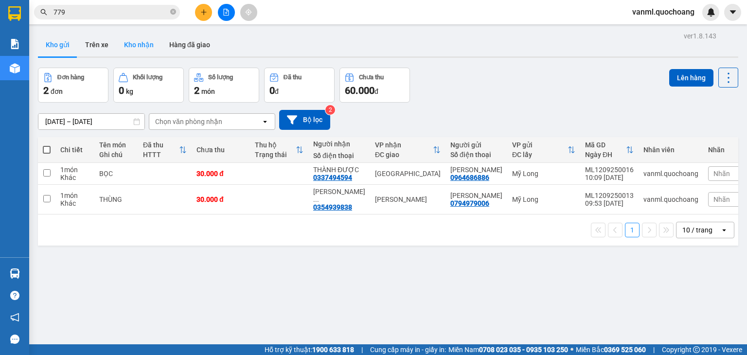
click at [136, 46] on button "Kho nhận" at bounding box center [138, 44] width 45 height 23
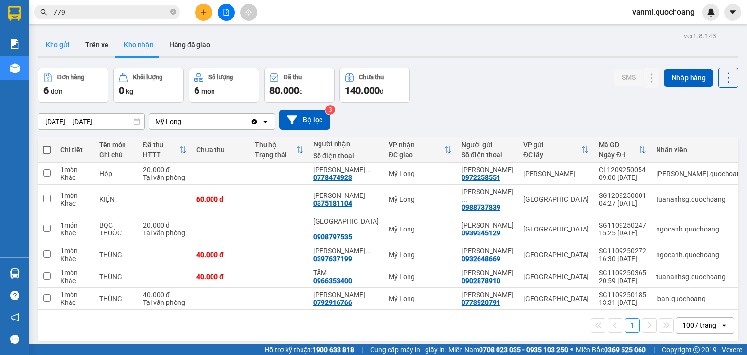
click at [48, 42] on button "Kho gửi" at bounding box center [57, 44] width 39 height 23
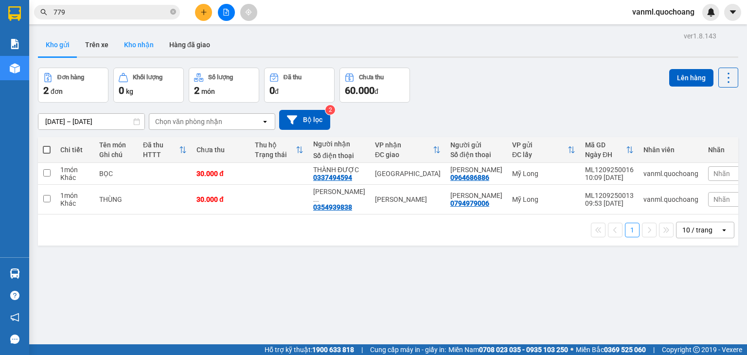
click at [141, 44] on button "Kho nhận" at bounding box center [138, 44] width 45 height 23
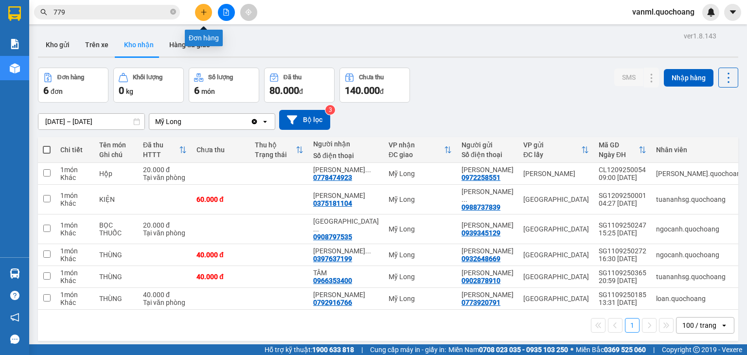
click at [206, 9] on icon "plus" at bounding box center [203, 12] width 7 height 7
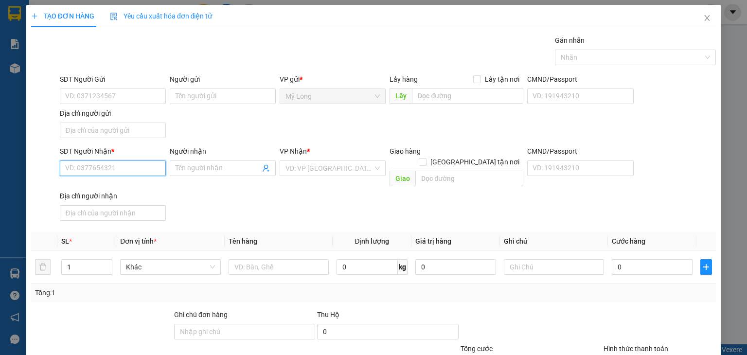
click at [125, 167] on input "SĐT Người Nhận *" at bounding box center [113, 168] width 106 height 16
click at [127, 192] on div "0977673328 - PHẠM THỊ TUYẾT" at bounding box center [113, 187] width 96 height 11
type input "0977673328"
type input "PHẠM THỊ TUYẾT"
type input "0977673328"
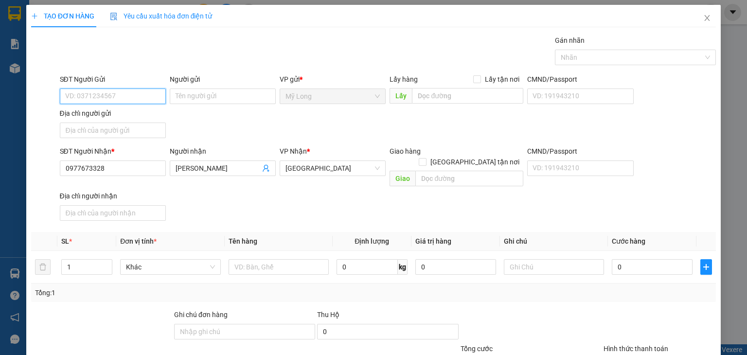
click at [138, 93] on input "SĐT Người Gửi" at bounding box center [113, 96] width 106 height 16
click at [140, 117] on div "0782502698 - LÊ QUỐC CƯỜNG" at bounding box center [113, 115] width 96 height 11
type input "0782502698"
type input "LÊ QUỐC CƯỜNG"
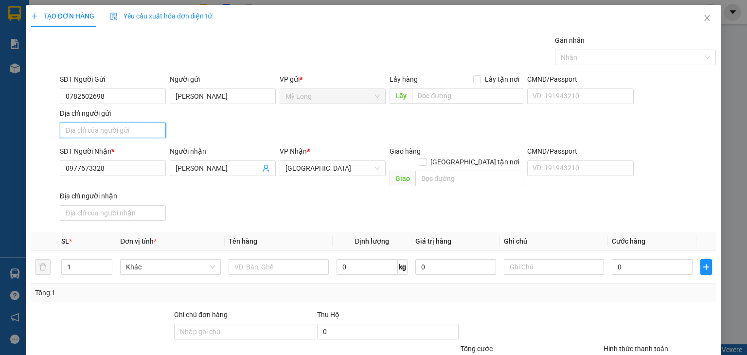
click at [137, 129] on input "Địa chỉ người gửi" at bounding box center [113, 131] width 106 height 16
type input "298 TỔ 11, ẤP 2, MỸ HIỆP, ĐỒNG THÁP"
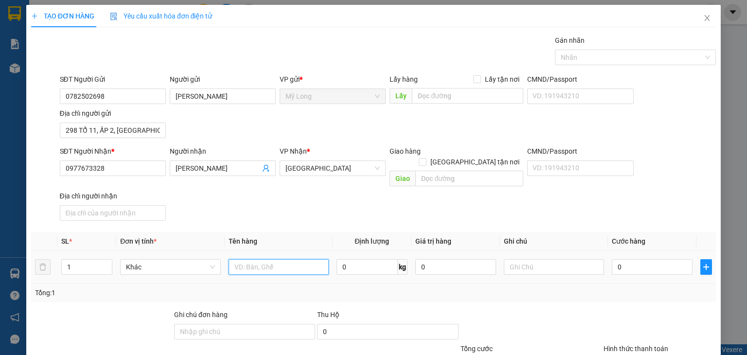
click at [239, 259] on input "text" at bounding box center [279, 267] width 100 height 16
type input "THÙNG"
click at [619, 259] on input "0" at bounding box center [652, 267] width 81 height 16
type input "6"
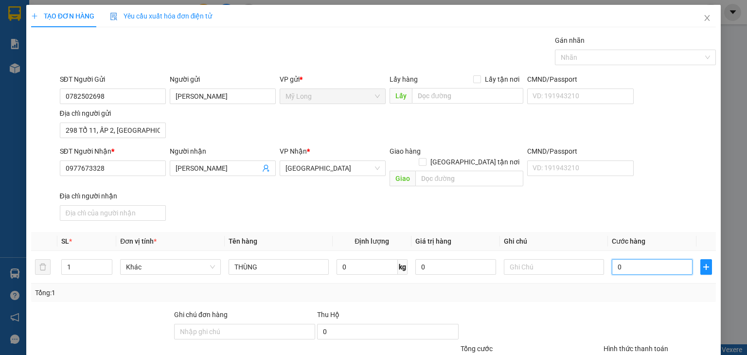
type input "6"
type input "60"
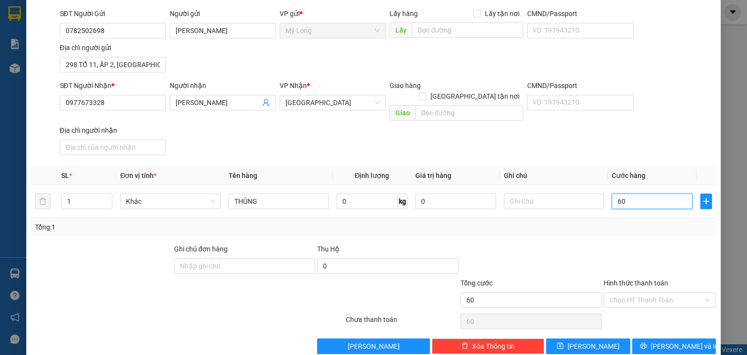
scroll to position [72, 0]
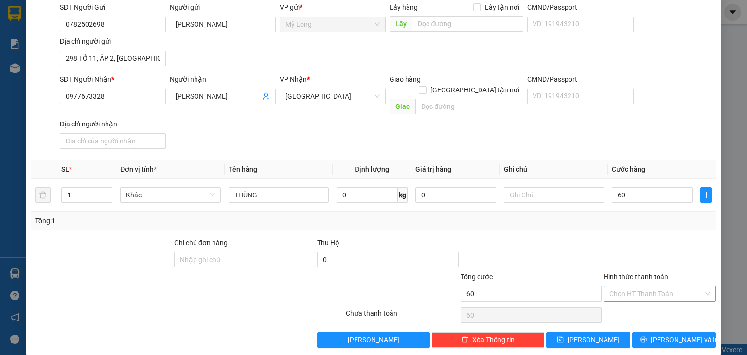
type input "60.000"
click at [661, 286] on input "Hình thức thanh toán" at bounding box center [656, 293] width 94 height 15
click at [636, 303] on div "Tại văn phòng" at bounding box center [653, 301] width 100 height 11
type input "0"
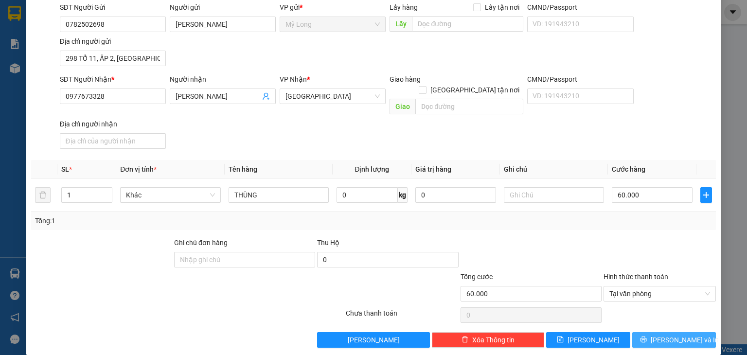
click at [656, 332] on button "[PERSON_NAME] và In" at bounding box center [674, 340] width 84 height 16
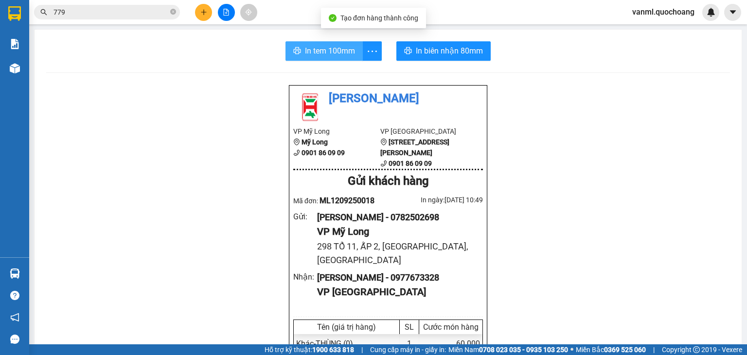
click at [327, 51] on span "In tem 100mm" at bounding box center [330, 51] width 50 height 12
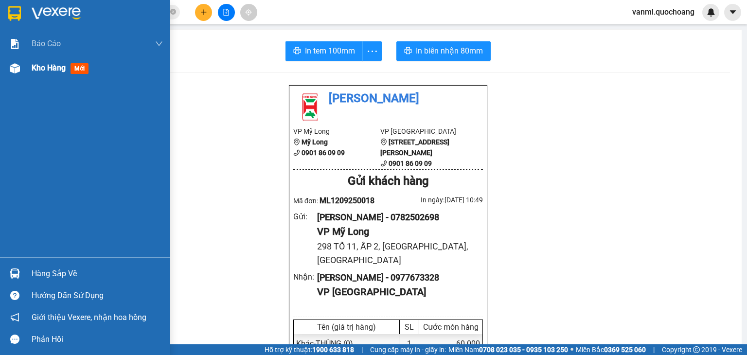
drag, startPoint x: 39, startPoint y: 69, endPoint x: 166, endPoint y: 4, distance: 142.4
click at [45, 65] on span "Kho hàng" at bounding box center [49, 67] width 34 height 9
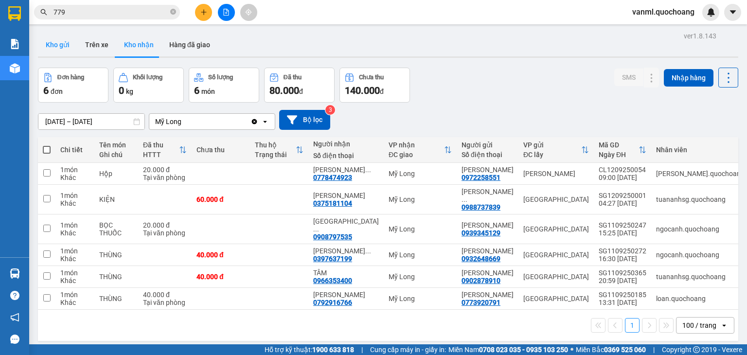
click at [59, 43] on button "Kho gửi" at bounding box center [57, 44] width 39 height 23
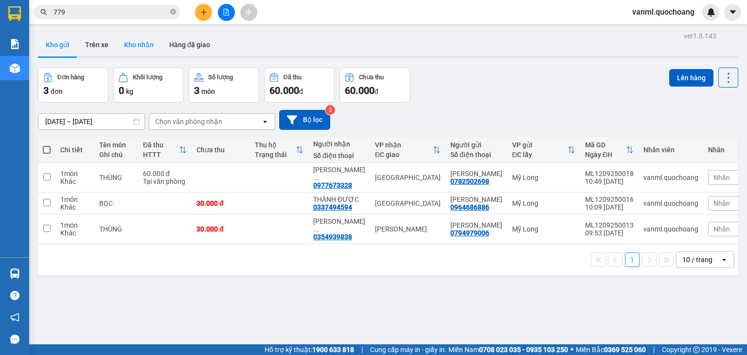
click at [152, 46] on button "Kho nhận" at bounding box center [138, 44] width 45 height 23
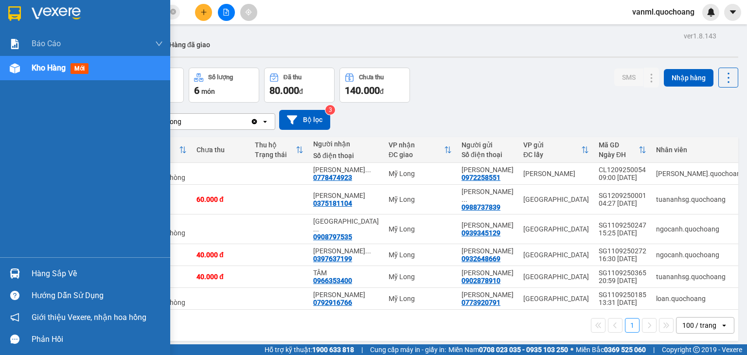
click at [68, 266] on div "Hàng sắp về" at bounding box center [97, 273] width 131 height 15
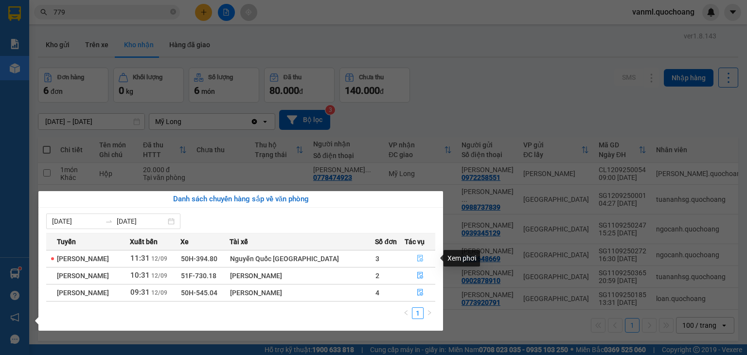
click at [417, 255] on icon "file-done" at bounding box center [420, 258] width 7 height 7
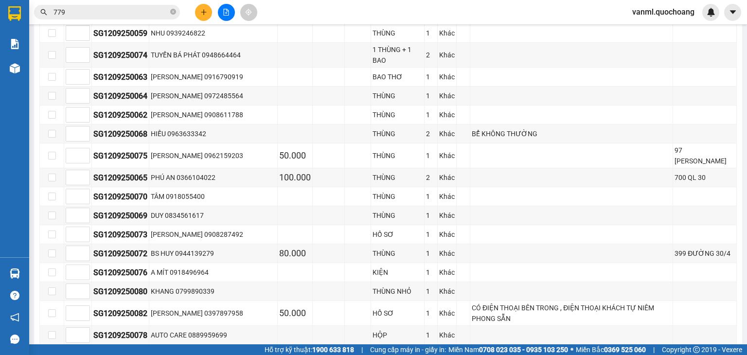
scroll to position [801, 0]
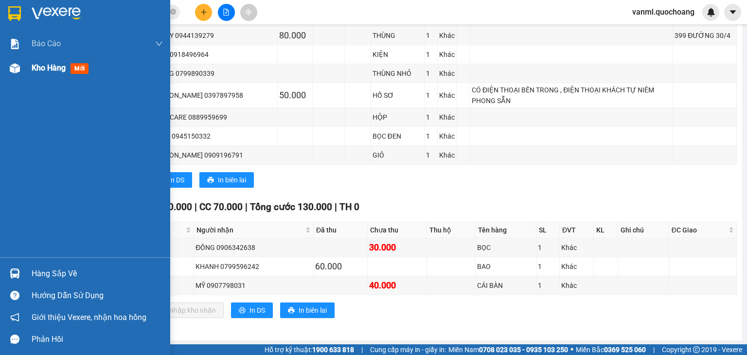
click at [43, 67] on span "Kho hàng" at bounding box center [49, 67] width 34 height 9
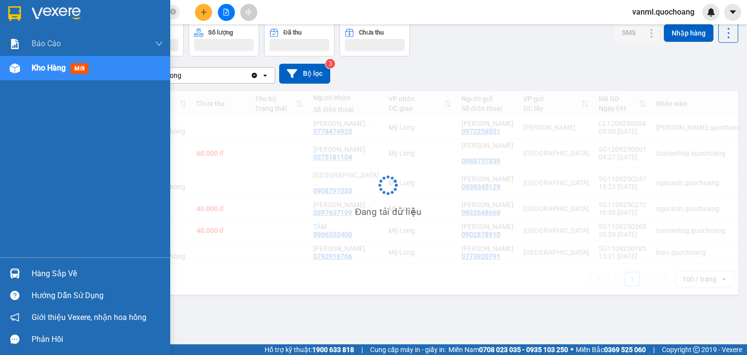
scroll to position [45, 0]
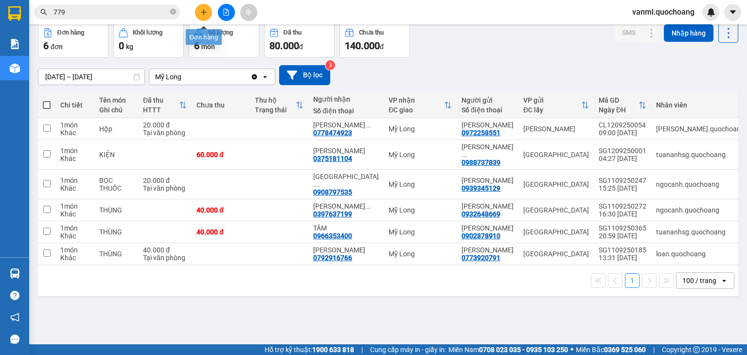
click at [200, 10] on icon "plus" at bounding box center [203, 12] width 7 height 7
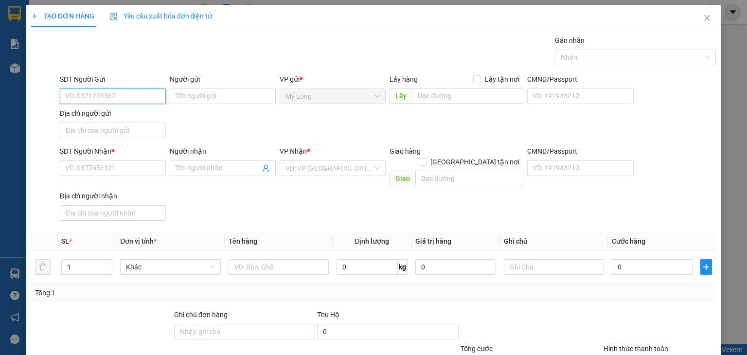
click at [142, 95] on input "SĐT Người Gửi" at bounding box center [113, 96] width 106 height 16
click at [145, 92] on input "SĐT Người Gửi" at bounding box center [113, 96] width 106 height 16
type input "0922318649"
click at [199, 99] on input "Người gửi" at bounding box center [223, 96] width 106 height 16
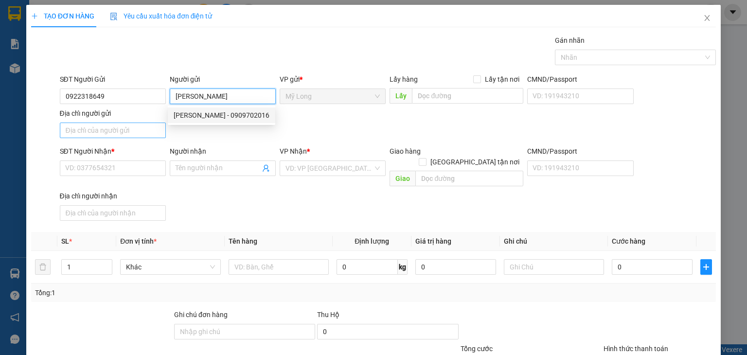
type input "HOÀNG CẨM TÚ"
click at [148, 125] on input "Địa chỉ người gửi" at bounding box center [113, 131] width 106 height 16
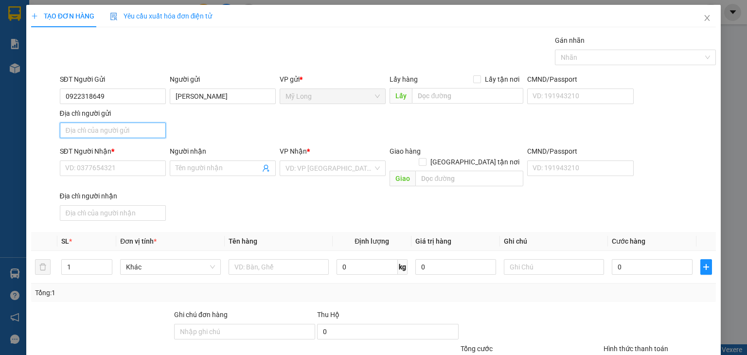
click at [136, 135] on input "Địa chỉ người gửi" at bounding box center [113, 131] width 106 height 16
click at [79, 128] on input "ẤP 2, [GEOGRAPHIC_DATA], [GEOGRAPHIC_DATA]" at bounding box center [113, 131] width 106 height 16
type input "ẤP MỸ LONG 3, MỸ HIỆP, ĐỒNG THÁP"
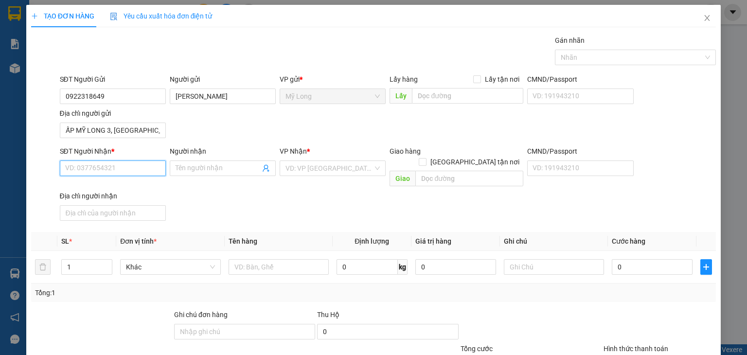
click at [124, 167] on input "SĐT Người Nhận *" at bounding box center [113, 168] width 106 height 16
type input "0909328876"
click at [147, 185] on div "0909328876 - UNIQUEREXY" at bounding box center [111, 187] width 93 height 11
type input "UNIQUEREXY"
type input "0909328876"
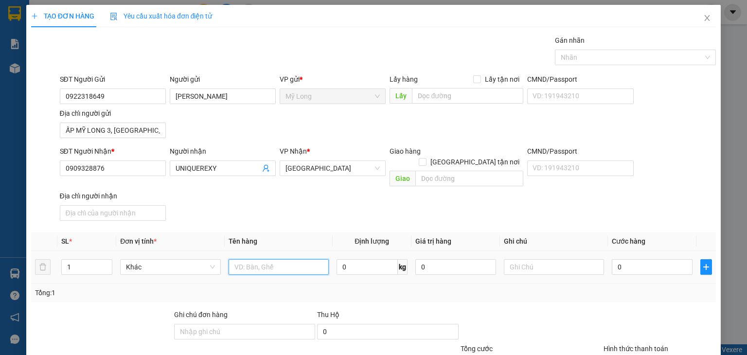
click at [289, 260] on input "text" at bounding box center [279, 267] width 100 height 16
type input "THÙNG"
click at [426, 158] on span at bounding box center [423, 162] width 8 height 8
click at [425, 158] on input "[GEOGRAPHIC_DATA] tận nơi" at bounding box center [422, 161] width 7 height 7
checkbox input "true"
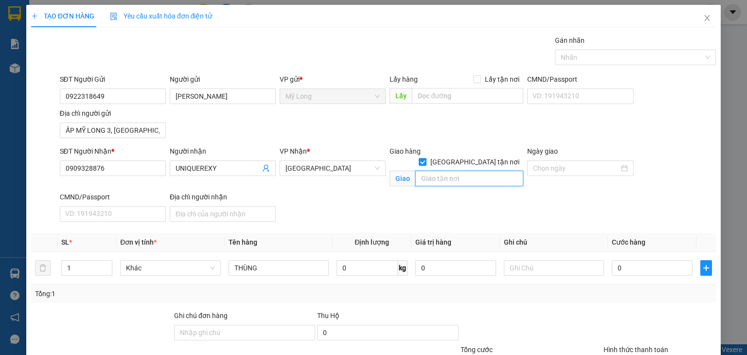
click at [463, 171] on input "text" at bounding box center [469, 179] width 108 height 16
type input "U"
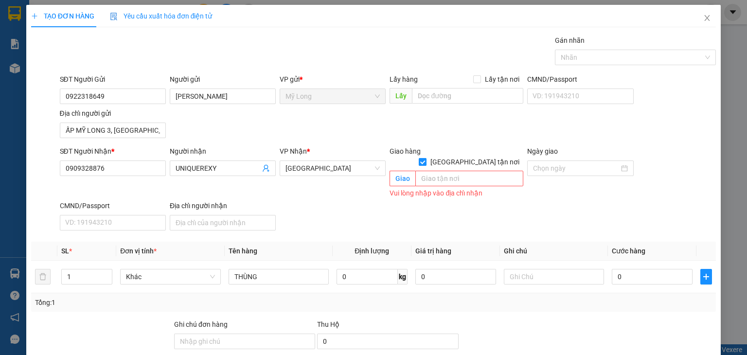
click at [425, 158] on input "[GEOGRAPHIC_DATA] tận nơi" at bounding box center [422, 161] width 7 height 7
checkbox input "false"
click at [354, 204] on div "SĐT Người Nhận * 0909328876 Người nhận UNIQUEREXY VP Nhận * Sài Gòn Giao hàng G…" at bounding box center [388, 190] width 660 height 88
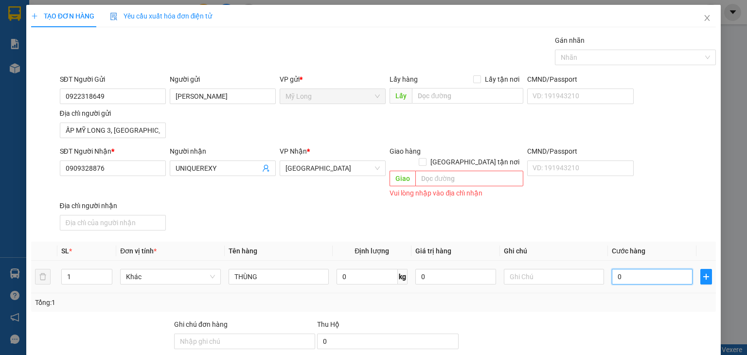
click at [631, 269] on input "0" at bounding box center [652, 277] width 81 height 16
type input "3"
type input "30"
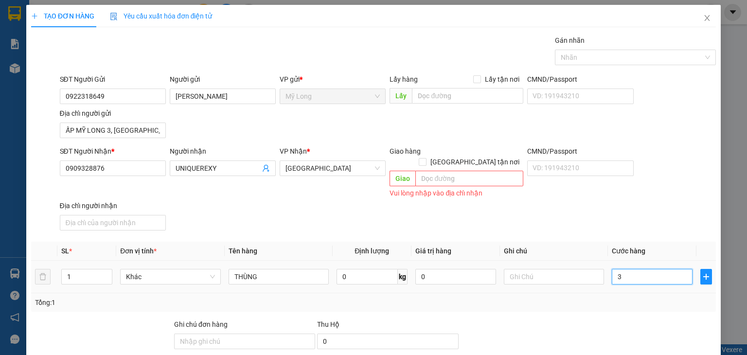
type input "30"
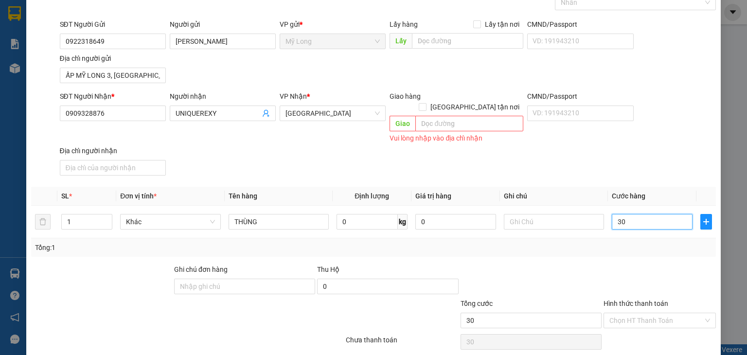
scroll to position [33, 0]
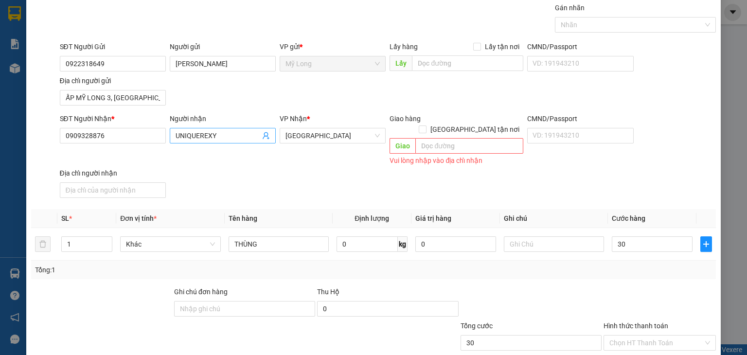
type input "30.000"
click at [221, 133] on input "UNIQUEREXY" at bounding box center [218, 135] width 85 height 11
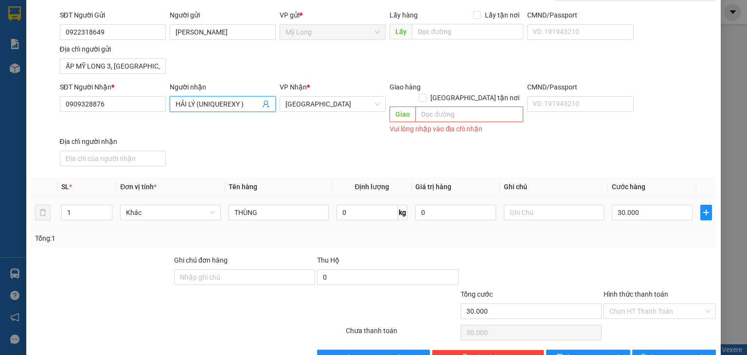
scroll to position [81, 0]
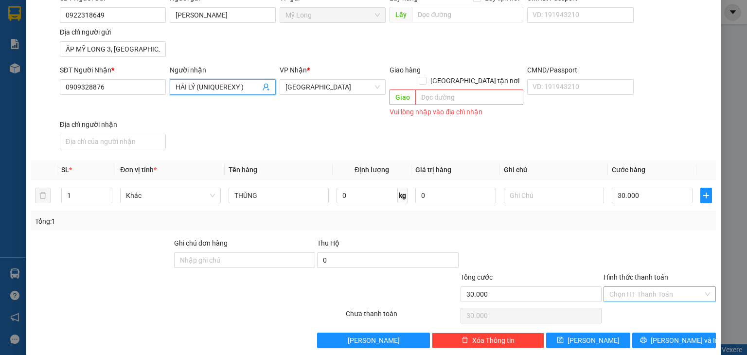
type input "HẢI LÝ (UNIQUEREXY )"
click at [644, 287] on input "Hình thức thanh toán" at bounding box center [656, 294] width 94 height 15
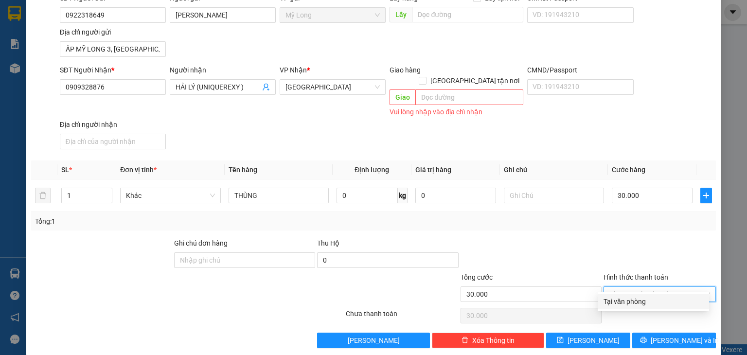
click at [652, 301] on div "Tại văn phòng" at bounding box center [653, 301] width 100 height 11
type input "0"
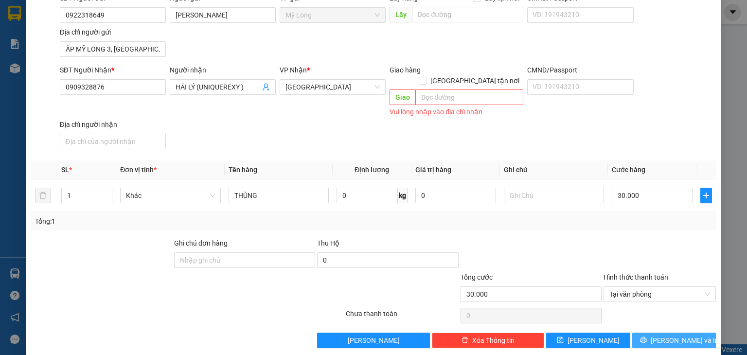
click at [646, 337] on icon "printer" at bounding box center [643, 340] width 6 height 6
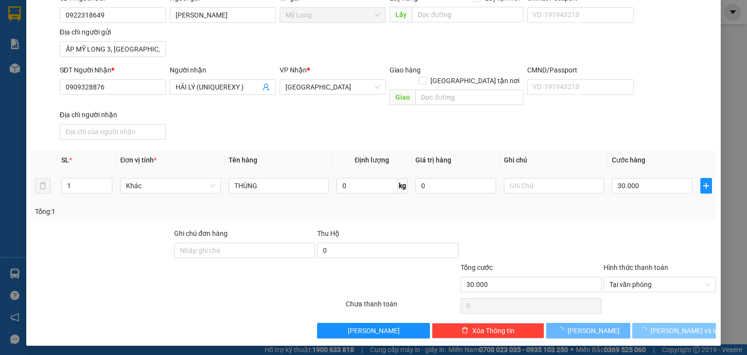
scroll to position [72, 0]
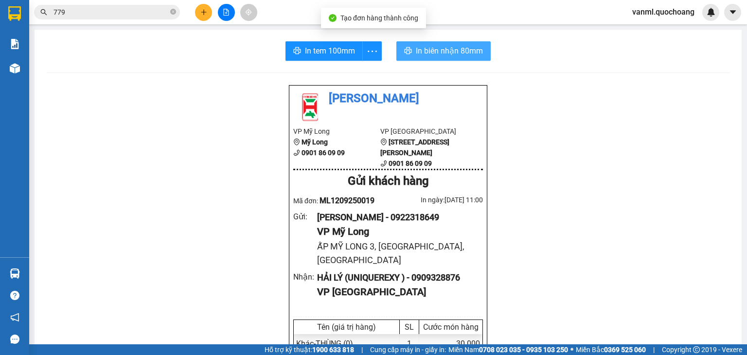
click at [440, 50] on span "In biên nhận 80mm" at bounding box center [449, 51] width 67 height 12
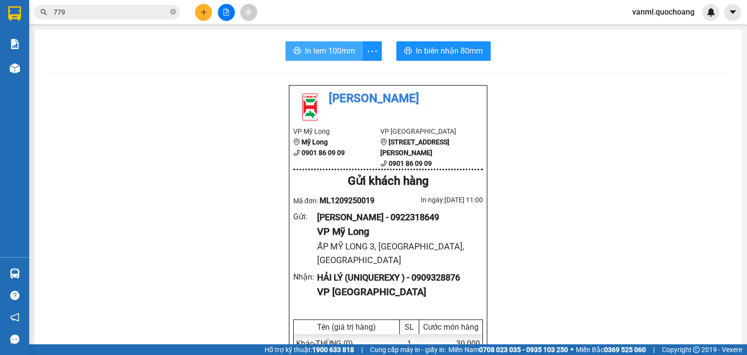
click at [344, 53] on span "In tem 100mm" at bounding box center [330, 51] width 50 height 12
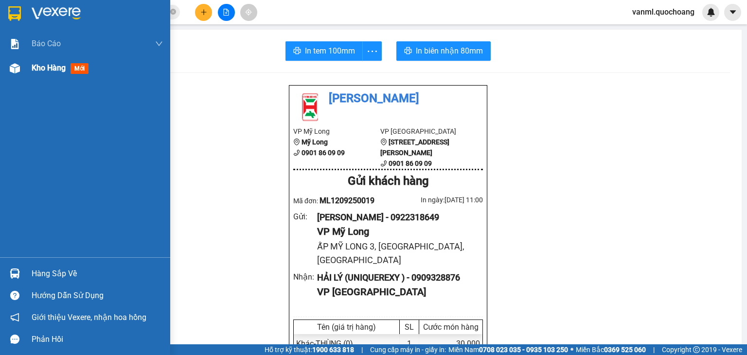
click at [53, 67] on span "Kho hàng" at bounding box center [49, 67] width 34 height 9
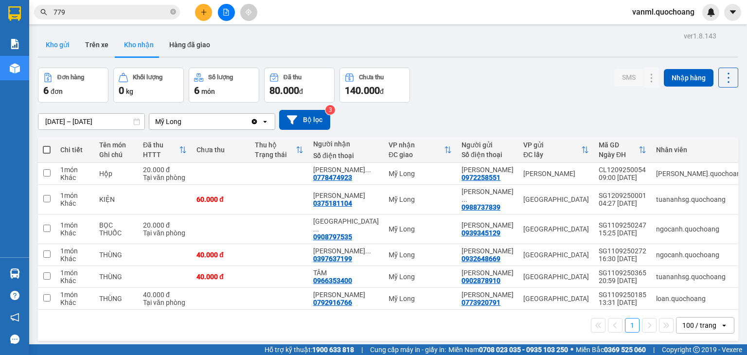
click at [64, 44] on button "Kho gửi" at bounding box center [57, 44] width 39 height 23
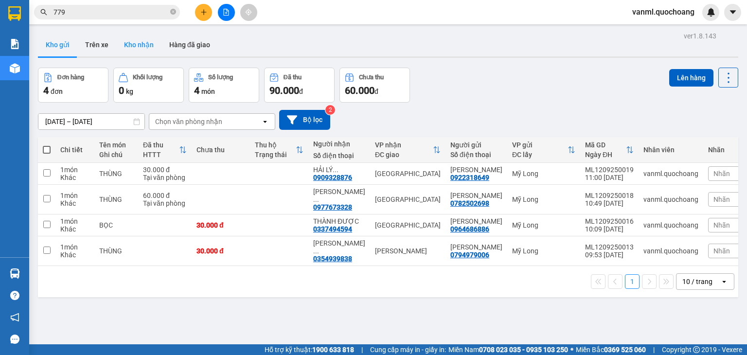
click at [142, 45] on button "Kho nhận" at bounding box center [138, 44] width 45 height 23
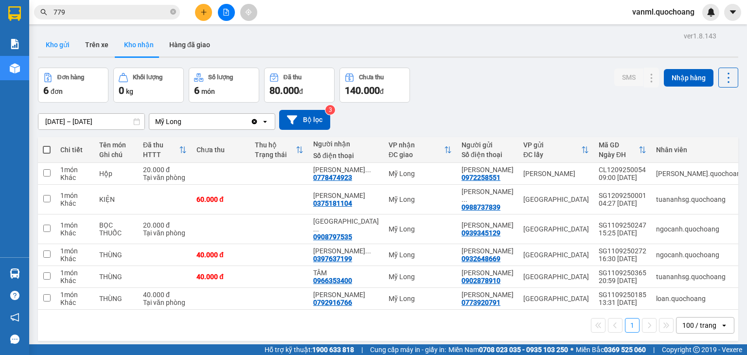
click at [56, 48] on button "Kho gửi" at bounding box center [57, 44] width 39 height 23
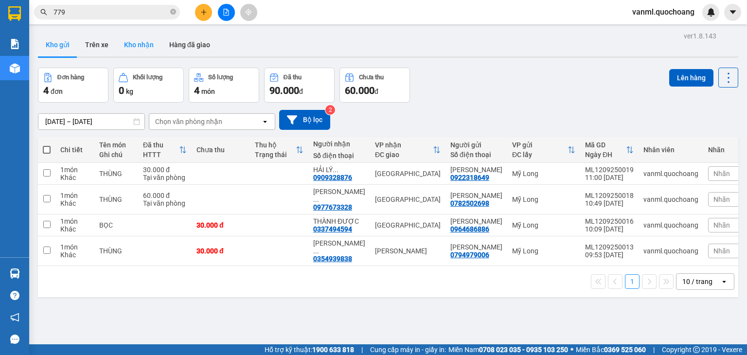
click at [141, 44] on button "Kho nhận" at bounding box center [138, 44] width 45 height 23
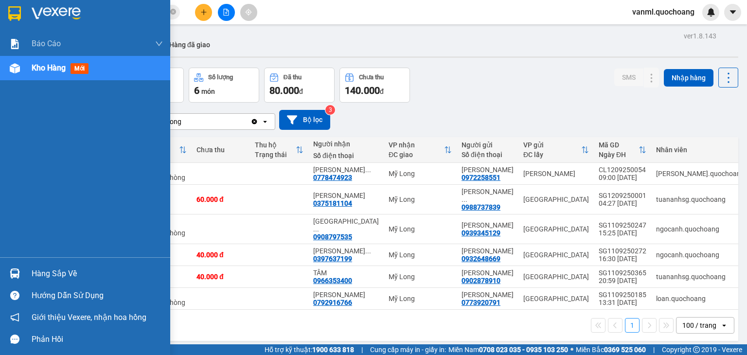
click at [71, 279] on div "Hàng sắp về" at bounding box center [97, 273] width 131 height 15
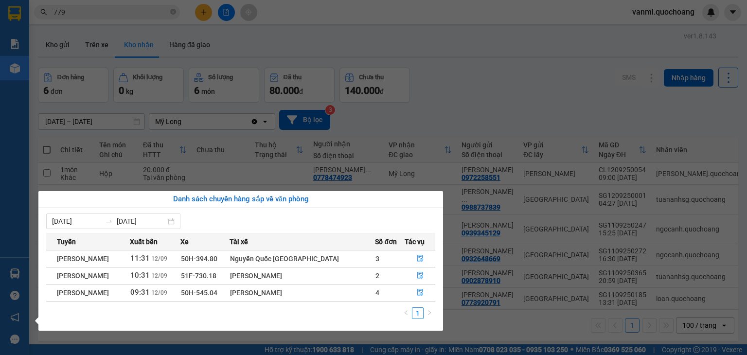
click at [565, 100] on section "Kết quả tìm kiếm ( 1722 ) Bộ lọc Mã ĐH Trạng thái Món hàng Thu hộ Tổng cước Chư…" at bounding box center [373, 177] width 747 height 355
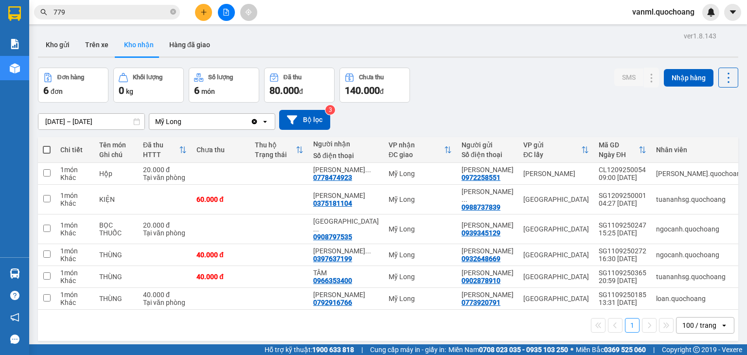
drag, startPoint x: 60, startPoint y: 48, endPoint x: 101, endPoint y: 59, distance: 42.8
click at [60, 47] on button "Kho gửi" at bounding box center [57, 44] width 39 height 23
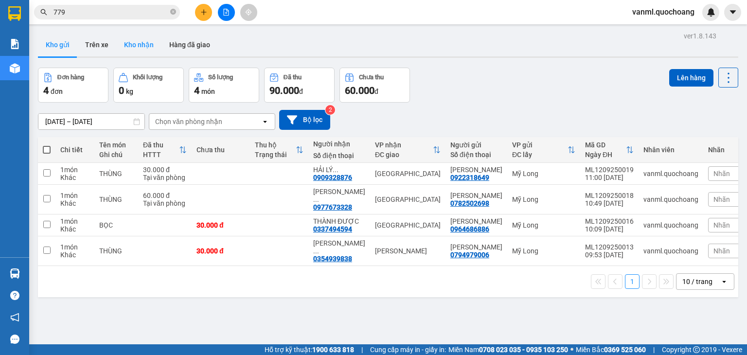
click at [143, 45] on button "Kho nhận" at bounding box center [138, 44] width 45 height 23
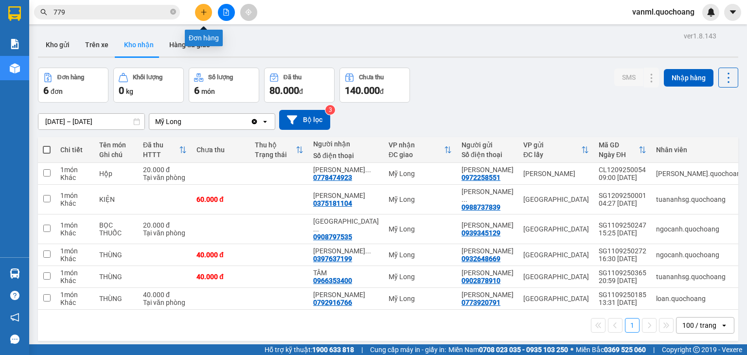
click at [205, 9] on icon "plus" at bounding box center [203, 12] width 7 height 7
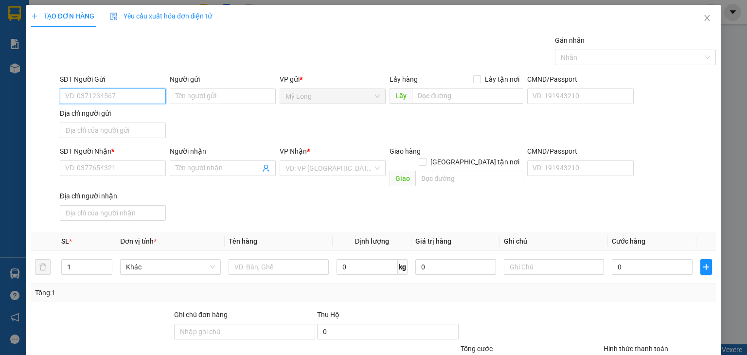
click at [150, 97] on input "SĐT Người Gửi" at bounding box center [113, 96] width 106 height 16
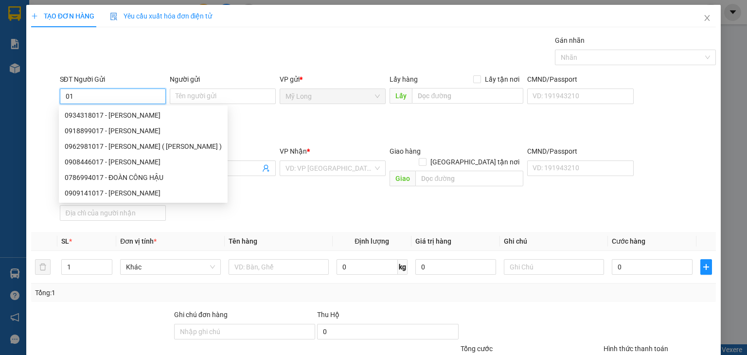
type input "0"
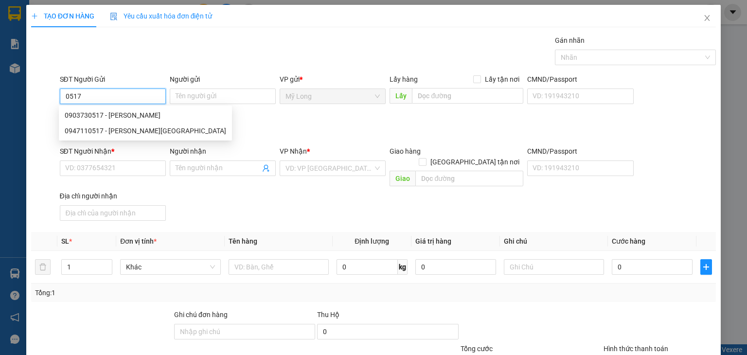
click at [150, 117] on div "0903730517 - VÕ THỊ XUÂN THU" at bounding box center [145, 115] width 161 height 11
type input "0903730517"
type input "VÕ THỊ XUÂN THU"
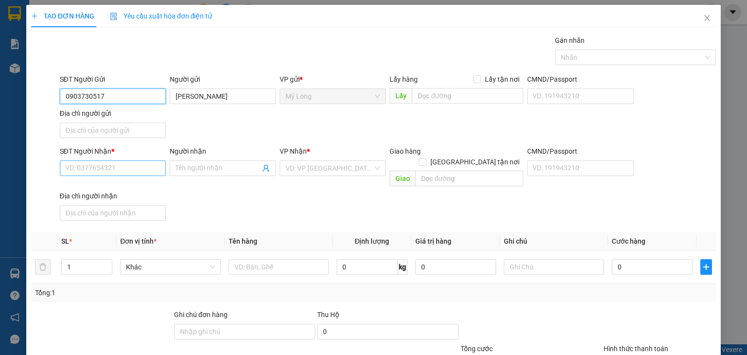
type input "0903730517"
click at [147, 166] on input "SĐT Người Nhận *" at bounding box center [113, 168] width 106 height 16
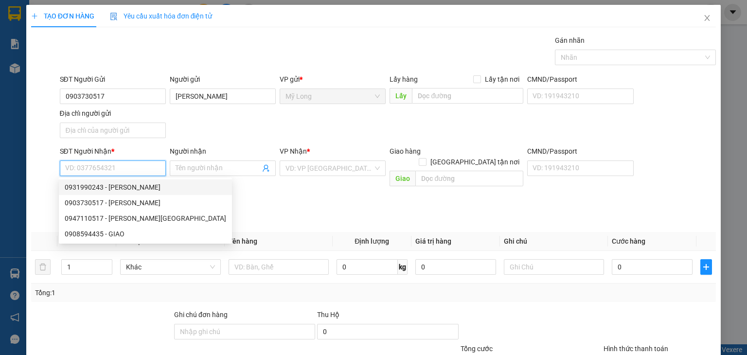
click at [160, 186] on div "0931990243 - PHẠM THỊ MINH HIỀN" at bounding box center [145, 187] width 161 height 11
type input "0931990243"
type input "PHẠM THỊ MINH HIỀN"
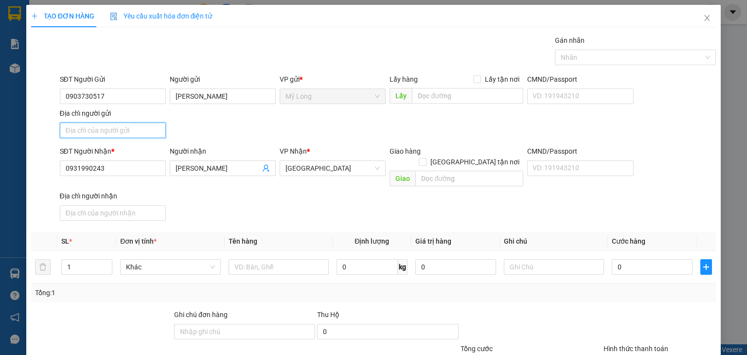
click at [151, 126] on input "Địa chỉ người gửi" at bounding box center [113, 131] width 106 height 16
type input "A"
type input "Â"
type input "Ấ"
type input "TỔ 16, ẤP MỸ LONG 3, MỸ HIỆP, ĐỒNG THÁP"
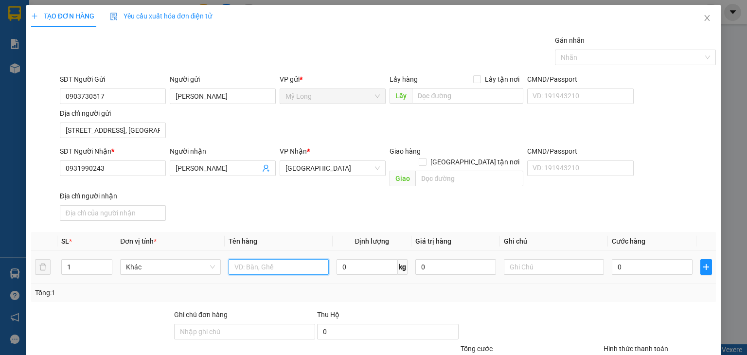
click at [242, 259] on input "text" at bounding box center [279, 267] width 100 height 16
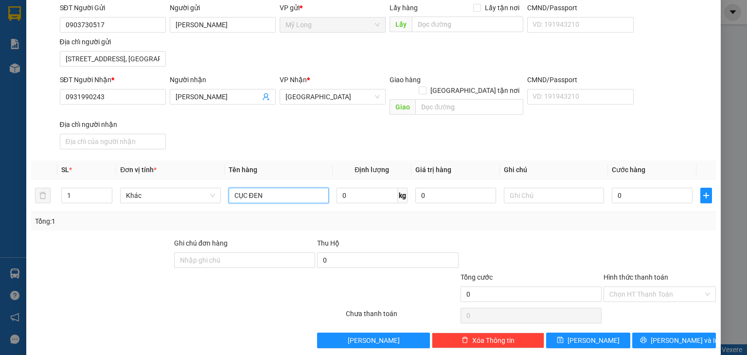
scroll to position [72, 0]
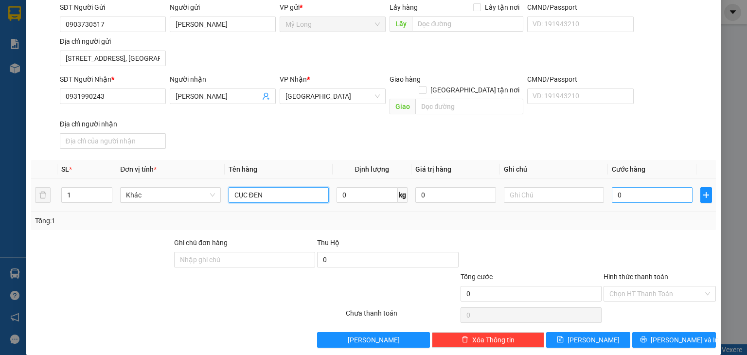
type input "CỤC ĐEN"
click at [643, 189] on input "0" at bounding box center [652, 195] width 81 height 16
type input "3"
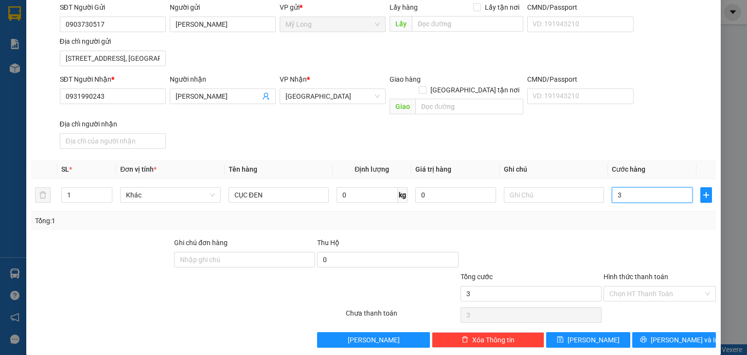
type input "30"
type input "30.000"
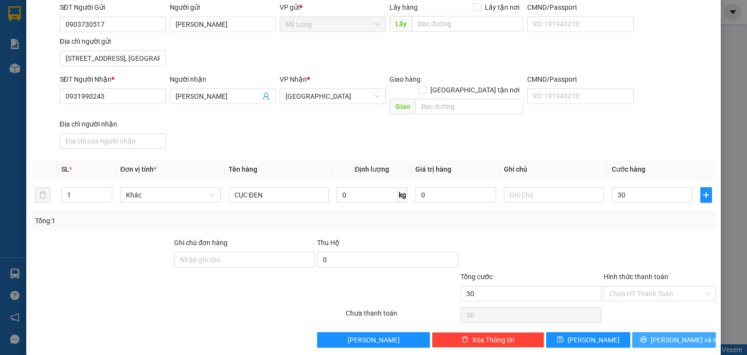
type input "30.000"
click at [680, 335] on span "[PERSON_NAME] và In" at bounding box center [685, 340] width 68 height 11
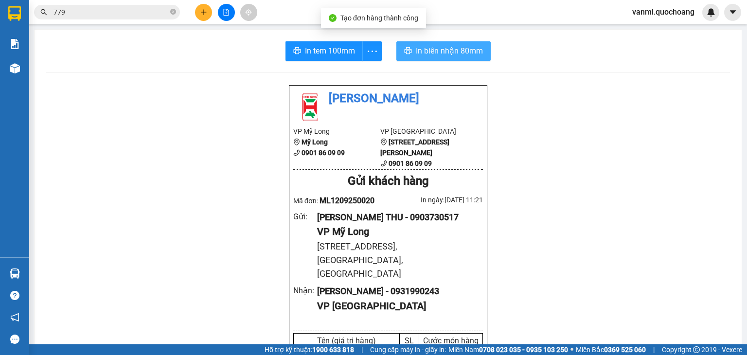
click at [434, 54] on span "In biên nhận 80mm" at bounding box center [449, 51] width 67 height 12
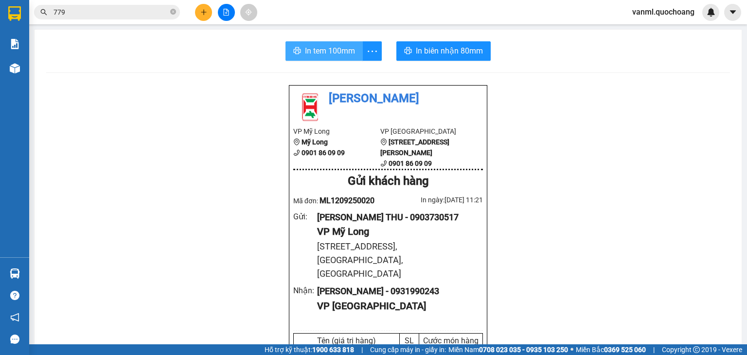
click at [311, 49] on span "In tem 100mm" at bounding box center [330, 51] width 50 height 12
click at [207, 8] on button at bounding box center [203, 12] width 17 height 17
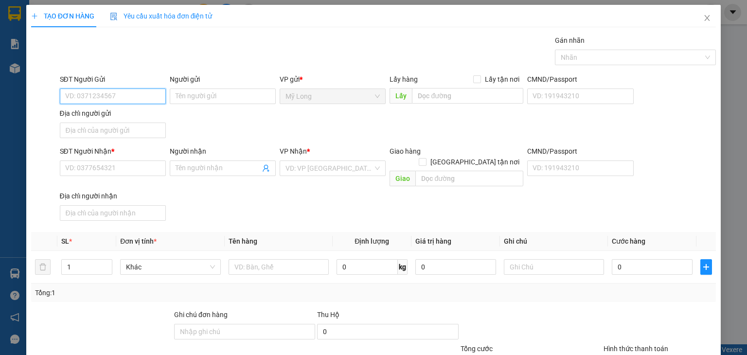
click at [119, 94] on input "SĐT Người Gửi" at bounding box center [113, 96] width 106 height 16
type input "0704188691"
click at [191, 95] on input "Người gửi" at bounding box center [223, 96] width 106 height 16
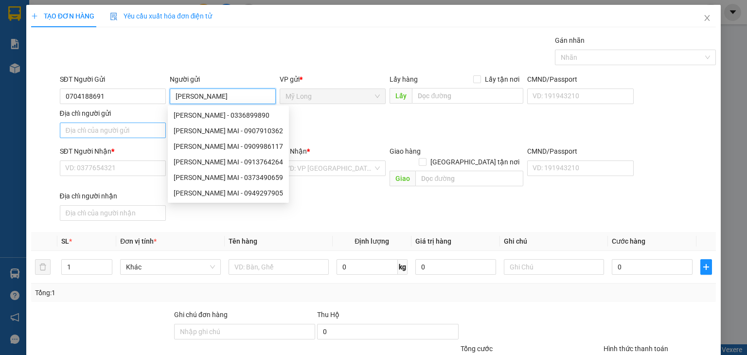
type input "NGUYỄN THỊ TUYẾT MAI"
click at [106, 133] on input "Địa chỉ người gửi" at bounding box center [113, 131] width 106 height 16
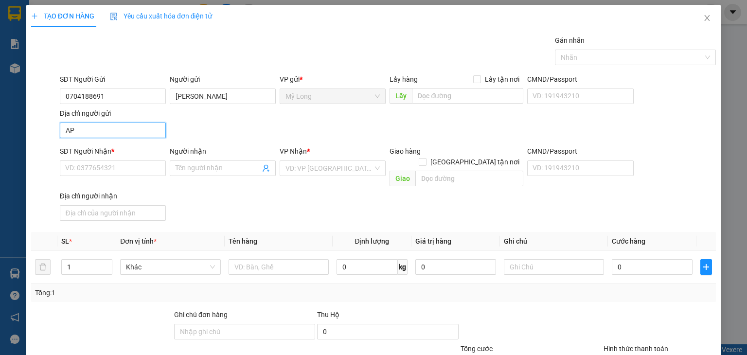
type input "A"
type input "Â"
type input "ẤP BÌNH MỸ B MỸ HIỆP ĐỒNG THÁP"
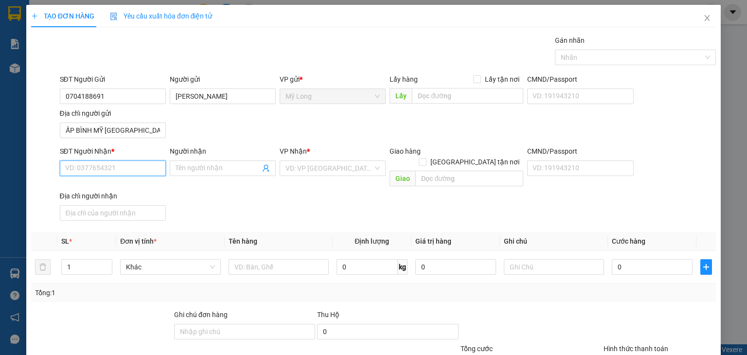
click at [147, 165] on input "SĐT Người Nhận *" at bounding box center [113, 168] width 106 height 16
type input "0901007280"
click at [118, 193] on div "0901007280 - TUẤN" at bounding box center [111, 187] width 105 height 16
type input "TUẤN"
type input "0901007280"
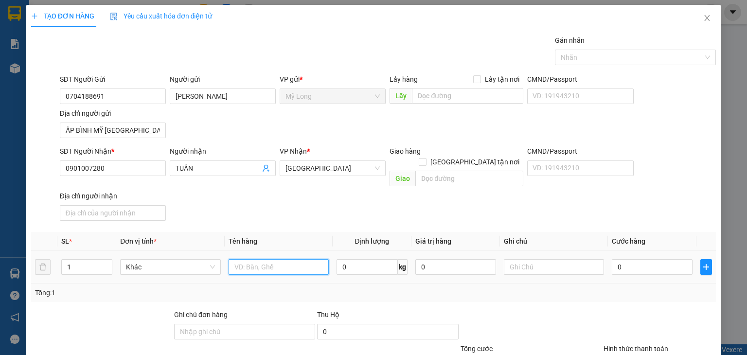
click at [300, 261] on input "text" at bounding box center [279, 267] width 100 height 16
type input "THÙNG"
click at [629, 259] on input "0" at bounding box center [652, 267] width 81 height 16
type input "3"
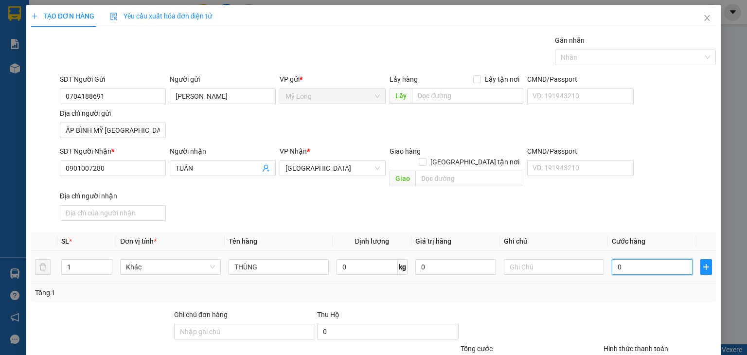
type input "3"
type input "30"
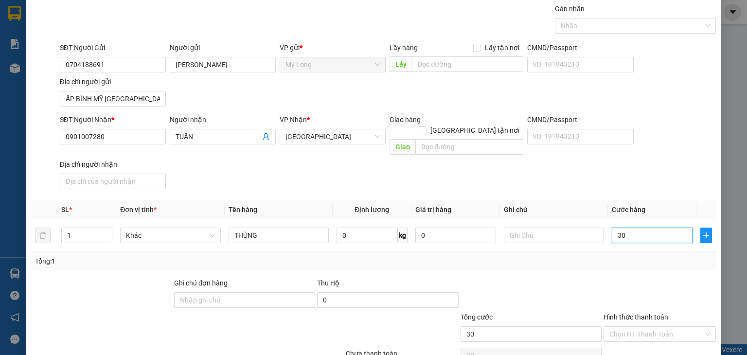
scroll to position [72, 0]
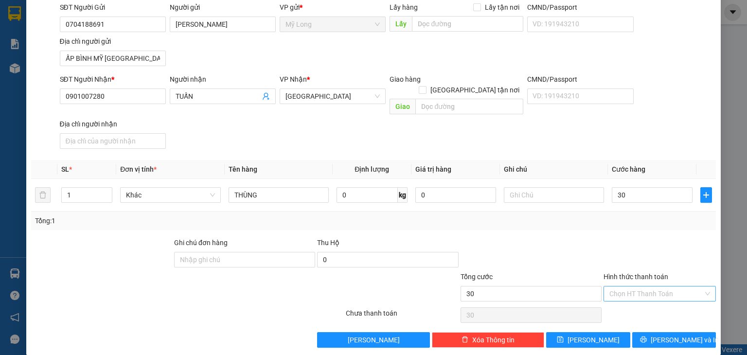
type input "30.000"
click at [645, 286] on input "Hình thức thanh toán" at bounding box center [656, 293] width 94 height 15
click at [641, 304] on div "Tại văn phòng" at bounding box center [653, 301] width 100 height 11
type input "0"
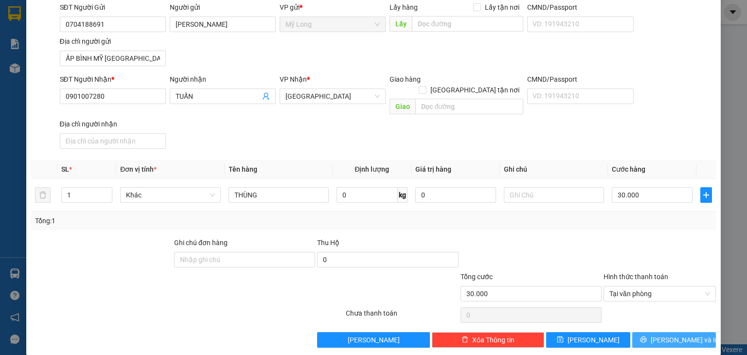
click at [647, 336] on icon "printer" at bounding box center [643, 339] width 7 height 7
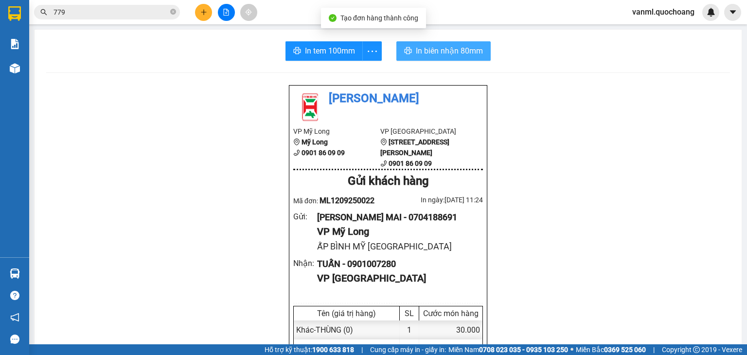
click at [443, 48] on span "In biên nhận 80mm" at bounding box center [449, 51] width 67 height 12
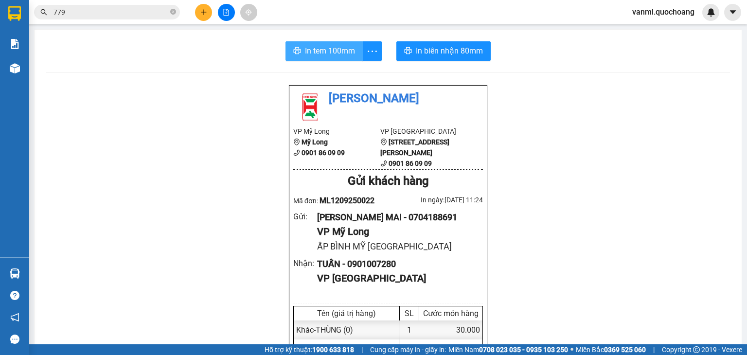
click at [327, 48] on span "In tem 100mm" at bounding box center [330, 51] width 50 height 12
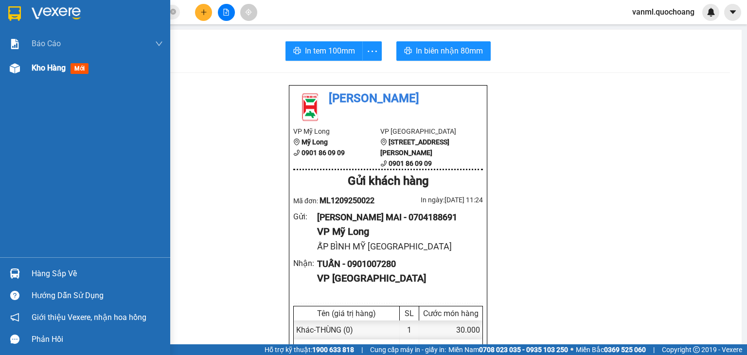
click at [29, 67] on div "Kho hàng mới" at bounding box center [85, 68] width 170 height 24
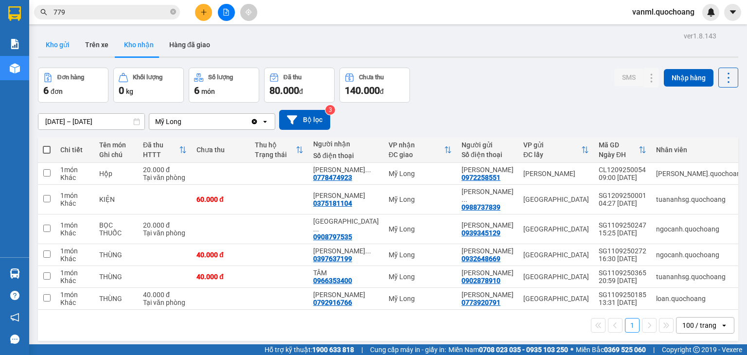
click at [64, 45] on button "Kho gửi" at bounding box center [57, 44] width 39 height 23
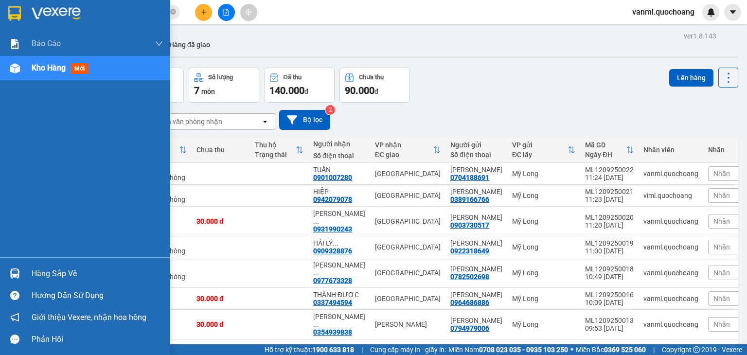
click at [45, 274] on div "Hàng sắp về" at bounding box center [97, 273] width 131 height 15
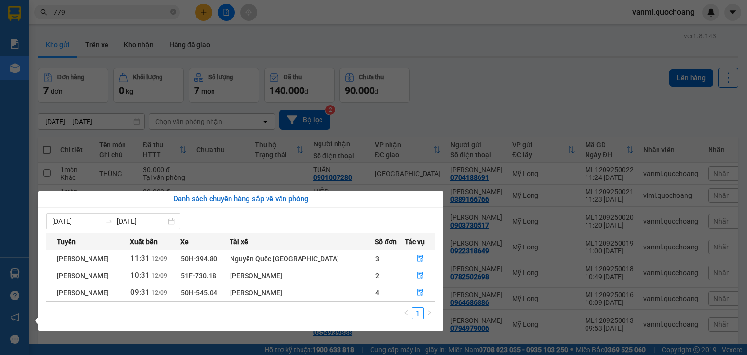
click at [460, 314] on section "Kết quả tìm kiếm ( 1722 ) Bộ lọc Mã ĐH Trạng thái Món hàng Thu hộ Tổng cước Chư…" at bounding box center [373, 177] width 747 height 355
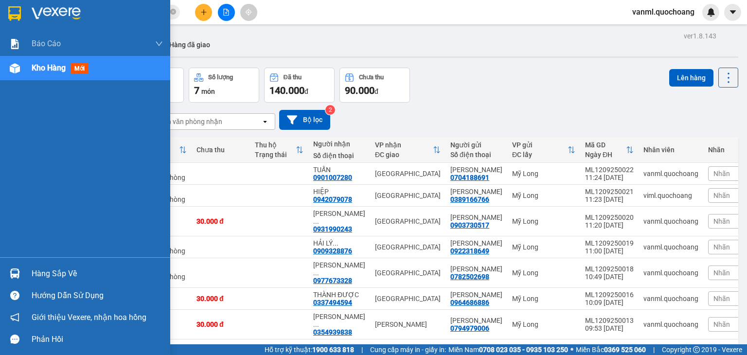
click at [47, 275] on div "Hàng sắp về" at bounding box center [97, 273] width 131 height 15
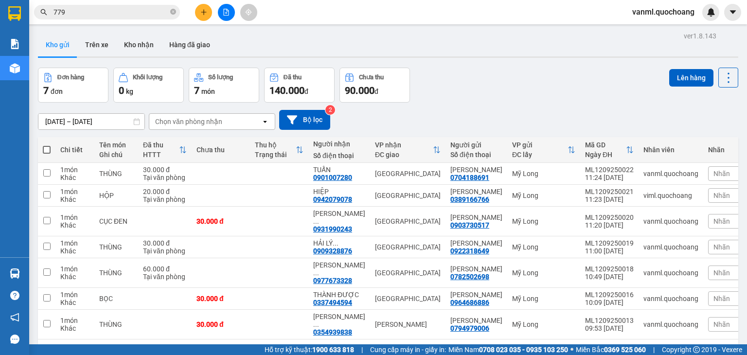
click at [475, 315] on section "Kết quả tìm kiếm ( 1722 ) Bộ lọc Mã ĐH Trạng thái Món hàng Thu hộ Tổng cước Chư…" at bounding box center [373, 177] width 747 height 355
click at [138, 43] on button "Kho nhận" at bounding box center [138, 44] width 45 height 23
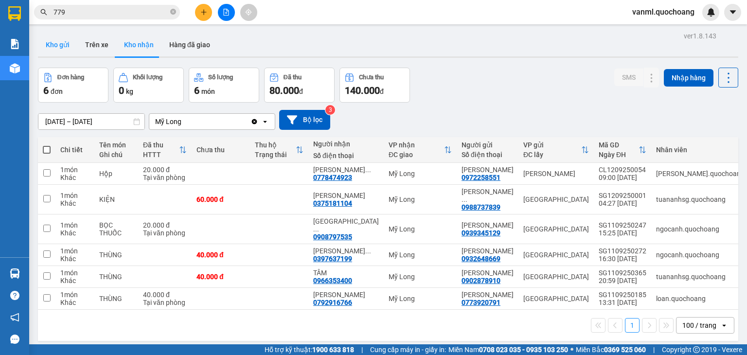
click at [65, 45] on button "Kho gửi" at bounding box center [57, 44] width 39 height 23
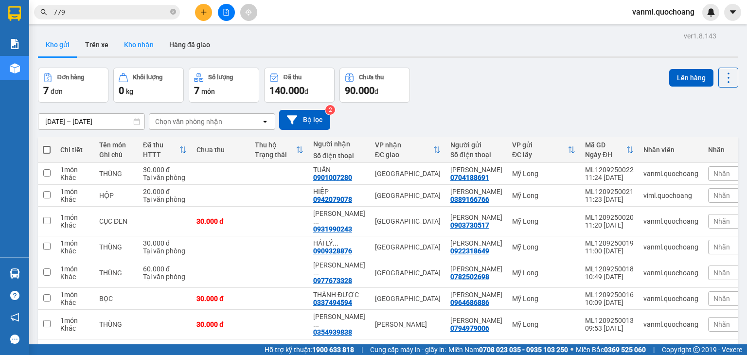
click at [146, 40] on button "Kho nhận" at bounding box center [138, 44] width 45 height 23
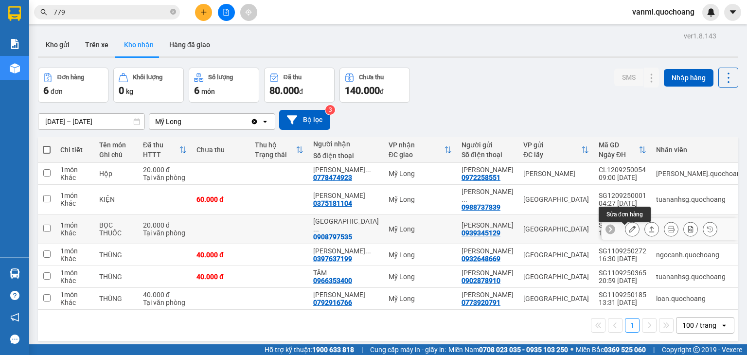
click at [629, 229] on icon at bounding box center [632, 229] width 7 height 7
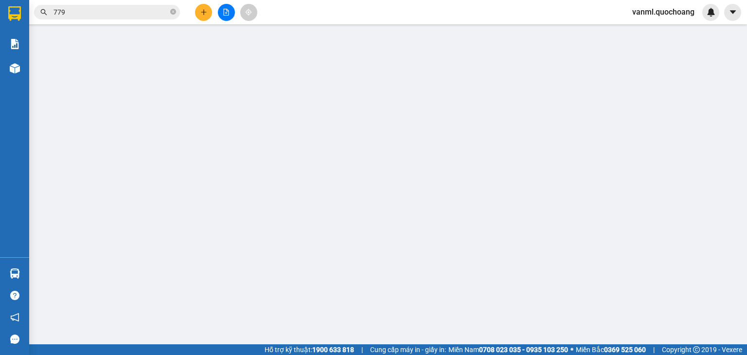
type input "0939345129"
type input "[PERSON_NAME]"
type input "E9/262A QL50 XÃ PHONG PHÚ BÌNH CHÁNH"
type input "0908797535"
type input "HỒ QUỐC DŨNG"
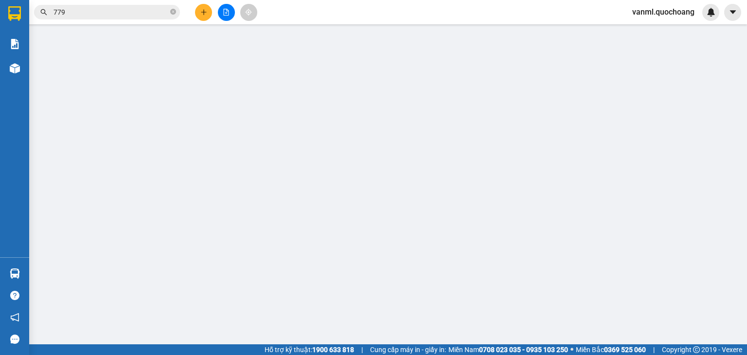
type input "20.000"
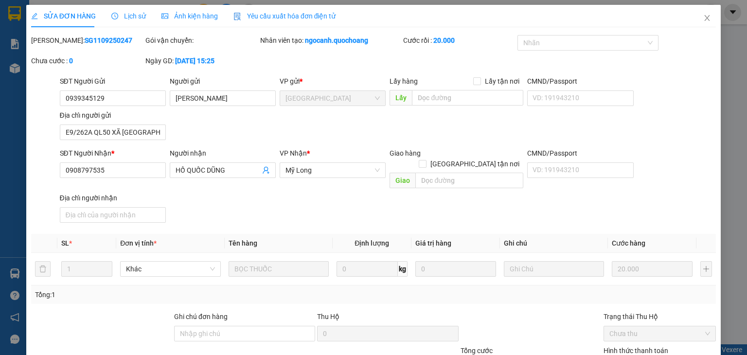
drag, startPoint x: 417, startPoint y: 321, endPoint x: 424, endPoint y: 316, distance: 8.4
click at [703, 18] on icon "close" at bounding box center [707, 18] width 8 height 8
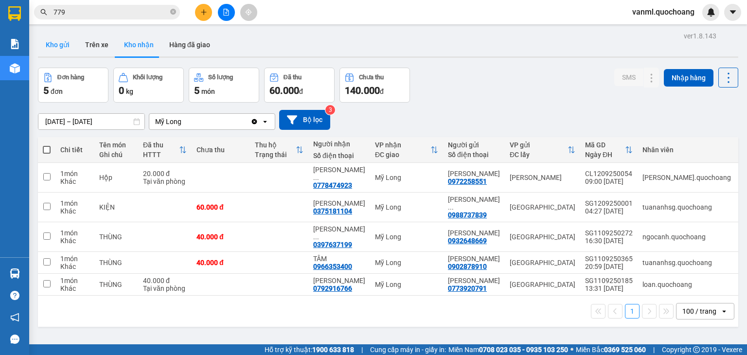
click at [55, 46] on button "Kho gửi" at bounding box center [57, 44] width 39 height 23
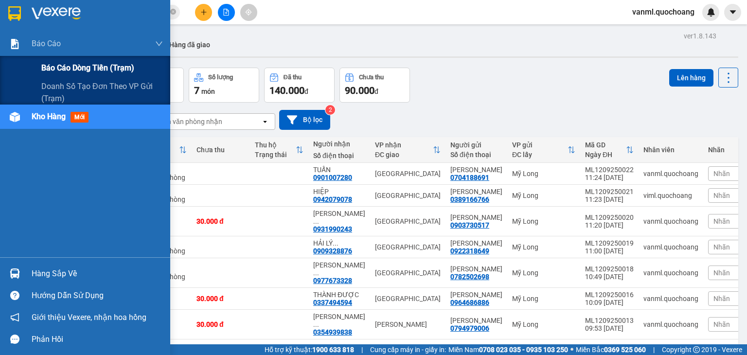
click at [91, 65] on span "Báo cáo dòng tiền (trạm)" at bounding box center [87, 68] width 93 height 12
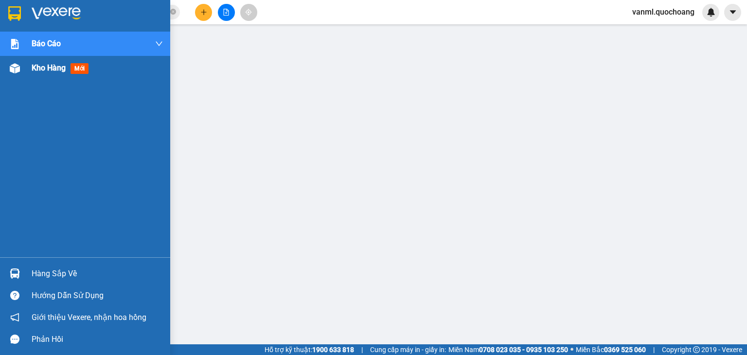
click at [43, 64] on span "Kho hàng" at bounding box center [49, 67] width 34 height 9
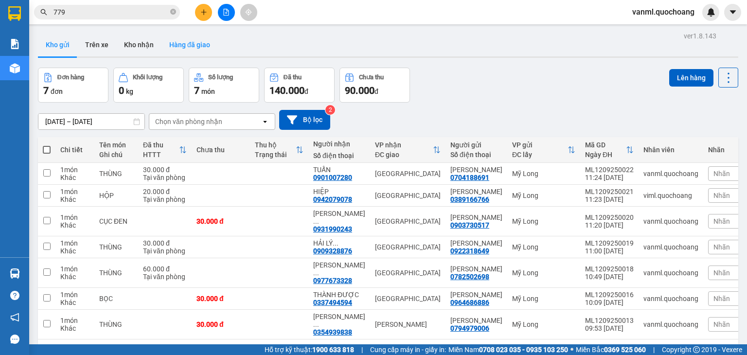
click at [194, 42] on button "Hàng đã giao" at bounding box center [189, 44] width 56 height 23
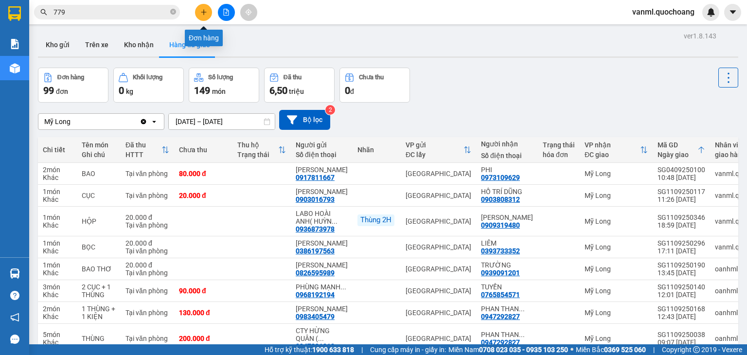
click at [201, 12] on icon "plus" at bounding box center [203, 12] width 7 height 7
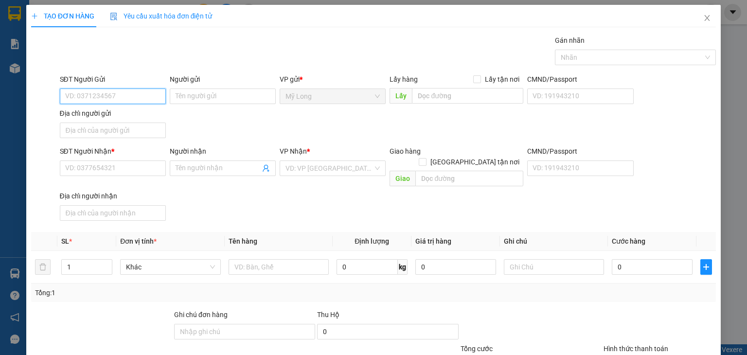
click at [142, 92] on input "SĐT Người Gửi" at bounding box center [113, 96] width 106 height 16
click at [151, 101] on input "SĐT Người Gửi" at bounding box center [113, 96] width 106 height 16
type input "0338235798"
click at [162, 114] on div "0338235798 - NGUYỄN THANH HẢI" at bounding box center [119, 115] width 109 height 11
type input "[PERSON_NAME]"
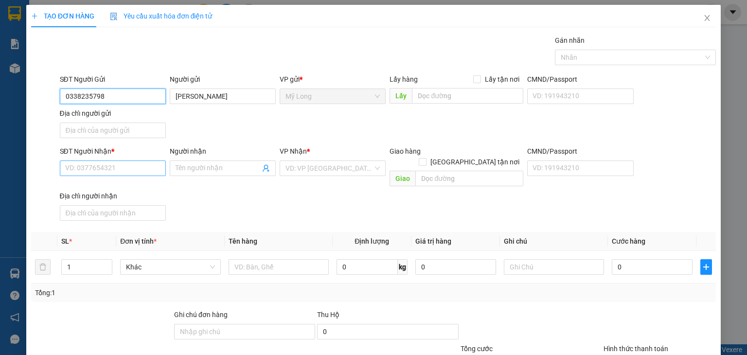
type input "0338235798"
click at [143, 162] on input "SĐT Người Nhận *" at bounding box center [113, 168] width 106 height 16
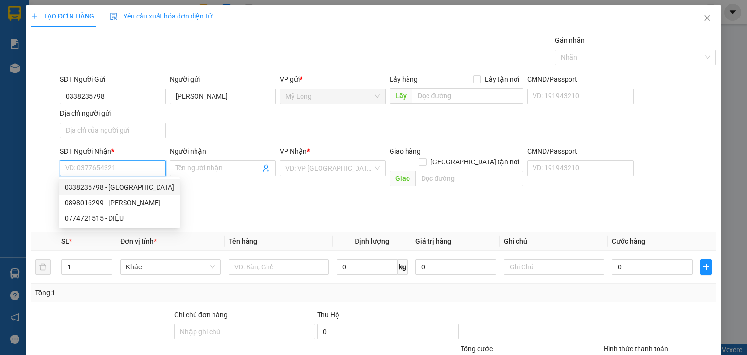
click at [126, 170] on input "SĐT Người Nhận *" at bounding box center [113, 168] width 106 height 16
click at [128, 198] on div "0898016299 - NGUYỄN NGỌC PHƯƠNG UYÊN" at bounding box center [119, 202] width 109 height 11
type input "0898016299"
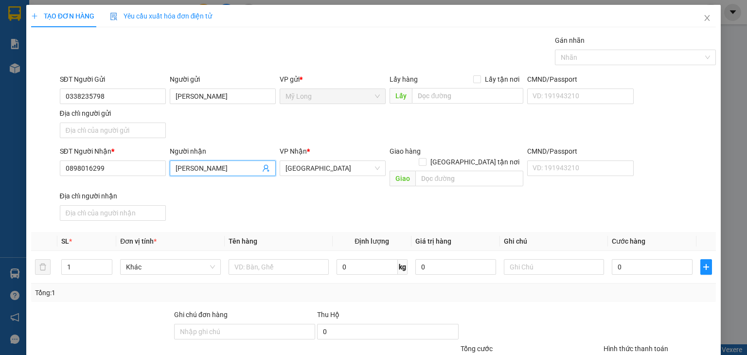
click at [223, 165] on input "NGUYỄN NGỌC PHƯƠNG UYÊN" at bounding box center [218, 168] width 85 height 11
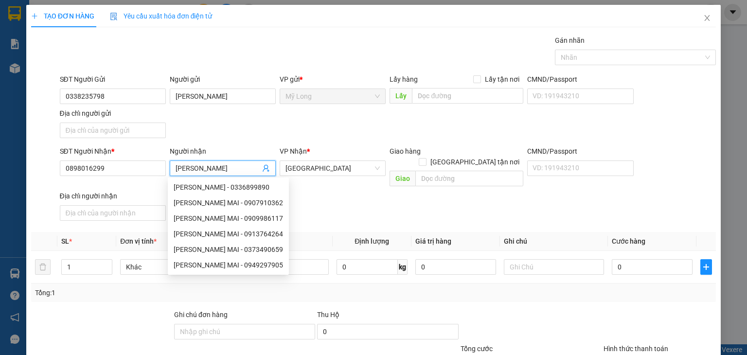
click at [255, 163] on input "NGUYỄN NGỌC PHƯƠNG UYÊN" at bounding box center [218, 168] width 85 height 11
type input "N"
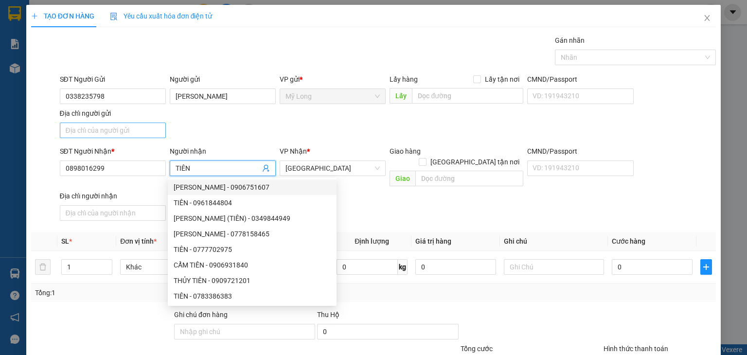
type input "TIÊN"
click at [130, 129] on input "Địa chỉ người gửi" at bounding box center [113, 131] width 106 height 16
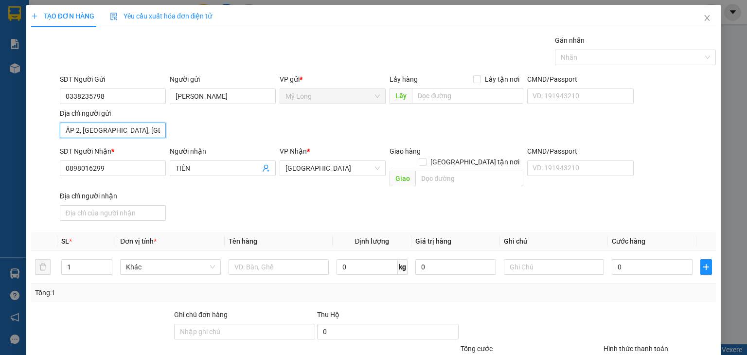
click at [79, 131] on input "ẤP 2, [GEOGRAPHIC_DATA], [GEOGRAPHIC_DATA]" at bounding box center [113, 131] width 106 height 16
type input "ẤP 1, MỸ HIỆP, ĐỒNG THÁP"
type input "2"
click at [107, 263] on icon "up" at bounding box center [107, 264] width 3 height 3
click at [247, 259] on input "text" at bounding box center [279, 267] width 100 height 16
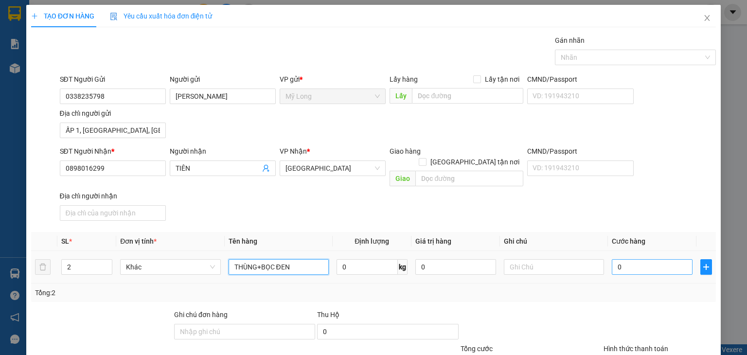
type input "THÙNG+BỌC ĐEN"
click at [640, 259] on input "0" at bounding box center [652, 267] width 81 height 16
type input "6"
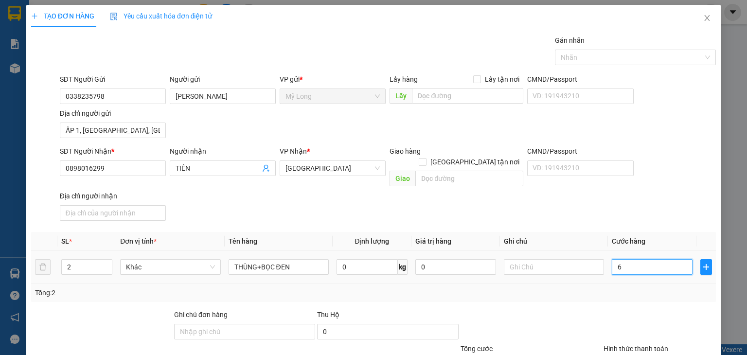
type input "60"
type input "60.000"
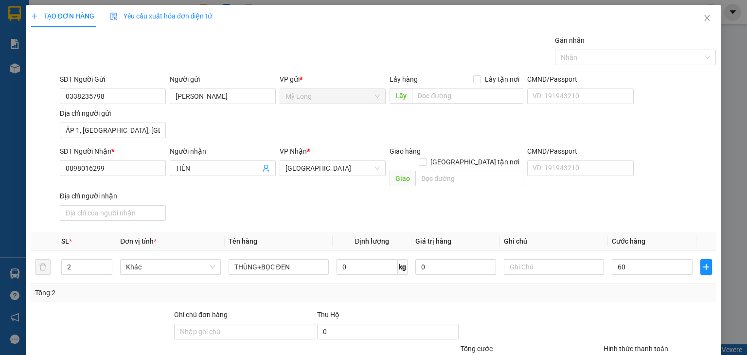
type input "60.000"
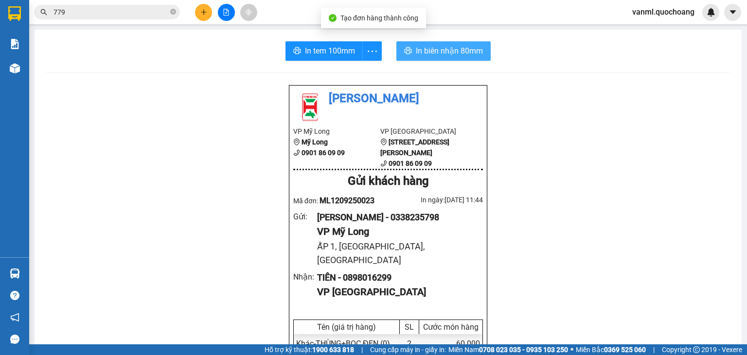
drag, startPoint x: 436, startPoint y: 44, endPoint x: 440, endPoint y: 55, distance: 11.4
click at [436, 46] on button "In biên nhận 80mm" at bounding box center [443, 50] width 94 height 19
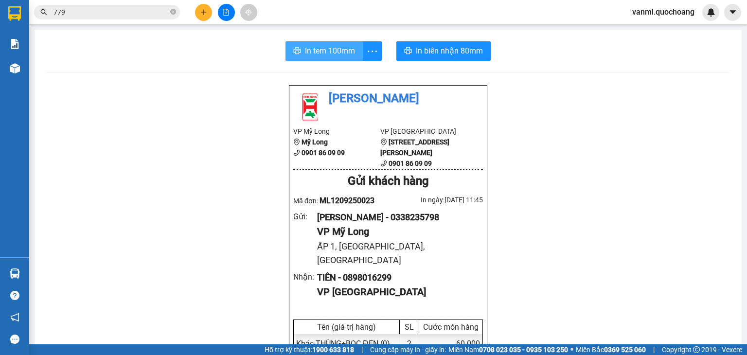
click at [330, 43] on button "In tem 100mm" at bounding box center [323, 50] width 77 height 19
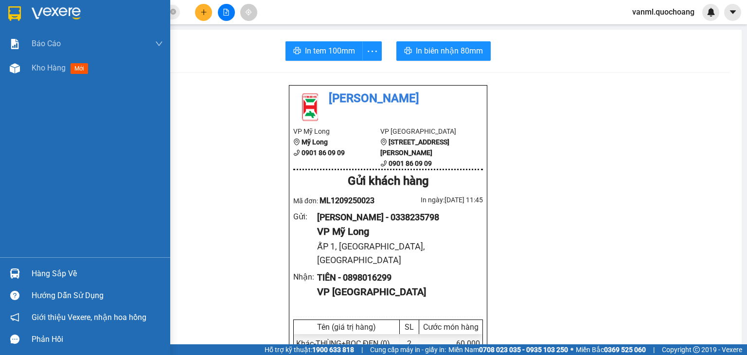
click at [35, 71] on span "Kho hàng" at bounding box center [49, 67] width 34 height 9
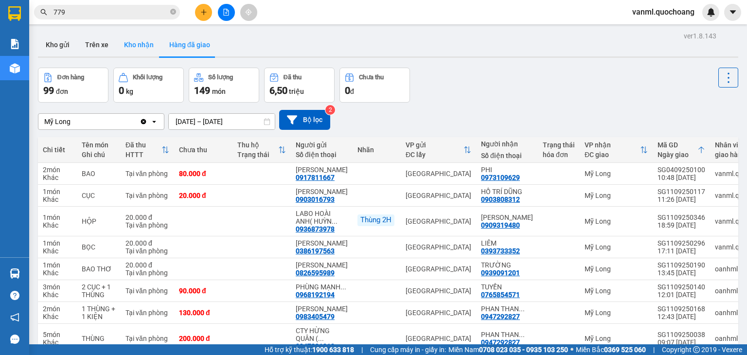
click at [130, 44] on button "Kho nhận" at bounding box center [138, 44] width 45 height 23
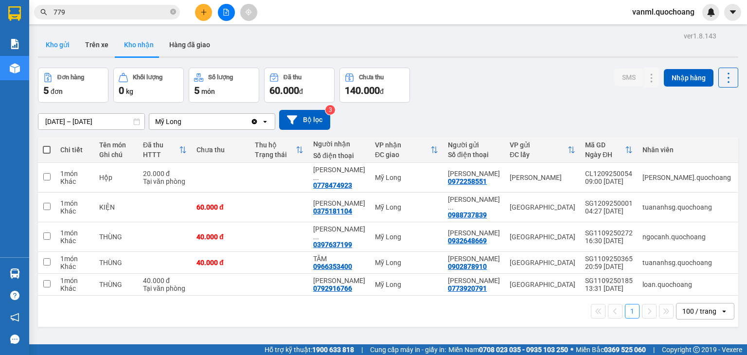
click at [61, 39] on button "Kho gửi" at bounding box center [57, 44] width 39 height 23
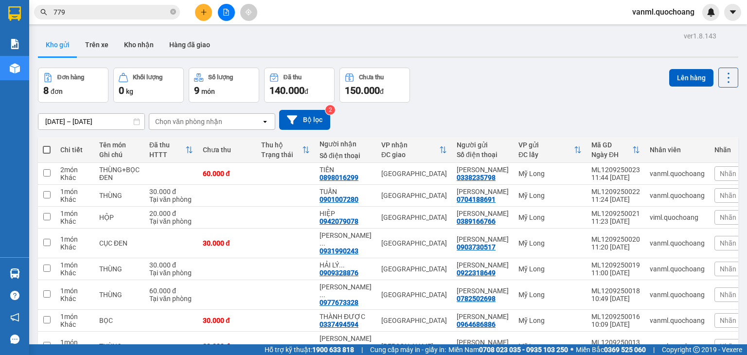
click at [45, 147] on span at bounding box center [47, 150] width 8 height 8
click at [47, 145] on input "checkbox" at bounding box center [47, 145] width 0 height 0
checkbox input "true"
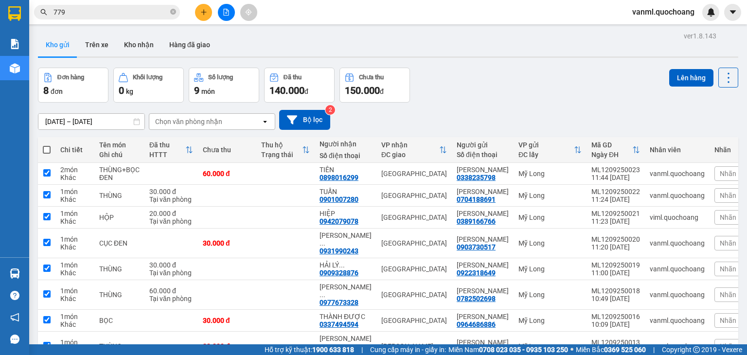
checkbox input "true"
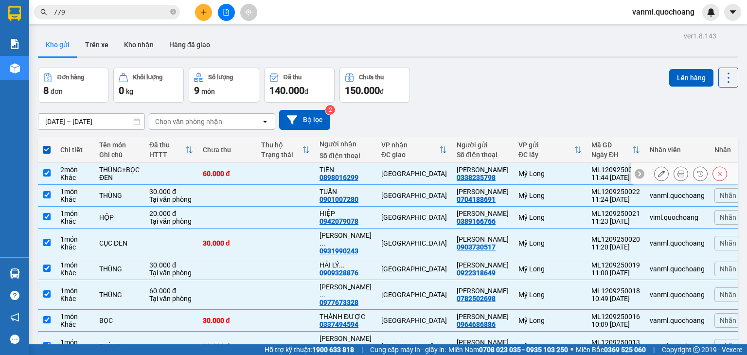
click at [276, 167] on td at bounding box center [285, 174] width 58 height 22
checkbox input "false"
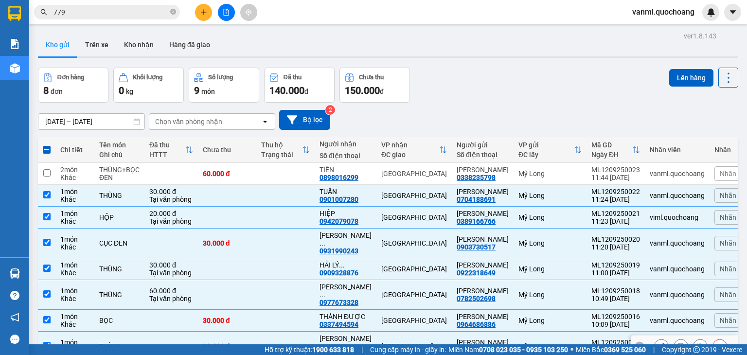
click at [301, 332] on td at bounding box center [285, 347] width 58 height 30
checkbox input "false"
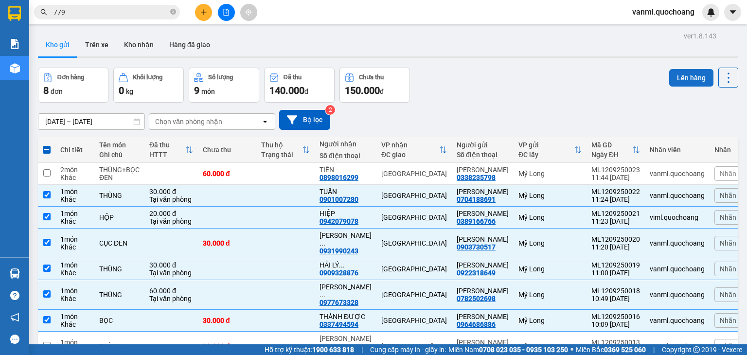
click at [685, 78] on button "Lên hàng" at bounding box center [691, 78] width 44 height 18
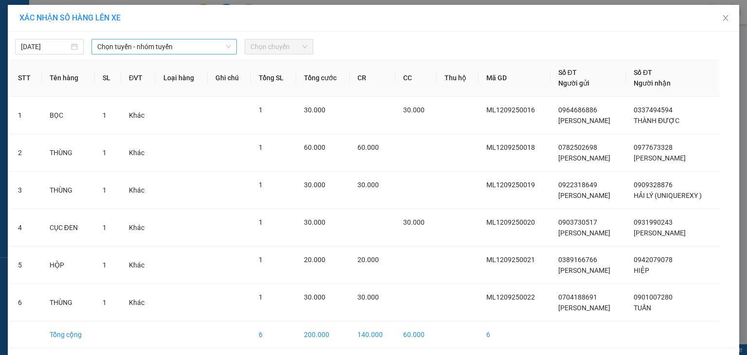
click at [165, 39] on div "Chọn tuyến - nhóm tuyến" at bounding box center [163, 47] width 145 height 16
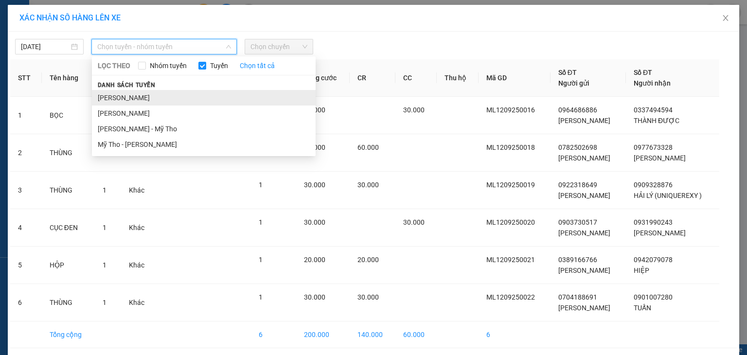
click at [169, 98] on li "[PERSON_NAME]" at bounding box center [204, 98] width 224 height 16
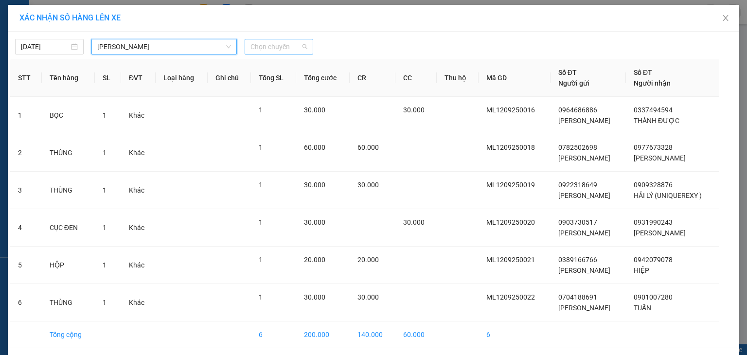
click at [275, 47] on span "Chọn chuyến" at bounding box center [278, 46] width 57 height 15
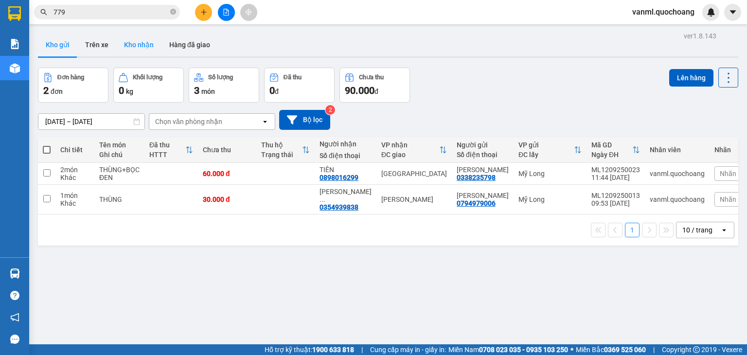
click at [138, 48] on button "Kho nhận" at bounding box center [138, 44] width 45 height 23
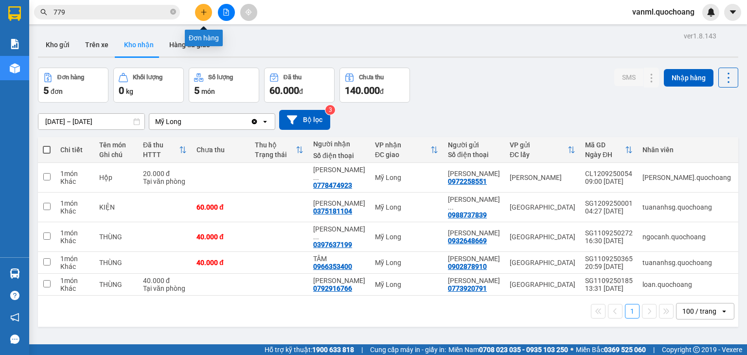
click at [207, 10] on button at bounding box center [203, 12] width 17 height 17
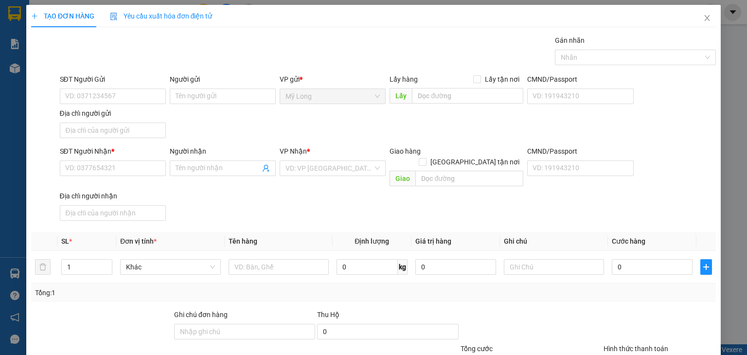
click at [142, 87] on div "SĐT Người Gửi" at bounding box center [113, 81] width 106 height 15
click at [144, 96] on input "SĐT Người Gửi" at bounding box center [113, 96] width 106 height 16
click at [72, 95] on input "0778920013" at bounding box center [113, 96] width 106 height 16
type input "0378920013"
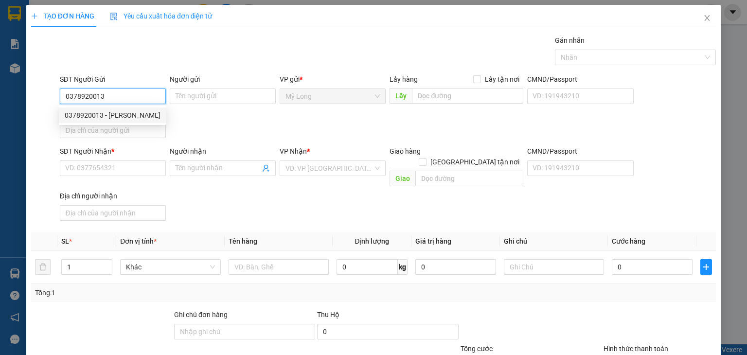
click at [138, 114] on div "0378920013 - VÕ CHÍ THANH" at bounding box center [113, 115] width 96 height 11
type input "[PERSON_NAME]"
type input "0378920013"
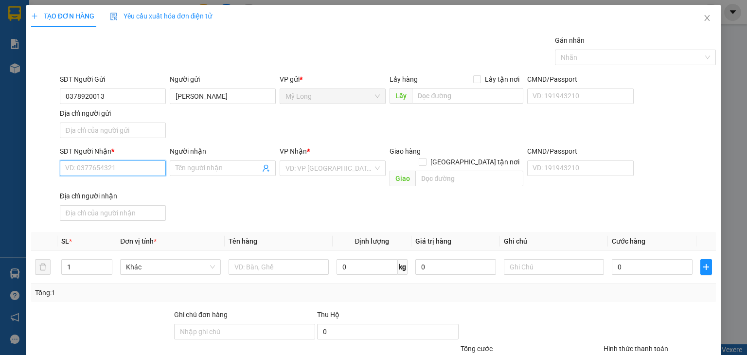
click at [130, 164] on input "SĐT Người Nhận *" at bounding box center [113, 168] width 106 height 16
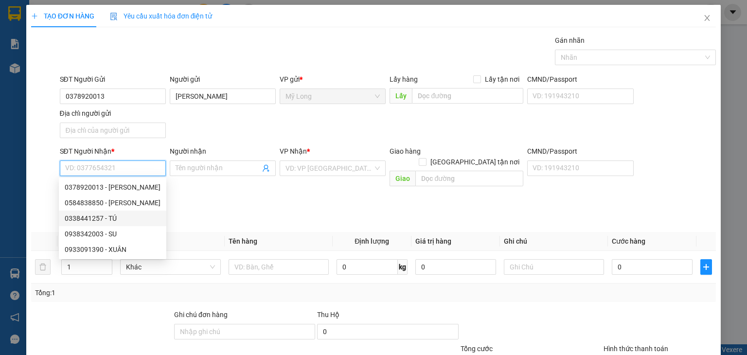
click at [117, 217] on div "0338441257 - TÚ" at bounding box center [113, 218] width 96 height 11
type input "0338441257"
type input "TÚ"
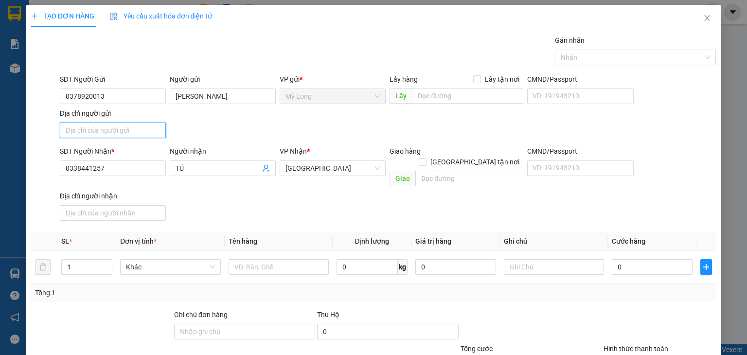
click at [125, 128] on input "Địa chỉ người gửi" at bounding box center [113, 131] width 106 height 16
click at [94, 128] on input "TỔ 3, ẤP 2, BÌNH HANG2TRUNG, ĐỒNG THÁP" at bounding box center [113, 131] width 106 height 16
type input "TỔ 3, ẤP 2, BÌNH HÀNG TRUNG, ĐỒNG THÁP"
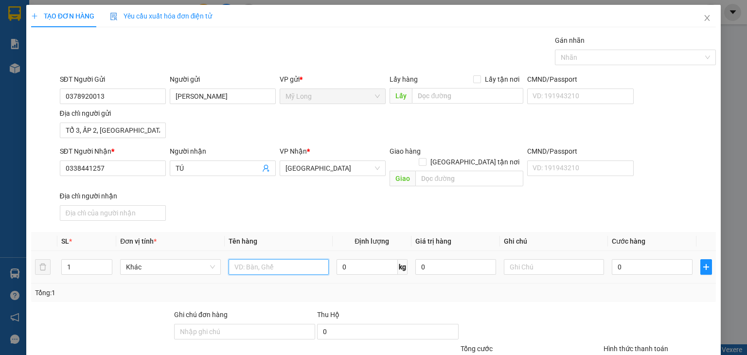
drag, startPoint x: 246, startPoint y: 259, endPoint x: 242, endPoint y: 265, distance: 7.7
click at [246, 259] on input "text" at bounding box center [279, 267] width 100 height 16
type input "BAO"
click at [659, 259] on input "0" at bounding box center [652, 267] width 81 height 16
type input "3"
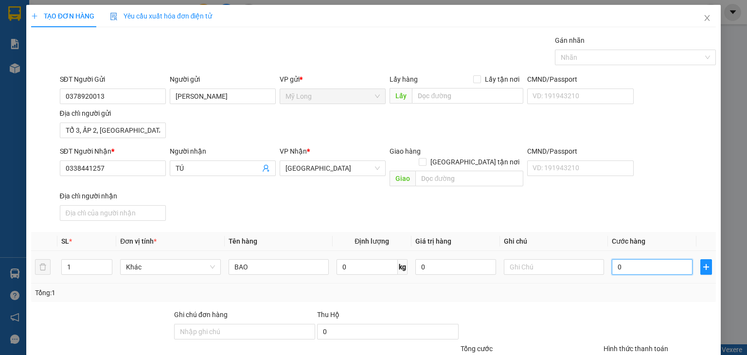
type input "3"
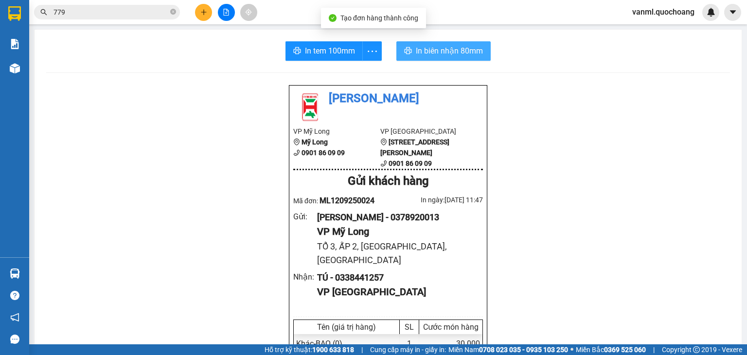
click at [435, 48] on span "In biên nhận 80mm" at bounding box center [449, 51] width 67 height 12
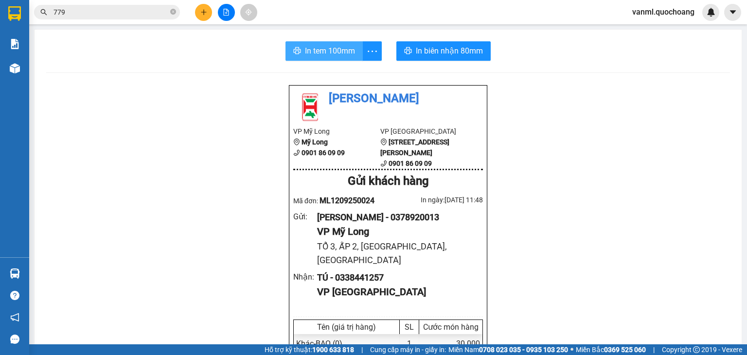
click at [316, 50] on span "In tem 100mm" at bounding box center [330, 51] width 50 height 12
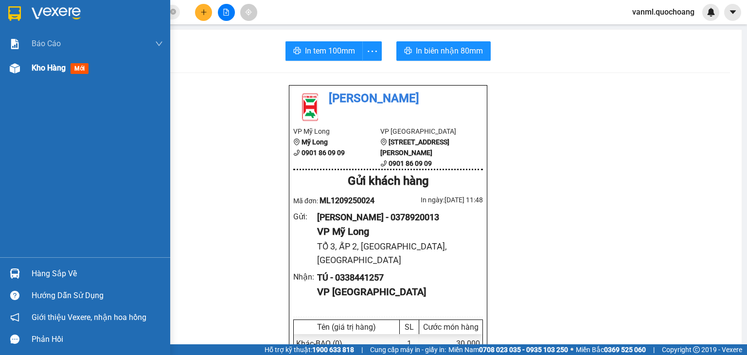
click at [38, 69] on span "Kho hàng" at bounding box center [49, 67] width 34 height 9
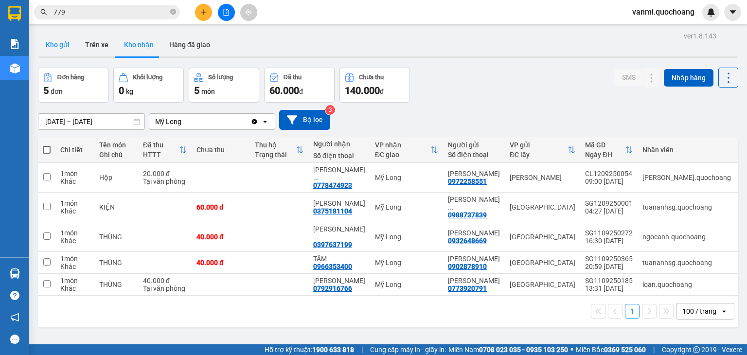
click at [69, 44] on button "Kho gửi" at bounding box center [57, 44] width 39 height 23
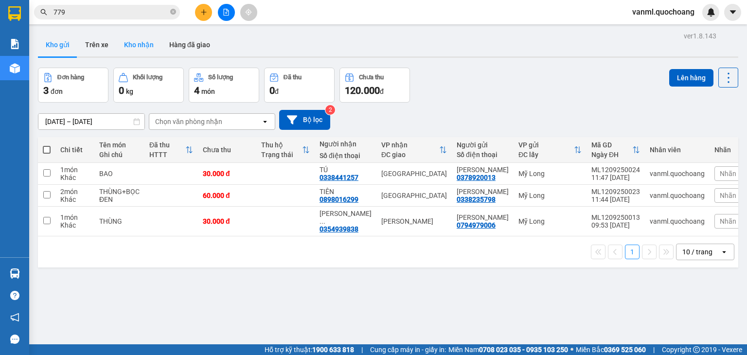
click at [137, 43] on button "Kho nhận" at bounding box center [138, 44] width 45 height 23
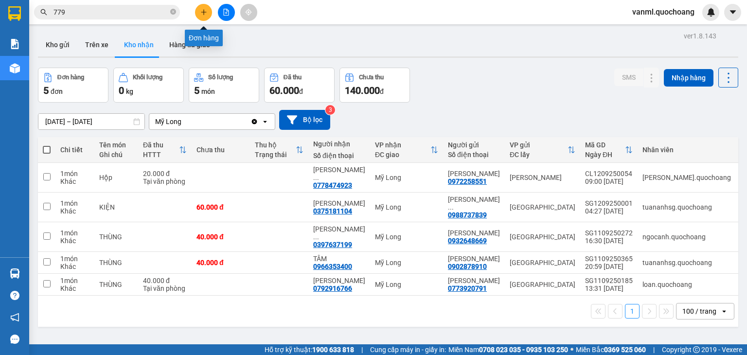
click at [201, 13] on icon "plus" at bounding box center [203, 12] width 7 height 7
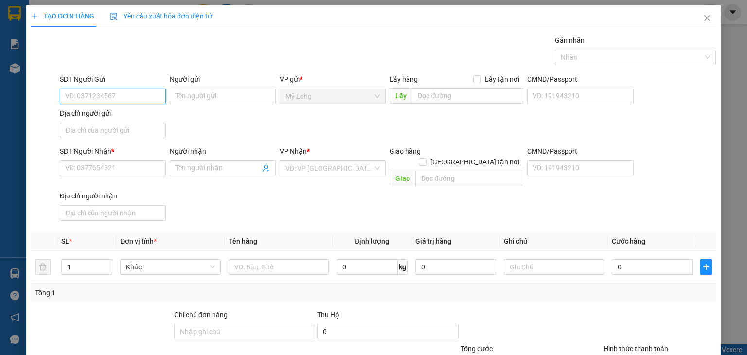
click at [147, 96] on input "SĐT Người Gửi" at bounding box center [113, 96] width 106 height 16
type input "0773224518"
click at [148, 113] on div "0773224518 - HỒ QUỐC DŨNG" at bounding box center [119, 115] width 109 height 11
type input "HỒ QUỐC DŨNG"
type input "0773224518"
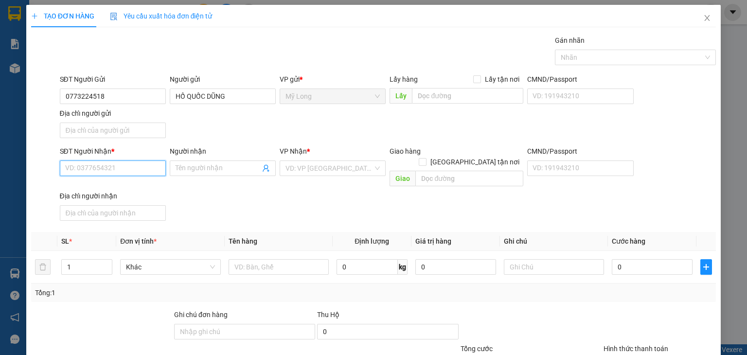
click at [131, 172] on input "SĐT Người Nhận *" at bounding box center [113, 168] width 106 height 16
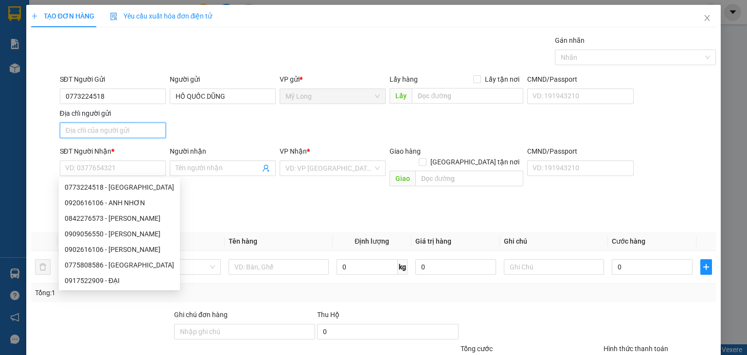
click at [152, 129] on input "Địa chỉ người gửi" at bounding box center [113, 131] width 106 height 16
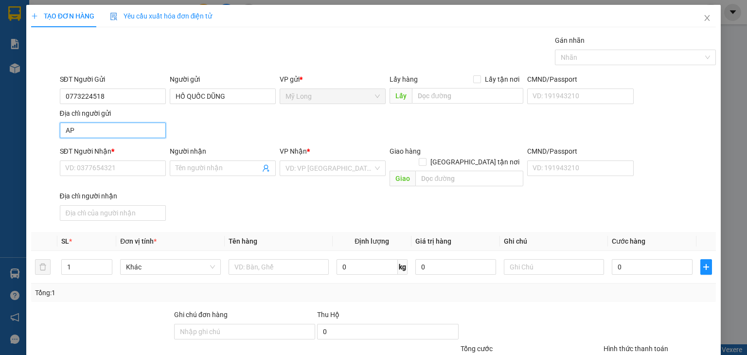
type input "A"
type input "Â"
click at [106, 130] on input "ẤP BÌNH MỸ B MỸ HIỆP ĐỒNG THÁP" at bounding box center [113, 131] width 106 height 16
type input "ẤP BÌNH MỸ A MỸ HIỆP ĐỒNG THÁP"
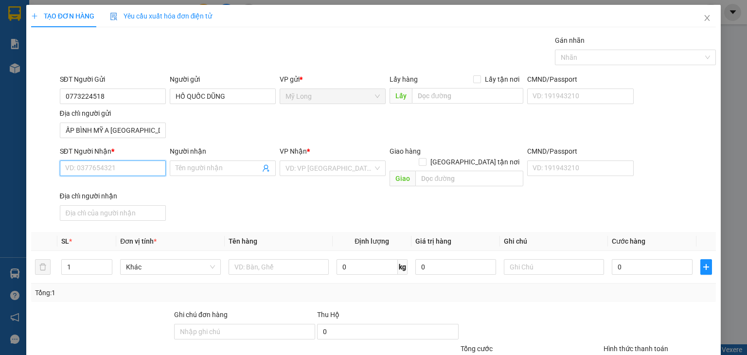
click at [136, 166] on input "SĐT Người Nhận *" at bounding box center [113, 168] width 106 height 16
type input "0902616106"
click at [160, 191] on div "0902616106 - NGUYỄN HỮU NHƠN" at bounding box center [113, 187] width 96 height 11
type input "[PERSON_NAME]"
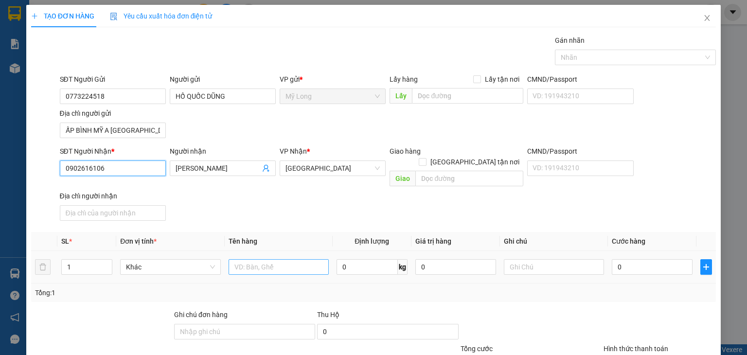
type input "0902616106"
click at [245, 259] on input "text" at bounding box center [279, 267] width 100 height 16
type input "THÙNG LẠNH"
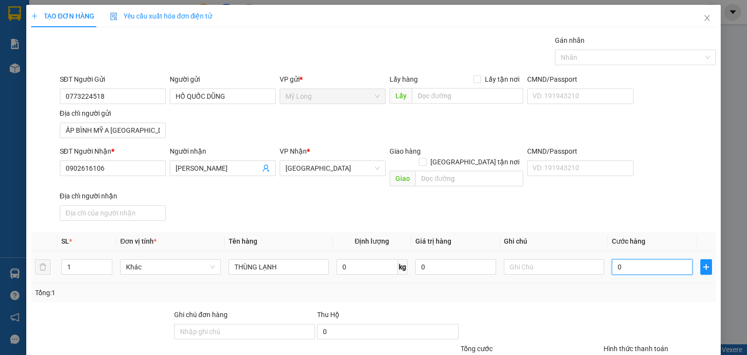
click at [648, 259] on input "0" at bounding box center [652, 267] width 81 height 16
type input "4"
type input "40"
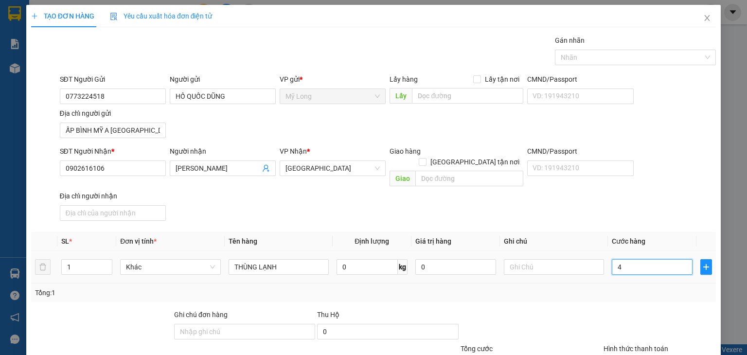
type input "40"
type input "40.000"
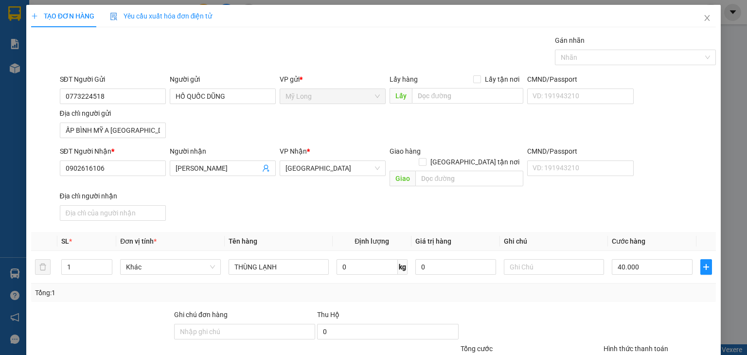
drag, startPoint x: 647, startPoint y: 299, endPoint x: 651, endPoint y: 268, distance: 30.4
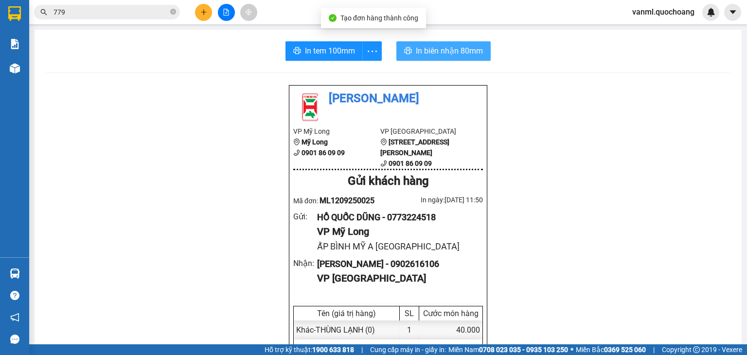
click at [452, 52] on span "In biên nhận 80mm" at bounding box center [449, 51] width 67 height 12
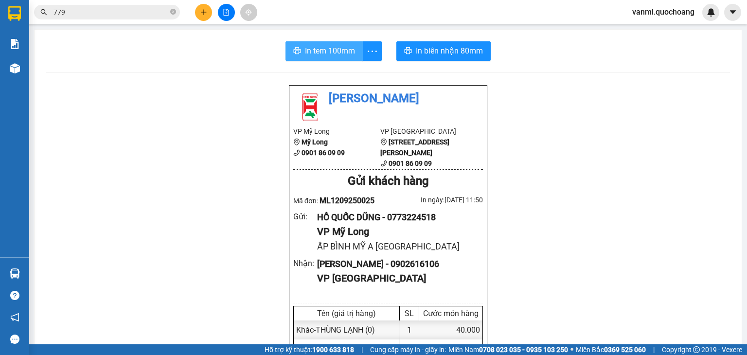
click at [337, 51] on span "In tem 100mm" at bounding box center [330, 51] width 50 height 12
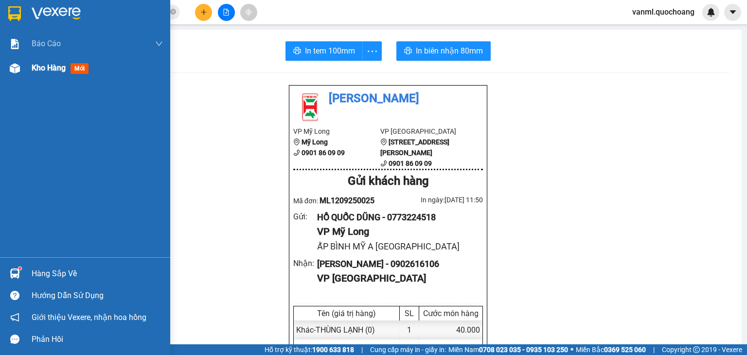
click at [53, 71] on span "Kho hàng" at bounding box center [49, 67] width 34 height 9
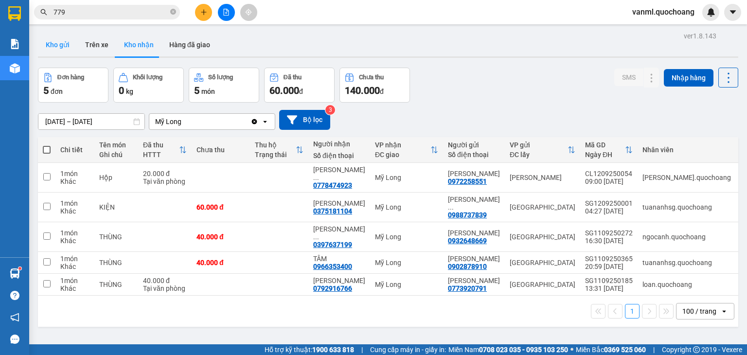
click at [57, 45] on button "Kho gửi" at bounding box center [57, 44] width 39 height 23
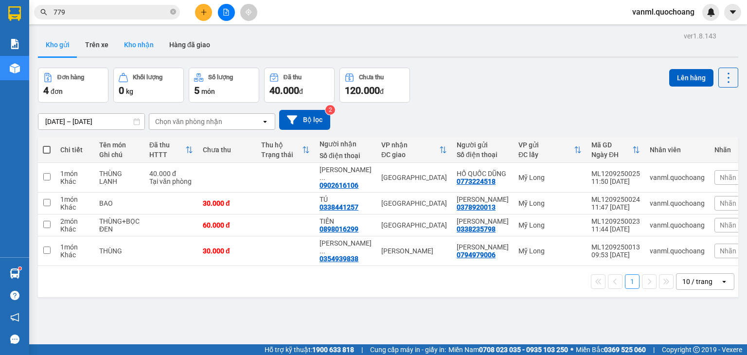
click at [140, 45] on button "Kho nhận" at bounding box center [138, 44] width 45 height 23
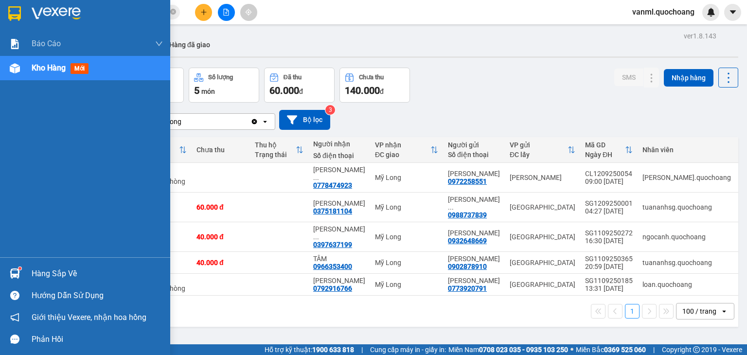
drag, startPoint x: 61, startPoint y: 277, endPoint x: 94, endPoint y: 263, distance: 35.3
click at [62, 277] on div "Hàng sắp về" at bounding box center [97, 273] width 131 height 15
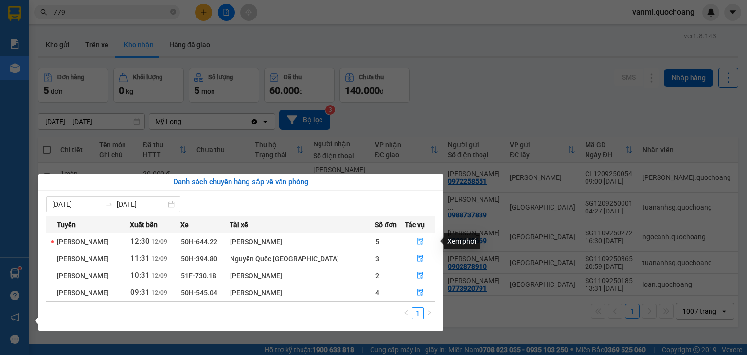
click at [425, 243] on button "button" at bounding box center [420, 242] width 30 height 16
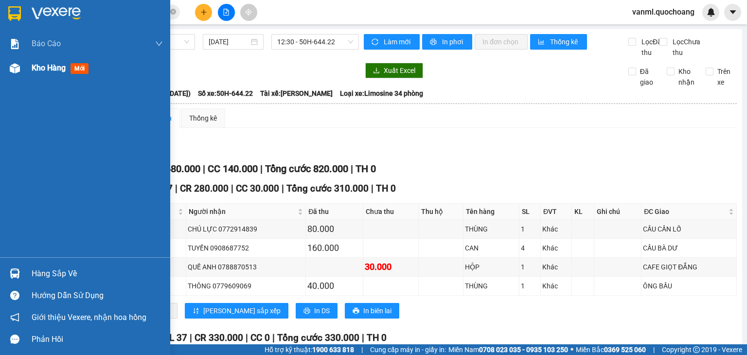
click at [41, 66] on span "Kho hàng" at bounding box center [49, 67] width 34 height 9
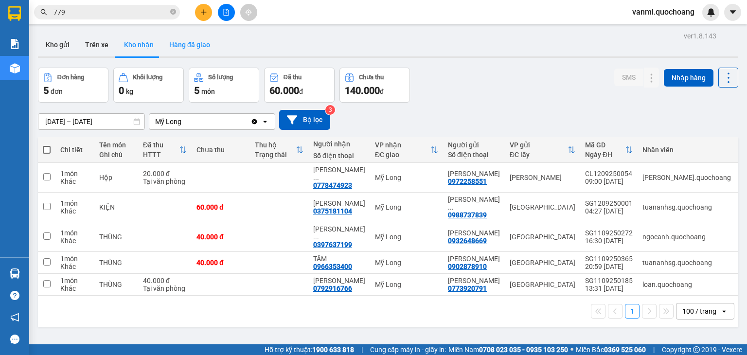
click at [181, 42] on button "Hàng đã giao" at bounding box center [189, 44] width 56 height 23
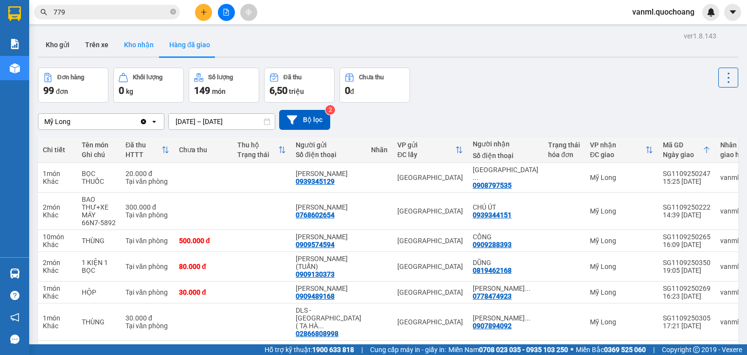
drag, startPoint x: 146, startPoint y: 39, endPoint x: 132, endPoint y: 55, distance: 21.4
click at [145, 41] on button "Kho nhận" at bounding box center [138, 44] width 45 height 23
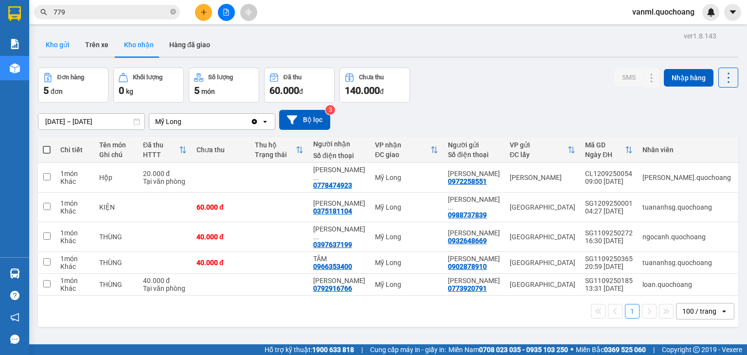
click at [54, 46] on button "Kho gửi" at bounding box center [57, 44] width 39 height 23
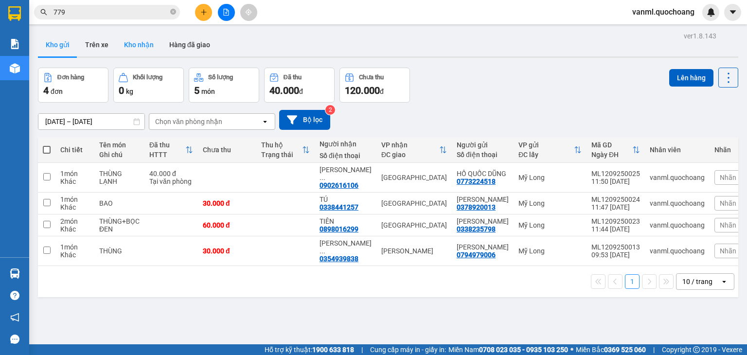
click at [146, 46] on button "Kho nhận" at bounding box center [138, 44] width 45 height 23
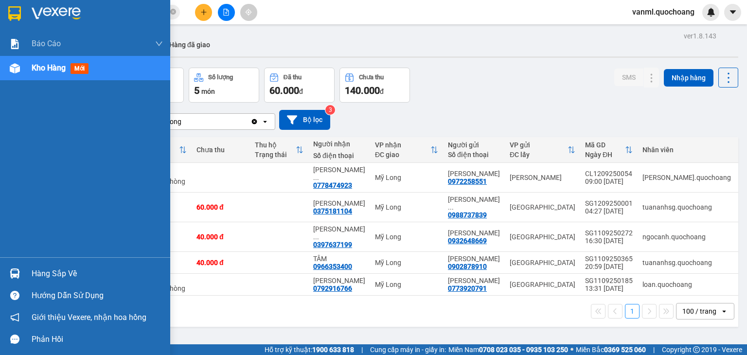
click at [37, 274] on div "Hàng sắp về" at bounding box center [97, 273] width 131 height 15
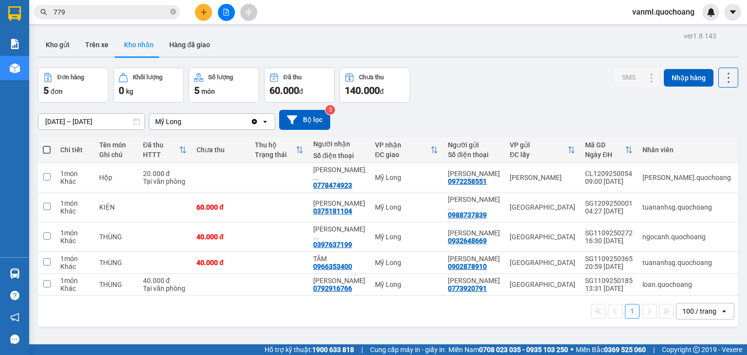
click at [473, 126] on section "Kết quả tìm kiếm ( 1722 ) Bộ lọc Mã ĐH Trạng thái Món hàng Thu hộ Tổng cước Chư…" at bounding box center [373, 177] width 747 height 355
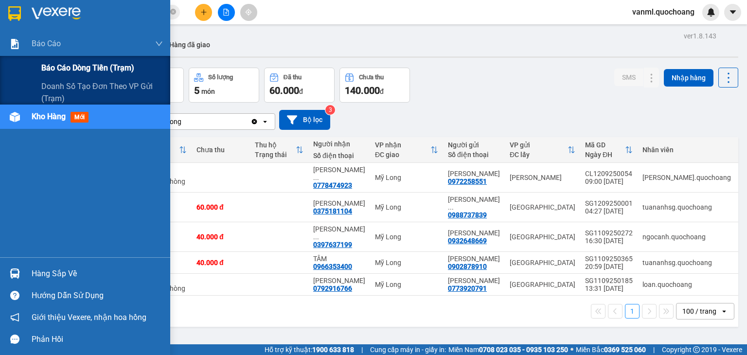
click at [96, 56] on div "Báo cáo dòng tiền (trạm)" at bounding box center [102, 68] width 122 height 24
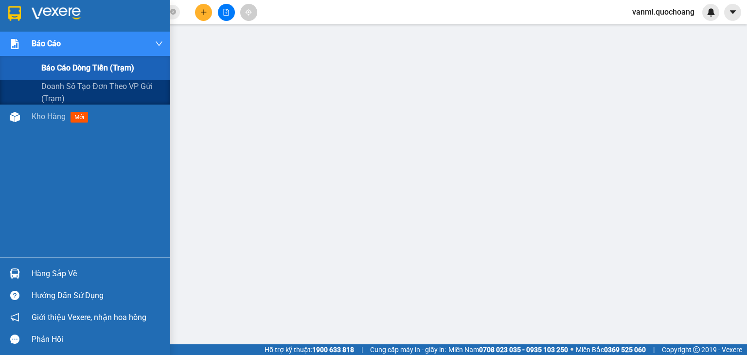
click at [97, 64] on span "Báo cáo dòng tiền (trạm)" at bounding box center [87, 68] width 93 height 12
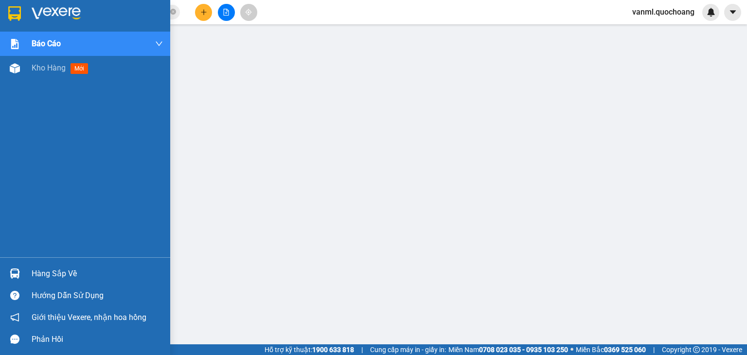
click at [38, 273] on div "Hàng sắp về" at bounding box center [97, 273] width 131 height 15
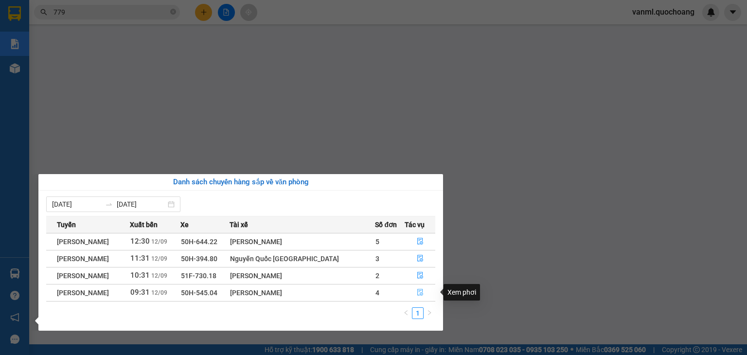
click at [423, 291] on button "button" at bounding box center [420, 293] width 30 height 16
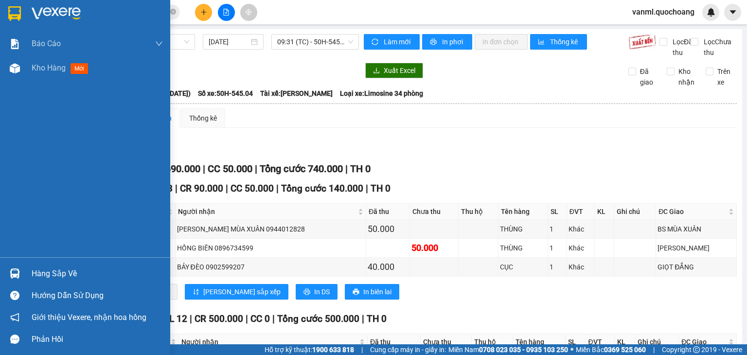
click at [45, 271] on div "Hàng sắp về" at bounding box center [97, 273] width 131 height 15
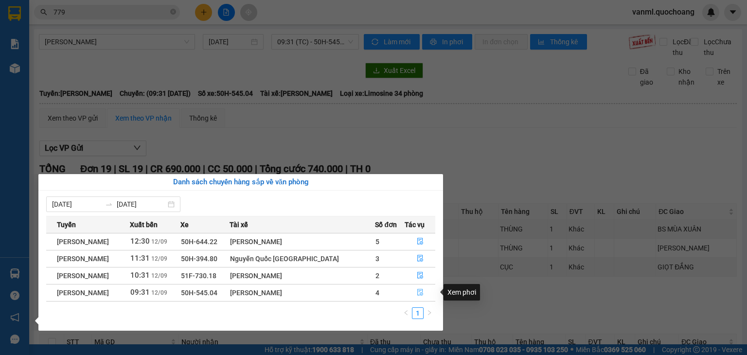
click at [413, 291] on button "button" at bounding box center [420, 293] width 30 height 16
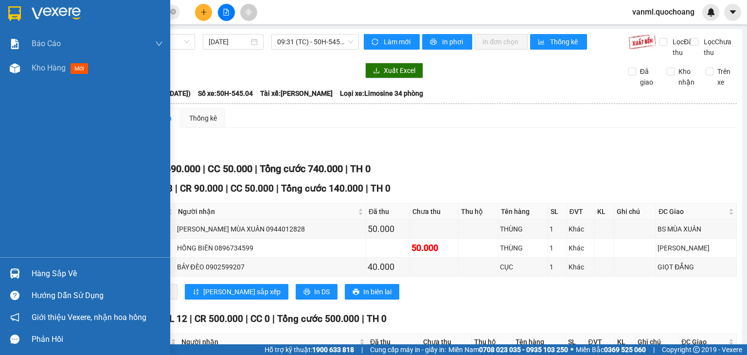
click at [41, 273] on div "Hàng sắp về" at bounding box center [97, 273] width 131 height 15
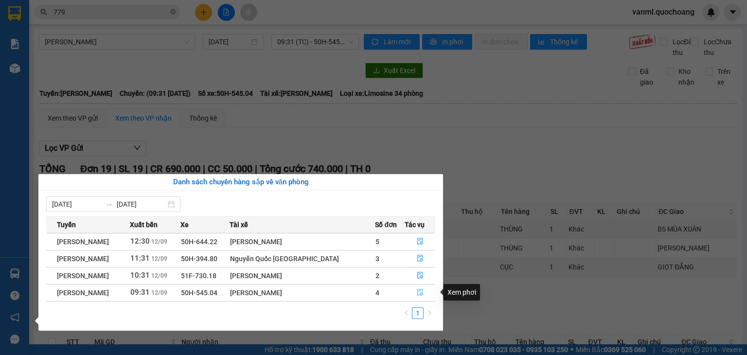
click at [412, 289] on button "button" at bounding box center [420, 293] width 30 height 16
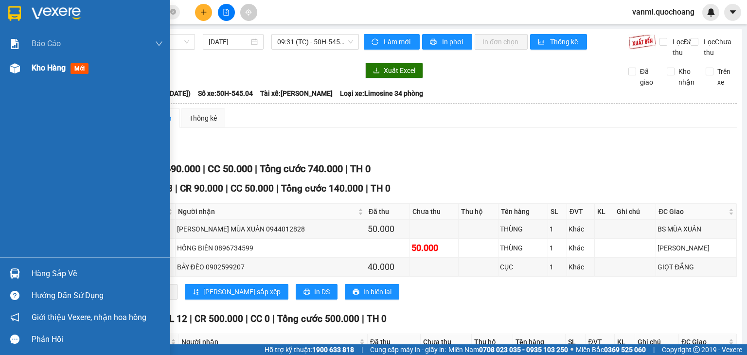
click at [57, 69] on span "Kho hàng" at bounding box center [49, 67] width 34 height 9
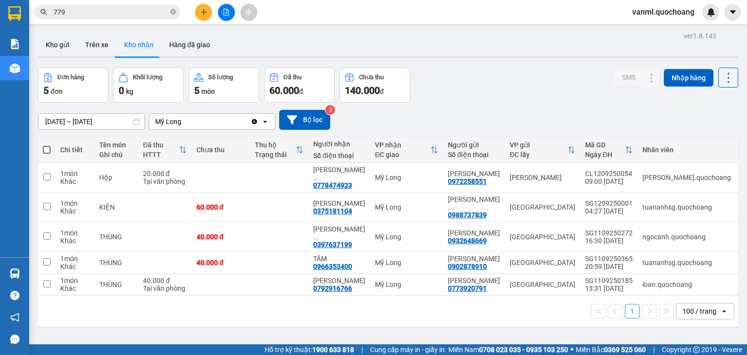
click at [554, 93] on div "Đơn hàng 5 đơn Khối lượng 0 kg Số lượng 5 món Đã thu 60.000 đ Chưa thu 140.000 …" at bounding box center [388, 85] width 700 height 35
click at [66, 41] on button "Kho gửi" at bounding box center [57, 44] width 39 height 23
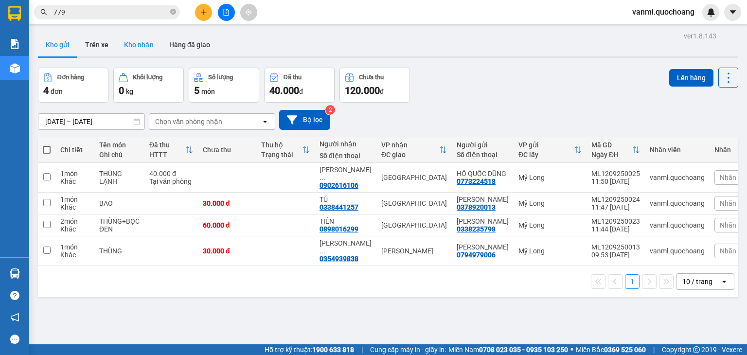
click at [128, 44] on button "Kho nhận" at bounding box center [138, 44] width 45 height 23
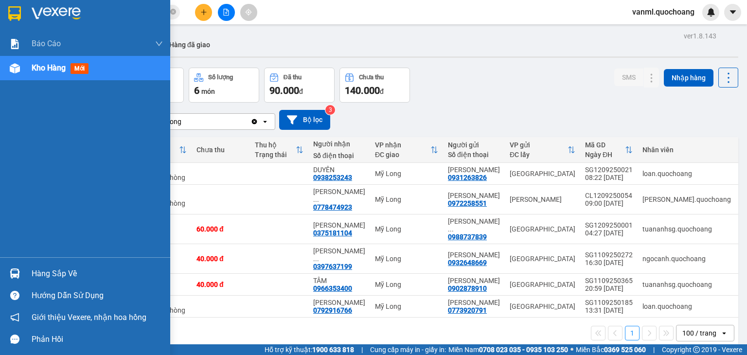
click at [58, 278] on div "Hàng sắp về" at bounding box center [97, 273] width 131 height 15
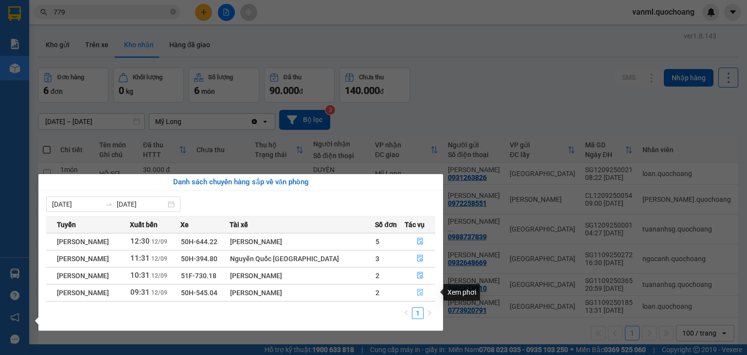
click at [422, 296] on span "file-done" at bounding box center [420, 293] width 7 height 8
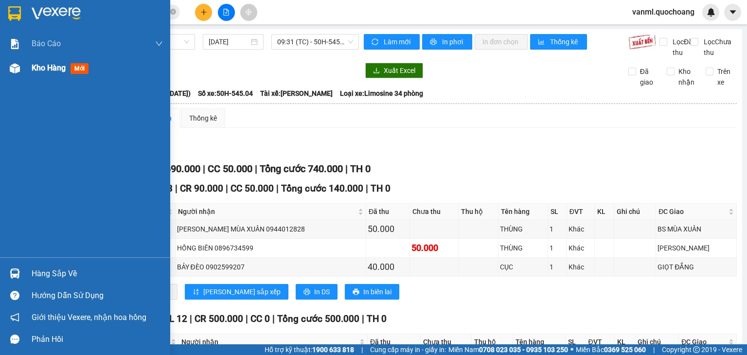
click at [53, 56] on div "Kho hàng mới" at bounding box center [97, 68] width 131 height 24
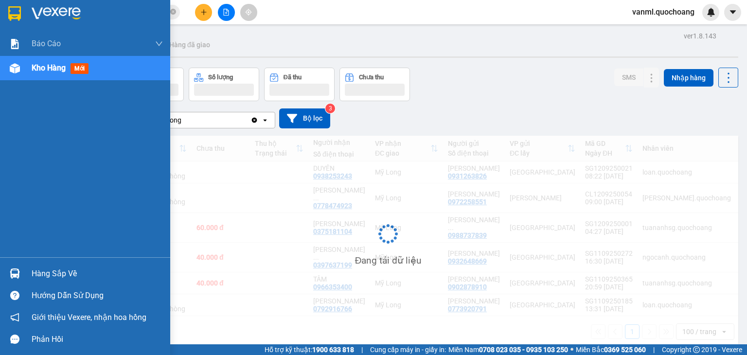
click at [49, 65] on span "Kho hàng" at bounding box center [49, 67] width 34 height 9
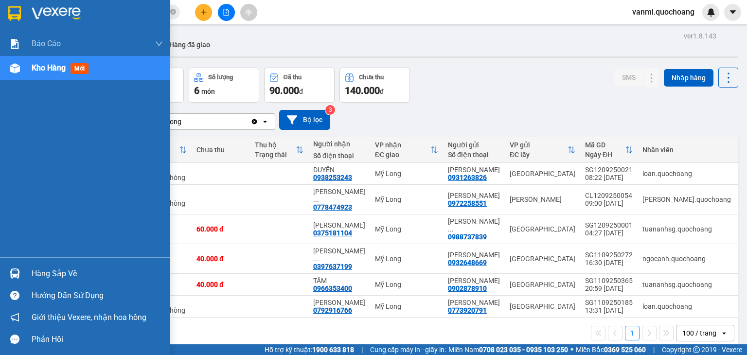
click at [47, 277] on div "Hàng sắp về" at bounding box center [97, 273] width 131 height 15
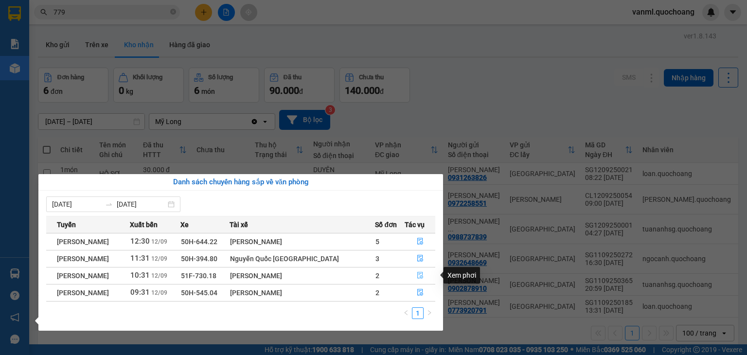
click at [407, 277] on button "button" at bounding box center [420, 276] width 30 height 16
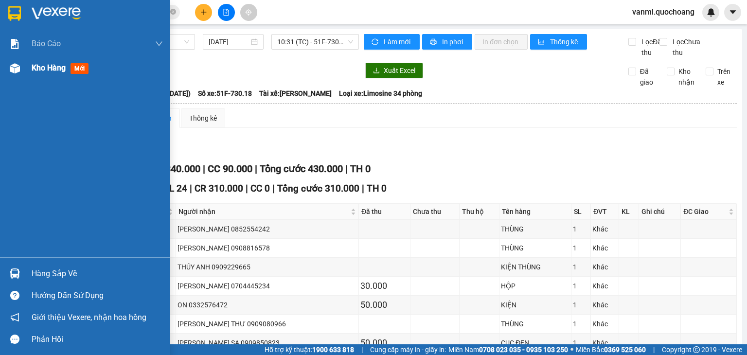
click at [53, 71] on span "Kho hàng" at bounding box center [49, 67] width 34 height 9
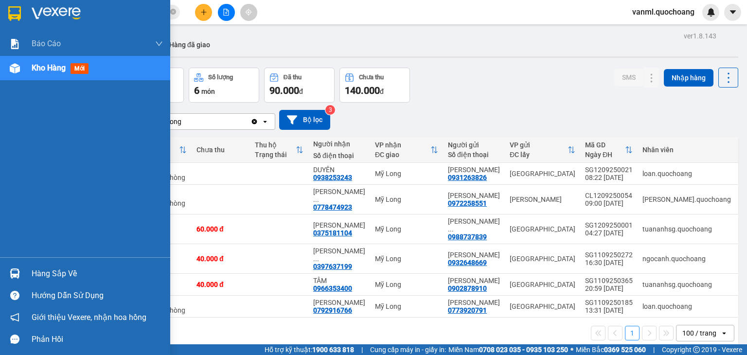
click at [74, 279] on div "Hàng sắp về" at bounding box center [97, 273] width 131 height 15
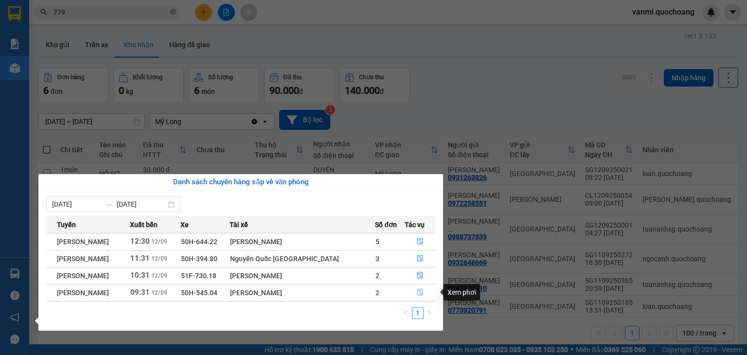
click at [417, 295] on icon "file-done" at bounding box center [420, 292] width 6 height 7
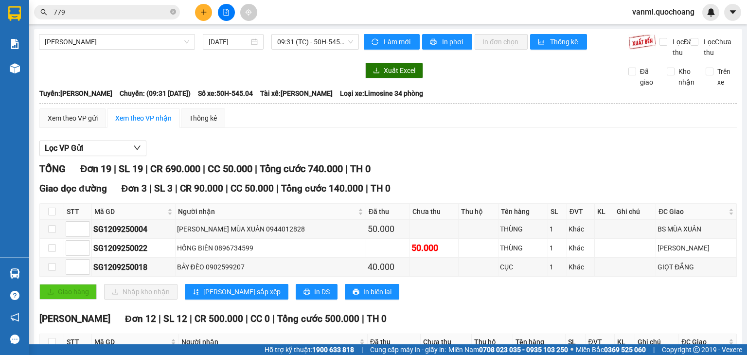
checkbox input "true"
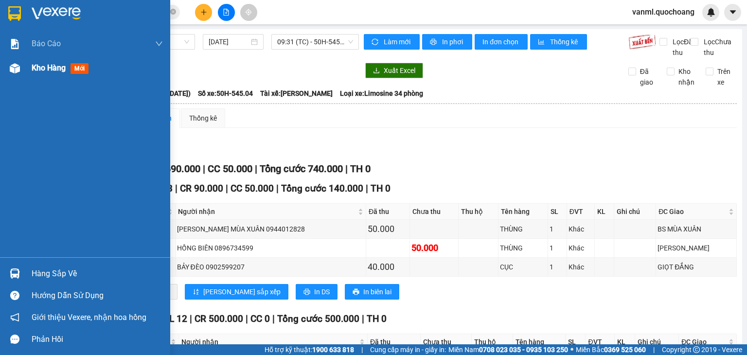
click at [45, 71] on span "Kho hàng" at bounding box center [49, 67] width 34 height 9
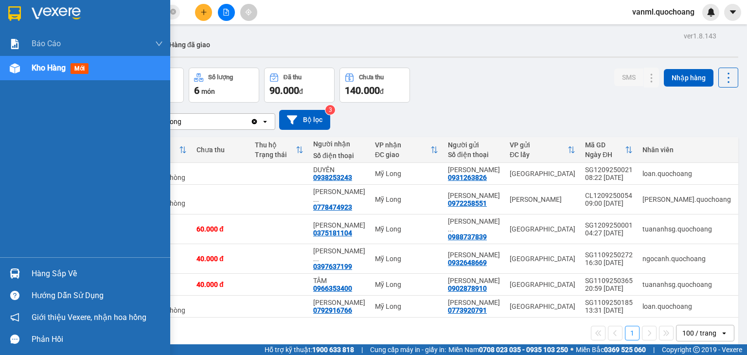
click at [39, 276] on div "Hàng sắp về" at bounding box center [97, 273] width 131 height 15
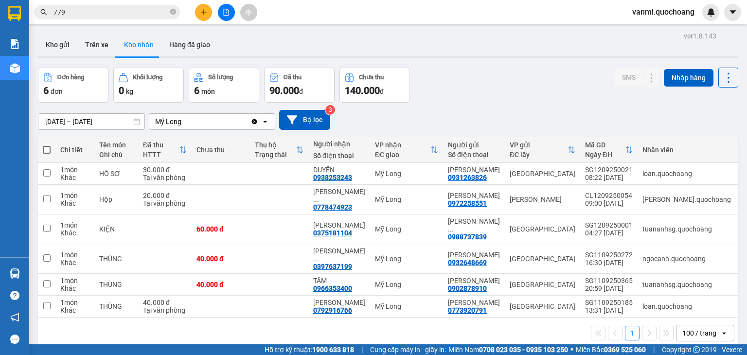
click at [476, 314] on section "Kết quả tìm kiếm ( 1722 ) Bộ lọc Mã ĐH Trạng thái Món hàng Thu hộ Tổng cước Chư…" at bounding box center [373, 177] width 747 height 355
click at [65, 39] on button "Kho gửi" at bounding box center [57, 44] width 39 height 23
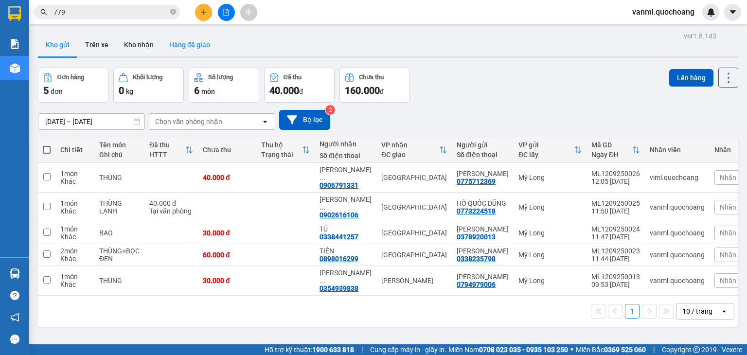
click at [178, 39] on button "Hàng đã giao" at bounding box center [189, 44] width 56 height 23
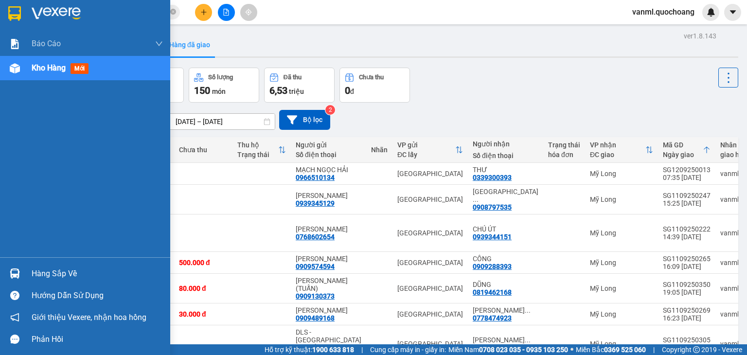
drag, startPoint x: 49, startPoint y: 276, endPoint x: 61, endPoint y: 271, distance: 12.9
click at [49, 276] on div "Hàng sắp về" at bounding box center [97, 273] width 131 height 15
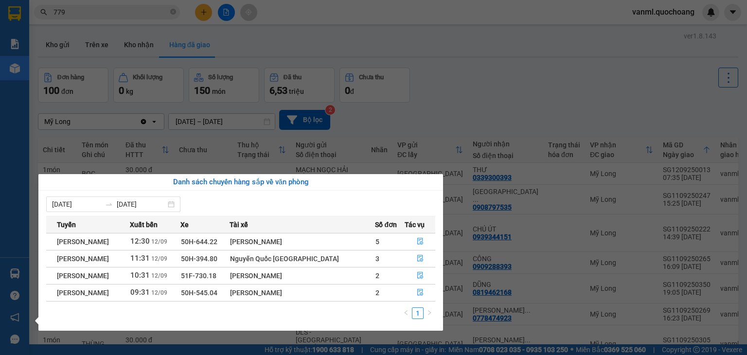
click at [486, 115] on section "Kết quả tìm kiếm ( 1722 ) Bộ lọc Mã ĐH Trạng thái Món hàng Thu hộ Tổng cước Chư…" at bounding box center [373, 177] width 747 height 355
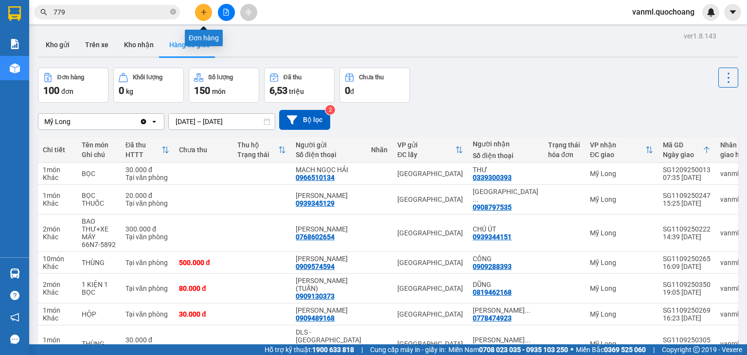
click at [204, 10] on icon "plus" at bounding box center [203, 12] width 7 height 7
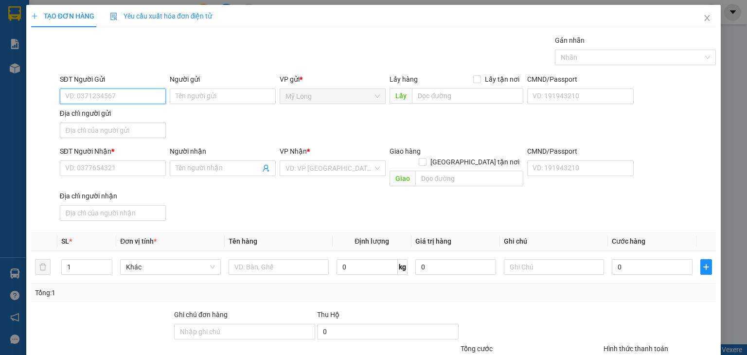
click at [136, 96] on input "SĐT Người Gửi" at bounding box center [113, 96] width 106 height 16
type input "0974626007"
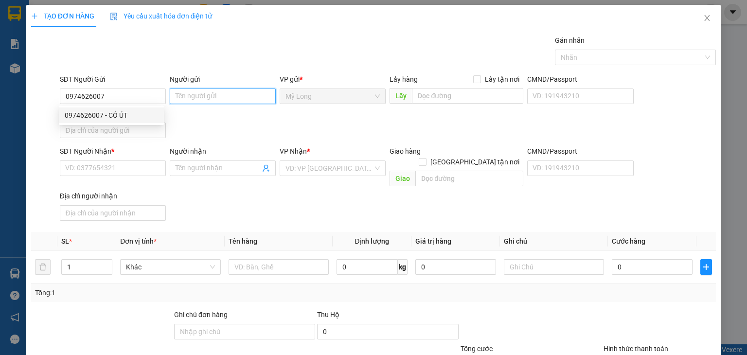
click at [181, 95] on input "Người gửi" at bounding box center [223, 96] width 106 height 16
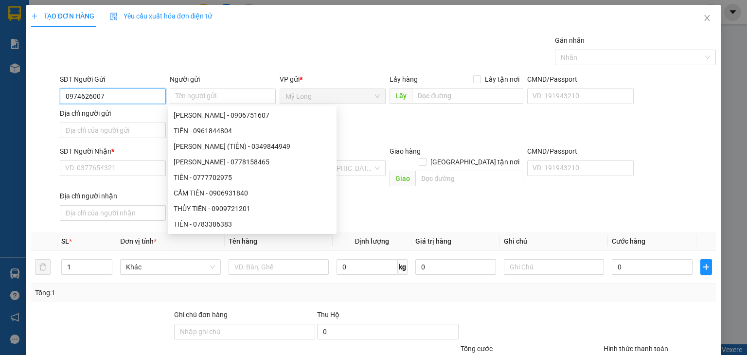
click at [142, 98] on input "0974626007" at bounding box center [113, 96] width 106 height 16
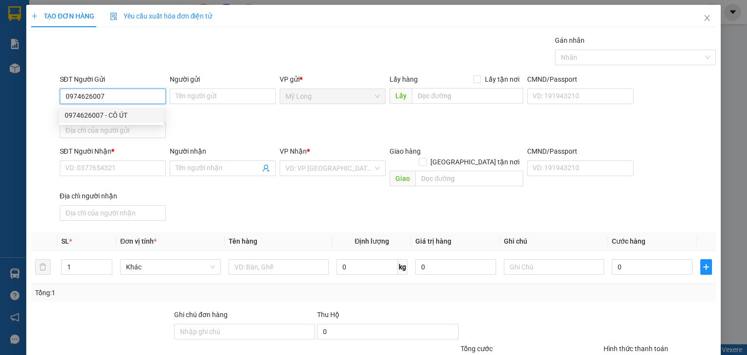
click at [136, 116] on div "0974626007 - CÔ ÚT" at bounding box center [111, 115] width 93 height 11
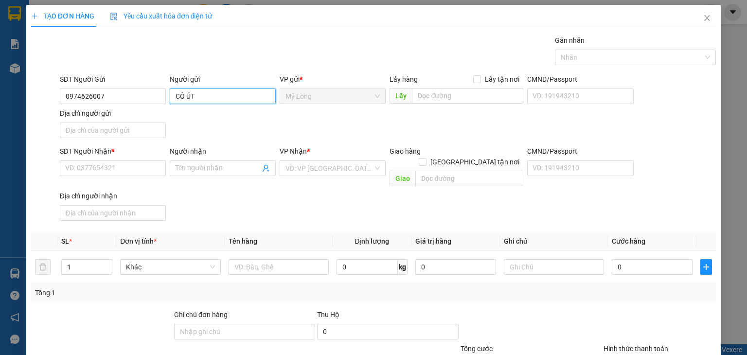
click at [196, 94] on input "CÔ ÚT" at bounding box center [223, 96] width 106 height 16
type input "[PERSON_NAME] (CÔ ÚT )"
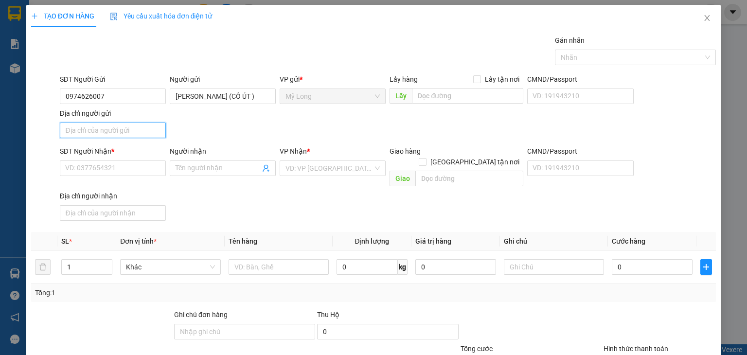
click at [137, 126] on input "Địa chỉ người gửi" at bounding box center [113, 131] width 106 height 16
type input "A"
type input "Â"
type input "ẤP [GEOGRAPHIC_DATA], [GEOGRAPHIC_DATA], [GEOGRAPHIC_DATA]"
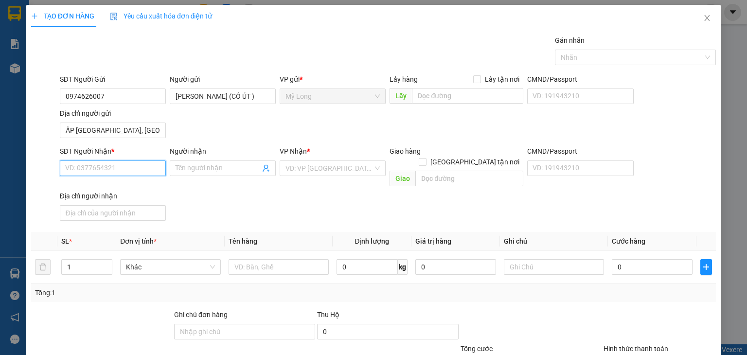
click at [149, 170] on input "SĐT Người Nhận *" at bounding box center [113, 168] width 106 height 16
click at [109, 202] on div "0976011110 - BÌNH" at bounding box center [111, 202] width 93 height 11
type input "0976011110"
type input "BÌNH"
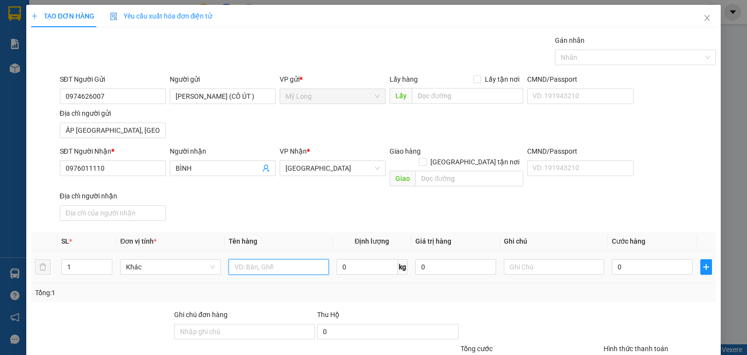
click at [261, 259] on input "text" at bounding box center [279, 267] width 100 height 16
type input "THÙNG"
click at [658, 259] on input "0" at bounding box center [652, 267] width 81 height 16
type input "4"
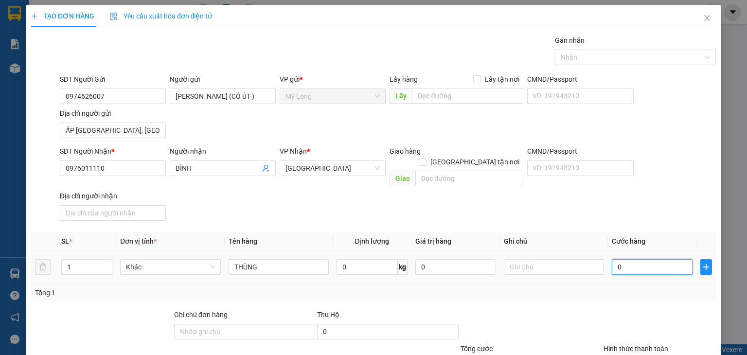
type input "4"
type input "40"
type input "40.000"
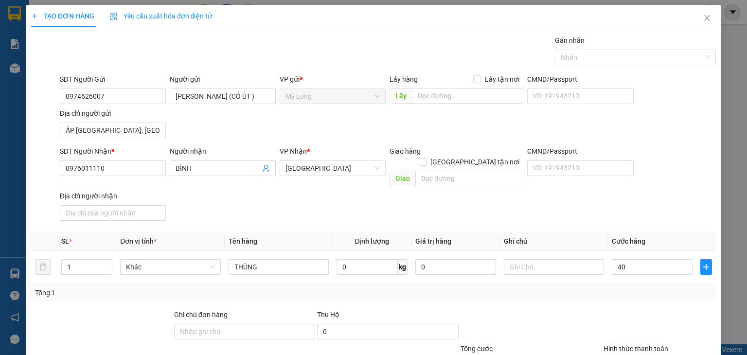
type input "40.000"
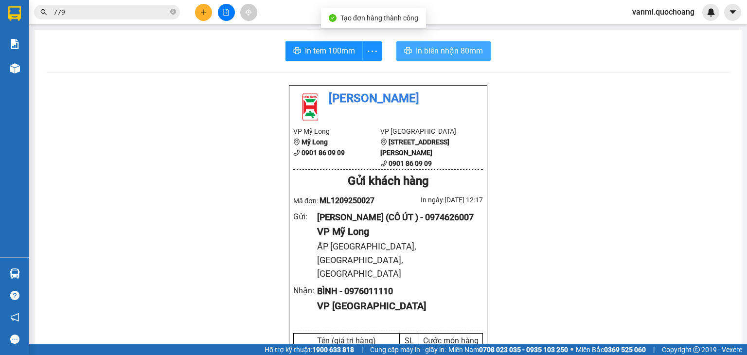
click at [418, 49] on span "In biên nhận 80mm" at bounding box center [449, 51] width 67 height 12
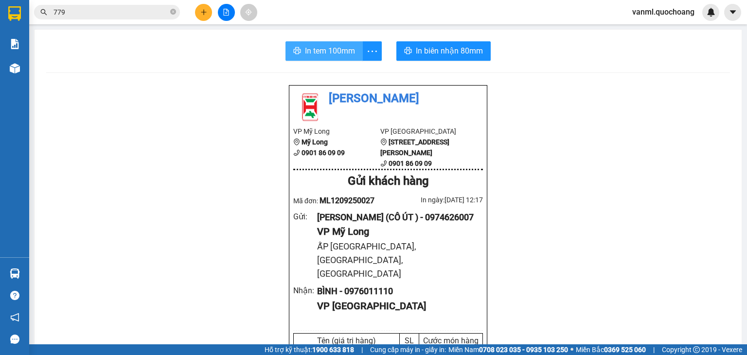
click at [327, 50] on span "In tem 100mm" at bounding box center [330, 51] width 50 height 12
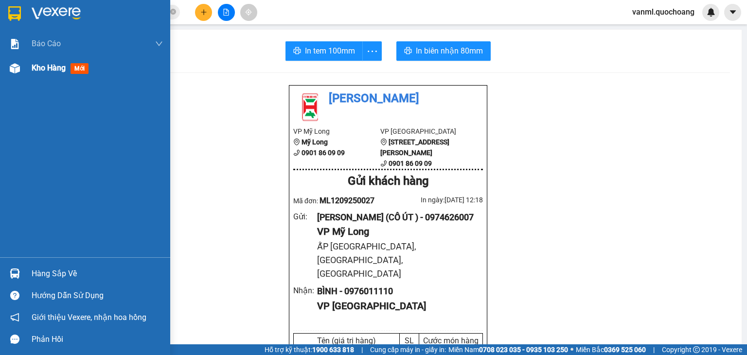
click at [51, 65] on span "Kho hàng" at bounding box center [49, 67] width 34 height 9
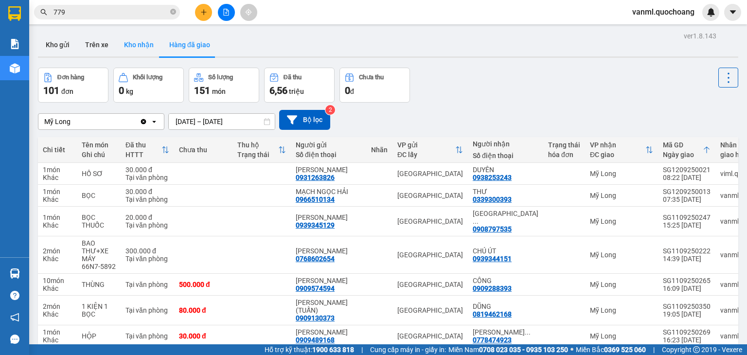
click at [143, 47] on button "Kho nhận" at bounding box center [138, 44] width 45 height 23
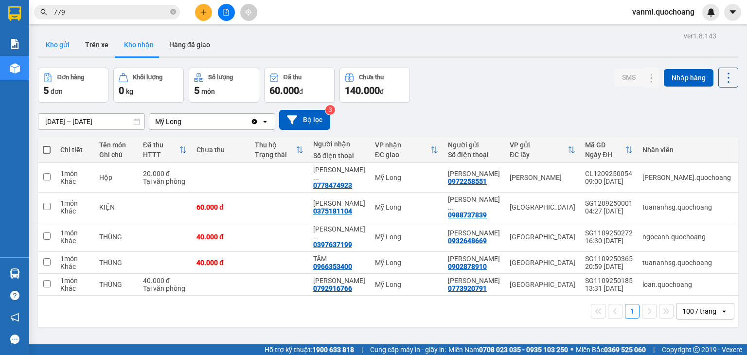
drag, startPoint x: 50, startPoint y: 39, endPoint x: 58, endPoint y: 42, distance: 8.8
click at [51, 40] on button "Kho gửi" at bounding box center [57, 44] width 39 height 23
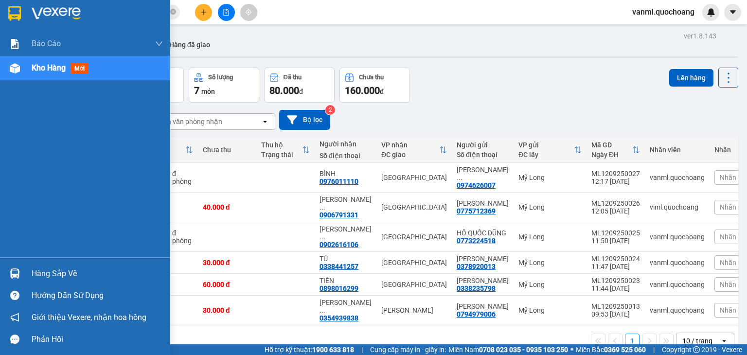
drag, startPoint x: 63, startPoint y: 280, endPoint x: 79, endPoint y: 273, distance: 17.9
click at [63, 280] on div "Hàng sắp về" at bounding box center [97, 273] width 131 height 15
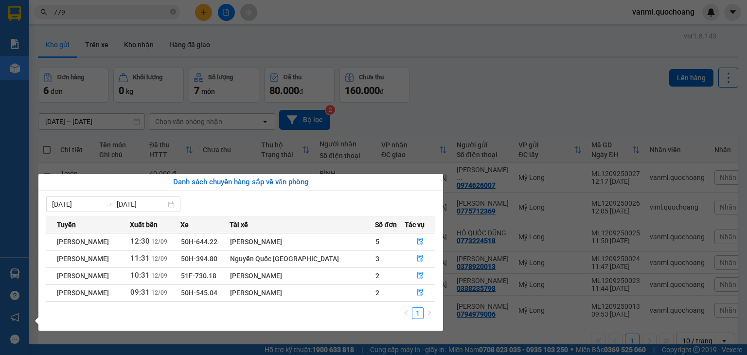
click at [505, 119] on section "Kết quả tìm kiếm ( 1722 ) Bộ lọc Mã ĐH Trạng thái Món hàng Thu hộ Tổng cước Chư…" at bounding box center [373, 177] width 747 height 355
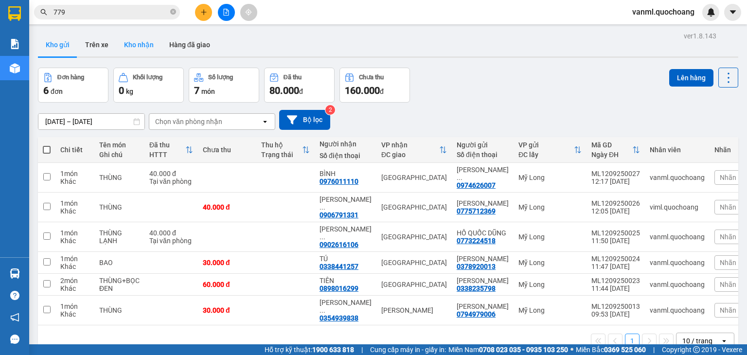
click at [140, 43] on button "Kho nhận" at bounding box center [138, 44] width 45 height 23
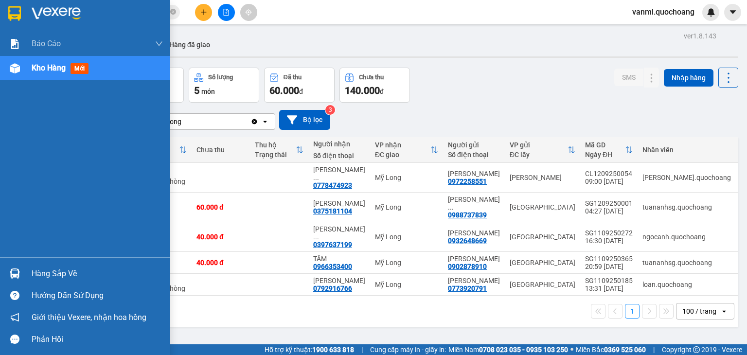
click at [82, 267] on div "Hàng sắp về" at bounding box center [97, 273] width 131 height 15
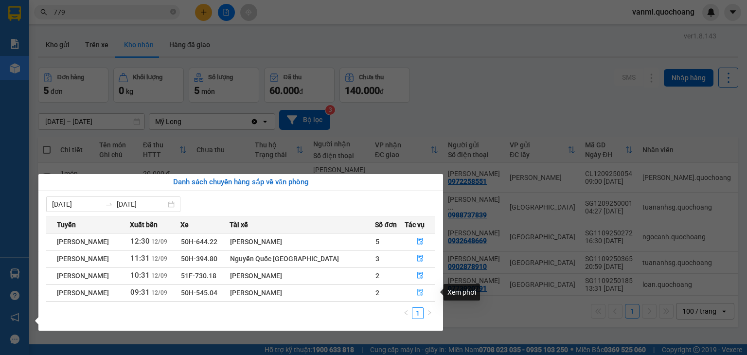
click at [424, 293] on button "button" at bounding box center [420, 293] width 30 height 16
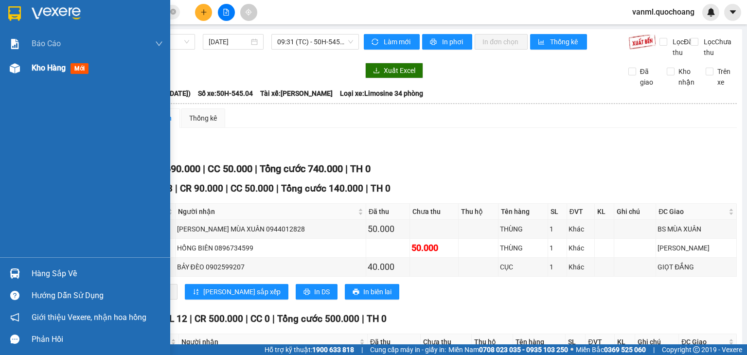
click at [41, 70] on span "Kho hàng" at bounding box center [49, 67] width 34 height 9
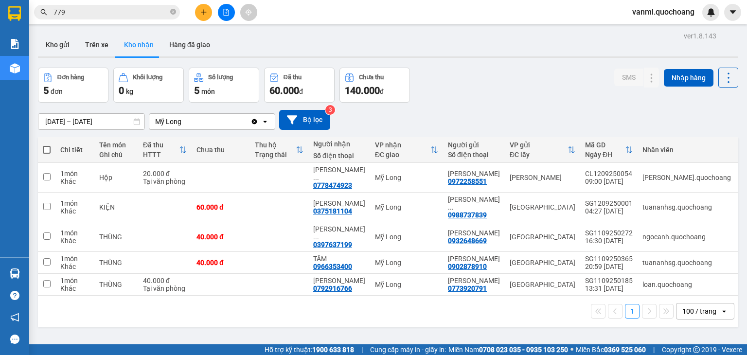
scroll to position [45, 0]
click at [75, 39] on button "Kho gửi" at bounding box center [57, 44] width 39 height 23
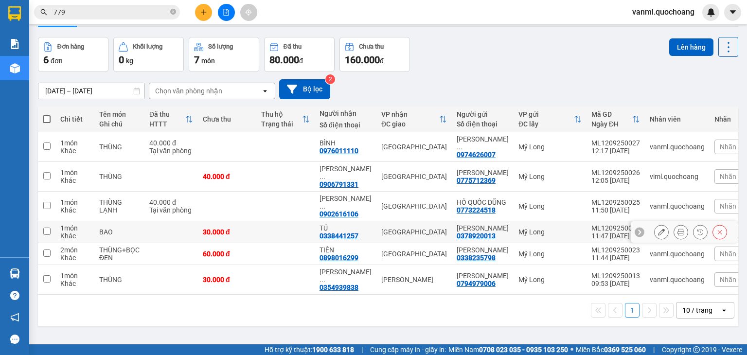
scroll to position [45, 0]
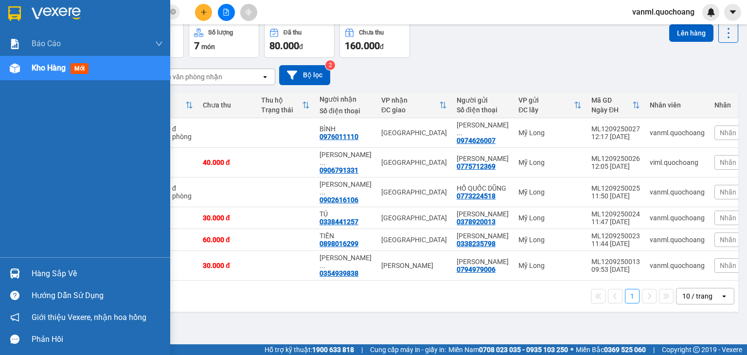
click at [44, 273] on div "Hàng sắp về" at bounding box center [97, 273] width 131 height 15
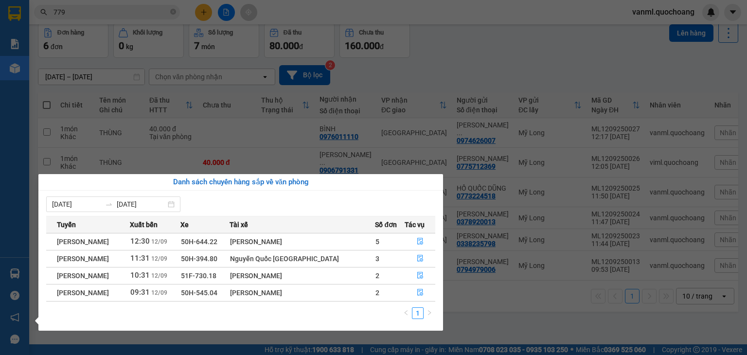
click at [531, 41] on section "Kết quả tìm kiếm ( 1722 ) Bộ lọc Mã ĐH Trạng thái Món hàng Thu hộ Tổng cước Chư…" at bounding box center [373, 177] width 747 height 355
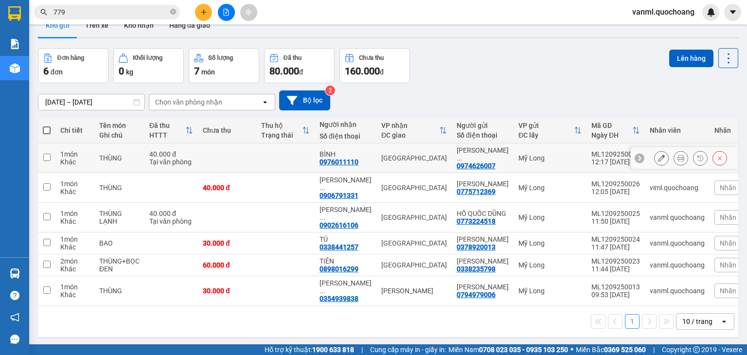
scroll to position [0, 0]
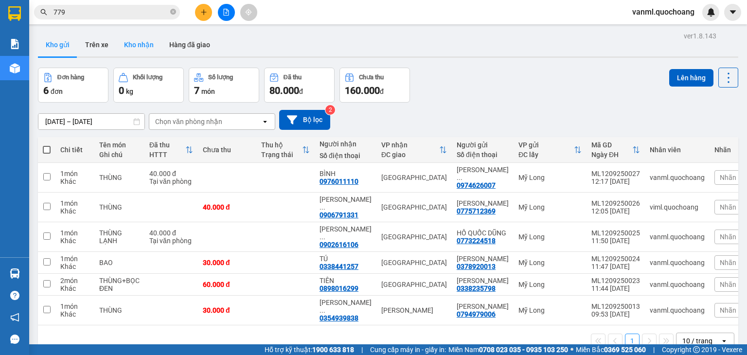
click at [132, 39] on button "Kho nhận" at bounding box center [138, 44] width 45 height 23
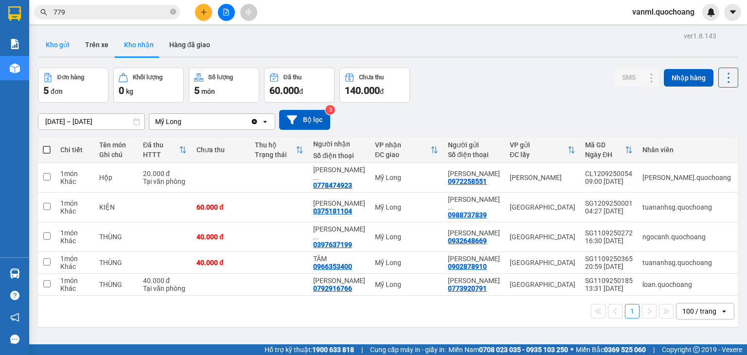
click at [59, 43] on button "Kho gửi" at bounding box center [57, 44] width 39 height 23
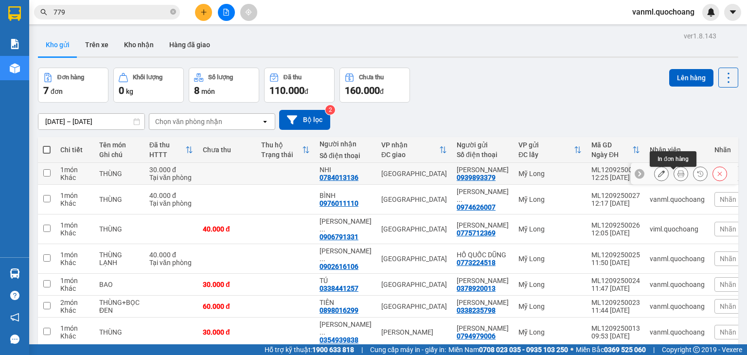
click at [677, 177] on icon at bounding box center [680, 173] width 7 height 7
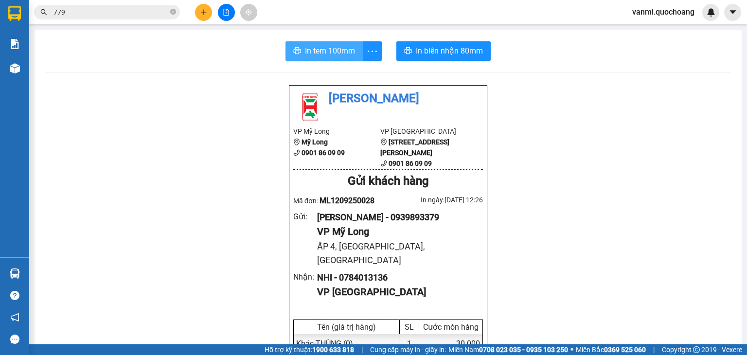
click at [350, 49] on span "In tem 100mm" at bounding box center [330, 51] width 50 height 12
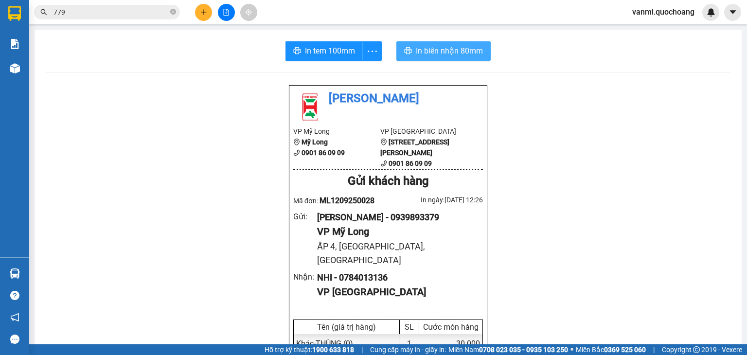
click at [445, 53] on span "In biên nhận 80mm" at bounding box center [449, 51] width 67 height 12
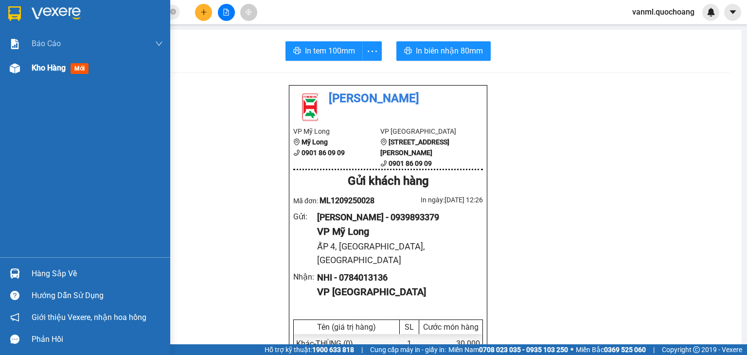
click at [53, 71] on span "Kho hàng" at bounding box center [49, 67] width 34 height 9
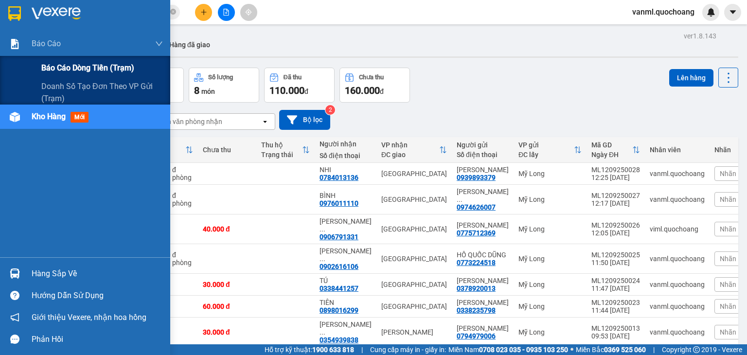
click at [74, 66] on span "Báo cáo dòng tiền (trạm)" at bounding box center [87, 68] width 93 height 12
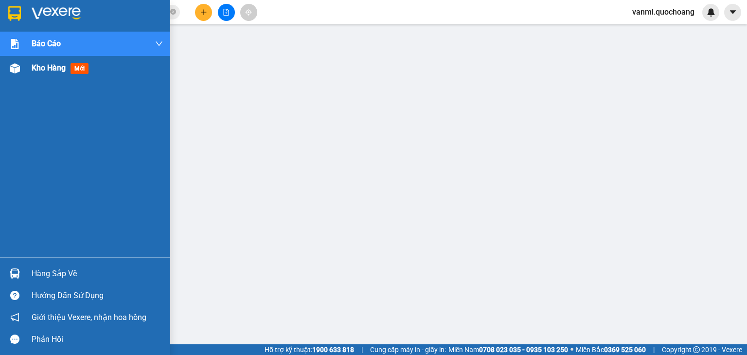
click at [41, 71] on span "Kho hàng" at bounding box center [49, 67] width 34 height 9
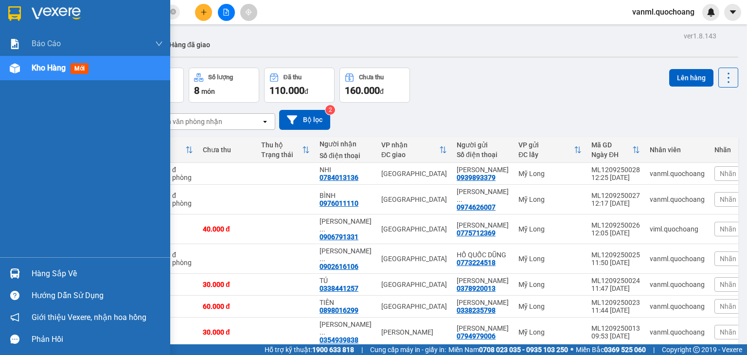
click at [64, 275] on div "Hàng sắp về" at bounding box center [97, 273] width 131 height 15
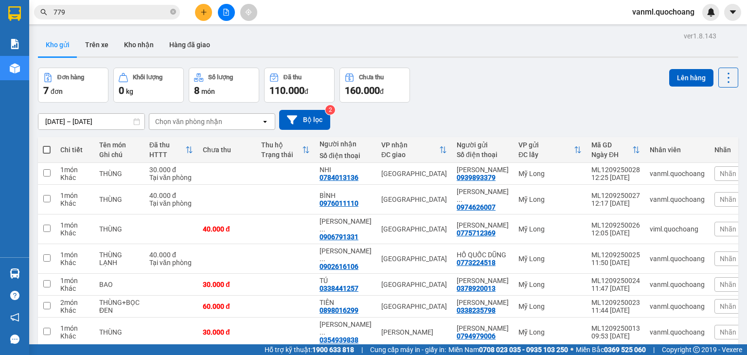
click at [512, 111] on section "Kết quả tìm kiếm ( 1722 ) Bộ lọc Mã ĐH Trạng thái Món hàng Thu hộ Tổng cước Chư…" at bounding box center [373, 177] width 747 height 355
click at [137, 44] on button "Kho nhận" at bounding box center [138, 44] width 45 height 23
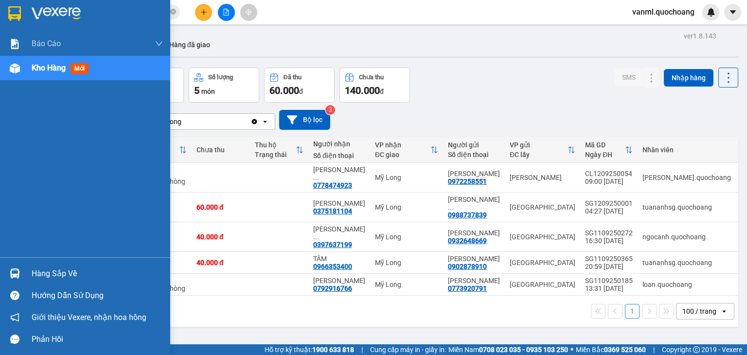
click at [53, 270] on div "Hàng sắp về" at bounding box center [97, 273] width 131 height 15
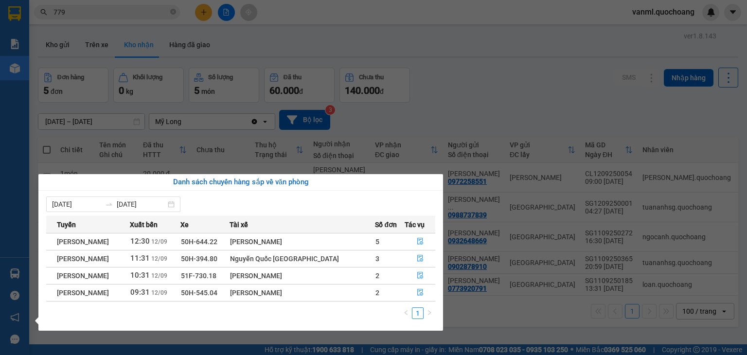
click at [500, 95] on section "Kết quả tìm kiếm ( 1722 ) Bộ lọc Mã ĐH Trạng thái Món hàng Thu hộ Tổng cước Chư…" at bounding box center [373, 177] width 747 height 355
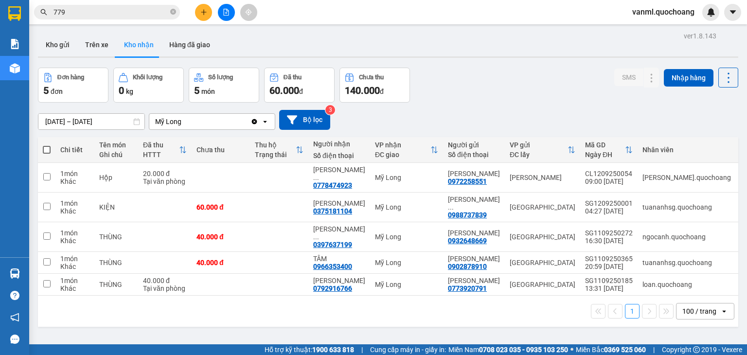
click at [482, 82] on div "Đơn hàng 5 đơn Khối lượng 0 kg Số lượng 5 món Đã thu 60.000 đ Chưa thu 140.000 …" at bounding box center [388, 85] width 700 height 35
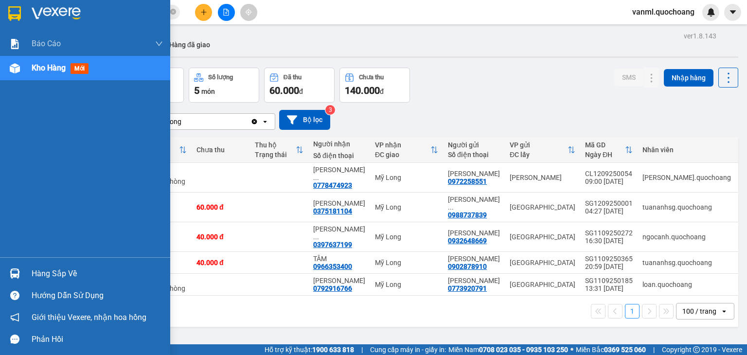
click at [37, 273] on div "Hàng sắp về" at bounding box center [97, 273] width 131 height 15
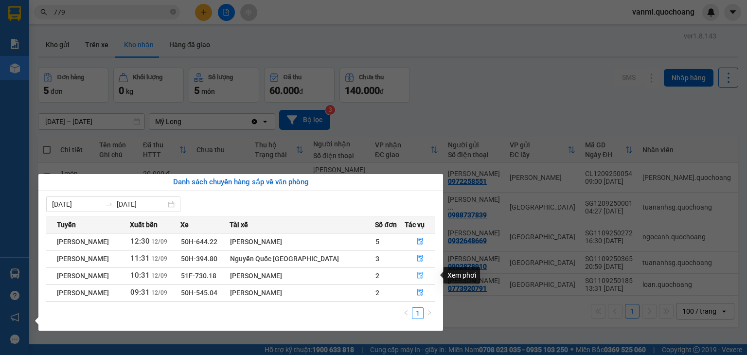
click at [420, 276] on icon "file-done" at bounding box center [420, 275] width 6 height 7
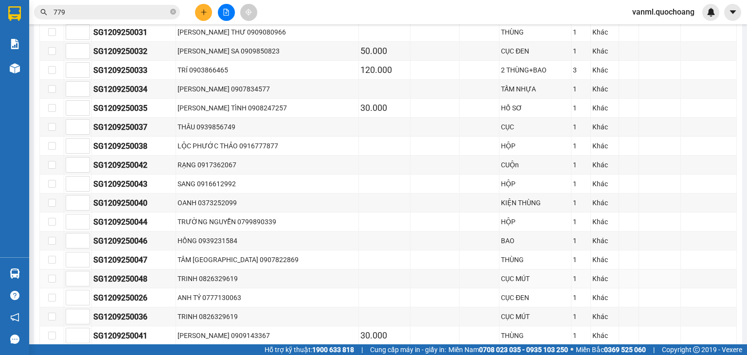
scroll to position [457, 0]
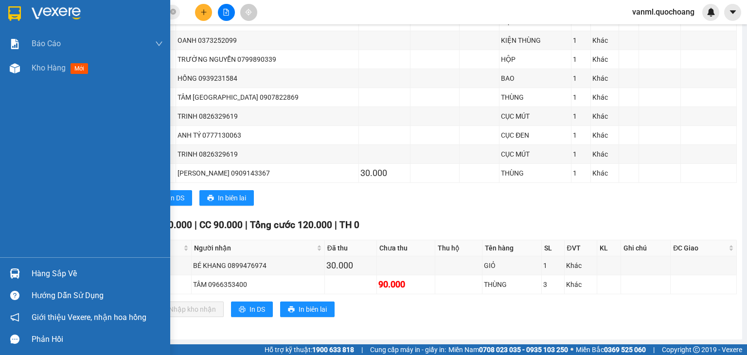
click at [58, 270] on div "Hàng sắp về" at bounding box center [97, 273] width 131 height 15
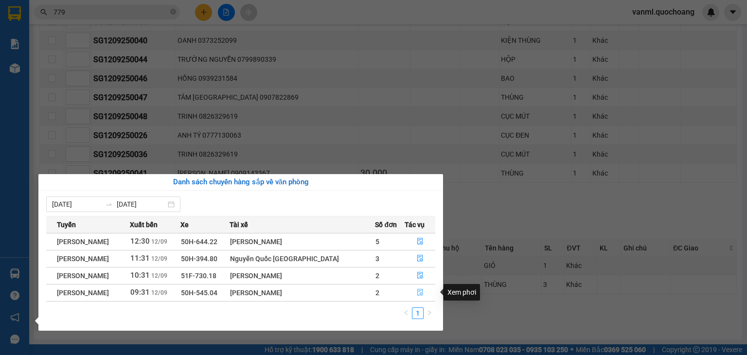
click at [412, 294] on button "button" at bounding box center [420, 293] width 30 height 16
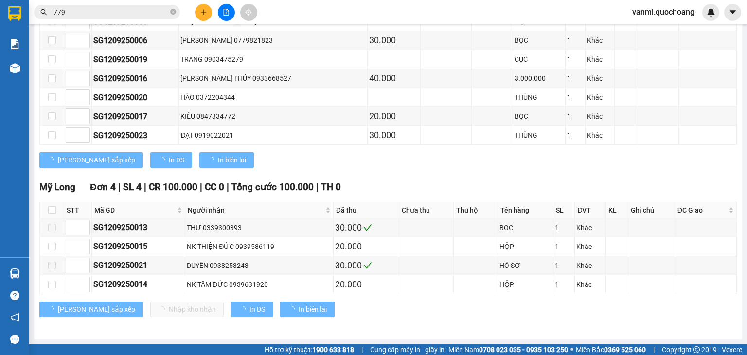
scroll to position [437, 0]
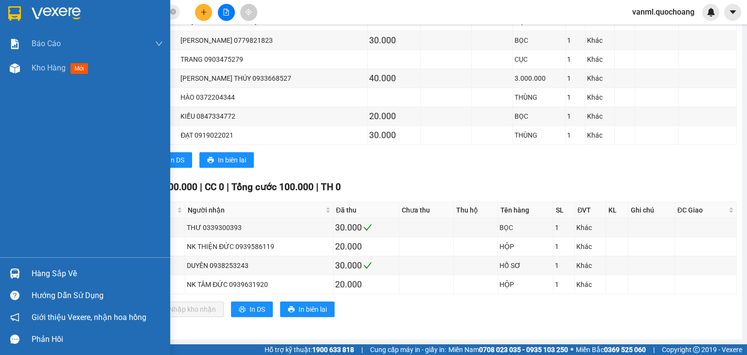
click at [48, 267] on div "Hàng sắp về" at bounding box center [97, 273] width 131 height 15
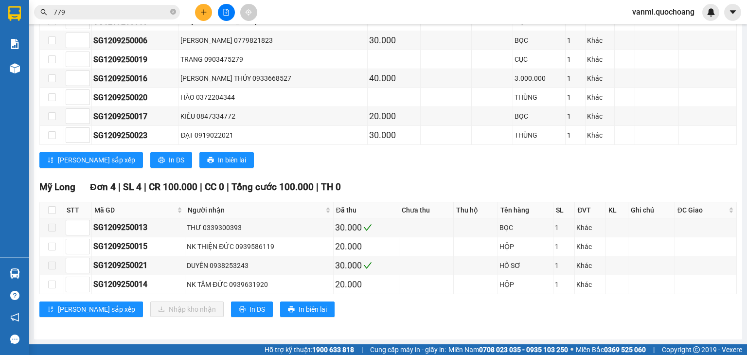
click at [529, 181] on section "Kết quả tìm kiếm ( 1722 ) Bộ lọc Mã ĐH Trạng thái Món hàng Thu hộ Tổng cước Chư…" at bounding box center [373, 177] width 747 height 355
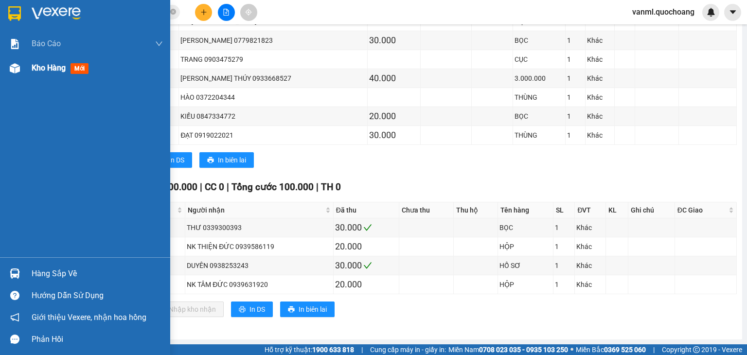
click at [56, 68] on span "Kho hàng" at bounding box center [49, 67] width 34 height 9
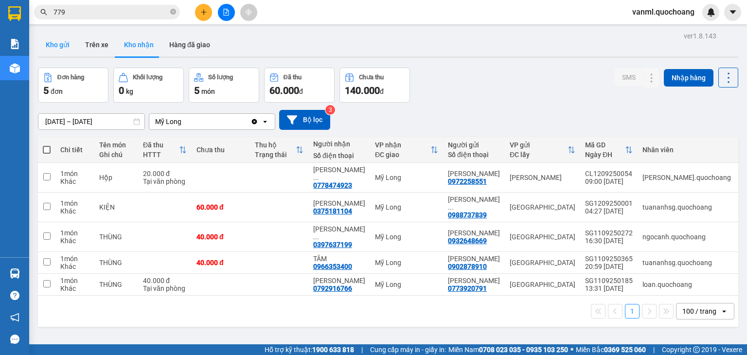
click at [60, 38] on button "Kho gửi" at bounding box center [57, 44] width 39 height 23
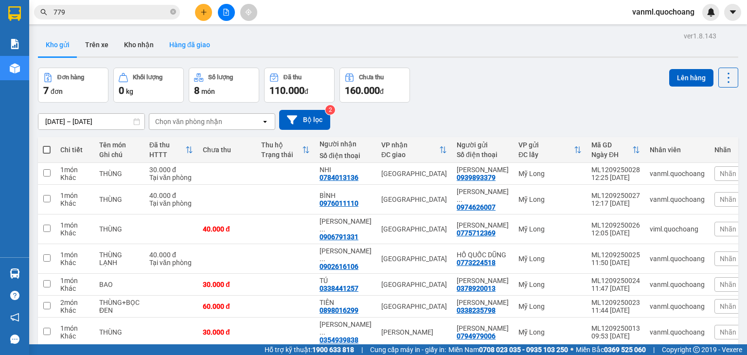
click at [195, 46] on button "Hàng đã giao" at bounding box center [189, 44] width 56 height 23
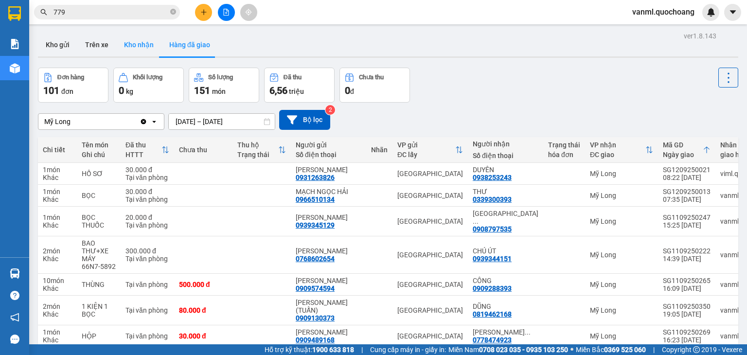
click at [142, 48] on button "Kho nhận" at bounding box center [138, 44] width 45 height 23
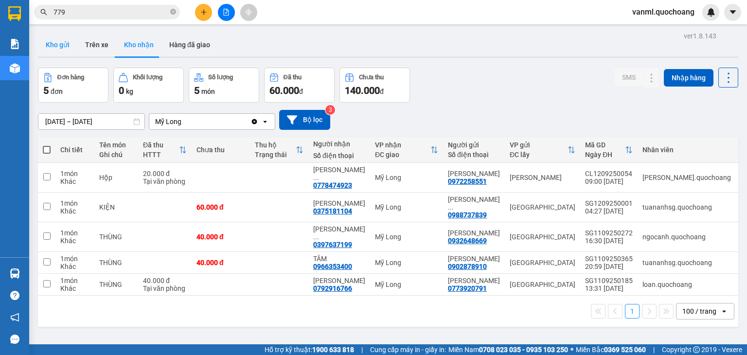
click at [58, 41] on button "Kho gửi" at bounding box center [57, 44] width 39 height 23
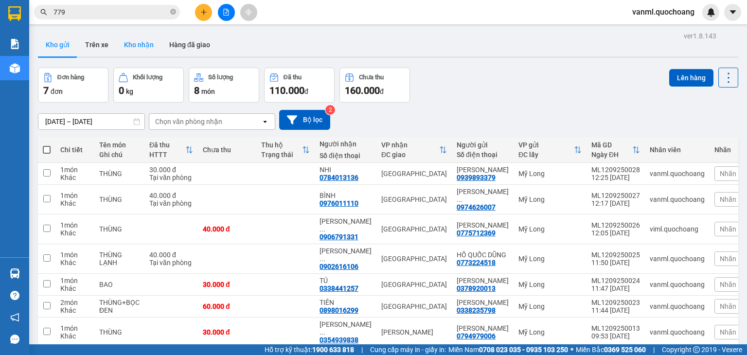
click at [155, 47] on button "Kho nhận" at bounding box center [138, 44] width 45 height 23
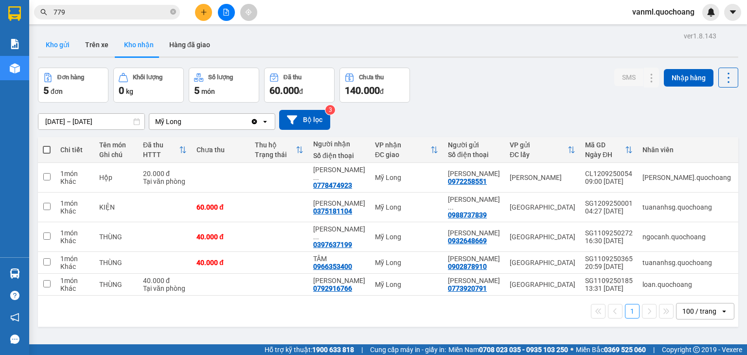
click at [66, 43] on button "Kho gửi" at bounding box center [57, 44] width 39 height 23
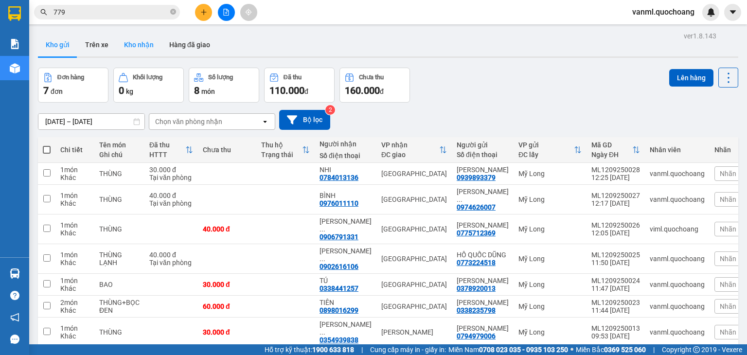
click at [120, 45] on button "Kho nhận" at bounding box center [138, 44] width 45 height 23
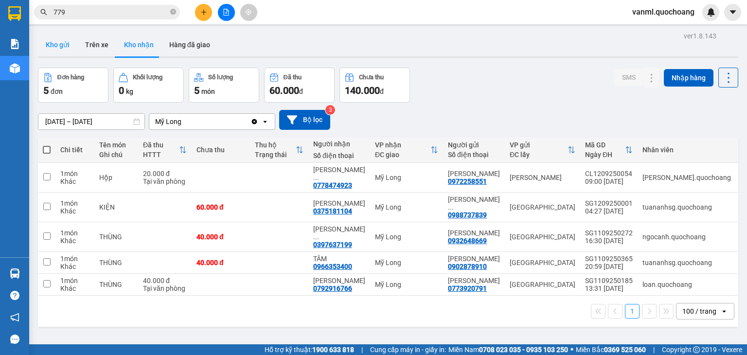
click at [54, 44] on button "Kho gửi" at bounding box center [57, 44] width 39 height 23
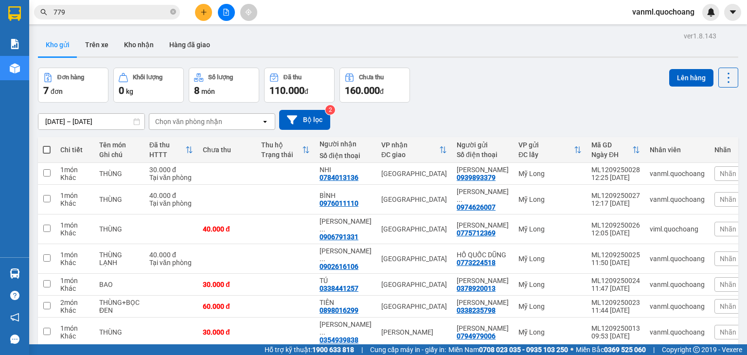
click at [47, 147] on span at bounding box center [47, 150] width 8 height 8
click at [47, 145] on input "checkbox" at bounding box center [47, 145] width 0 height 0
checkbox input "true"
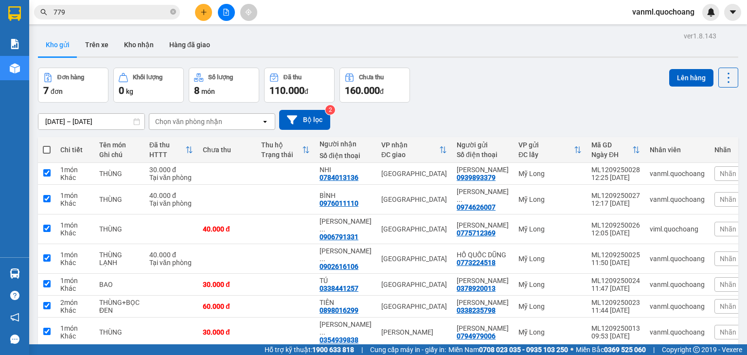
checkbox input "true"
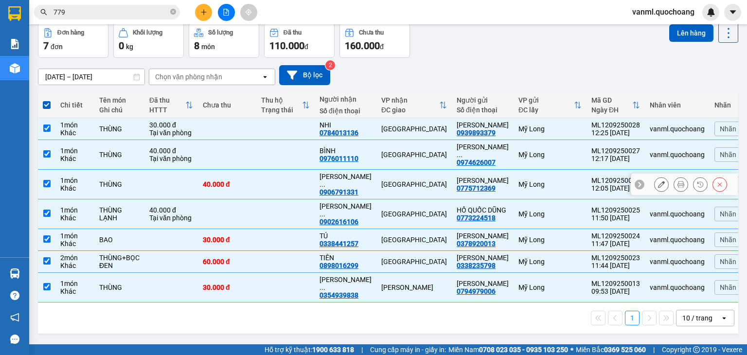
scroll to position [69, 0]
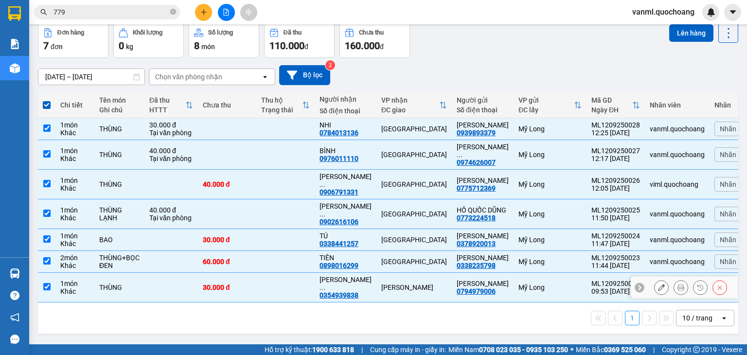
click at [338, 282] on div "NGUYỄN ..." at bounding box center [345, 284] width 52 height 16
checkbox input "false"
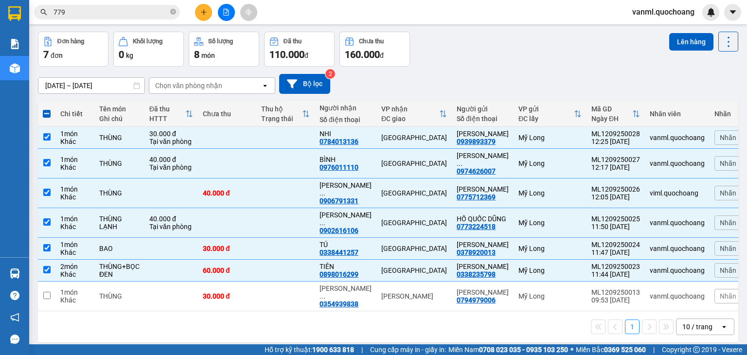
scroll to position [0, 0]
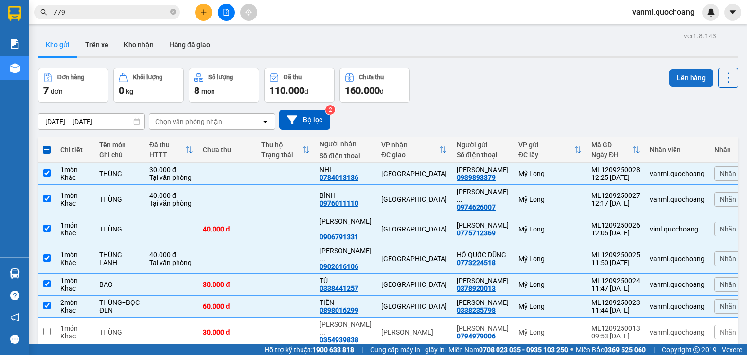
click at [678, 79] on button "Lên hàng" at bounding box center [691, 78] width 44 height 18
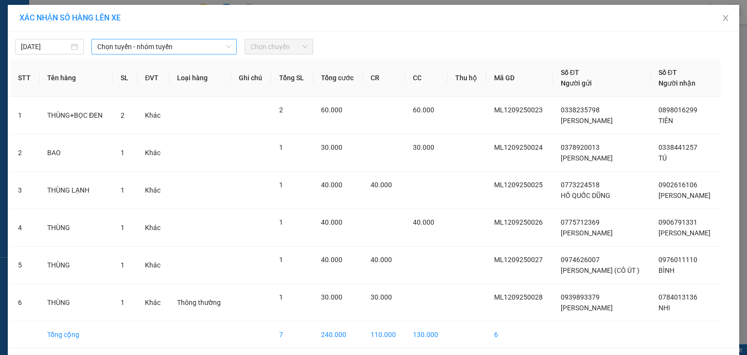
click at [195, 43] on span "Chọn tuyến - nhóm tuyến" at bounding box center [164, 46] width 134 height 15
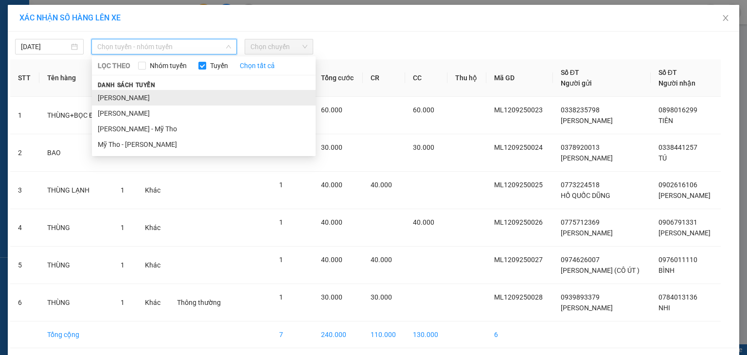
click at [193, 97] on li "[PERSON_NAME]" at bounding box center [204, 98] width 224 height 16
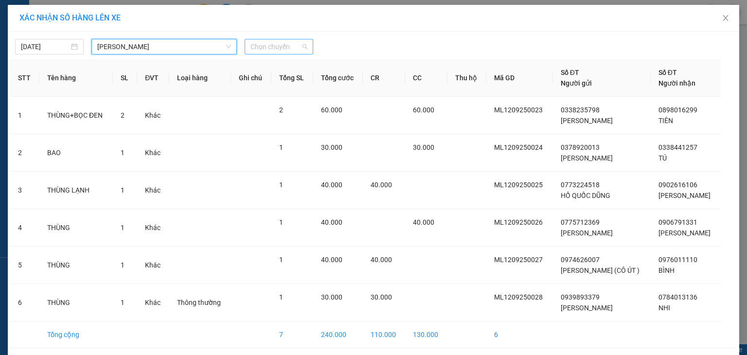
click at [265, 43] on span "Chọn chuyến" at bounding box center [278, 46] width 57 height 15
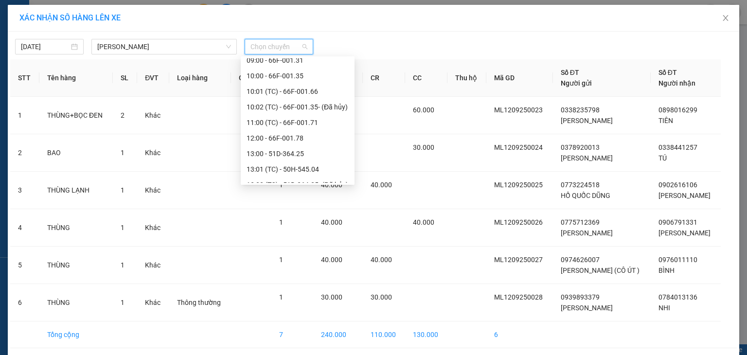
scroll to position [292, 0]
click at [286, 148] on div "12:00 - 66F-001.78" at bounding box center [298, 147] width 102 height 11
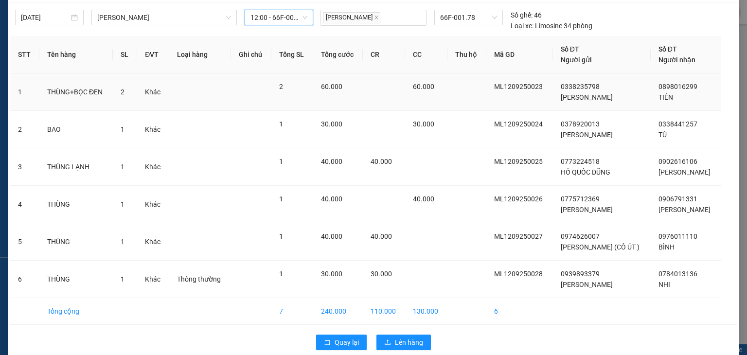
scroll to position [43, 0]
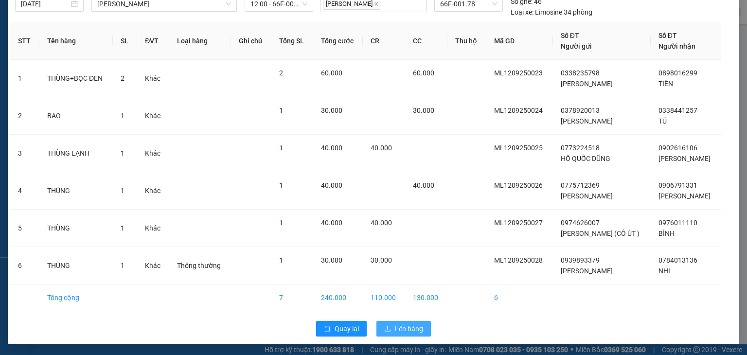
click at [401, 330] on span "Lên hàng" at bounding box center [409, 328] width 28 height 11
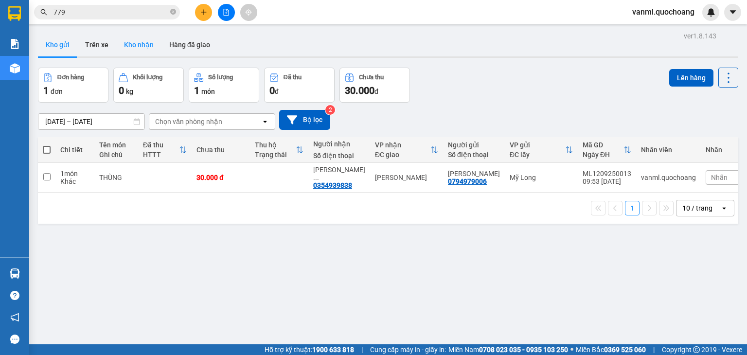
click at [128, 44] on button "Kho nhận" at bounding box center [138, 44] width 45 height 23
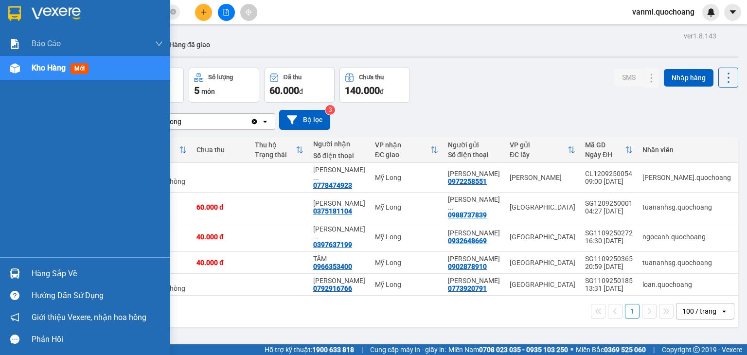
drag, startPoint x: 41, startPoint y: 273, endPoint x: 55, endPoint y: 262, distance: 18.0
click at [41, 273] on div "Hàng sắp về" at bounding box center [97, 273] width 131 height 15
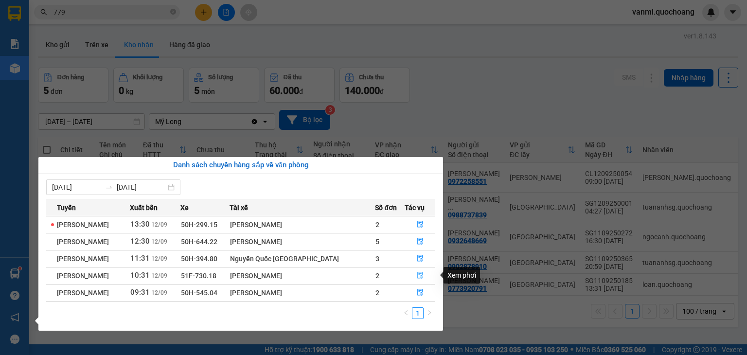
click at [420, 277] on icon "file-done" at bounding box center [420, 275] width 7 height 7
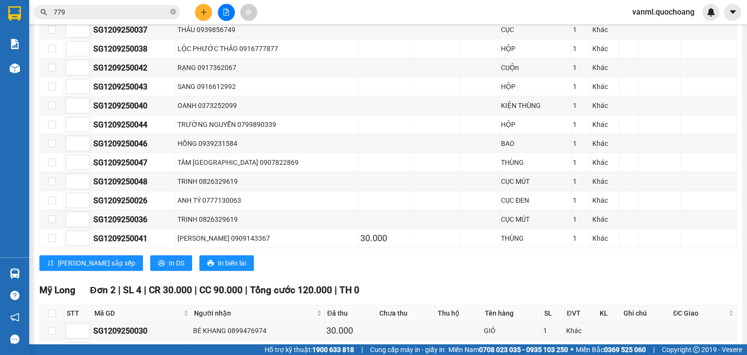
scroll to position [438, 0]
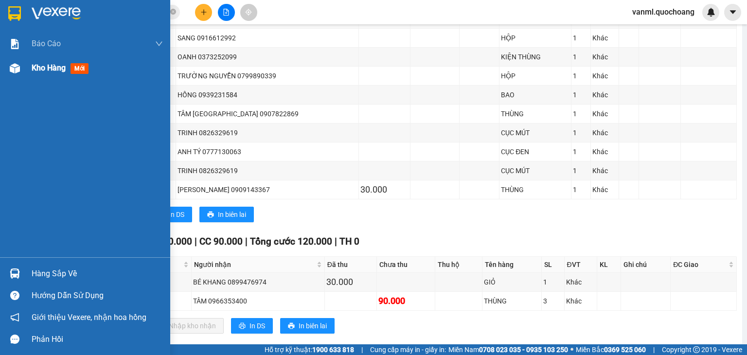
click at [56, 69] on span "Kho hàng" at bounding box center [49, 67] width 34 height 9
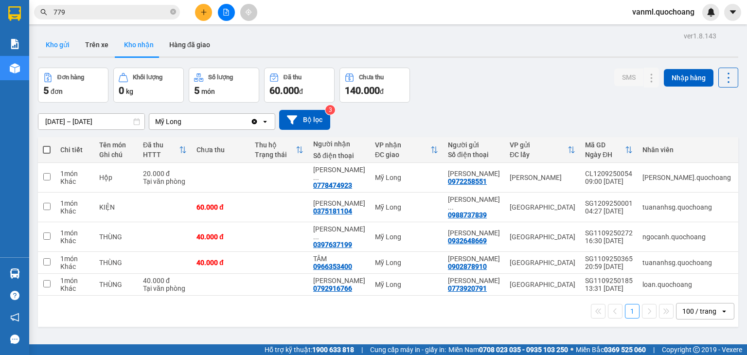
click at [61, 45] on button "Kho gửi" at bounding box center [57, 44] width 39 height 23
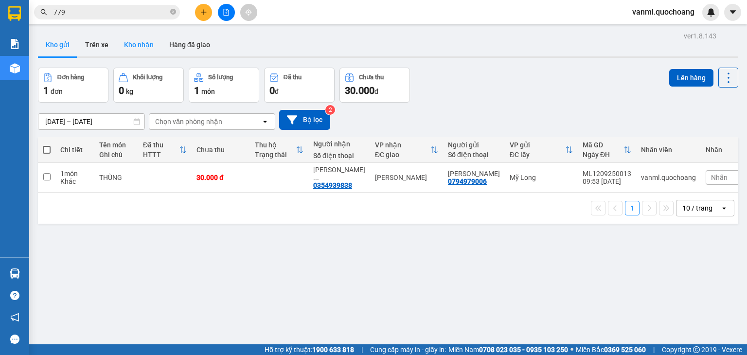
click at [152, 49] on button "Kho nhận" at bounding box center [138, 44] width 45 height 23
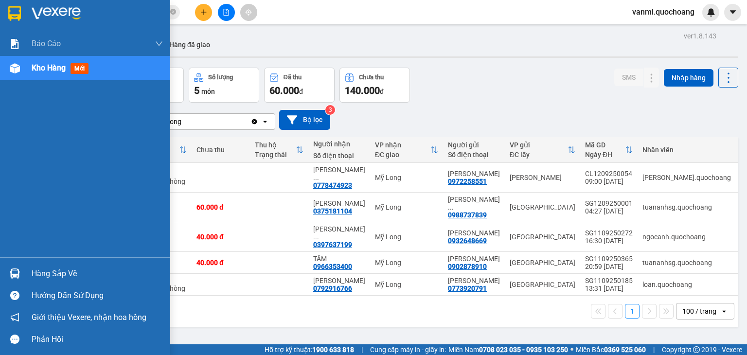
click at [80, 272] on div "Hàng sắp về" at bounding box center [97, 273] width 131 height 15
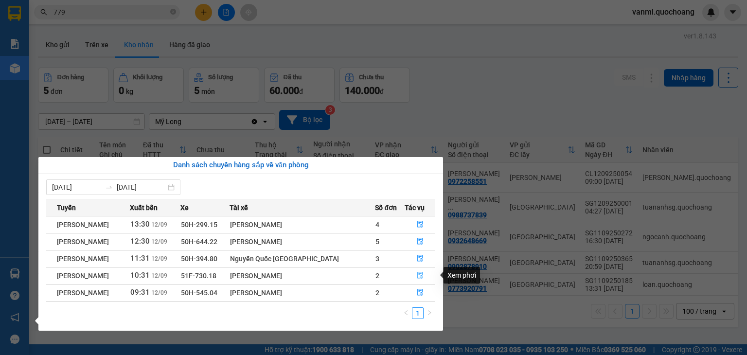
click at [421, 276] on icon "file-done" at bounding box center [420, 275] width 6 height 7
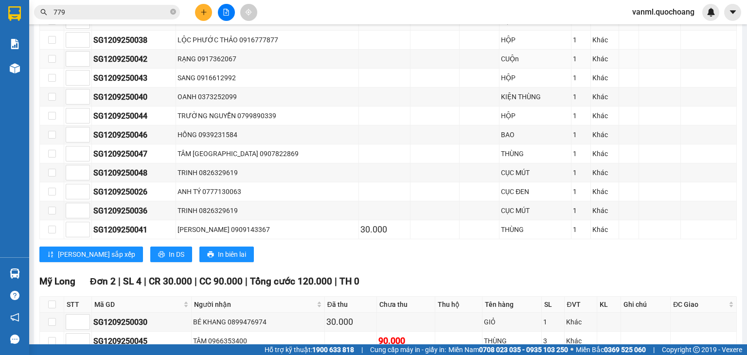
scroll to position [165, 0]
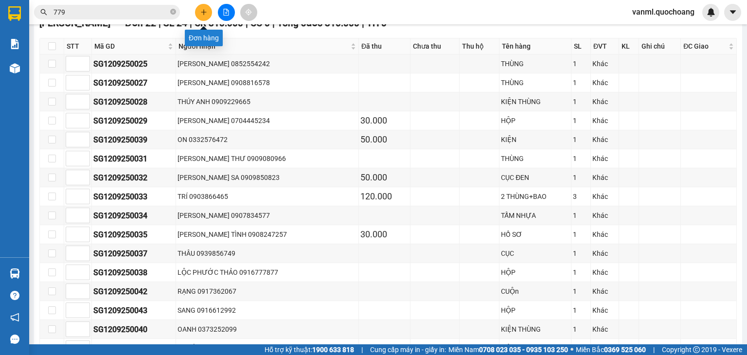
click at [207, 15] on icon "plus" at bounding box center [203, 12] width 7 height 7
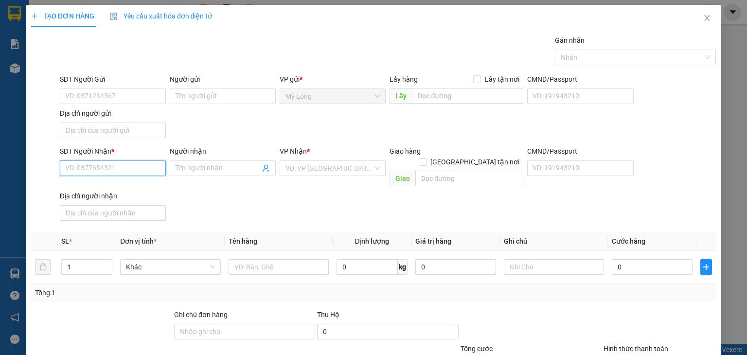
click at [134, 164] on input "SĐT Người Nhận *" at bounding box center [113, 168] width 106 height 16
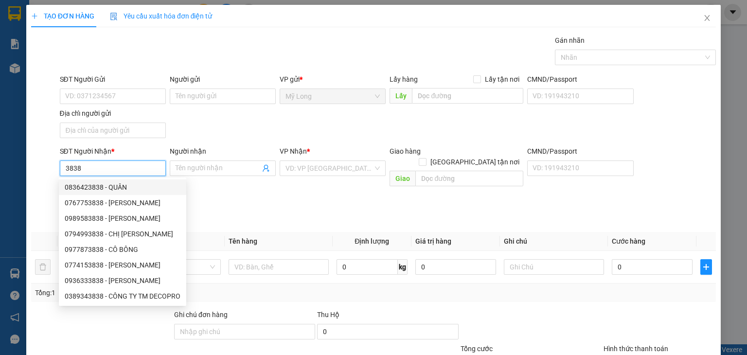
click at [135, 169] on input "3838" at bounding box center [113, 168] width 106 height 16
type input "3"
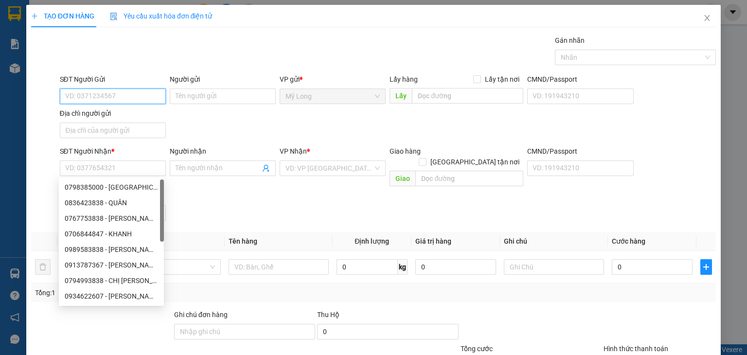
click at [144, 94] on input "SĐT Người Gửi" at bounding box center [113, 96] width 106 height 16
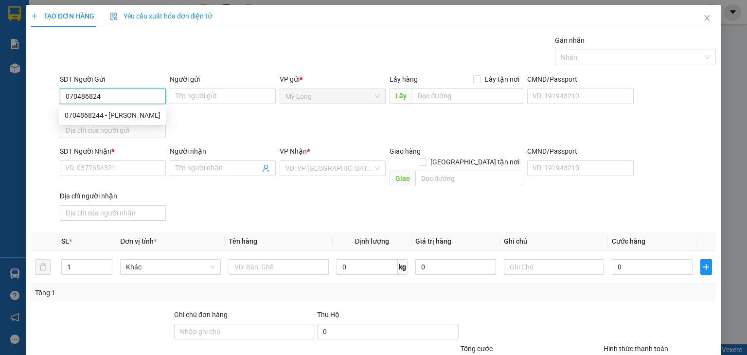
type input "0704868244"
click at [128, 117] on div "0704868244 - BÙI QUỐC TUẤN" at bounding box center [113, 115] width 96 height 11
type input "[PERSON_NAME]"
type input "0704868244"
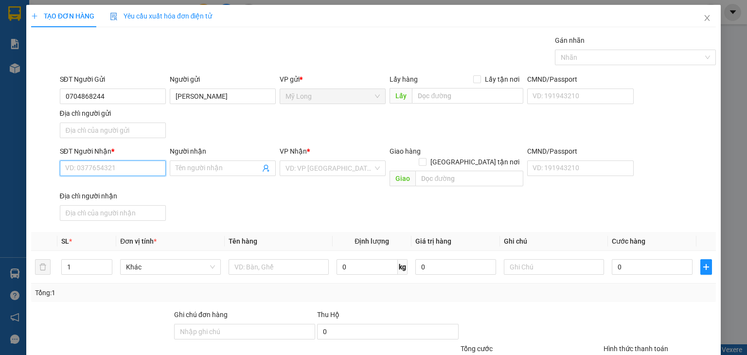
click at [131, 170] on input "SĐT Người Nhận *" at bounding box center [113, 168] width 106 height 16
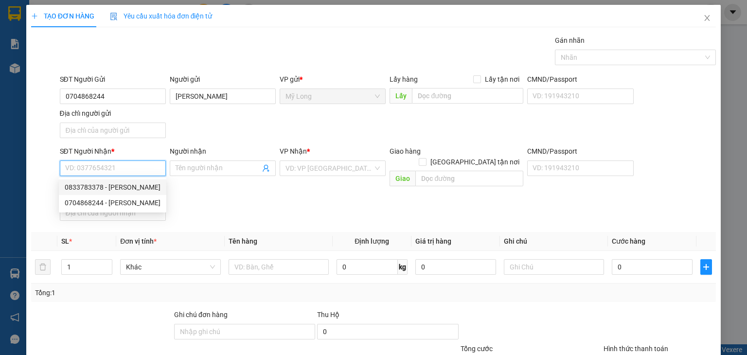
click at [144, 185] on div "0833783378 - BÙI KIM DUNG" at bounding box center [113, 187] width 96 height 11
type input "0833783378"
type input "BÙI KIM DUNG"
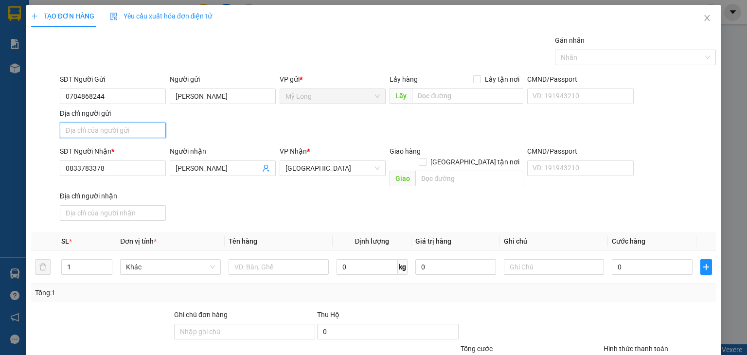
click at [126, 129] on input "Địa chỉ người gửi" at bounding box center [113, 131] width 106 height 16
type input "ẤP 2, [GEOGRAPHIC_DATA], [GEOGRAPHIC_DATA]"
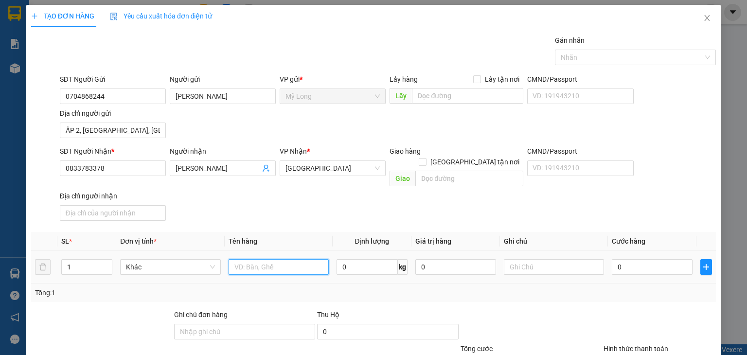
click at [232, 259] on input "text" at bounding box center [279, 267] width 100 height 16
type input "THÙNG"
click at [107, 129] on input "ẤP 2, [GEOGRAPHIC_DATA], [GEOGRAPHIC_DATA]" at bounding box center [113, 131] width 106 height 16
click at [107, 127] on input "ẤP 2, [GEOGRAPHIC_DATA], [GEOGRAPHIC_DATA]" at bounding box center [113, 131] width 106 height 16
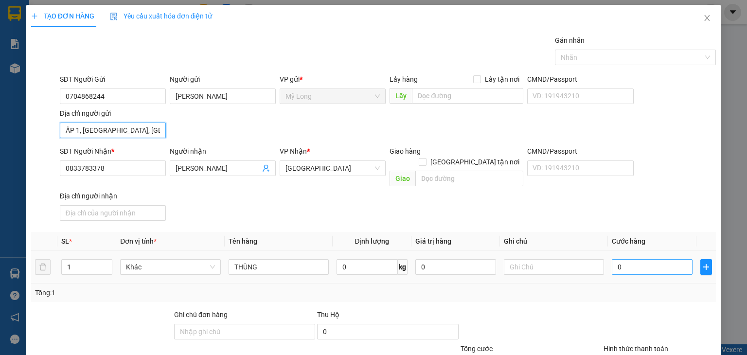
type input "ẤP 1, BÌNH HÀNG TRUNG, ĐỒNG THÁP"
click at [650, 259] on input "0" at bounding box center [652, 267] width 81 height 16
type input "3"
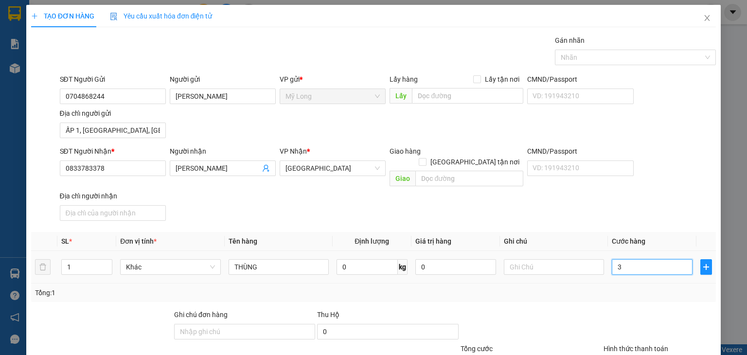
type input "30"
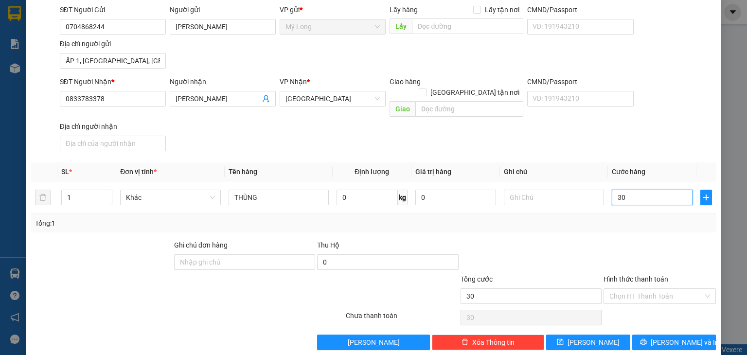
scroll to position [72, 0]
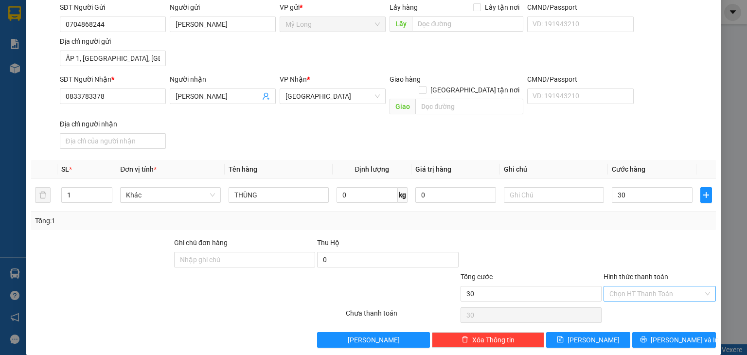
type input "30.000"
click at [647, 286] on input "Hình thức thanh toán" at bounding box center [656, 293] width 94 height 15
click at [646, 300] on div "Tại văn phòng" at bounding box center [653, 301] width 100 height 11
type input "0"
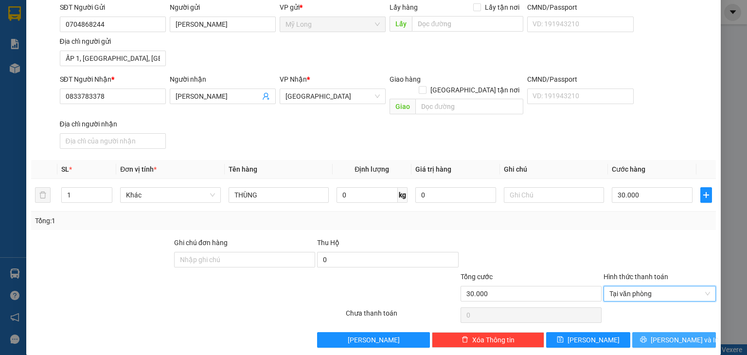
click at [669, 332] on button "[PERSON_NAME] và In" at bounding box center [674, 340] width 84 height 16
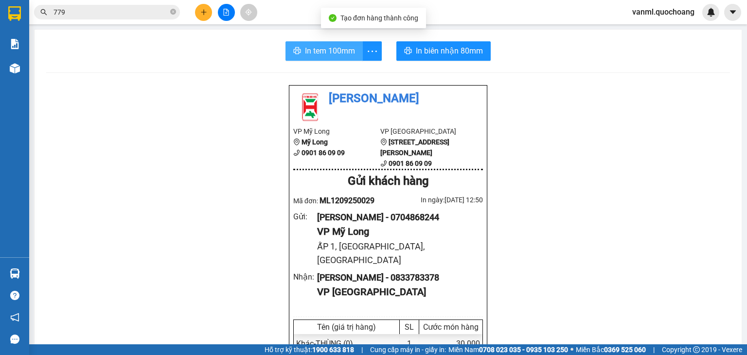
click at [340, 46] on span "In tem 100mm" at bounding box center [330, 51] width 50 height 12
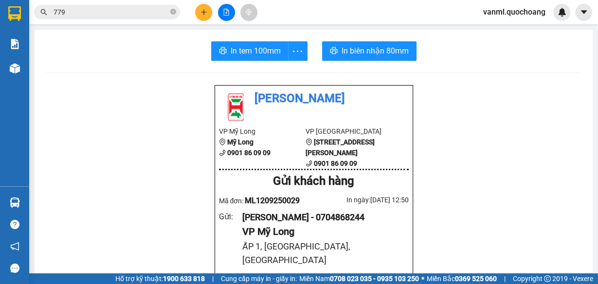
drag, startPoint x: 694, startPoint y: 0, endPoint x: 438, endPoint y: 74, distance: 266.7
click at [530, 14] on span "vanml.quochoang" at bounding box center [514, 12] width 78 height 12
click at [528, 26] on span "Đăng xuất" at bounding box center [518, 30] width 57 height 11
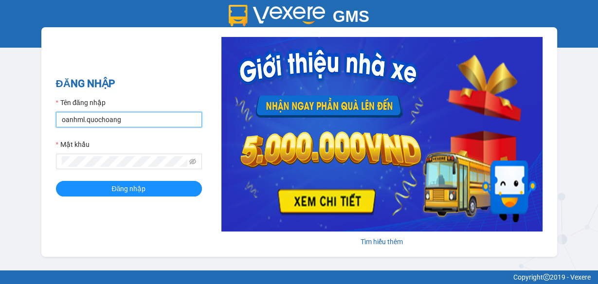
click at [75, 117] on input "oanhml.quochoang" at bounding box center [129, 120] width 146 height 16
type input "viml.quochoang"
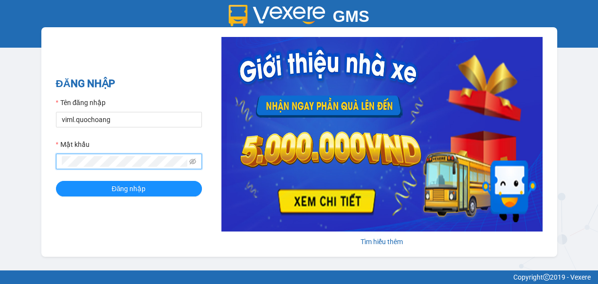
click at [56, 181] on button "Đăng nhập" at bounding box center [129, 189] width 146 height 16
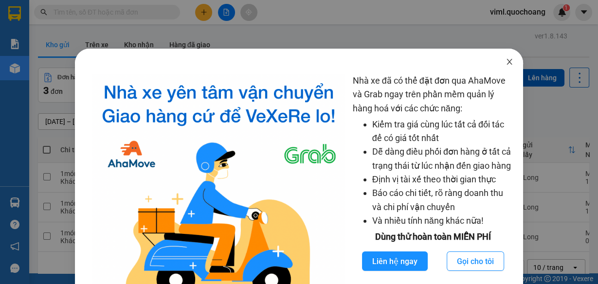
click at [507, 63] on icon "close" at bounding box center [509, 62] width 8 height 8
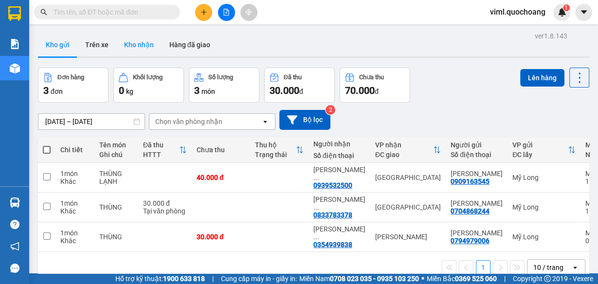
click at [148, 45] on button "Kho nhận" at bounding box center [138, 44] width 45 height 23
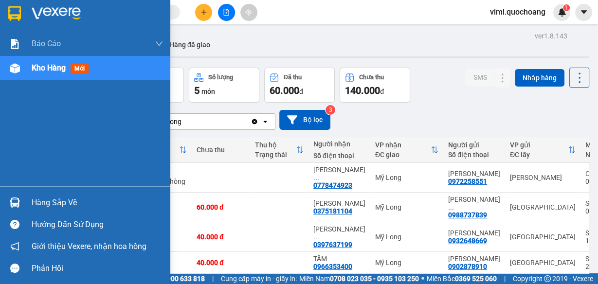
click at [33, 200] on div "Hàng sắp về" at bounding box center [97, 202] width 131 height 15
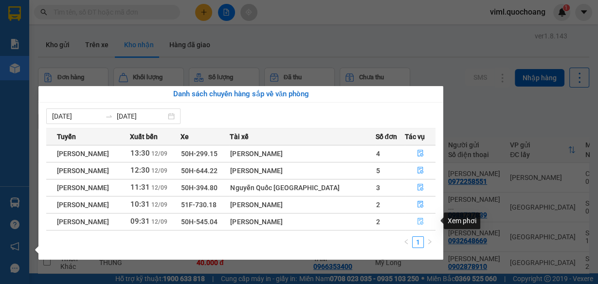
click at [418, 218] on icon "file-done" at bounding box center [420, 221] width 7 height 7
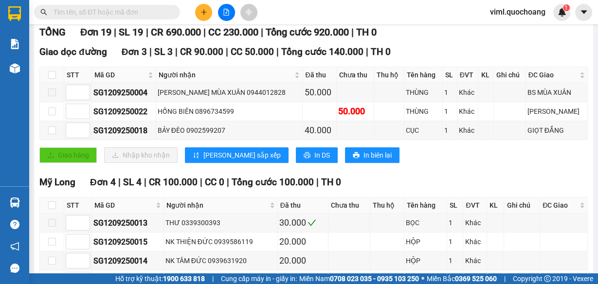
scroll to position [39, 0]
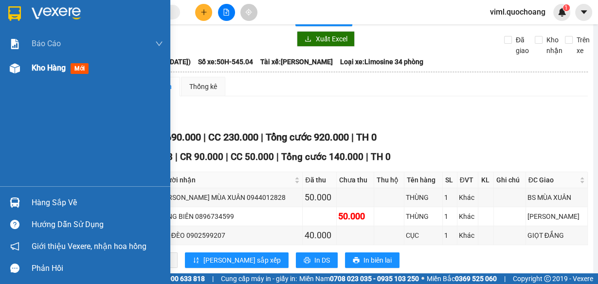
click at [37, 65] on span "Kho hàng" at bounding box center [49, 67] width 34 height 9
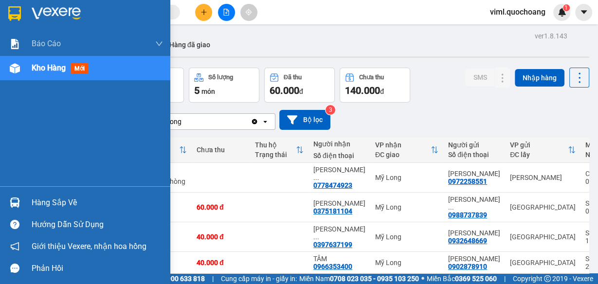
drag, startPoint x: 45, startPoint y: 201, endPoint x: 34, endPoint y: 190, distance: 15.8
click at [45, 201] on div "Hàng sắp về" at bounding box center [97, 202] width 131 height 15
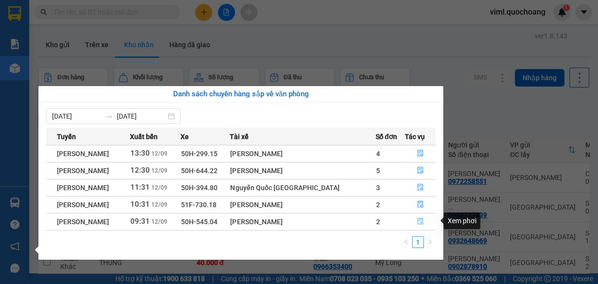
click at [420, 221] on icon "file-done" at bounding box center [420, 221] width 6 height 7
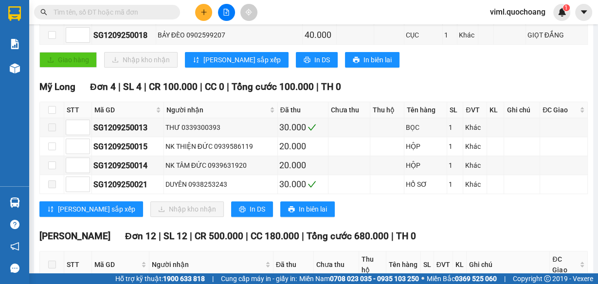
scroll to position [311, 0]
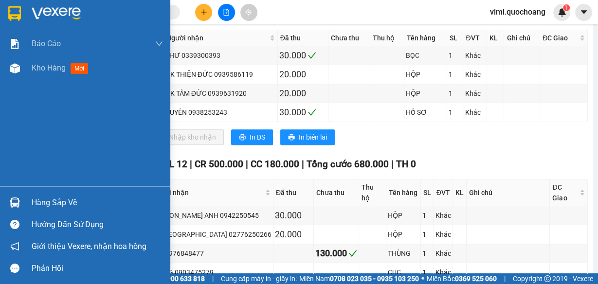
drag, startPoint x: 48, startPoint y: 69, endPoint x: 112, endPoint y: 100, distance: 71.8
click at [48, 69] on span "Kho hàng" at bounding box center [49, 67] width 34 height 9
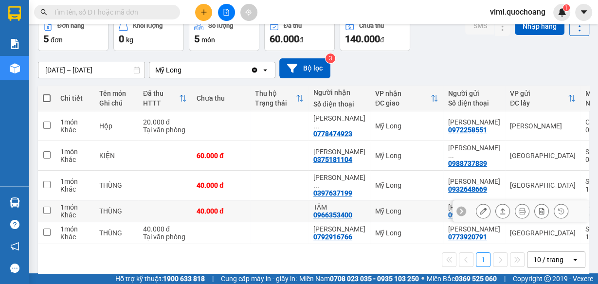
scroll to position [4, 0]
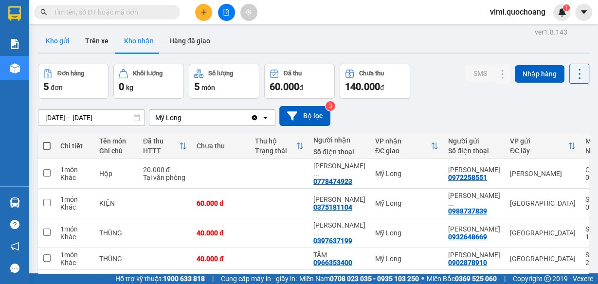
click at [63, 39] on button "Kho gửi" at bounding box center [57, 40] width 39 height 23
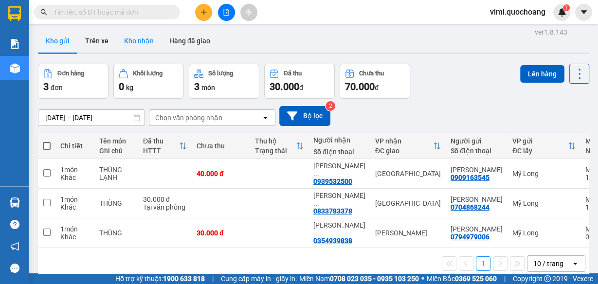
click at [130, 40] on button "Kho nhận" at bounding box center [138, 40] width 45 height 23
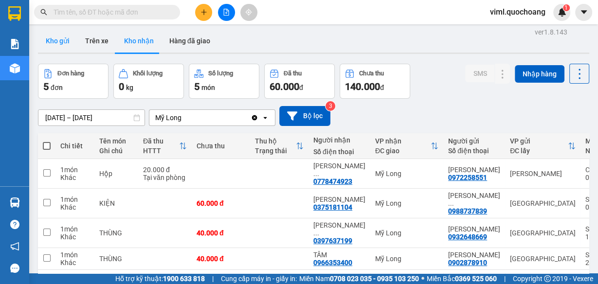
click at [53, 35] on button "Kho gửi" at bounding box center [57, 40] width 39 height 23
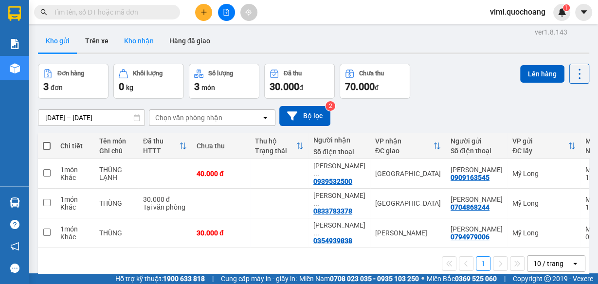
click at [143, 41] on button "Kho nhận" at bounding box center [138, 40] width 45 height 23
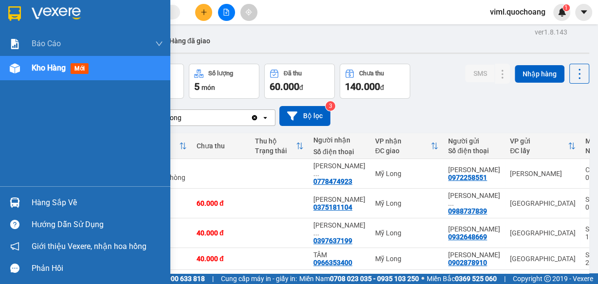
click at [48, 200] on div "Hàng sắp về" at bounding box center [97, 202] width 131 height 15
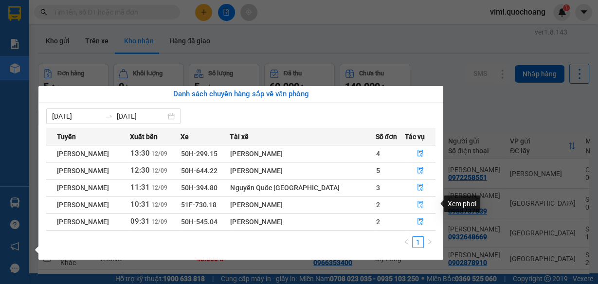
click at [418, 204] on icon "file-done" at bounding box center [420, 204] width 7 height 7
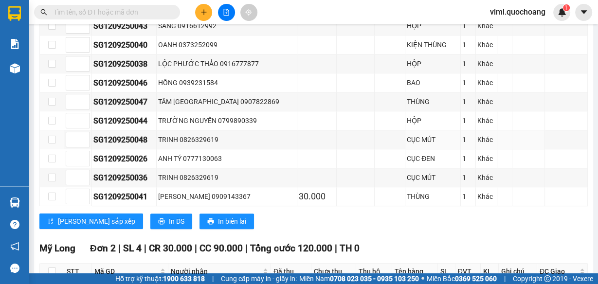
scroll to position [522, 0]
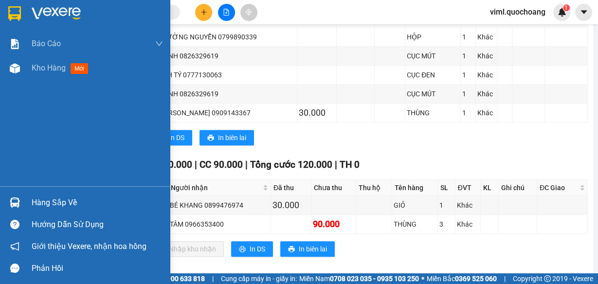
click at [39, 203] on div "Hàng sắp về" at bounding box center [97, 202] width 131 height 15
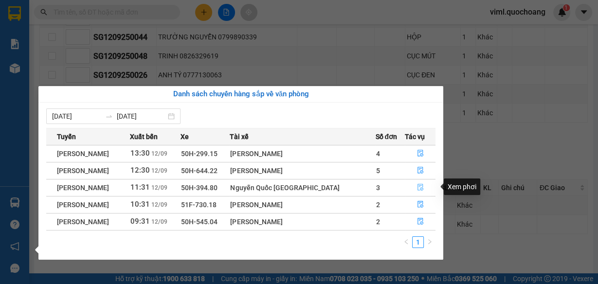
click at [419, 184] on icon "file-done" at bounding box center [420, 187] width 7 height 7
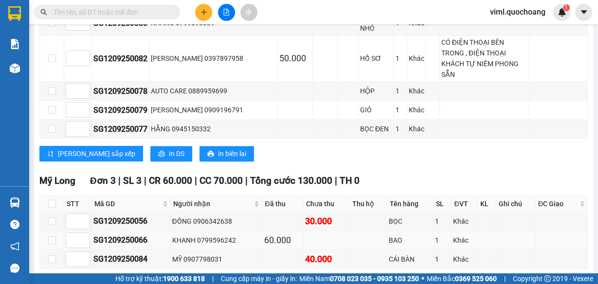
scroll to position [916, 0]
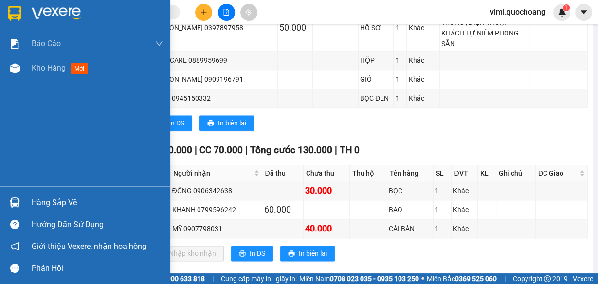
click at [32, 199] on div "Hàng sắp về" at bounding box center [97, 202] width 131 height 15
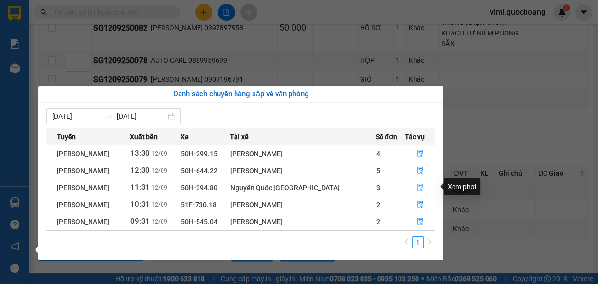
click at [418, 188] on icon "file-done" at bounding box center [420, 187] width 7 height 7
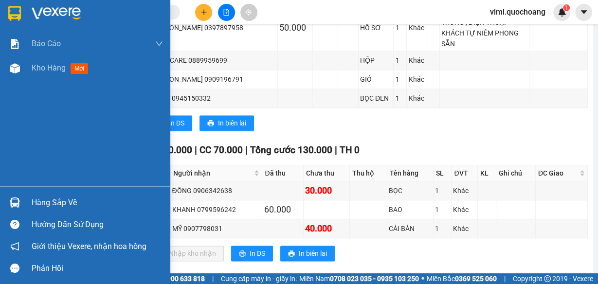
click at [38, 200] on div "Hàng sắp về" at bounding box center [97, 202] width 131 height 15
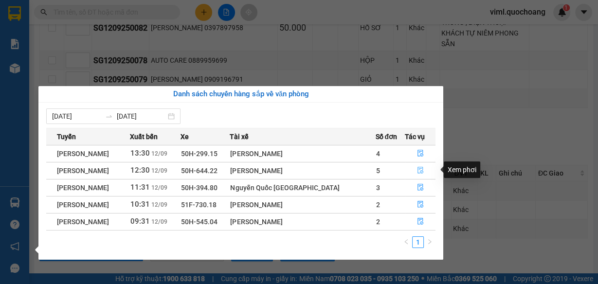
click at [417, 169] on icon "file-done" at bounding box center [420, 170] width 7 height 7
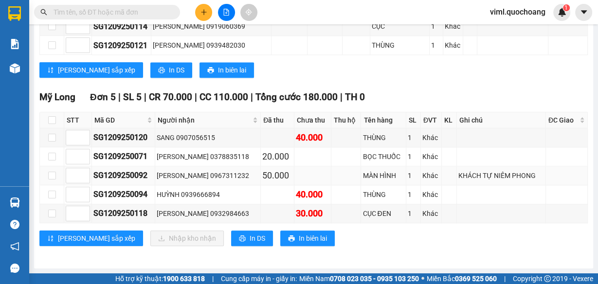
scroll to position [834, 0]
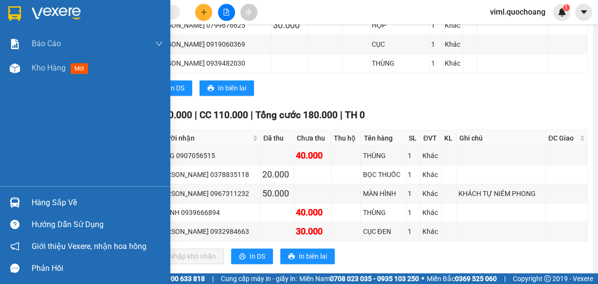
click at [28, 202] on div "Hàng sắp về" at bounding box center [85, 203] width 170 height 22
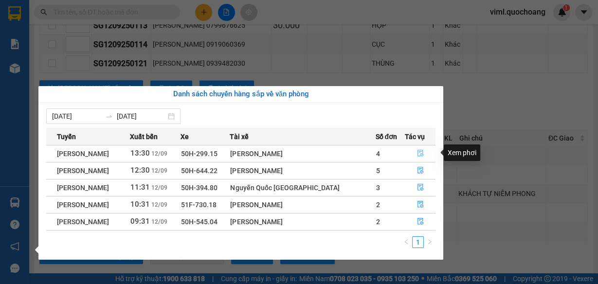
click at [417, 150] on icon "file-done" at bounding box center [420, 153] width 7 height 7
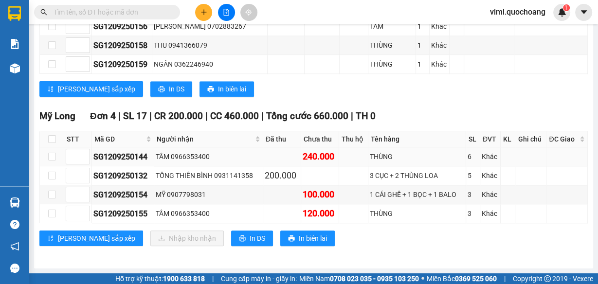
scroll to position [743, 0]
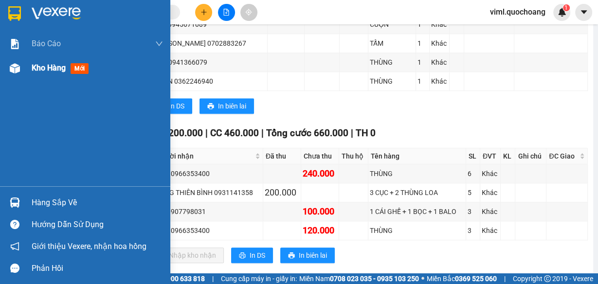
click at [44, 69] on span "Kho hàng" at bounding box center [49, 67] width 34 height 9
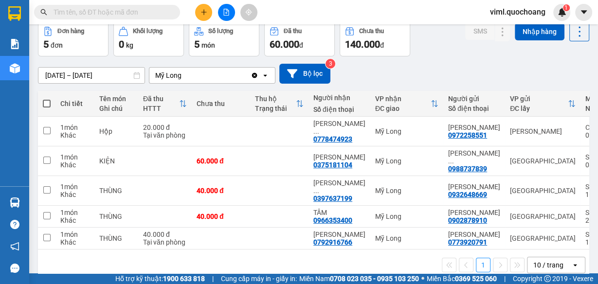
scroll to position [4, 0]
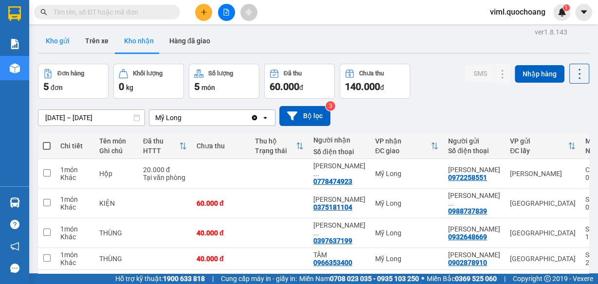
click at [67, 42] on button "Kho gửi" at bounding box center [57, 40] width 39 height 23
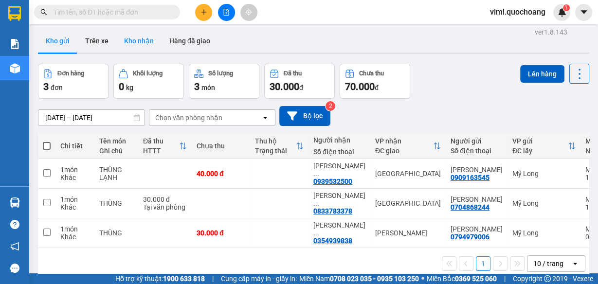
click at [150, 47] on button "Kho nhận" at bounding box center [138, 40] width 45 height 23
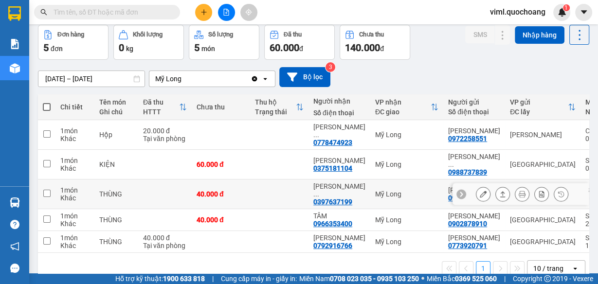
scroll to position [82, 0]
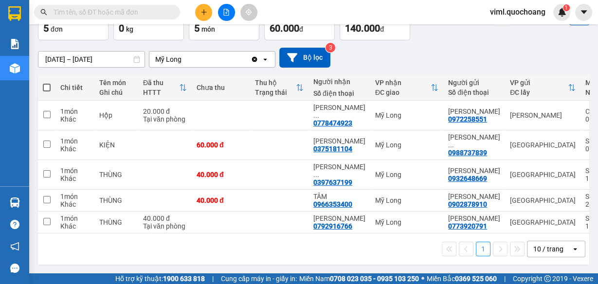
click at [533, 246] on div "10 / trang" at bounding box center [548, 249] width 30 height 10
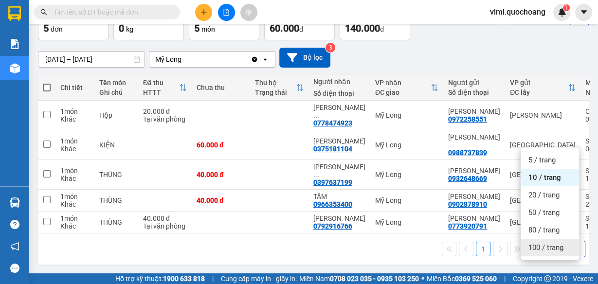
click at [530, 243] on span "100 / trang" at bounding box center [545, 248] width 35 height 10
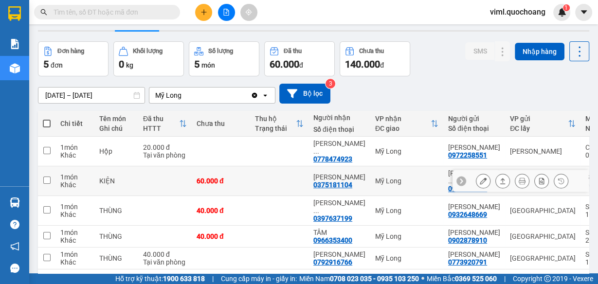
scroll to position [0, 0]
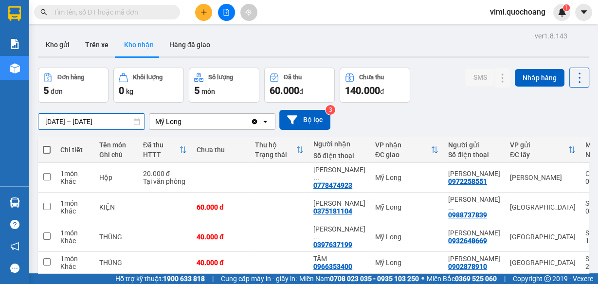
click at [52, 121] on div "ver 1.8.143 Kho gửi Trên xe Kho nhận Hàng đã giao Đơn hàng 5 đơn Khối lượng 0 k…" at bounding box center [313, 179] width 559 height 301
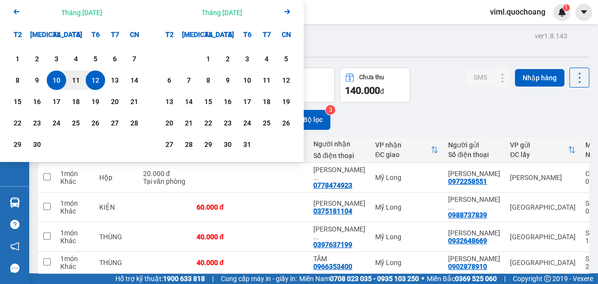
click at [16, 13] on icon "Previous month." at bounding box center [17, 11] width 6 height 5
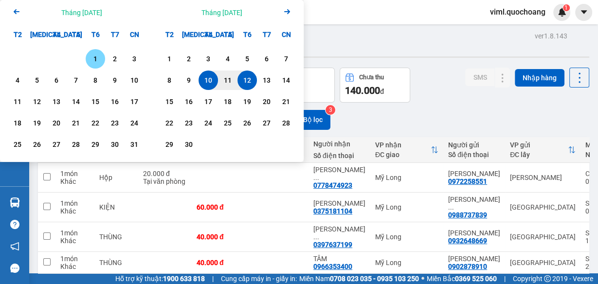
click at [19, 13] on icon "Arrow Left" at bounding box center [17, 12] width 12 height 12
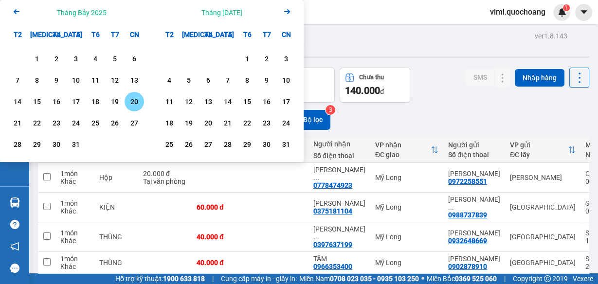
click at [134, 101] on div "20" at bounding box center [134, 102] width 14 height 12
click at [287, 14] on icon "Next month." at bounding box center [287, 11] width 6 height 5
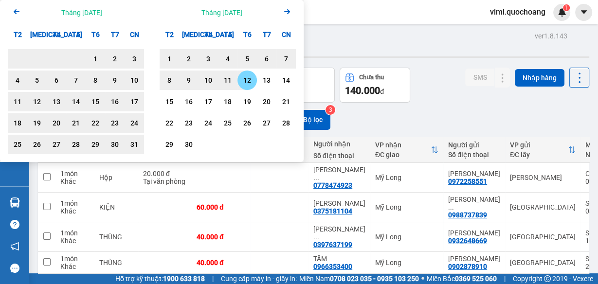
click at [242, 80] on div "12" at bounding box center [247, 80] width 14 height 12
type input "[DATE] – [DATE]"
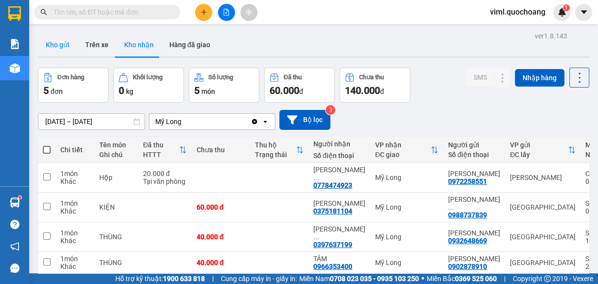
click at [46, 40] on button "Kho gửi" at bounding box center [57, 44] width 39 height 23
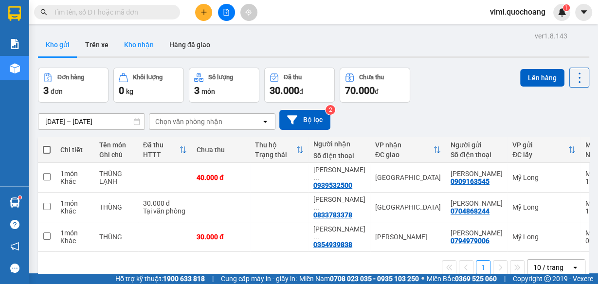
click at [154, 41] on button "Kho nhận" at bounding box center [138, 44] width 45 height 23
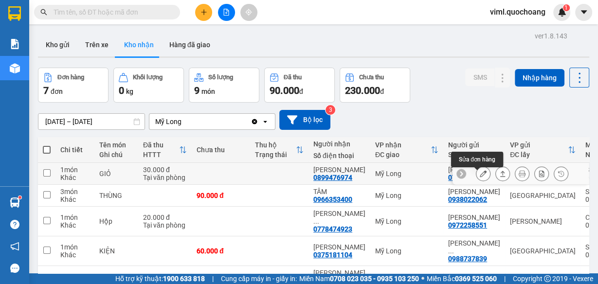
click at [479, 176] on icon at bounding box center [482, 173] width 7 height 7
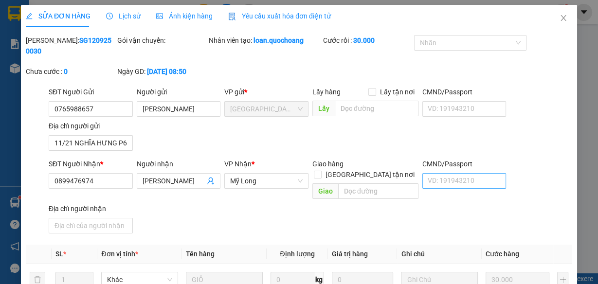
type input "0765988657"
type input "[PERSON_NAME]"
type input "11/21 NGHĨA HƯNG P6 Q [GEOGRAPHIC_DATA]"
type input "0899476974"
type input "[PERSON_NAME]"
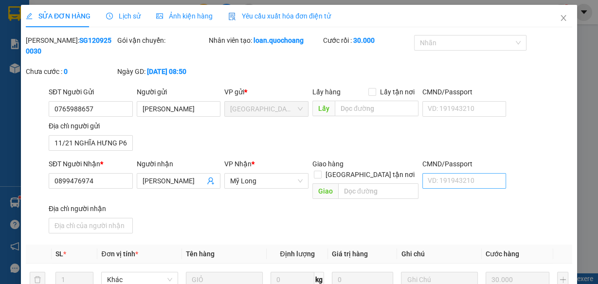
type input "30.000"
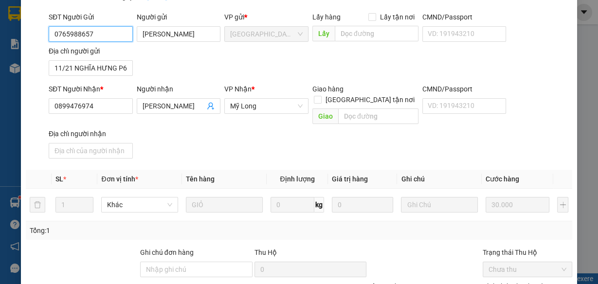
scroll to position [155, 0]
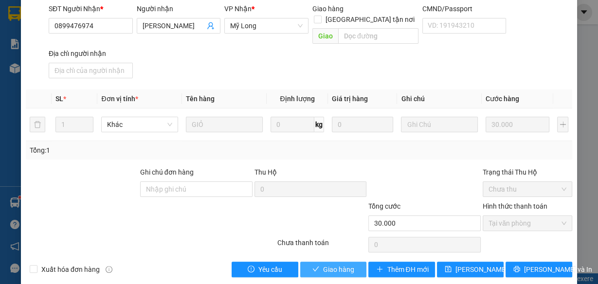
click at [331, 264] on span "Giao hàng" at bounding box center [338, 269] width 31 height 11
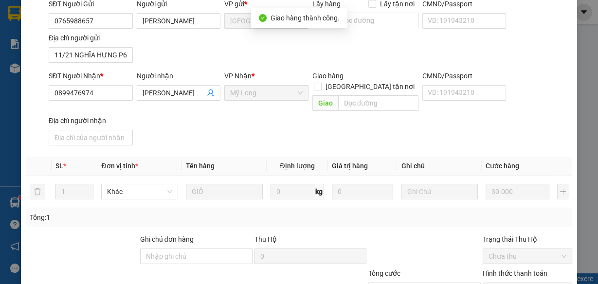
scroll to position [0, 0]
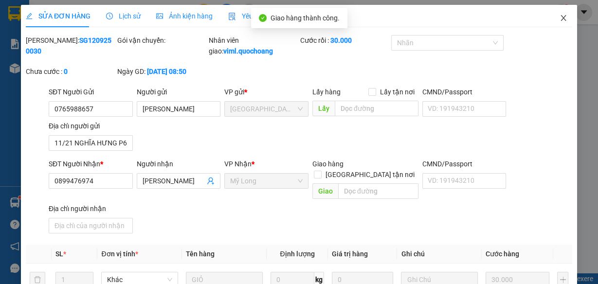
click at [559, 18] on icon "close" at bounding box center [563, 18] width 8 height 8
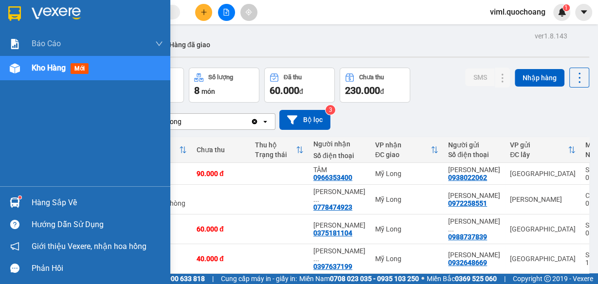
click at [43, 201] on div "Hàng sắp về" at bounding box center [97, 202] width 131 height 15
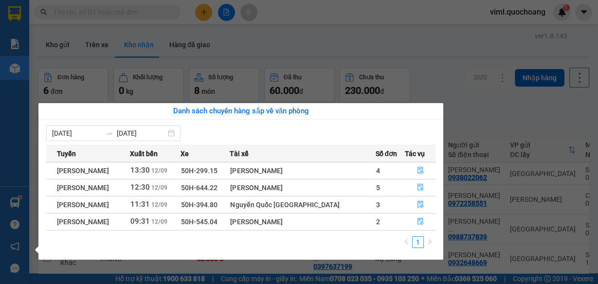
click at [492, 106] on section "Kết quả tìm kiếm ( 0 ) Bộ lọc No Data viml.quochoang 1 Báo cáo Báo cáo dòng tiề…" at bounding box center [299, 142] width 598 height 284
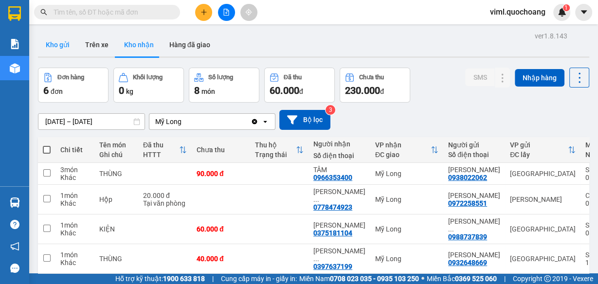
click at [68, 41] on button "Kho gửi" at bounding box center [57, 44] width 39 height 23
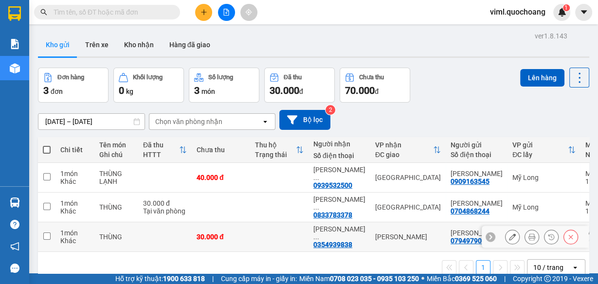
click at [310, 229] on td "NGUYỄN ... 0354939838" at bounding box center [339, 237] width 62 height 30
checkbox input "true"
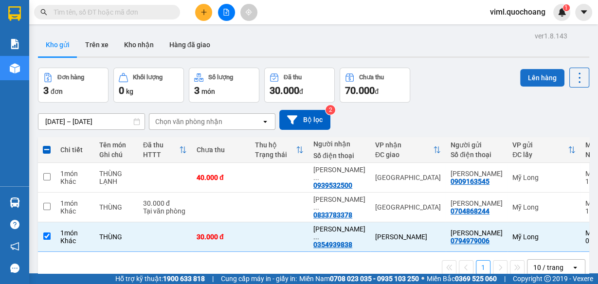
click at [535, 79] on button "Lên hàng" at bounding box center [542, 78] width 44 height 18
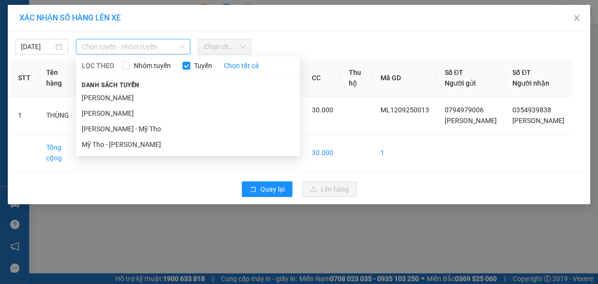
click at [121, 44] on span "Chọn tuyến - nhóm tuyến" at bounding box center [133, 46] width 103 height 15
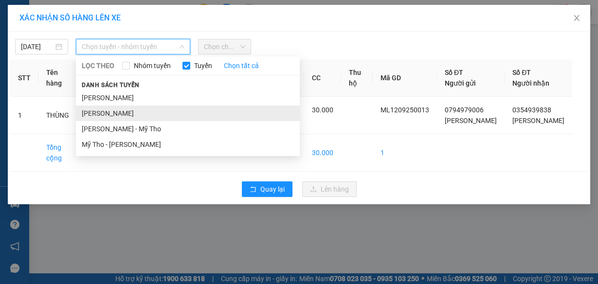
click at [119, 116] on li "[PERSON_NAME]" at bounding box center [188, 114] width 224 height 16
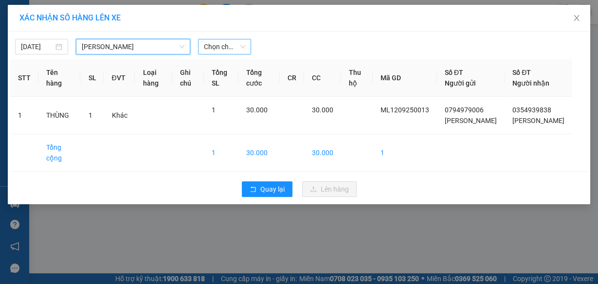
click at [226, 46] on span "Chọn chuyến" at bounding box center [224, 46] width 41 height 15
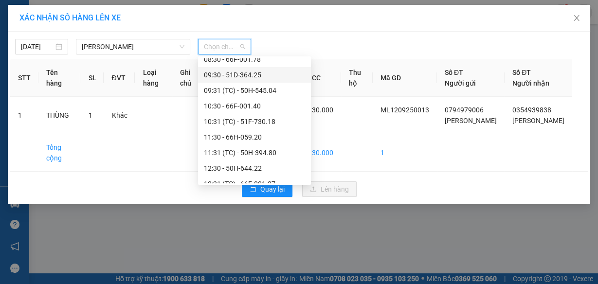
scroll to position [78, 0]
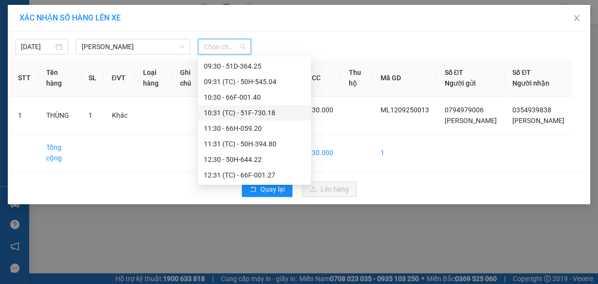
click at [243, 110] on div "10:31 (TC) - 51F-730.18" at bounding box center [254, 112] width 101 height 11
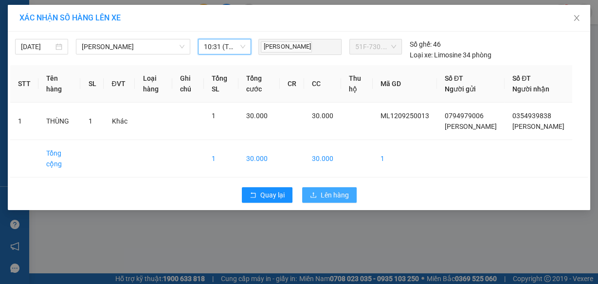
click at [319, 203] on button "Lên hàng" at bounding box center [329, 195] width 54 height 16
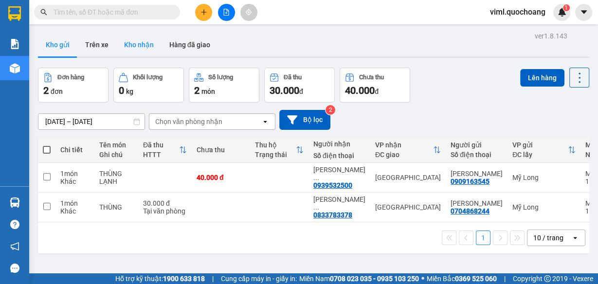
click at [149, 43] on button "Kho nhận" at bounding box center [138, 44] width 45 height 23
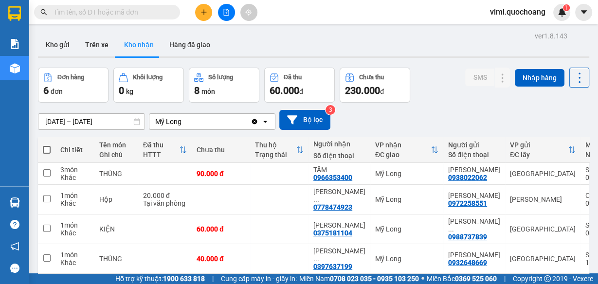
click at [116, 33] on button "Kho nhận" at bounding box center [138, 44] width 45 height 23
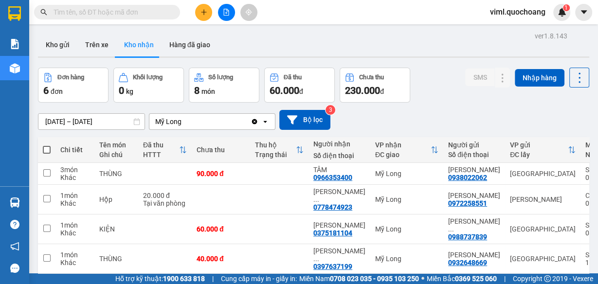
click at [116, 33] on button "Kho nhận" at bounding box center [138, 44] width 45 height 23
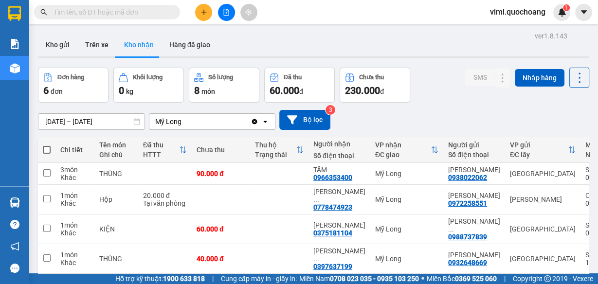
click at [116, 33] on button "Kho nhận" at bounding box center [138, 44] width 45 height 23
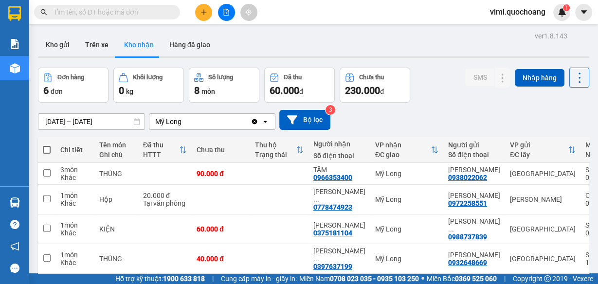
click at [116, 33] on button "Kho nhận" at bounding box center [138, 44] width 45 height 23
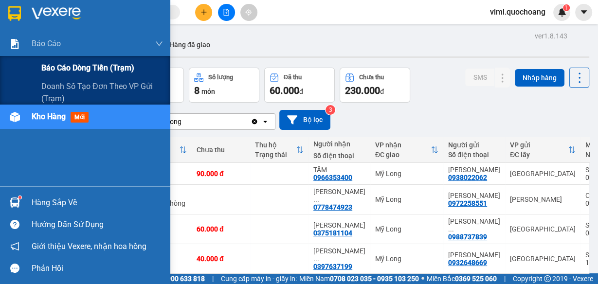
click at [45, 70] on span "Báo cáo dòng tiền (trạm)" at bounding box center [87, 68] width 93 height 12
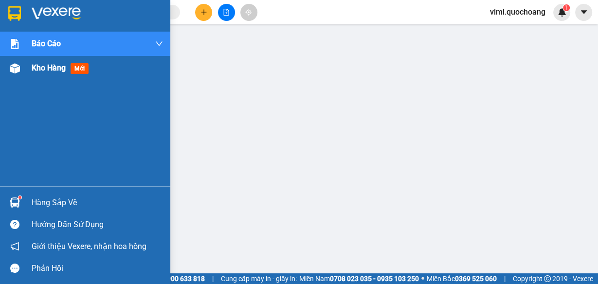
click at [43, 69] on span "Kho hàng" at bounding box center [49, 67] width 34 height 9
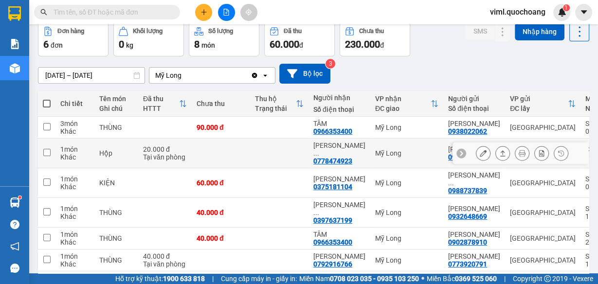
scroll to position [111, 0]
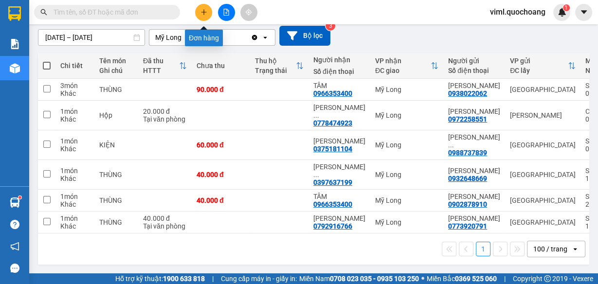
click at [204, 17] on button at bounding box center [203, 12] width 17 height 17
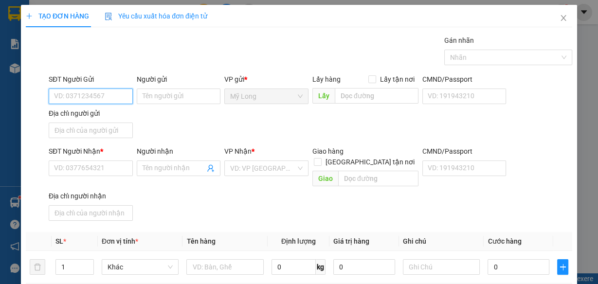
click at [102, 96] on input "SĐT Người Gửi" at bounding box center [91, 96] width 84 height 16
type input "0772821628"
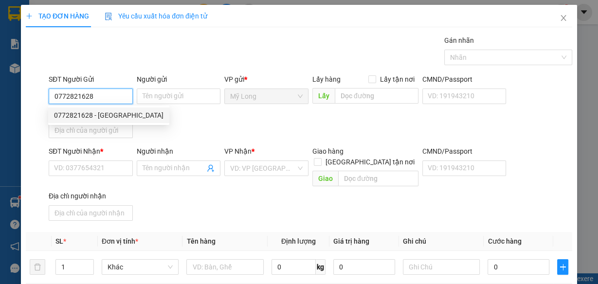
click at [152, 119] on div "0772821628 - [GEOGRAPHIC_DATA]" at bounding box center [108, 115] width 109 height 11
type input "[PERSON_NAME]"
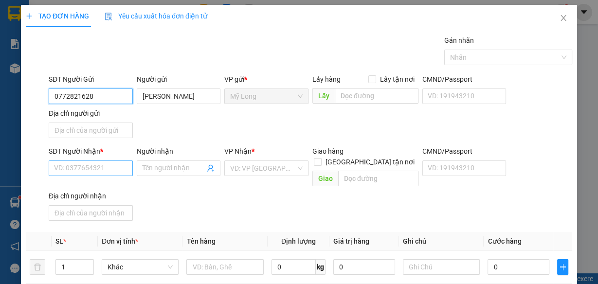
type input "0772821628"
click at [111, 169] on input "SĐT Người Nhận *" at bounding box center [91, 168] width 84 height 16
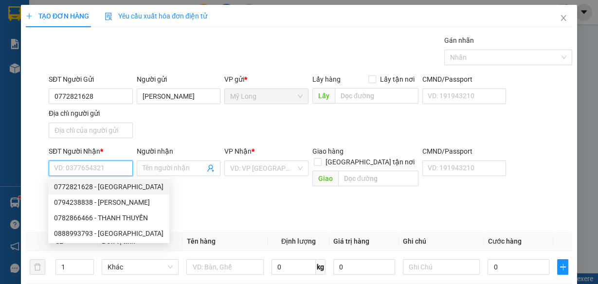
click at [103, 163] on input "SĐT Người Nhận *" at bounding box center [91, 168] width 84 height 16
click at [103, 175] on input "SĐT Người Nhận *" at bounding box center [91, 168] width 84 height 16
click at [106, 169] on input "SĐT Người Nhận *" at bounding box center [91, 168] width 84 height 16
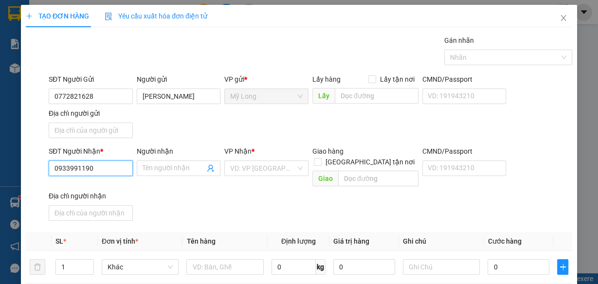
click at [103, 166] on input "0933991190" at bounding box center [91, 168] width 84 height 16
type input "0933991190"
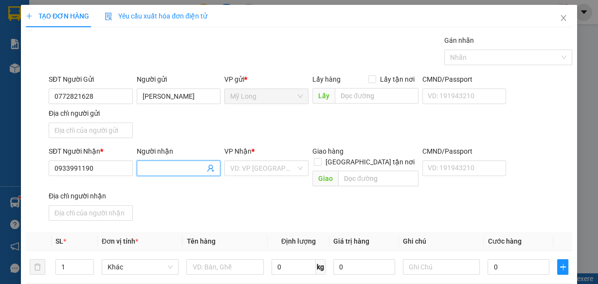
click at [167, 166] on input "Người nhận" at bounding box center [173, 168] width 63 height 11
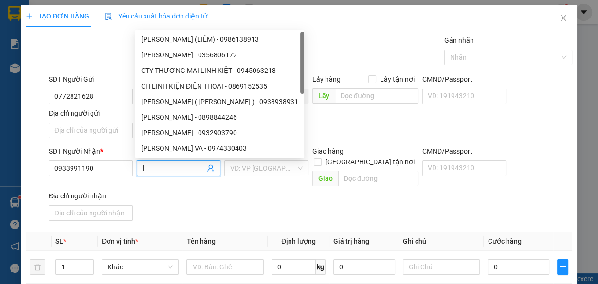
type input "l"
type input "LINH"
click at [264, 169] on input "search" at bounding box center [263, 168] width 66 height 15
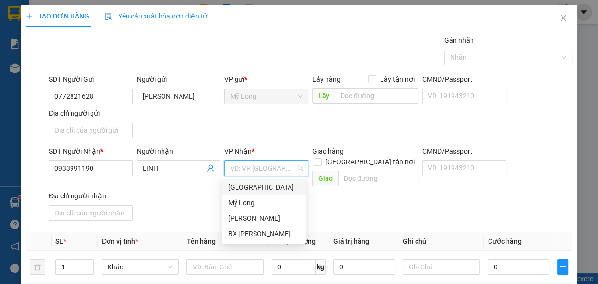
click at [265, 190] on div "[GEOGRAPHIC_DATA]" at bounding box center [263, 187] width 71 height 11
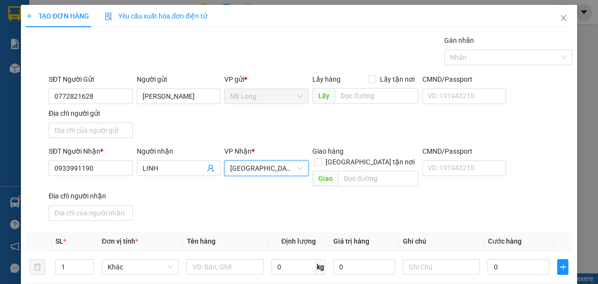
click at [266, 172] on span "[GEOGRAPHIC_DATA]" at bounding box center [266, 168] width 72 height 15
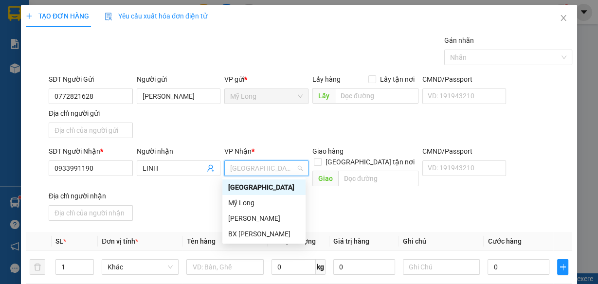
click at [266, 172] on span "[GEOGRAPHIC_DATA]" at bounding box center [266, 168] width 72 height 15
click at [266, 168] on span "[GEOGRAPHIC_DATA]" at bounding box center [266, 168] width 72 height 15
click at [260, 185] on div "[GEOGRAPHIC_DATA]" at bounding box center [263, 187] width 71 height 11
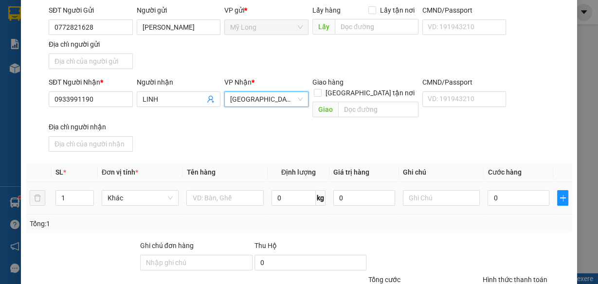
scroll to position [64, 0]
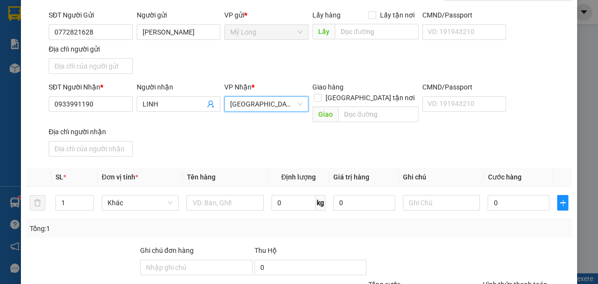
click at [253, 104] on span "[GEOGRAPHIC_DATA]" at bounding box center [266, 104] width 72 height 15
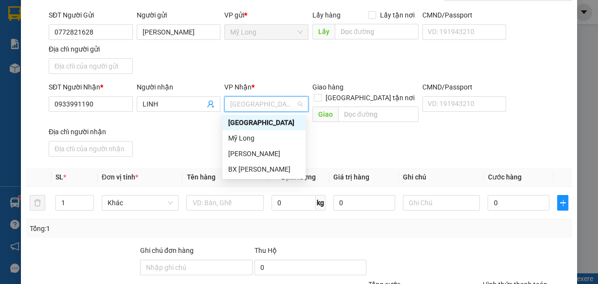
click at [249, 124] on div "[GEOGRAPHIC_DATA]" at bounding box center [263, 122] width 71 height 11
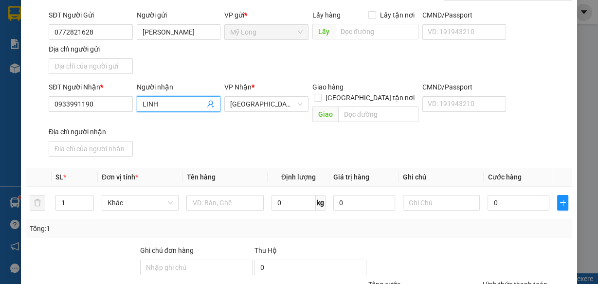
click at [180, 106] on input "LINH" at bounding box center [173, 104] width 63 height 11
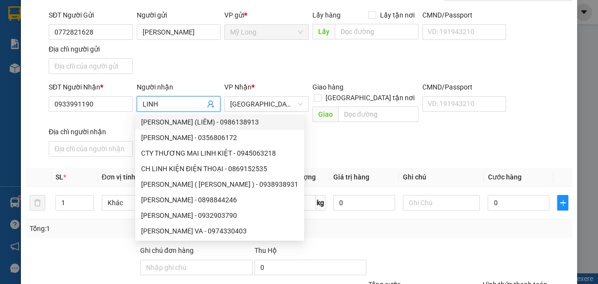
click at [188, 99] on input "LINH" at bounding box center [173, 104] width 63 height 11
click at [174, 102] on input "LINH" at bounding box center [173, 104] width 63 height 11
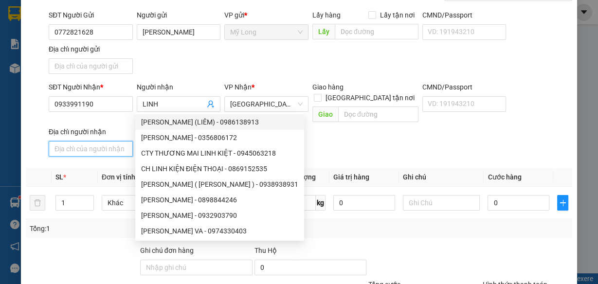
click at [94, 141] on input "Địa chỉ người nhận" at bounding box center [91, 149] width 84 height 16
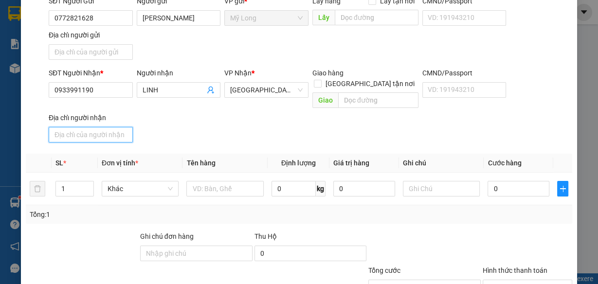
scroll to position [103, 0]
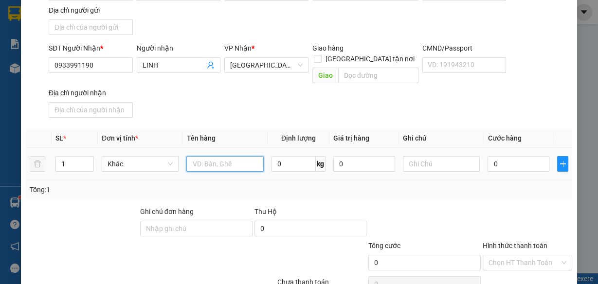
click at [209, 156] on input "text" at bounding box center [224, 164] width 77 height 16
type input "THÙNG"
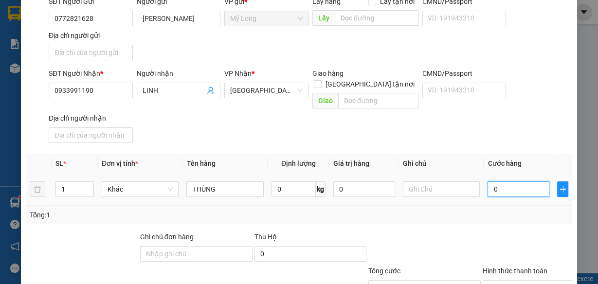
scroll to position [64, 0]
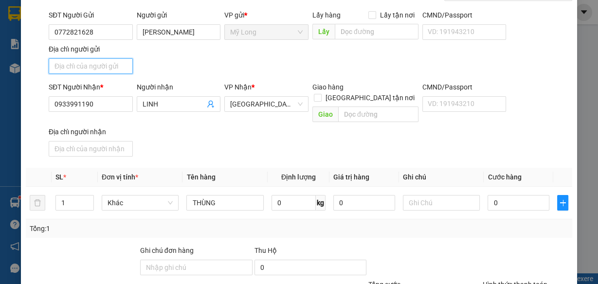
click at [89, 66] on input "Địa chỉ người gửi" at bounding box center [91, 66] width 84 height 16
type input "ẤP 1, [GEOGRAPHIC_DATA], [GEOGRAPHIC_DATA]"
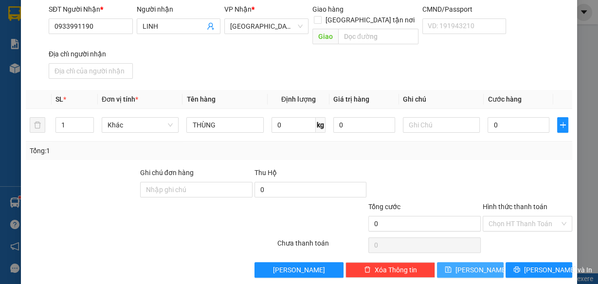
click at [451, 266] on icon "save" at bounding box center [448, 269] width 6 height 6
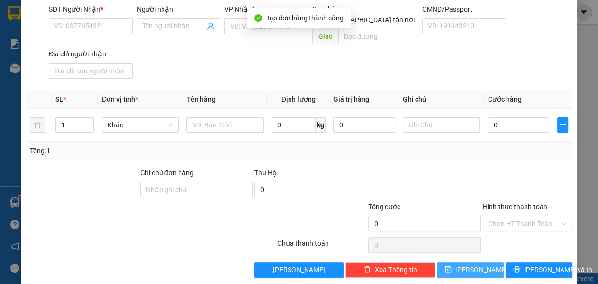
scroll to position [0, 0]
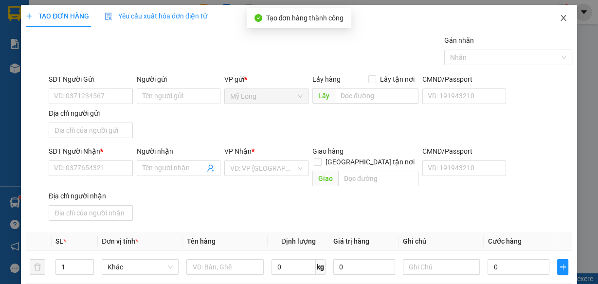
click at [559, 18] on icon "close" at bounding box center [563, 18] width 8 height 8
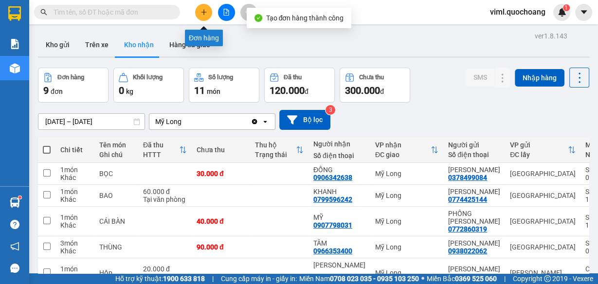
click at [206, 12] on icon "plus" at bounding box center [203, 12] width 5 height 0
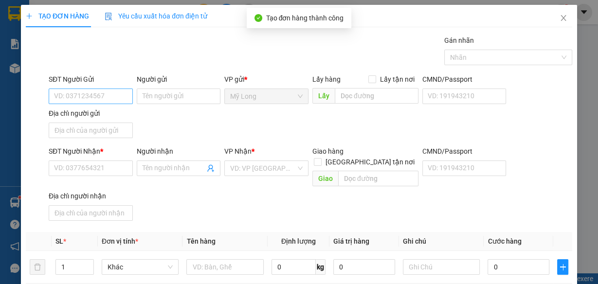
drag, startPoint x: 94, startPoint y: 87, endPoint x: 92, endPoint y: 91, distance: 5.0
click at [94, 88] on div "SĐT Người Gửi VD: 0371234567" at bounding box center [91, 91] width 84 height 34
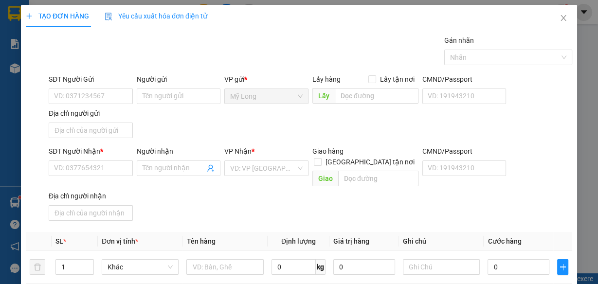
click at [14, 63] on div "TẠO ĐƠN HÀNG Yêu cầu xuất hóa đơn điện tử Transit Pickup Surcharge Ids Transit …" at bounding box center [299, 142] width 598 height 284
click at [559, 19] on icon "close" at bounding box center [563, 18] width 8 height 8
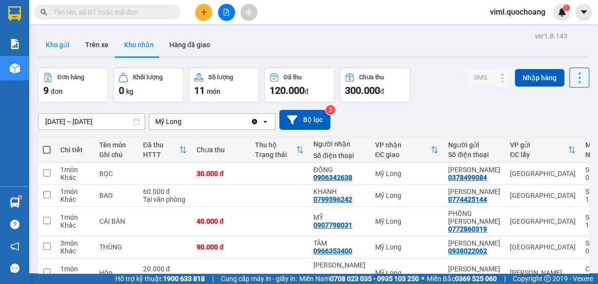
click at [47, 45] on button "Kho gửi" at bounding box center [57, 44] width 39 height 23
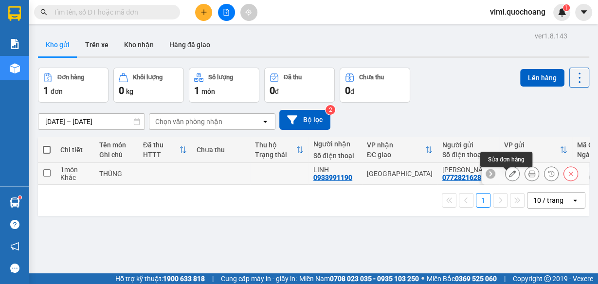
click at [509, 177] on icon at bounding box center [512, 173] width 7 height 7
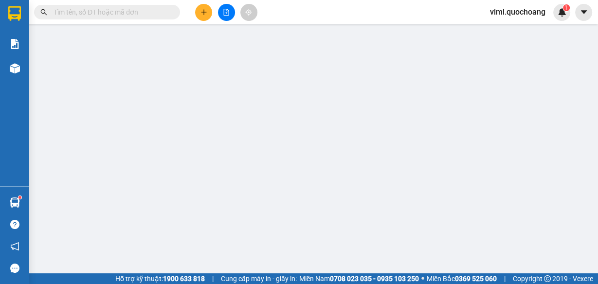
type input "0772821628"
type input "[PERSON_NAME]"
type input "ẤP 1, [GEOGRAPHIC_DATA], [GEOGRAPHIC_DATA]"
type input "0933991190"
type input "LINH"
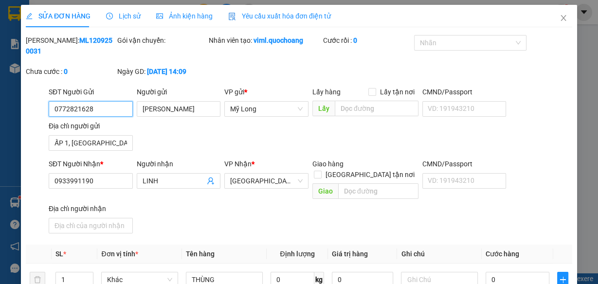
drag, startPoint x: 95, startPoint y: 109, endPoint x: 17, endPoint y: 113, distance: 78.4
click at [17, 113] on div "SỬA ĐƠN HÀNG Lịch sử Ảnh kiện hàng Yêu cầu xuất hóa đơn điện tử Total Paid Fee …" at bounding box center [299, 142] width 598 height 284
click at [560, 18] on icon "close" at bounding box center [562, 18] width 5 height 6
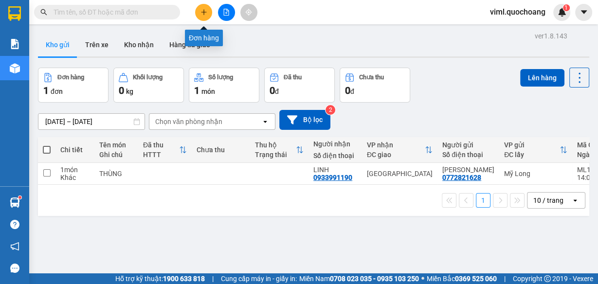
click at [204, 15] on icon "plus" at bounding box center [203, 12] width 7 height 7
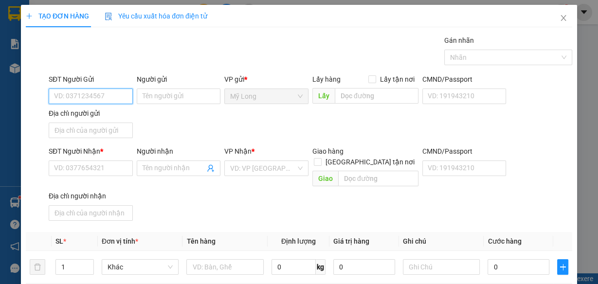
click at [106, 100] on input "SĐT Người Gửi" at bounding box center [91, 96] width 84 height 16
paste input "0772821628"
type input "0772821628"
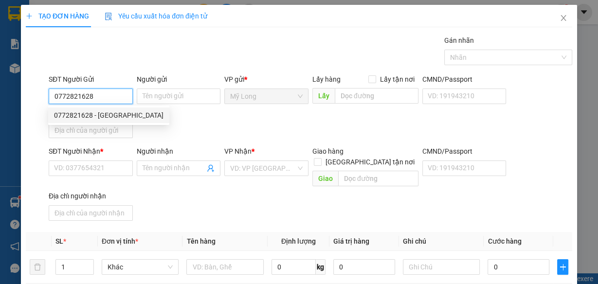
click at [111, 114] on div "0772821628 - [GEOGRAPHIC_DATA]" at bounding box center [108, 115] width 109 height 11
type input "[PERSON_NAME]"
type input "0772821628"
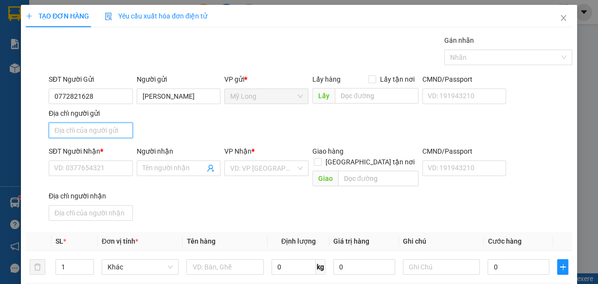
click at [110, 126] on input "Địa chỉ người gửi" at bounding box center [91, 131] width 84 height 16
type input "ẤP 1, [GEOGRAPHIC_DATA], [GEOGRAPHIC_DATA]"
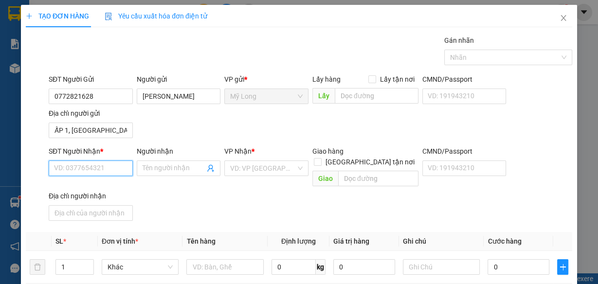
click at [110, 166] on input "SĐT Người Nhận *" at bounding box center [91, 168] width 84 height 16
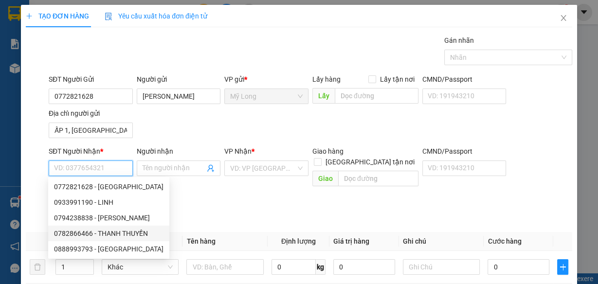
click at [151, 231] on div "0782866466 - THANH THUYỀN" at bounding box center [108, 233] width 109 height 11
type input "0782866466"
type input "THANH THUYỀN"
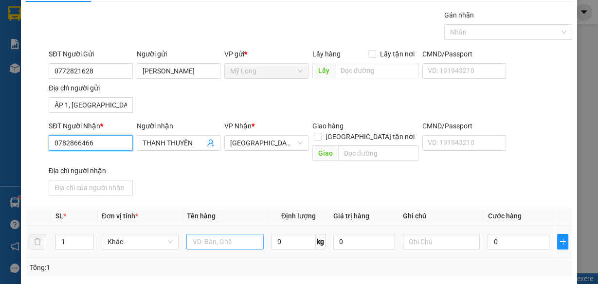
scroll to position [78, 0]
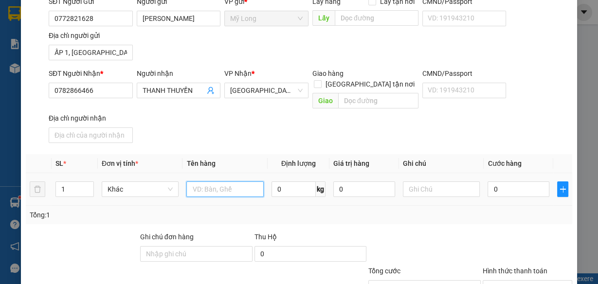
click at [226, 181] on input "text" at bounding box center [224, 189] width 77 height 16
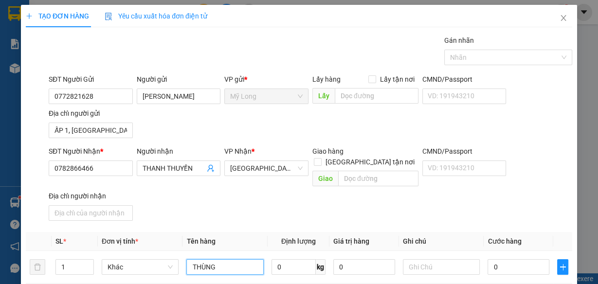
scroll to position [39, 0]
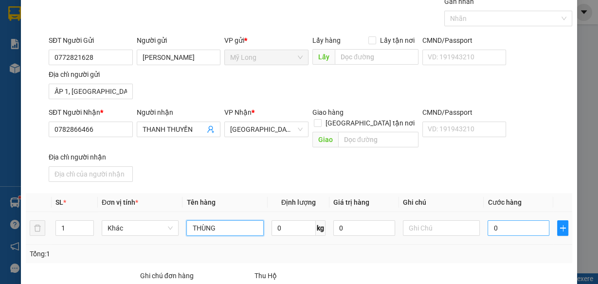
type input "THÙNG"
click at [512, 220] on input "0" at bounding box center [518, 228] width 62 height 16
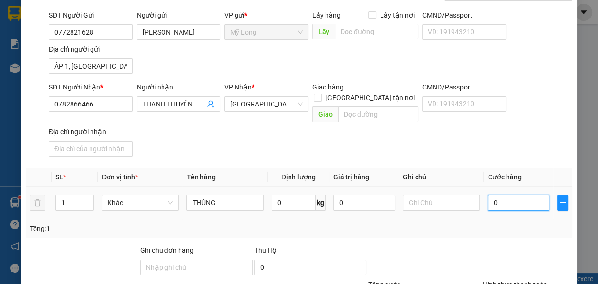
scroll to position [25, 0]
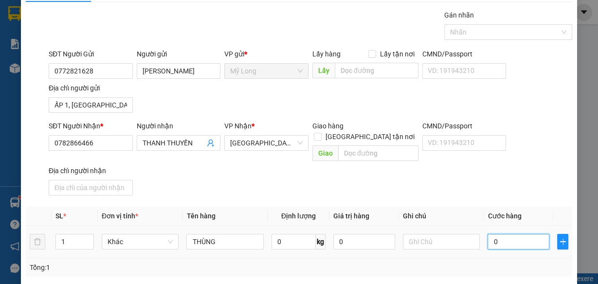
click at [514, 234] on input "0" at bounding box center [518, 242] width 62 height 16
type input "04"
type input "4"
type input "040"
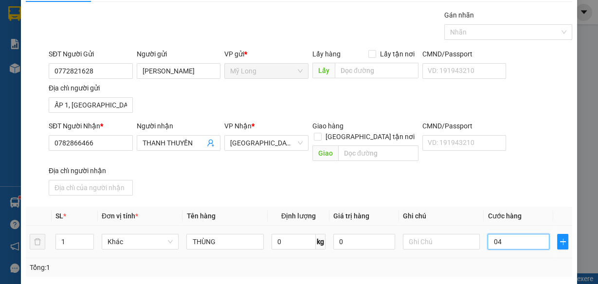
type input "40"
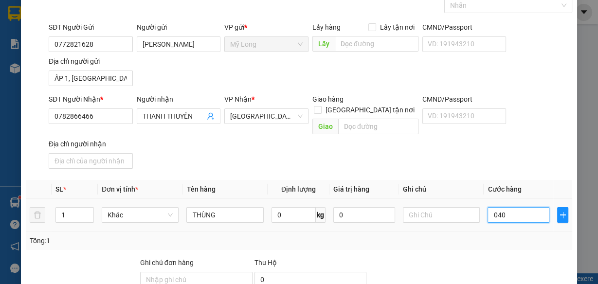
scroll to position [142, 0]
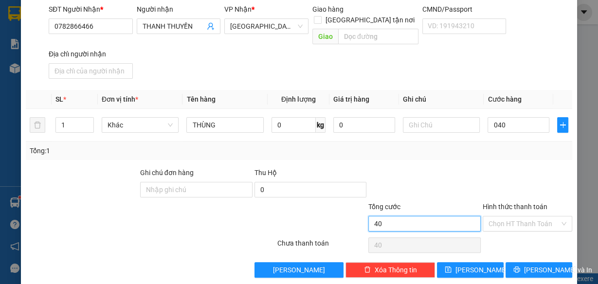
type input "40.000"
click at [428, 216] on input "40.000" at bounding box center [424, 224] width 112 height 16
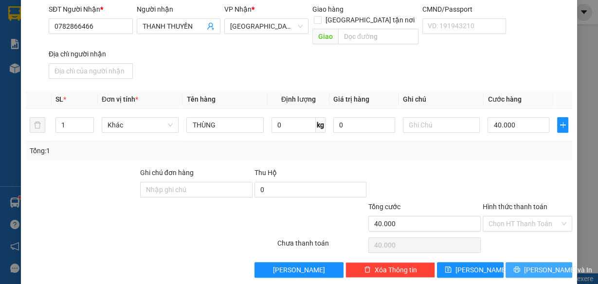
click at [540, 265] on span "[PERSON_NAME] và In" at bounding box center [558, 270] width 68 height 11
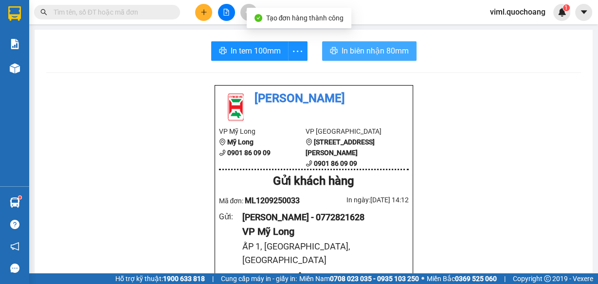
click at [356, 49] on span "In biên nhận 80mm" at bounding box center [374, 51] width 67 height 12
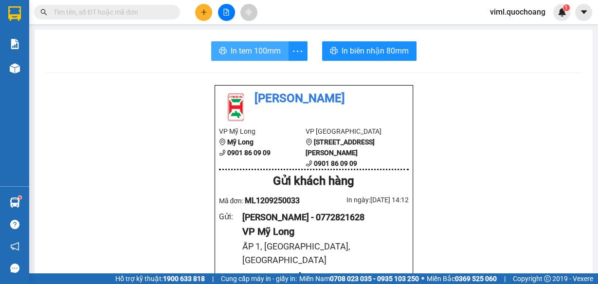
click at [249, 60] on button "In tem 100mm" at bounding box center [249, 50] width 77 height 19
click at [249, 53] on span "In tem 100mm" at bounding box center [255, 51] width 50 height 12
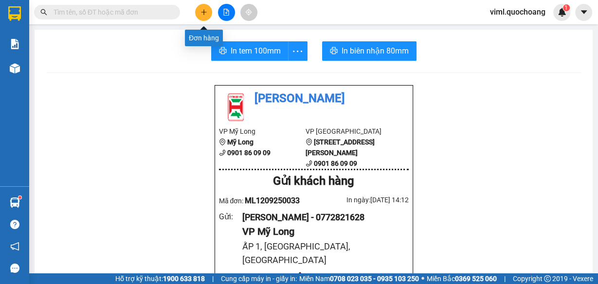
click at [206, 16] on button at bounding box center [203, 12] width 17 height 17
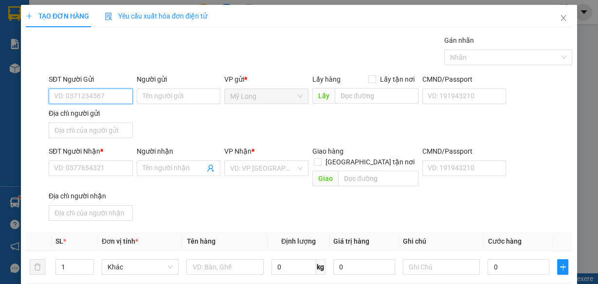
click at [114, 95] on input "SĐT Người Gửi" at bounding box center [91, 96] width 84 height 16
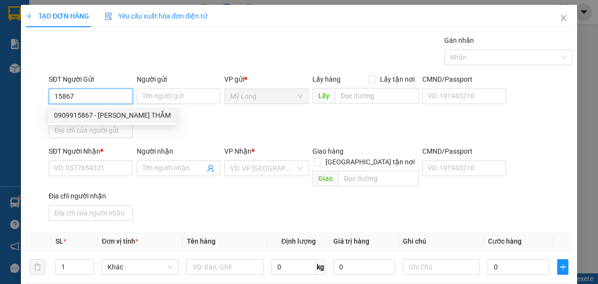
click at [99, 115] on div "0909915867 - [PERSON_NAME] THẮM" at bounding box center [112, 115] width 117 height 11
type input "0909915867"
type input "[PERSON_NAME] THẮM"
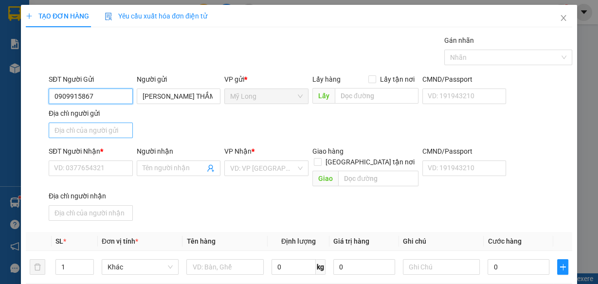
type input "0909915867"
click at [102, 127] on input "Địa chỉ người gửi" at bounding box center [91, 131] width 84 height 16
click at [66, 132] on input "ẤP 2, [GEOGRAPHIC_DATA], [GEOGRAPHIC_DATA]" at bounding box center [91, 131] width 84 height 16
click at [51, 129] on input "ẤP 4, [GEOGRAPHIC_DATA], [GEOGRAPHIC_DATA]" at bounding box center [91, 131] width 84 height 16
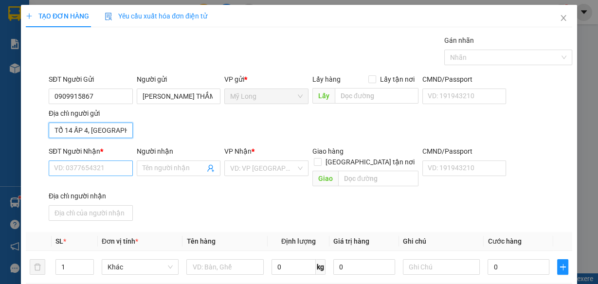
type input "TỔ 14 ẤP 4, [GEOGRAPHIC_DATA], [GEOGRAPHIC_DATA]"
click at [107, 166] on input "SĐT Người Nhận *" at bounding box center [91, 168] width 84 height 16
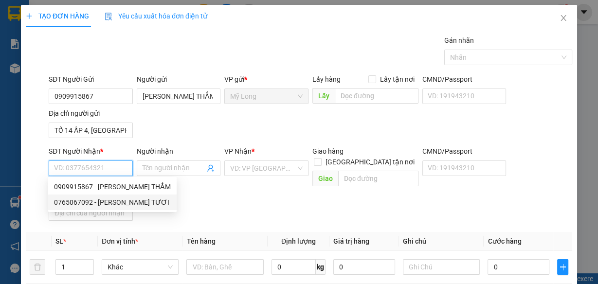
click at [131, 202] on div "0765067092 - [PERSON_NAME] TƯƠI" at bounding box center [112, 202] width 117 height 11
type input "0765067092"
type input "[PERSON_NAME] TƯƠI"
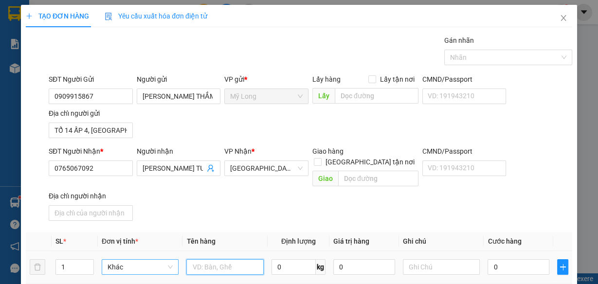
drag, startPoint x: 202, startPoint y: 255, endPoint x: 155, endPoint y: 257, distance: 47.2
click at [203, 259] on input "text" at bounding box center [224, 267] width 77 height 16
type input "THÙNG"
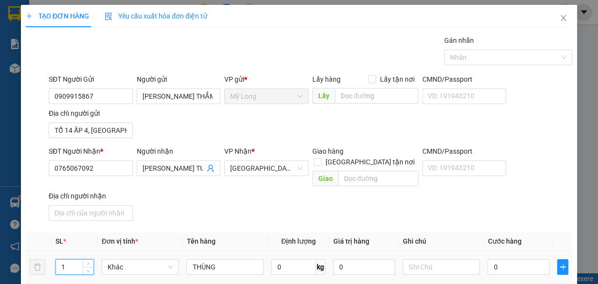
click at [72, 260] on input "1" at bounding box center [74, 267] width 37 height 15
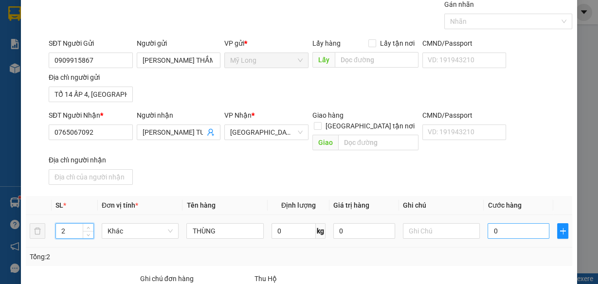
scroll to position [78, 0]
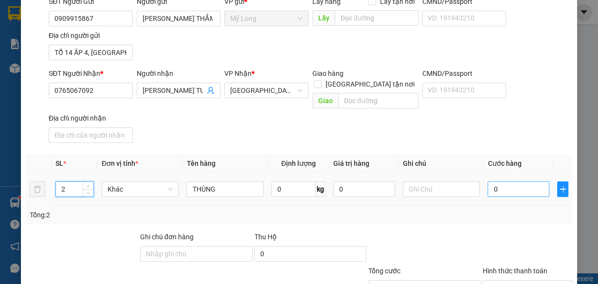
type input "2"
click at [524, 181] on input "0" at bounding box center [518, 189] width 62 height 16
type input "6"
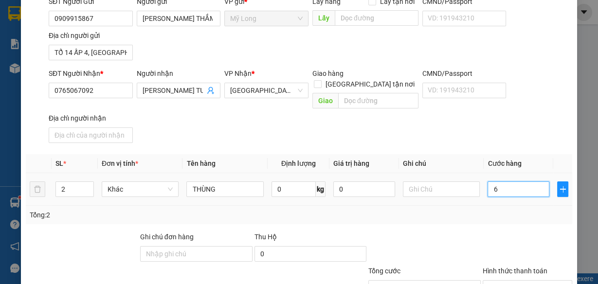
type input "60"
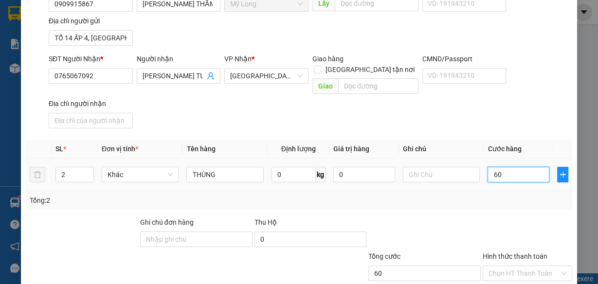
scroll to position [117, 0]
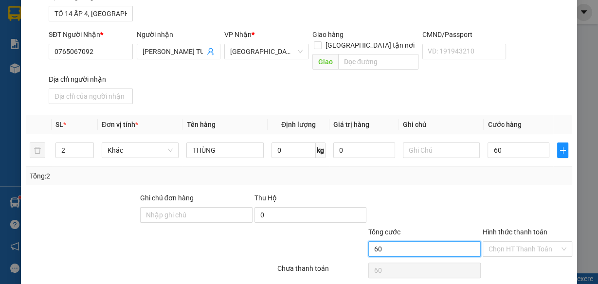
type input "60.000"
drag, startPoint x: 461, startPoint y: 234, endPoint x: 488, endPoint y: 231, distance: 26.5
click at [462, 241] on input "60.000" at bounding box center [424, 249] width 112 height 16
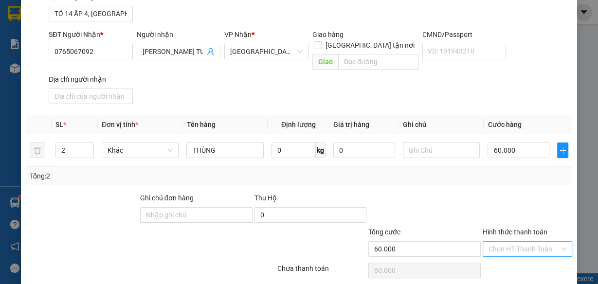
click at [496, 242] on input "Hình thức thanh toán" at bounding box center [523, 249] width 71 height 15
click at [496, 247] on div "Transit Pickup Surcharge Ids Transit Deliver Surcharge Ids Transit Deliver Surc…" at bounding box center [299, 110] width 546 height 385
click at [501, 242] on input "Hình thức thanh toán" at bounding box center [523, 249] width 71 height 15
click at [506, 251] on div "Tại văn phòng" at bounding box center [521, 255] width 77 height 11
type input "0"
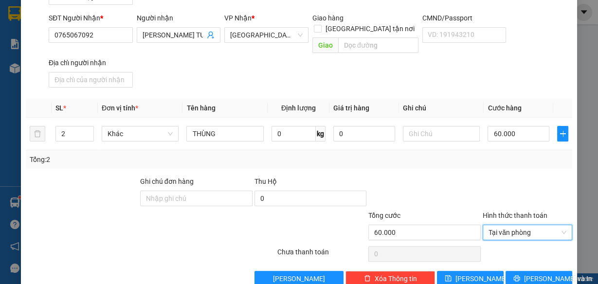
scroll to position [142, 0]
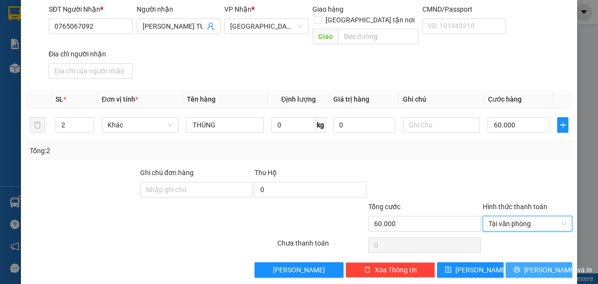
click at [520, 266] on icon "printer" at bounding box center [516, 269] width 6 height 6
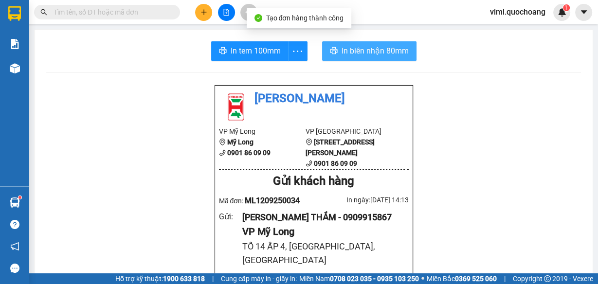
click at [368, 53] on span "In biên nhận 80mm" at bounding box center [374, 51] width 67 height 12
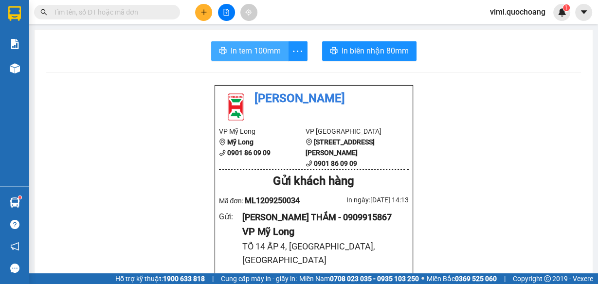
click at [256, 48] on span "In tem 100mm" at bounding box center [255, 51] width 50 height 12
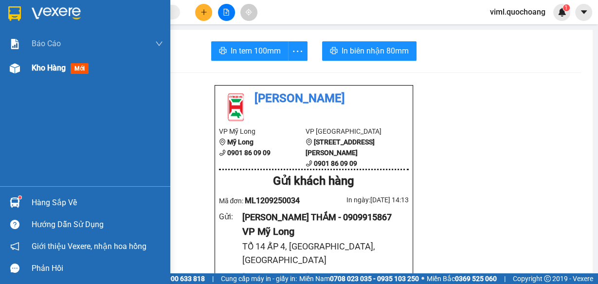
click at [45, 77] on div "Kho hàng mới" at bounding box center [97, 68] width 131 height 24
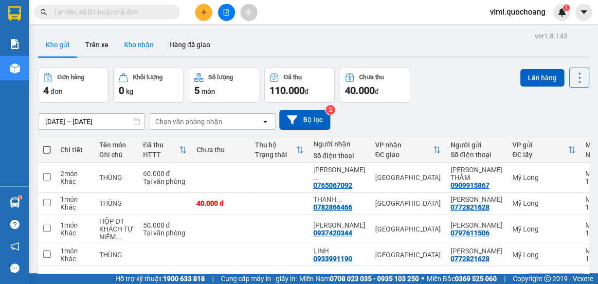
click at [140, 50] on button "Kho nhận" at bounding box center [138, 44] width 45 height 23
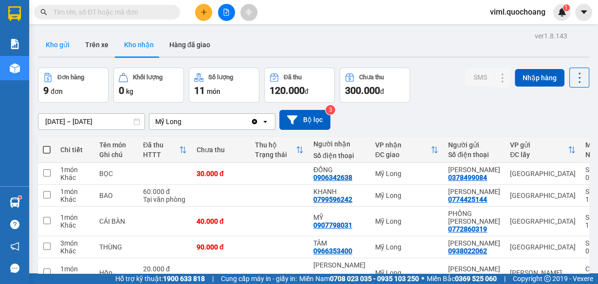
click at [54, 45] on button "Kho gửi" at bounding box center [57, 44] width 39 height 23
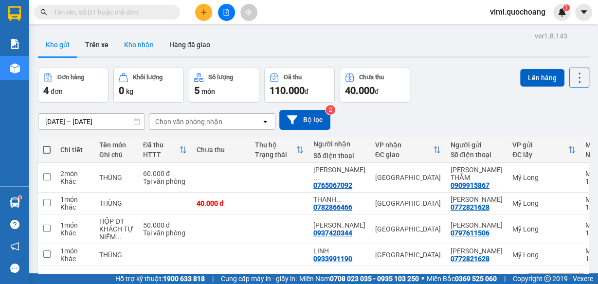
click at [138, 51] on button "Kho nhận" at bounding box center [138, 44] width 45 height 23
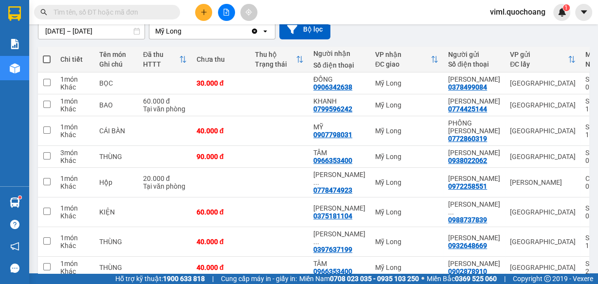
scroll to position [78, 0]
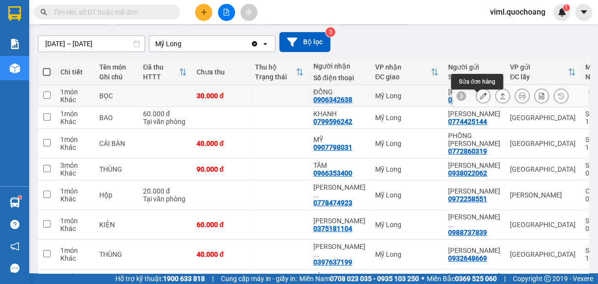
click at [479, 97] on icon at bounding box center [482, 95] width 7 height 7
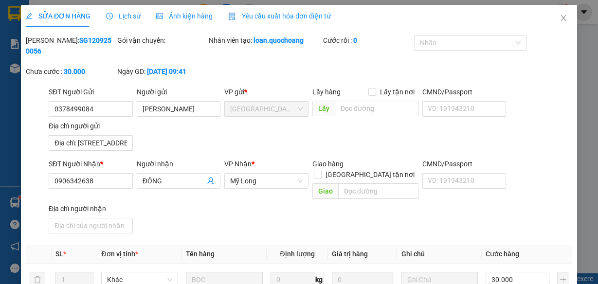
type input "0378499084"
type input "[PERSON_NAME]"
type input "Địa chỉ: [STREET_ADDRESS][PERSON_NAME][PERSON_NAME]"
type input "0906342638"
type input "ĐỒNG"
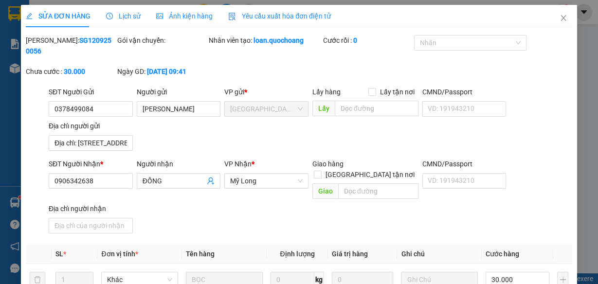
type input "30.000"
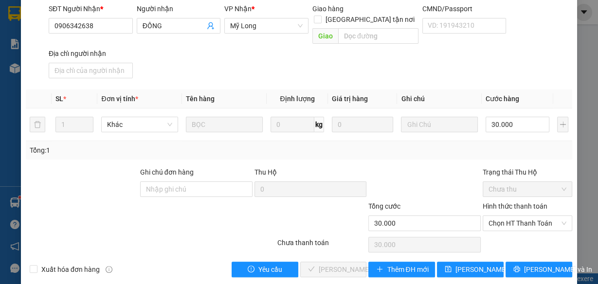
click at [530, 216] on span "Chọn HT Thanh Toán" at bounding box center [527, 223] width 78 height 15
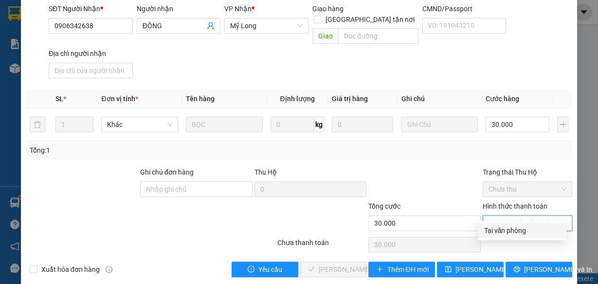
click at [526, 229] on div "Tại văn phòng" at bounding box center [521, 230] width 77 height 11
type input "0"
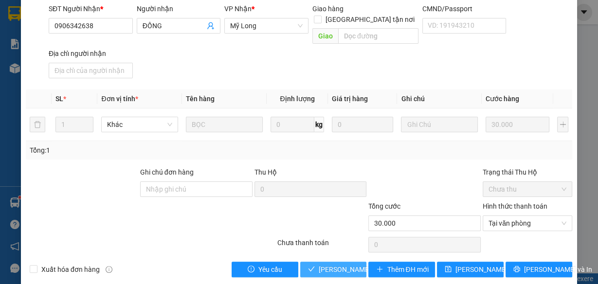
click at [340, 264] on span "[PERSON_NAME] và Giao hàng" at bounding box center [364, 269] width 93 height 11
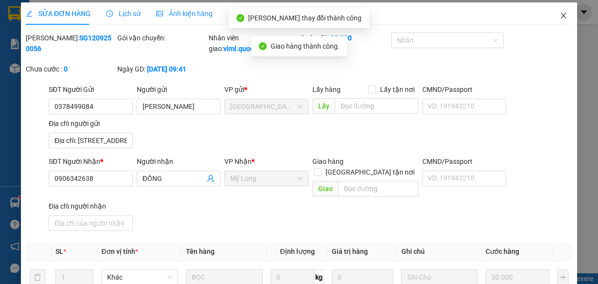
scroll to position [0, 0]
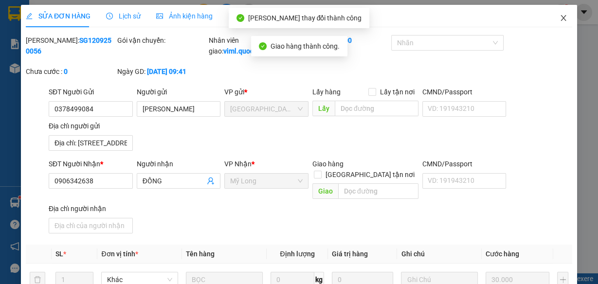
click at [559, 20] on icon "close" at bounding box center [563, 18] width 8 height 8
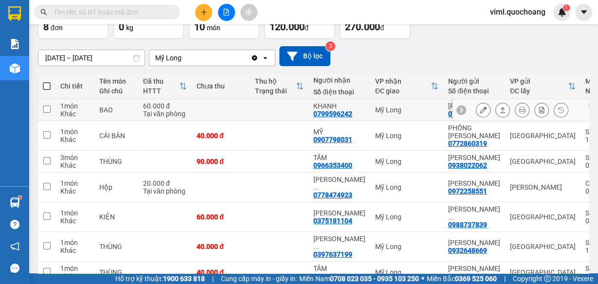
scroll to position [78, 0]
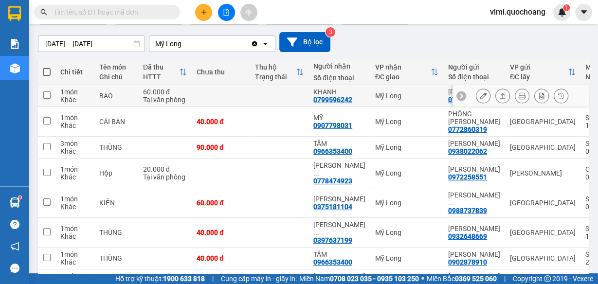
click at [479, 99] on icon at bounding box center [482, 95] width 7 height 7
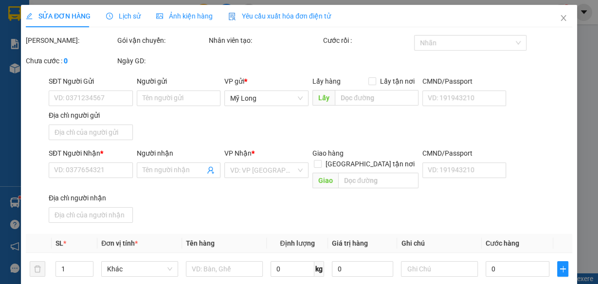
type input "0774425144"
type input "[PERSON_NAME]"
type input "[STREET_ADDRESS] HCM"
type input "0799596242"
type input "KHANH"
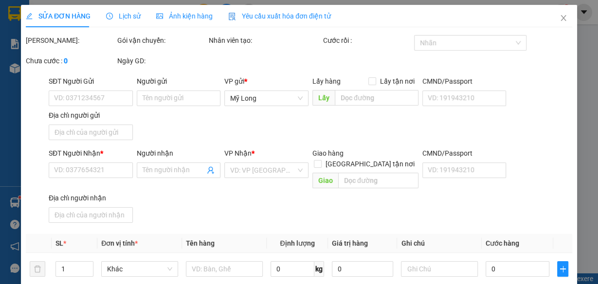
type input "60.000"
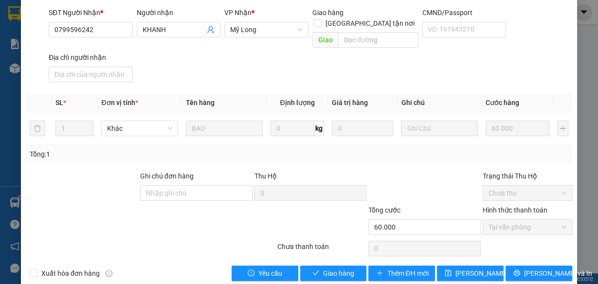
scroll to position [155, 0]
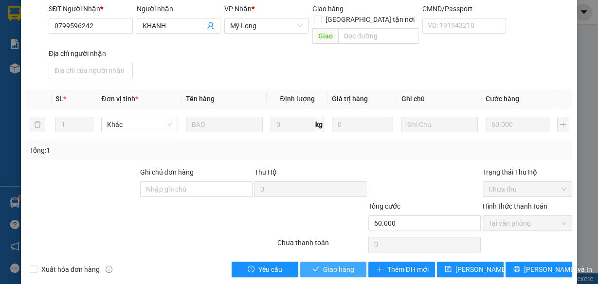
click at [343, 264] on span "Giao hàng" at bounding box center [338, 269] width 31 height 11
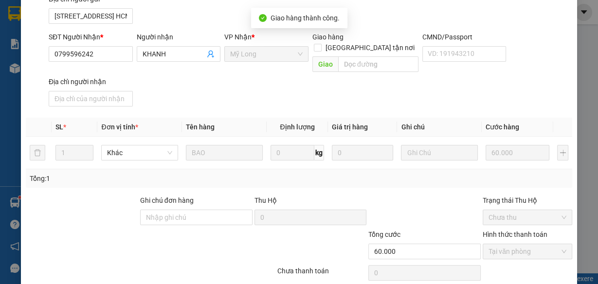
scroll to position [10, 0]
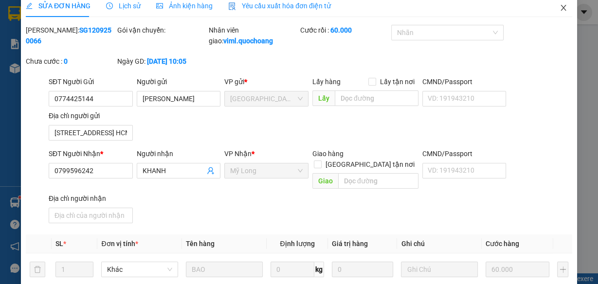
click at [559, 8] on icon "close" at bounding box center [563, 8] width 8 height 8
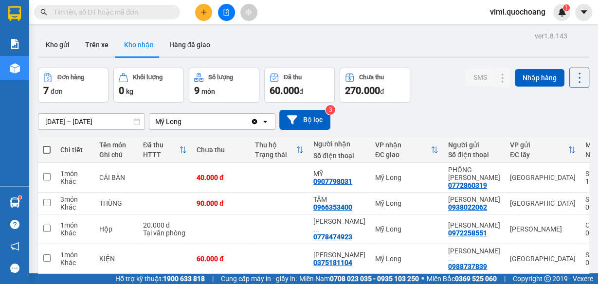
click at [57, 119] on div "ver 1.8.143 Kho gửi Trên xe Kho nhận Hàng đã giao Đơn hàng 7 đơn Khối lượng 0 k…" at bounding box center [313, 205] width 559 height 353
click at [364, 50] on div "Kho gửi Trên xe Kho nhận Hàng đã giao" at bounding box center [313, 46] width 551 height 26
click at [64, 51] on button "Kho gửi" at bounding box center [57, 44] width 39 height 23
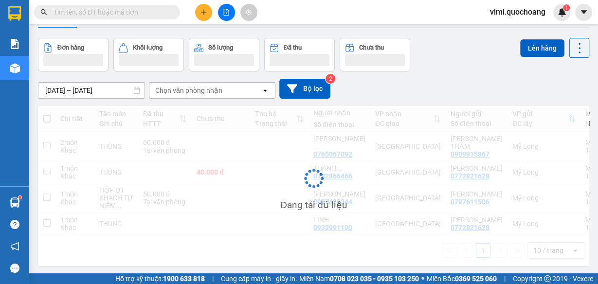
scroll to position [50, 0]
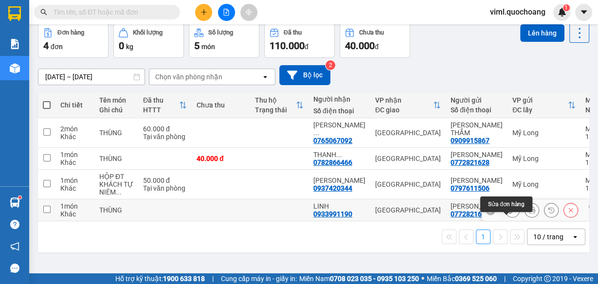
click at [509, 213] on icon at bounding box center [512, 210] width 7 height 7
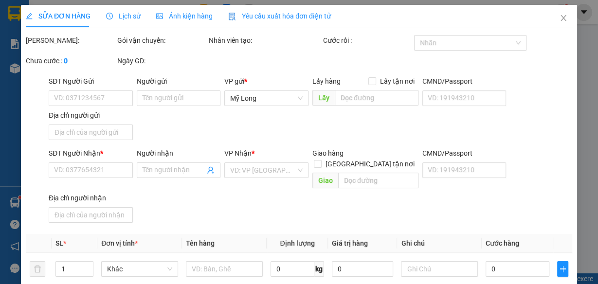
type input "0772821628"
type input "[PERSON_NAME]"
type input "ẤP 1, [GEOGRAPHIC_DATA], [GEOGRAPHIC_DATA]"
type input "0933991190"
type input "LINH"
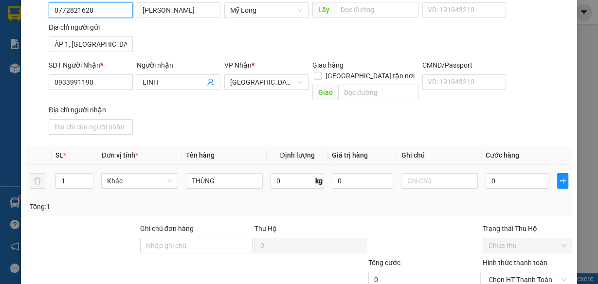
scroll to position [117, 0]
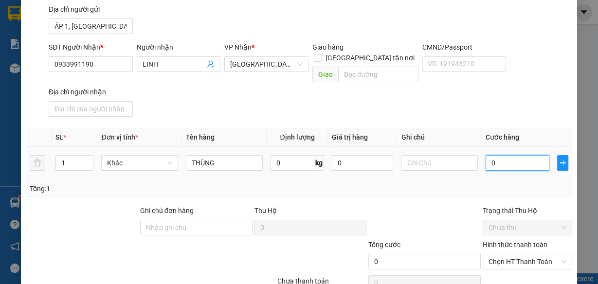
click at [506, 155] on input "0" at bounding box center [517, 163] width 64 height 16
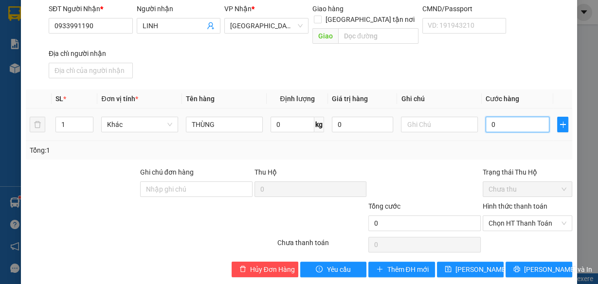
click at [523, 117] on input "0" at bounding box center [517, 125] width 64 height 16
type input "4"
type input "04"
type input "40"
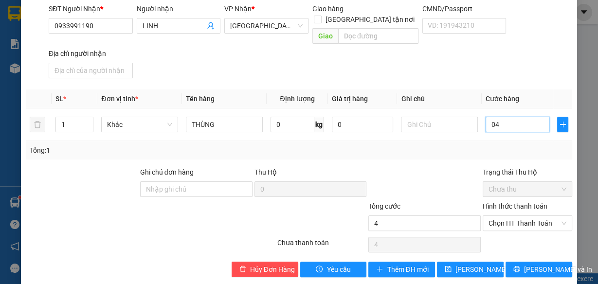
type input "40"
type input "040"
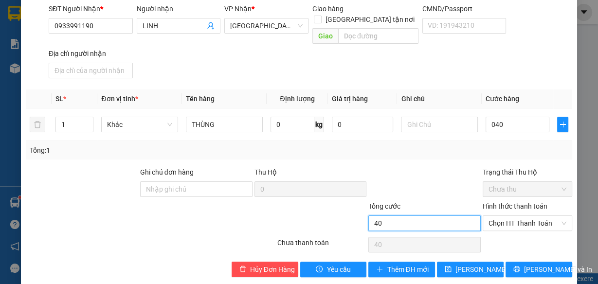
type input "40.000"
click at [458, 215] on input "40.000" at bounding box center [424, 223] width 112 height 16
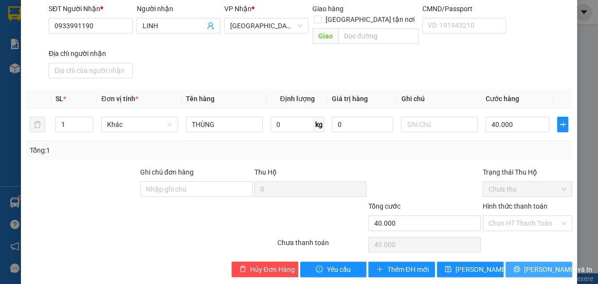
click at [526, 264] on span "[PERSON_NAME] và In" at bounding box center [558, 269] width 68 height 11
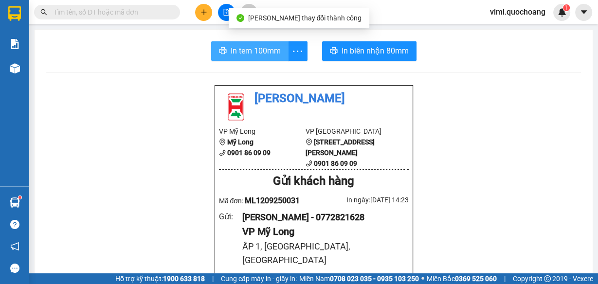
click at [272, 51] on span "In tem 100mm" at bounding box center [255, 51] width 50 height 12
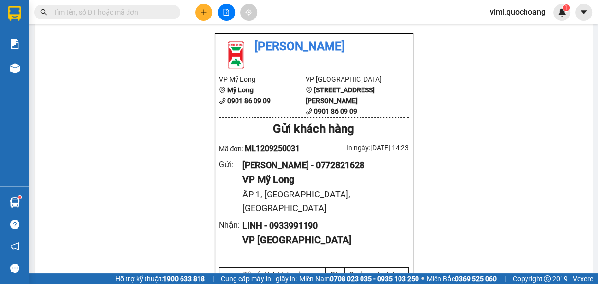
scroll to position [39, 0]
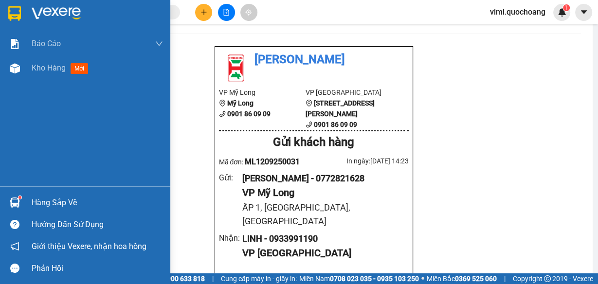
click at [50, 81] on div "Báo cáo Báo cáo dòng tiền (trạm) Doanh số tạo đơn theo VP gửi (trạm) Kho hàng m…" at bounding box center [85, 109] width 170 height 155
click at [55, 76] on div "Kho hàng mới" at bounding box center [97, 68] width 131 height 24
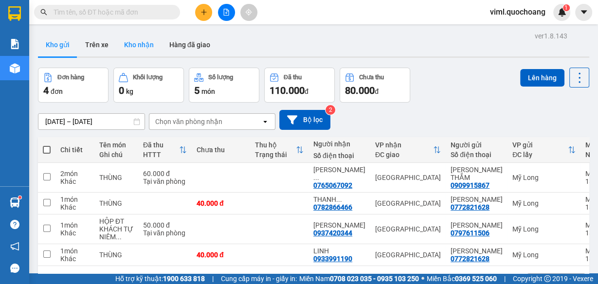
click at [125, 43] on button "Kho nhận" at bounding box center [138, 44] width 45 height 23
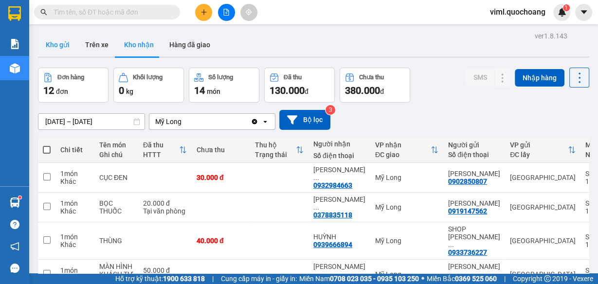
click at [69, 46] on button "Kho gửi" at bounding box center [57, 44] width 39 height 23
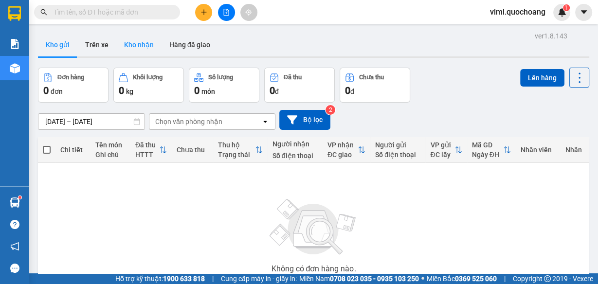
click at [140, 50] on button "Kho nhận" at bounding box center [138, 44] width 45 height 23
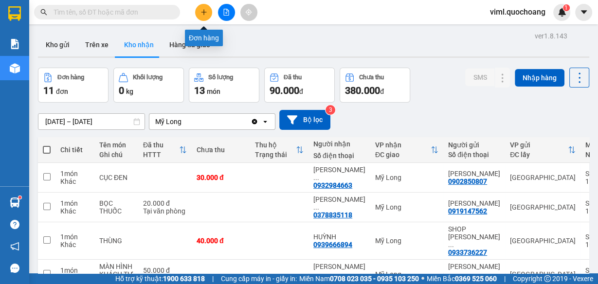
click at [201, 17] on button at bounding box center [203, 12] width 17 height 17
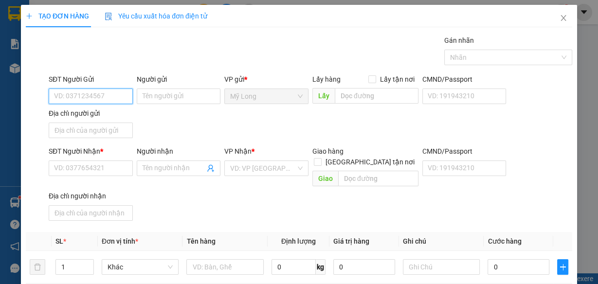
click at [123, 102] on input "SĐT Người Gửi" at bounding box center [91, 96] width 84 height 16
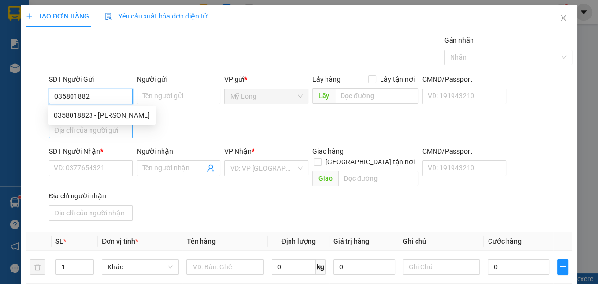
type input "0358018823"
click at [119, 113] on div "0358018823 - [PERSON_NAME]" at bounding box center [102, 115] width 96 height 11
type input "[PERSON_NAME]"
type input "0358018823"
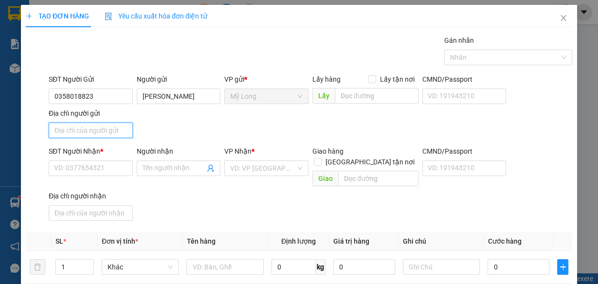
click at [106, 136] on input "Địa chỉ người gửi" at bounding box center [91, 131] width 84 height 16
click at [67, 132] on input "ẤP 2, [GEOGRAPHIC_DATA], [GEOGRAPHIC_DATA]" at bounding box center [91, 131] width 84 height 16
type input "ẤP 4, [GEOGRAPHIC_DATA], [GEOGRAPHIC_DATA]"
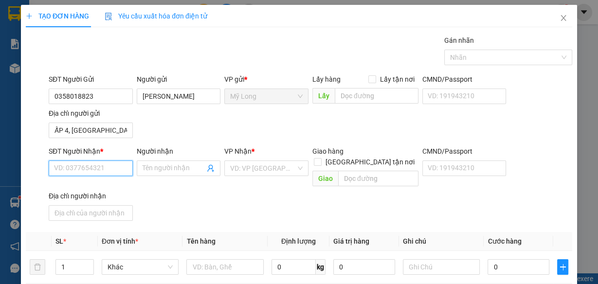
click at [116, 171] on input "SĐT Người Nhận *" at bounding box center [91, 168] width 84 height 16
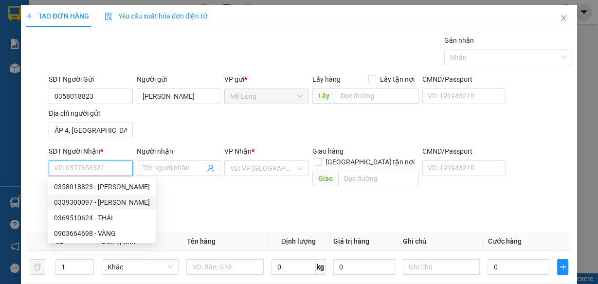
click at [141, 204] on div "0339300097 - [PERSON_NAME]" at bounding box center [102, 202] width 96 height 11
type input "0339300097"
type input "[PERSON_NAME]"
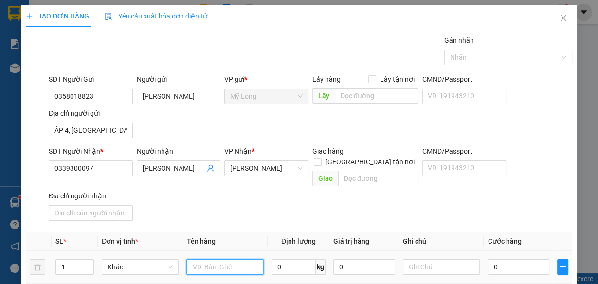
click at [224, 259] on input "text" at bounding box center [224, 267] width 77 height 16
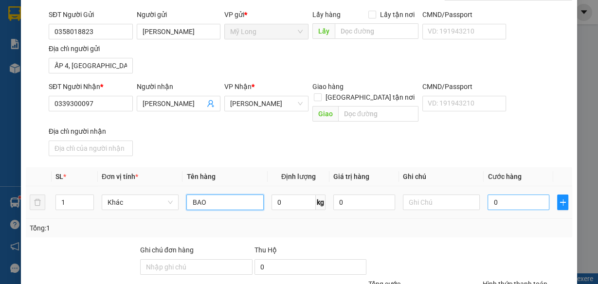
scroll to position [78, 0]
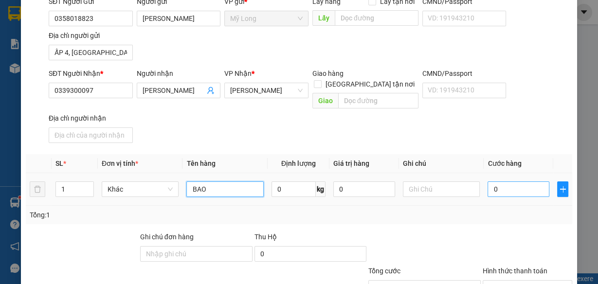
type input "BAO"
click at [499, 181] on input "0" at bounding box center [518, 189] width 62 height 16
type input "4"
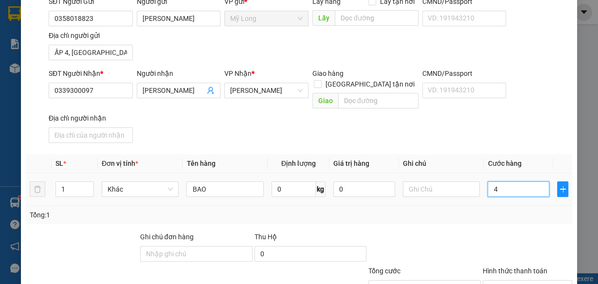
type input "40"
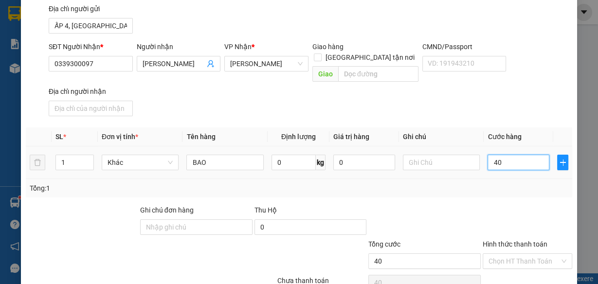
scroll to position [117, 0]
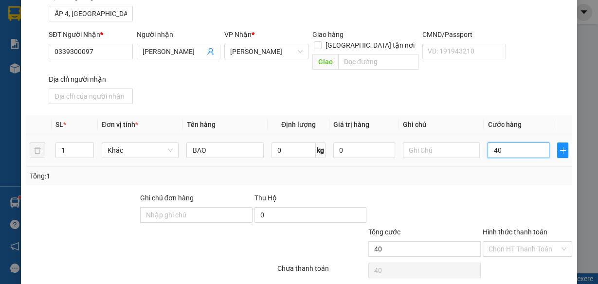
click at [506, 142] on input "40" at bounding box center [518, 150] width 62 height 16
type input "4"
type input "0"
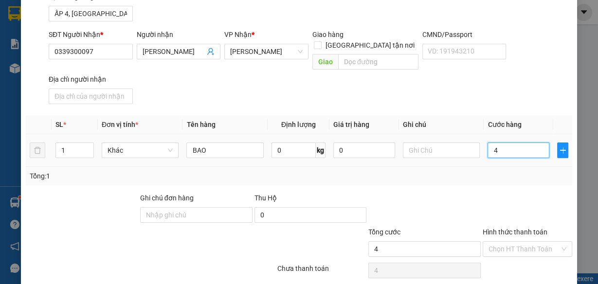
type input "0"
type input "04"
type input "4"
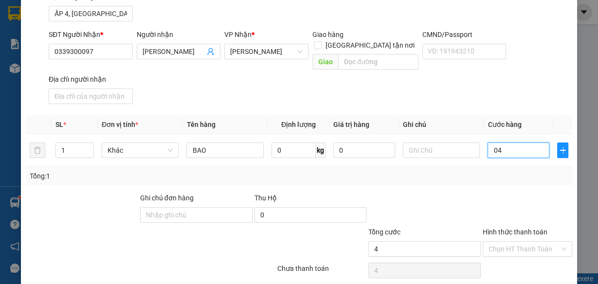
type input "040"
type input "40"
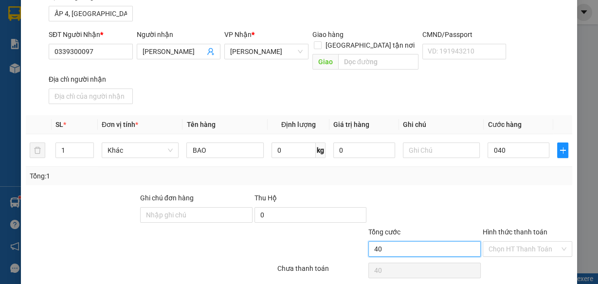
type input "40.000"
click at [451, 241] on input "40.000" at bounding box center [424, 249] width 112 height 16
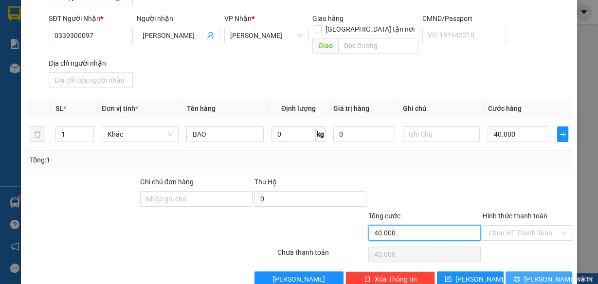
scroll to position [142, 0]
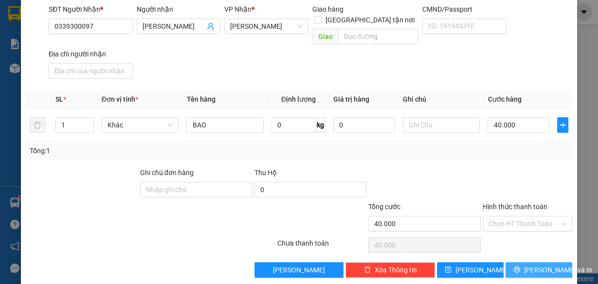
click at [511, 262] on button "[PERSON_NAME] và In" at bounding box center [538, 270] width 67 height 16
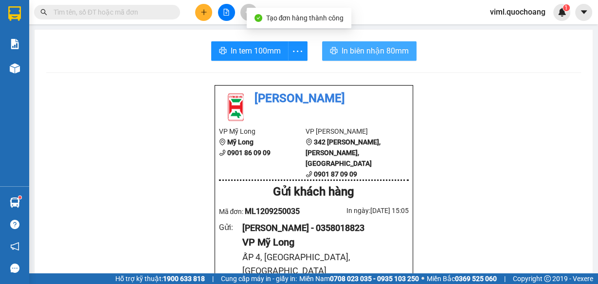
click at [366, 48] on span "In biên nhận 80mm" at bounding box center [374, 51] width 67 height 12
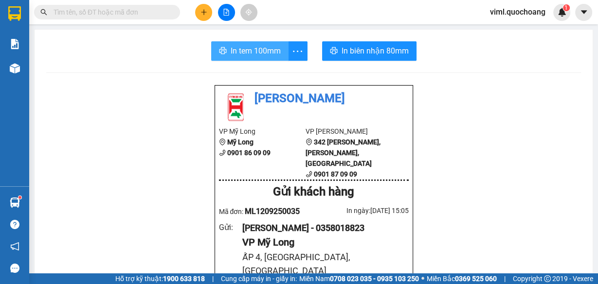
click at [272, 49] on span "In tem 100mm" at bounding box center [255, 51] width 50 height 12
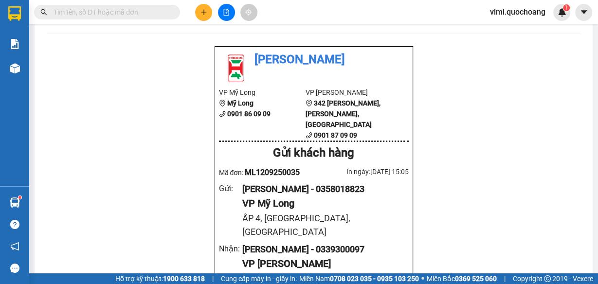
scroll to position [39, 0]
